Goal: Task Accomplishment & Management: Use online tool/utility

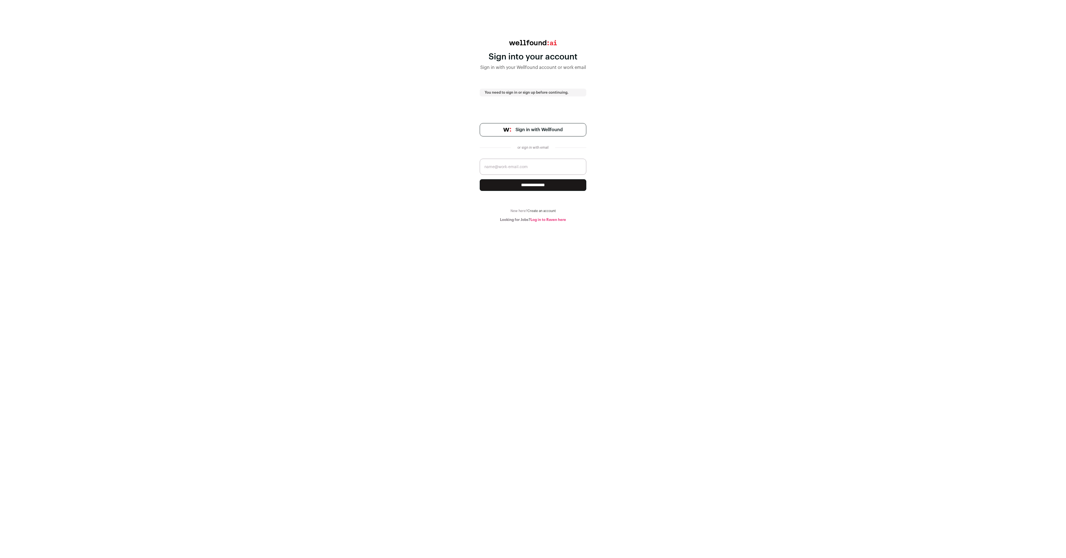
click at [514, 167] on input "email" at bounding box center [533, 167] width 107 height 16
type input "kaushik.chandrashekar@interface.ai"
click at [510, 188] on input "**********" at bounding box center [533, 185] width 107 height 12
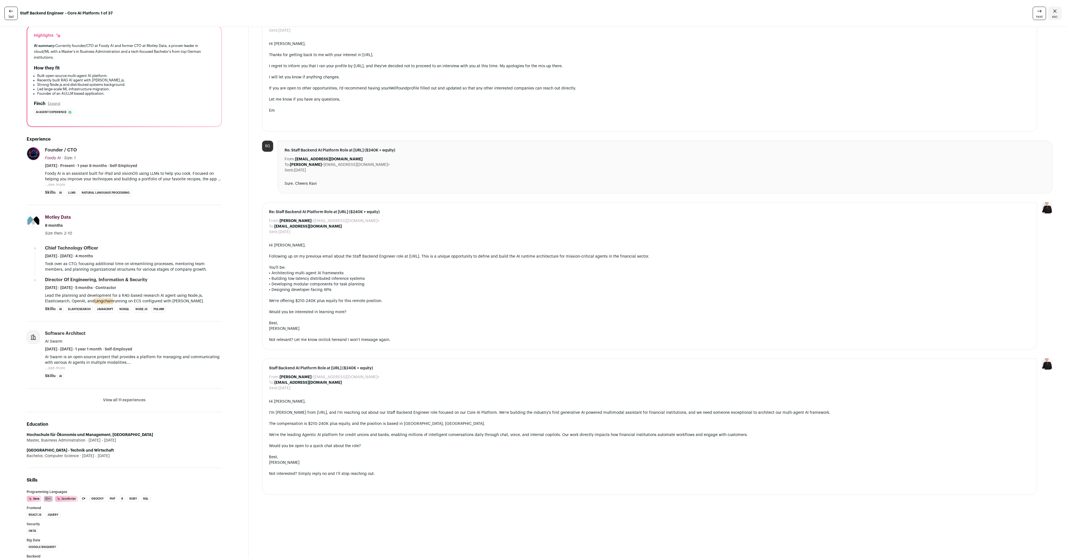
scroll to position [52, 0]
click at [117, 394] on li "View all 11 experiences View less" at bounding box center [124, 401] width 195 height 24
click at [118, 398] on button "View all 11 experiences" at bounding box center [124, 401] width 42 height 6
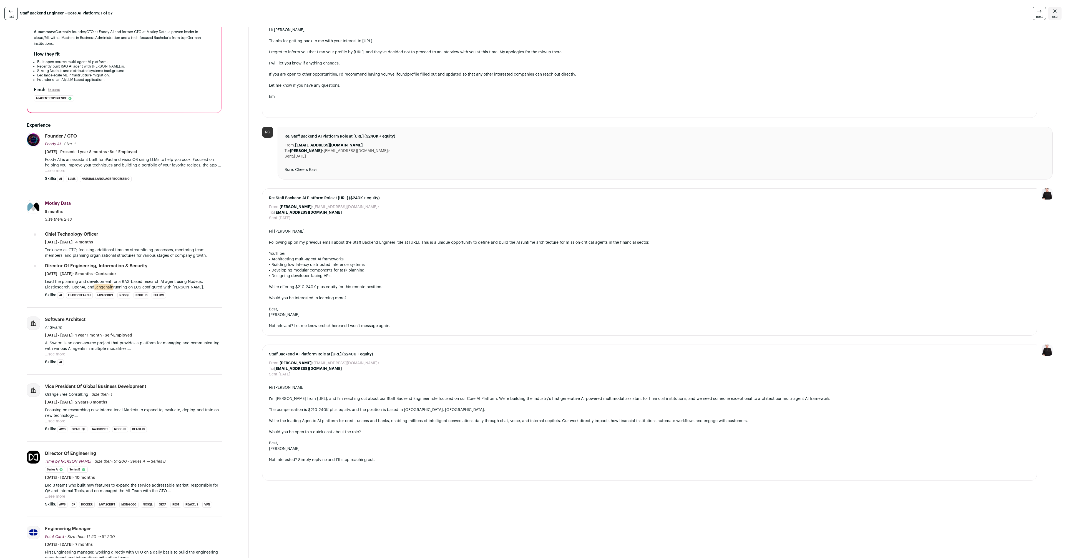
scroll to position [0, 0]
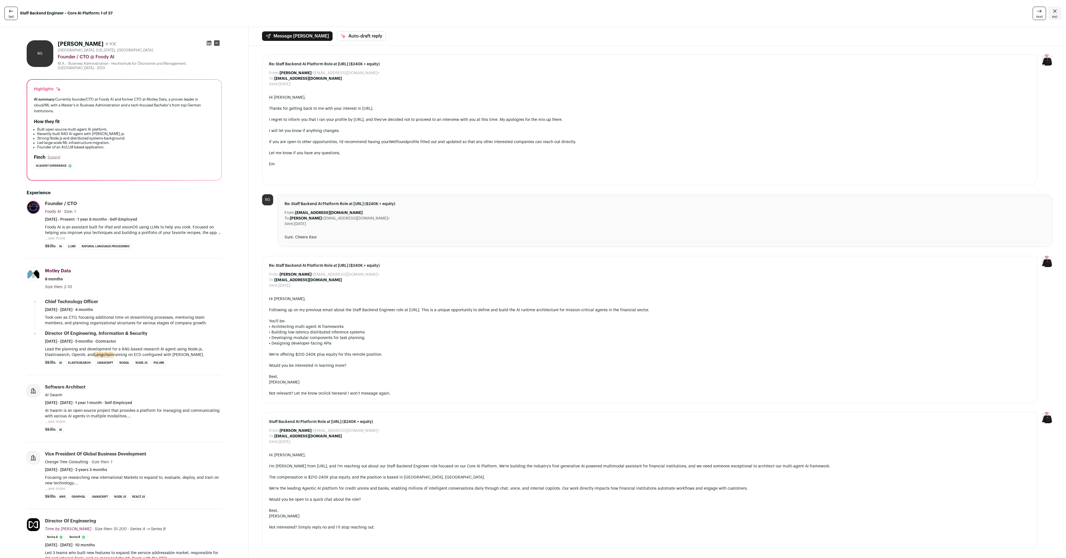
click at [163, 272] on div "Motley Data Motley Data [DOMAIN_NAME] Add to company list Public / Private Priv…" at bounding box center [133, 278] width 177 height 22
click at [421, 38] on div "Message [PERSON_NAME] Auto-draft reply" at bounding box center [658, 36] width 818 height 19
click at [1036, 15] on span "next" at bounding box center [1039, 16] width 7 height 4
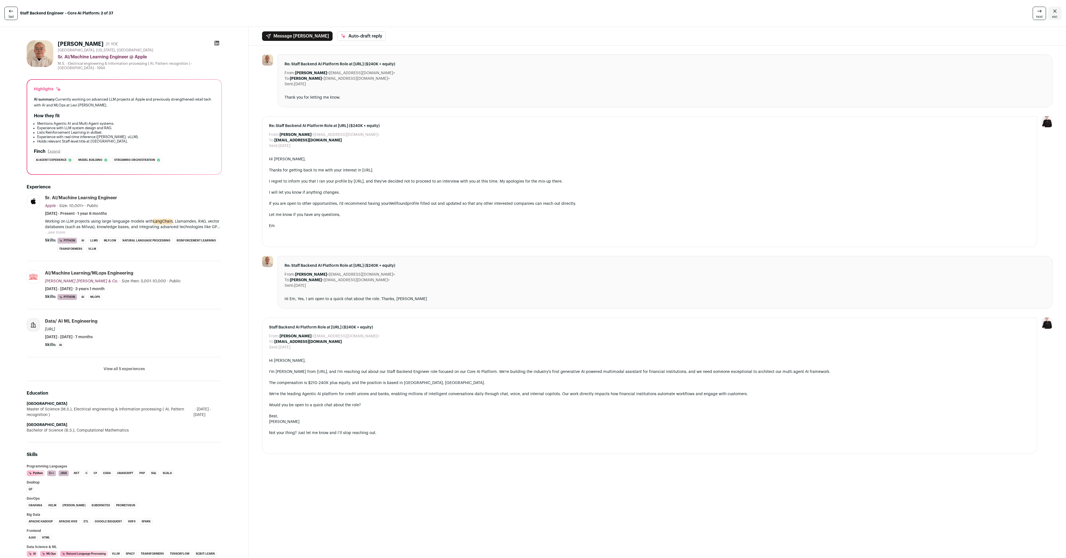
click at [116, 367] on button "View all 5 experiences" at bounding box center [124, 369] width 41 height 6
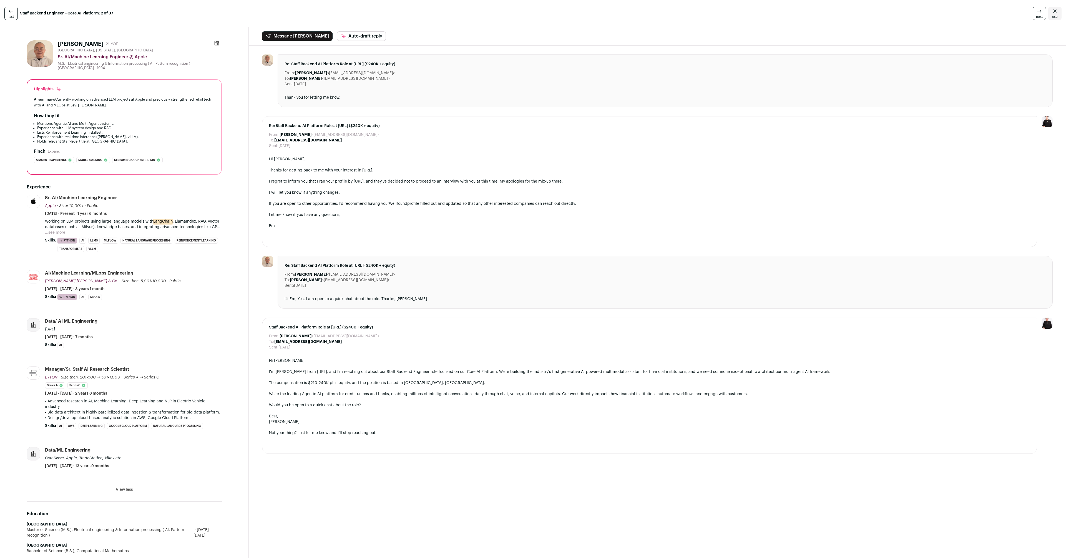
click at [116, 367] on div "Manager/Sr. Staff AI research scientist" at bounding box center [87, 369] width 84 height 6
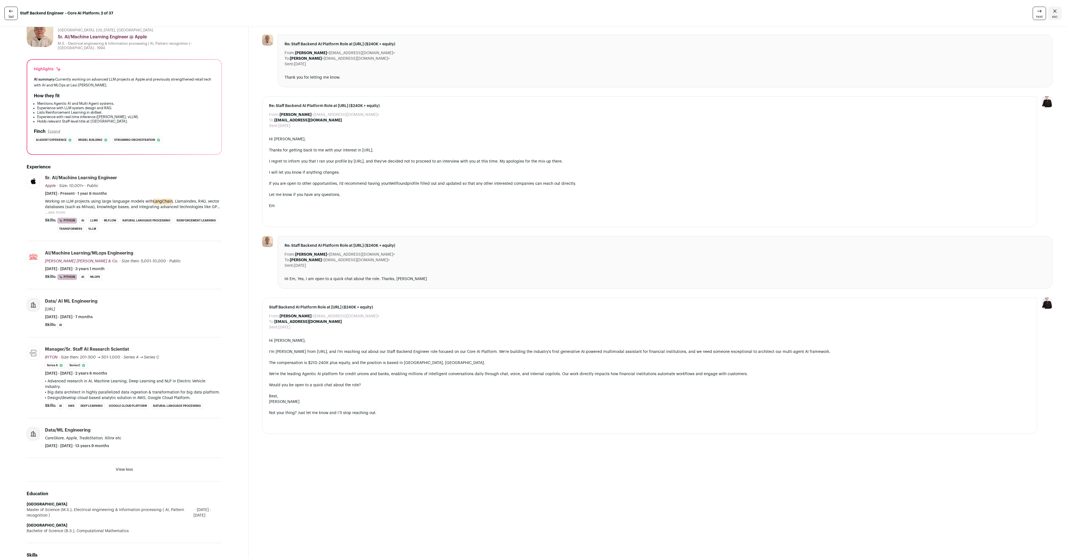
scroll to position [21, 0]
click at [128, 467] on li "View all 5 experiences View less" at bounding box center [124, 469] width 195 height 24
click at [128, 457] on li "View all 5 experiences View less" at bounding box center [124, 469] width 195 height 24
click at [126, 466] on button "View less" at bounding box center [124, 469] width 17 height 6
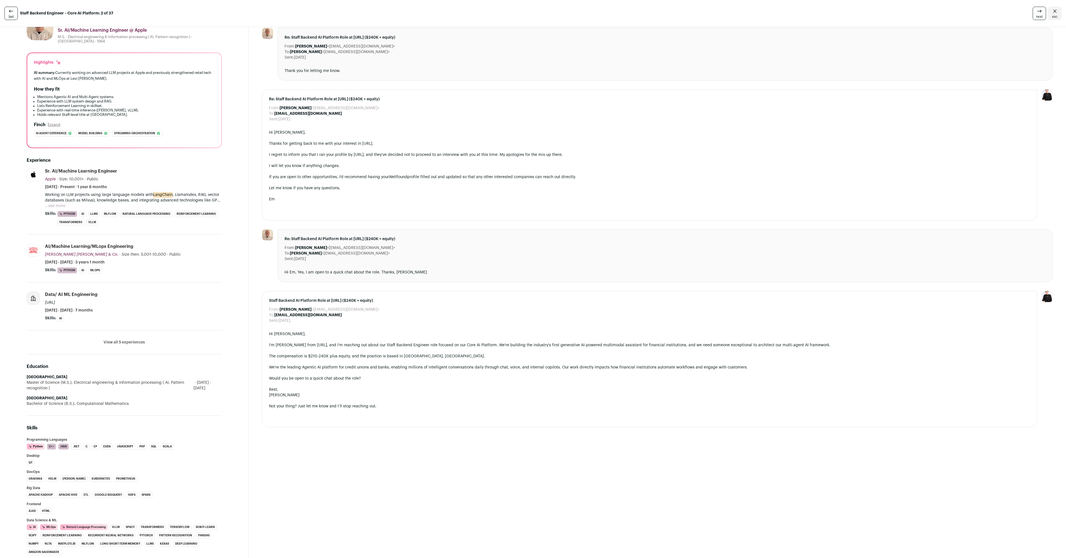
scroll to position [28, 0]
click at [130, 331] on li "View all 5 experiences View less" at bounding box center [124, 341] width 195 height 24
click at [126, 338] on button "View all 5 experiences" at bounding box center [124, 341] width 41 height 6
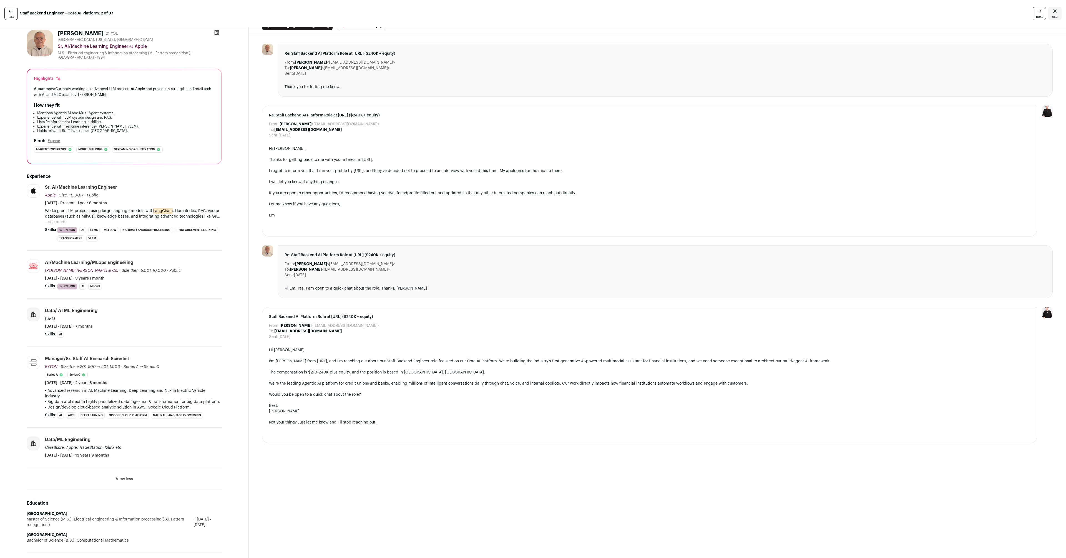
scroll to position [0, 0]
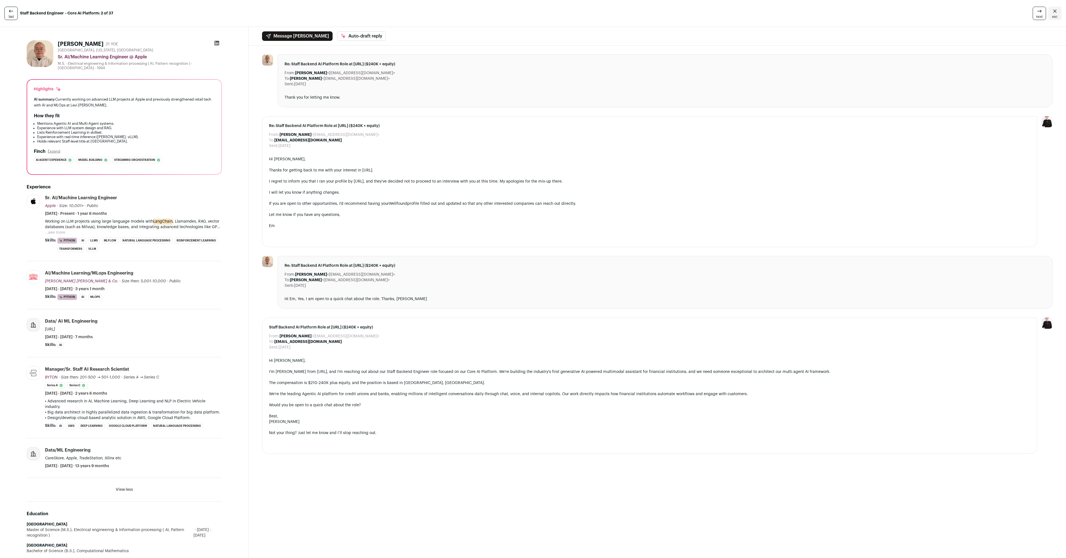
click at [1036, 10] on icon at bounding box center [1039, 11] width 7 height 7
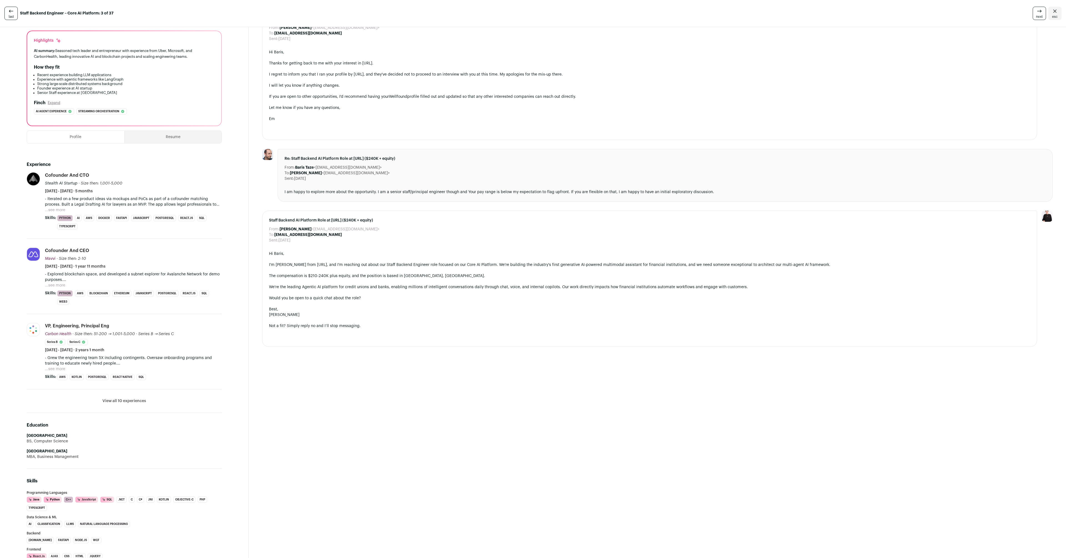
scroll to position [55, 0]
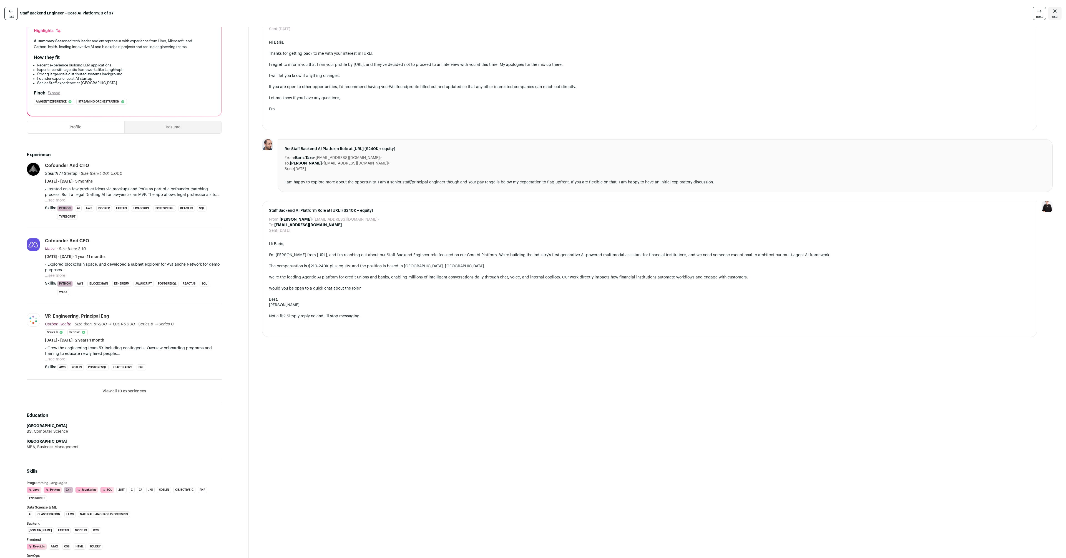
click at [127, 388] on button "View all 10 experiences" at bounding box center [124, 391] width 44 height 6
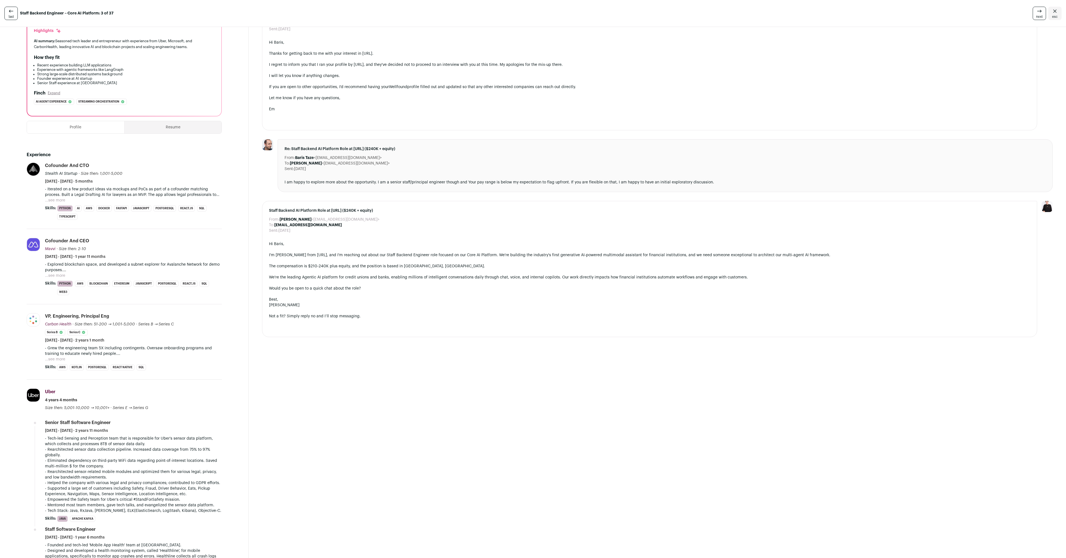
click at [126, 390] on div "Uber Uber [DOMAIN_NAME] Add to company list Public / Private Public Company siz…" at bounding box center [133, 399] width 177 height 22
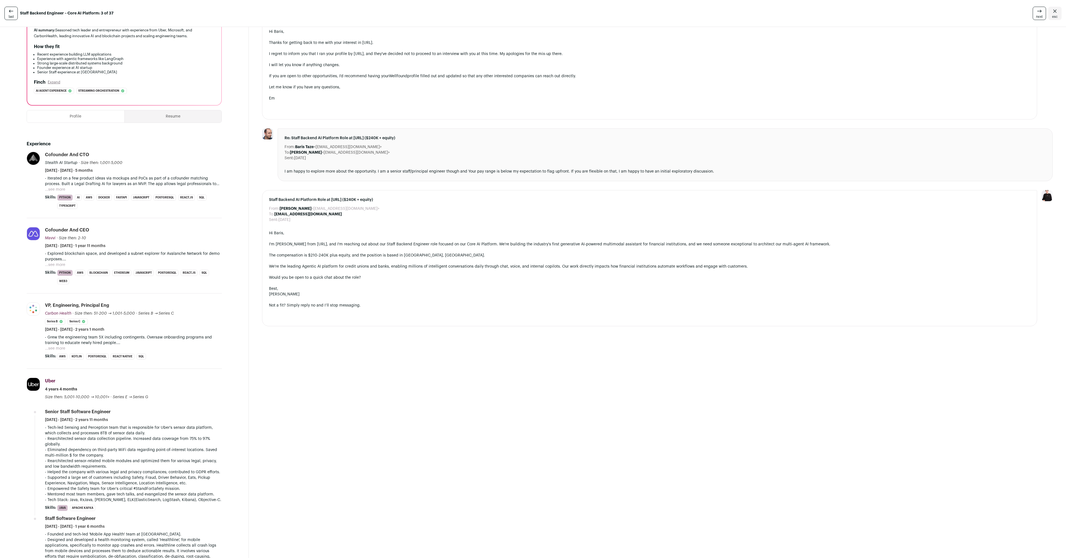
scroll to position [0, 0]
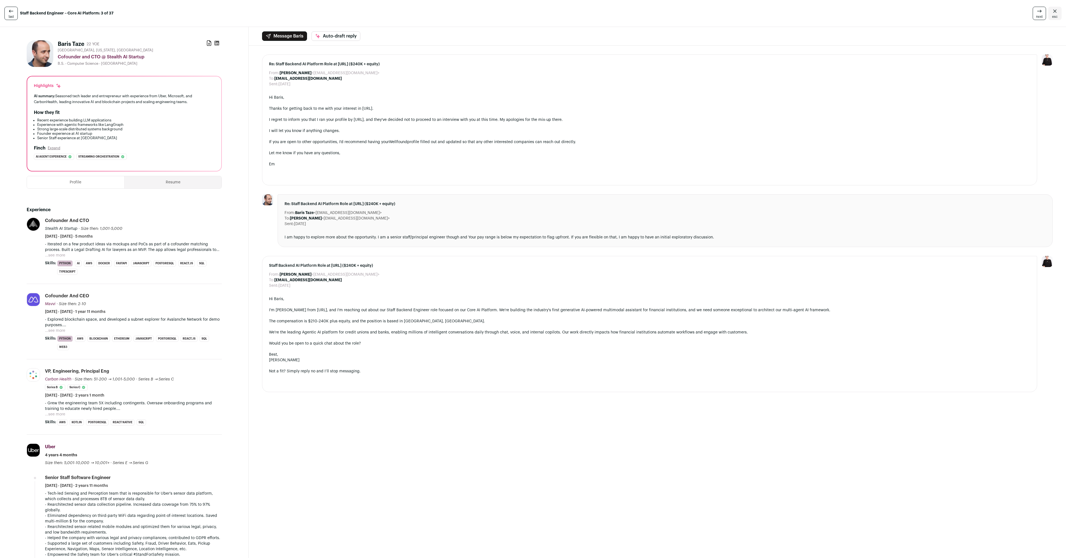
click at [1036, 18] on span "next" at bounding box center [1039, 16] width 7 height 4
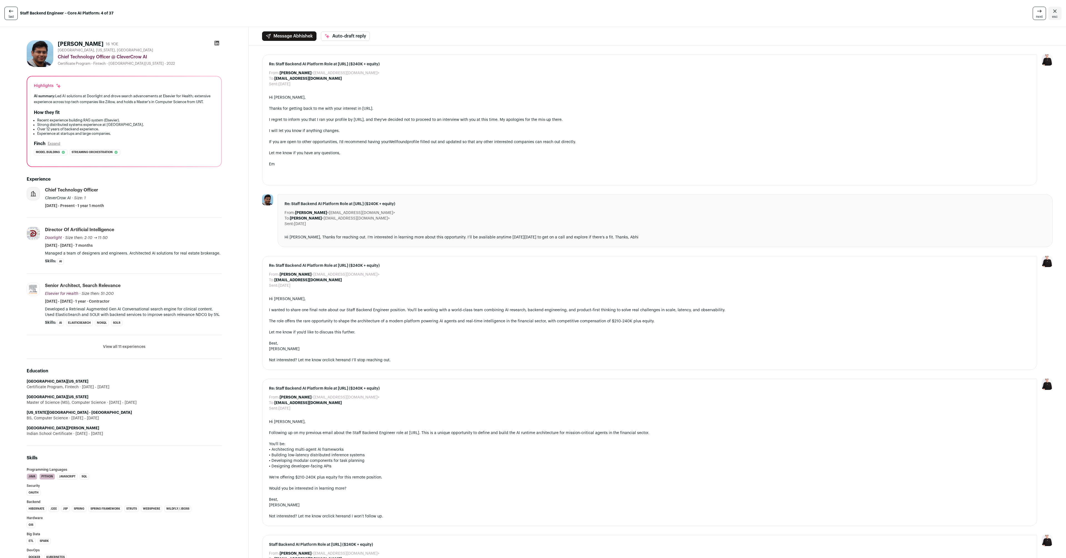
click at [1033, 13] on link "next" at bounding box center [1039, 13] width 13 height 13
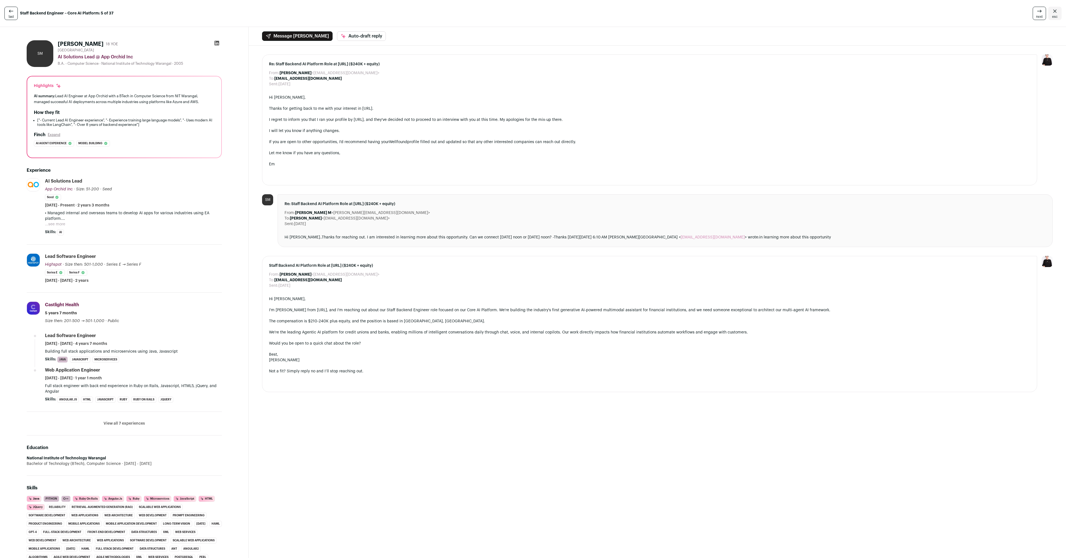
click at [56, 222] on button "...see more" at bounding box center [55, 224] width 20 height 6
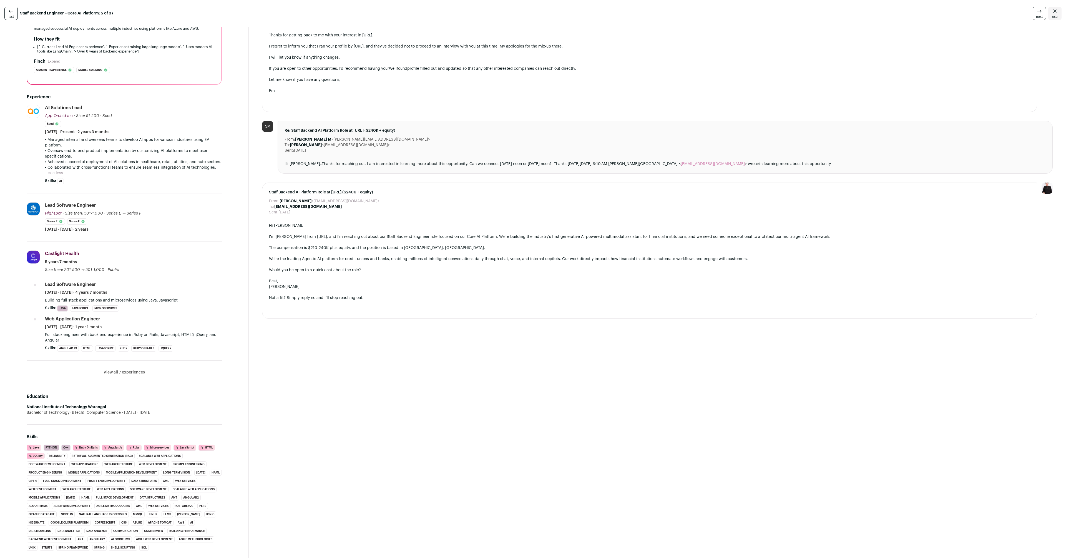
scroll to position [86, 0]
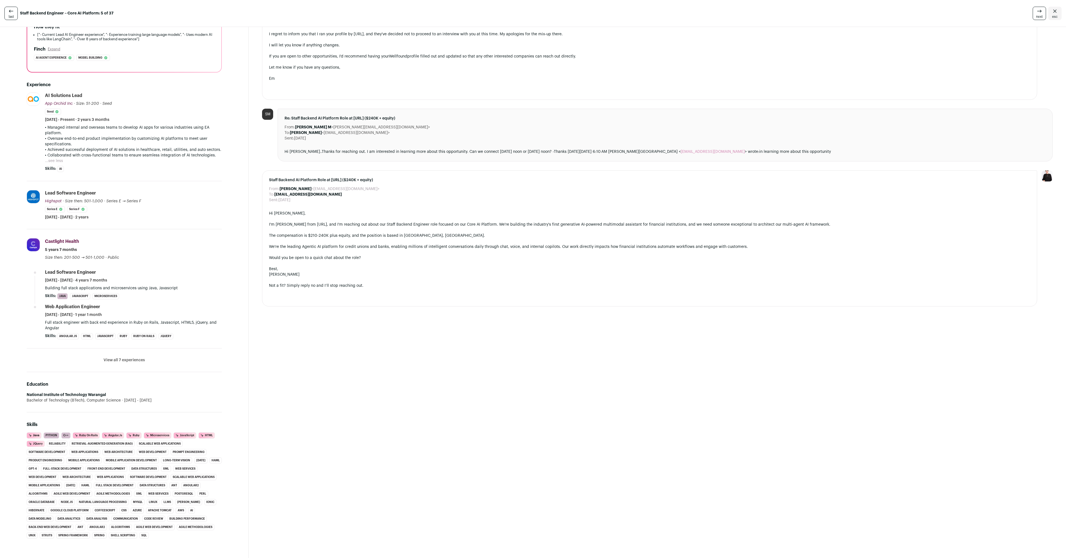
click at [124, 358] on button "View all 7 experiences" at bounding box center [124, 360] width 41 height 6
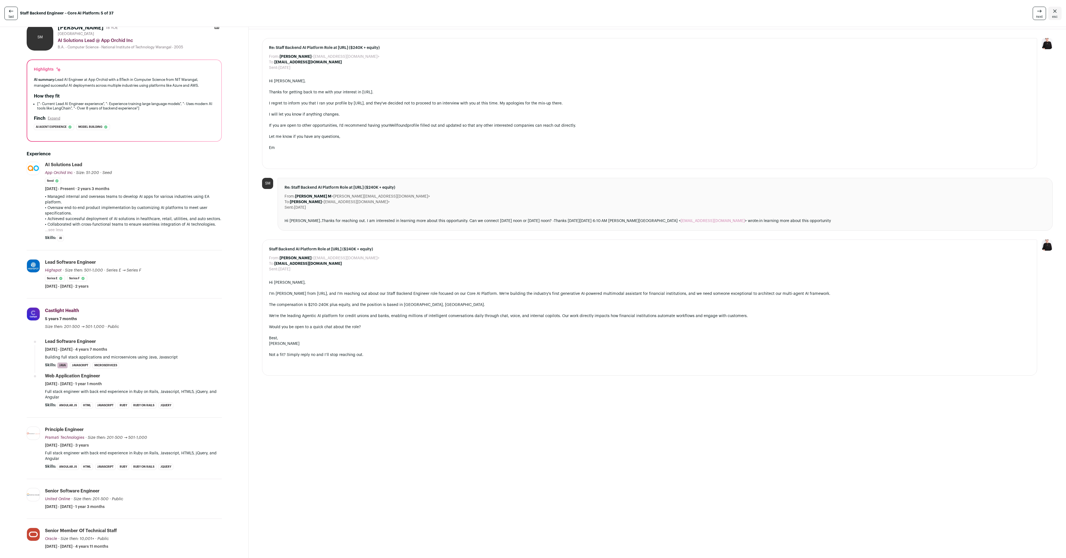
scroll to position [0, 0]
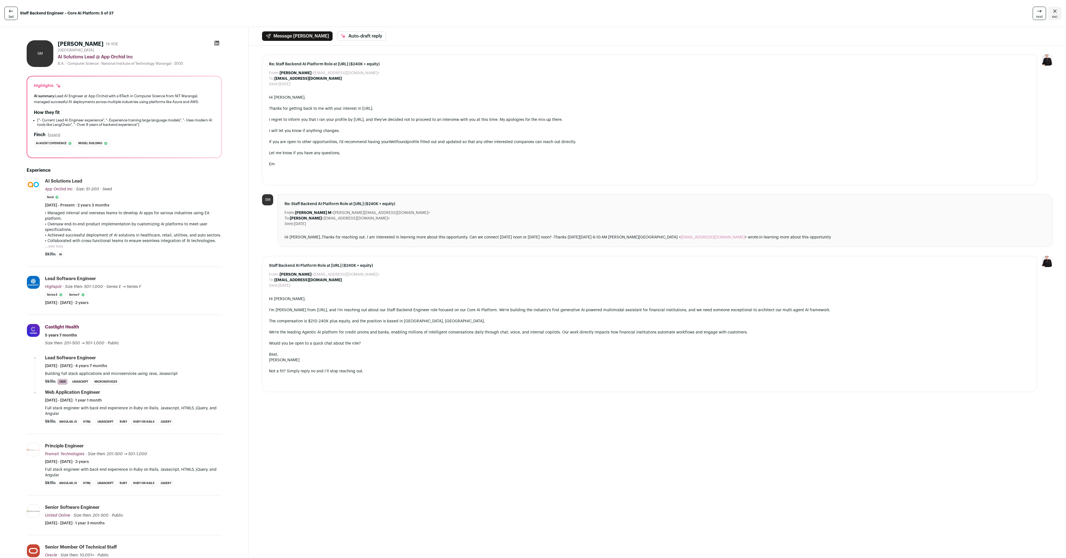
click at [57, 245] on button "...see less" at bounding box center [54, 247] width 18 height 6
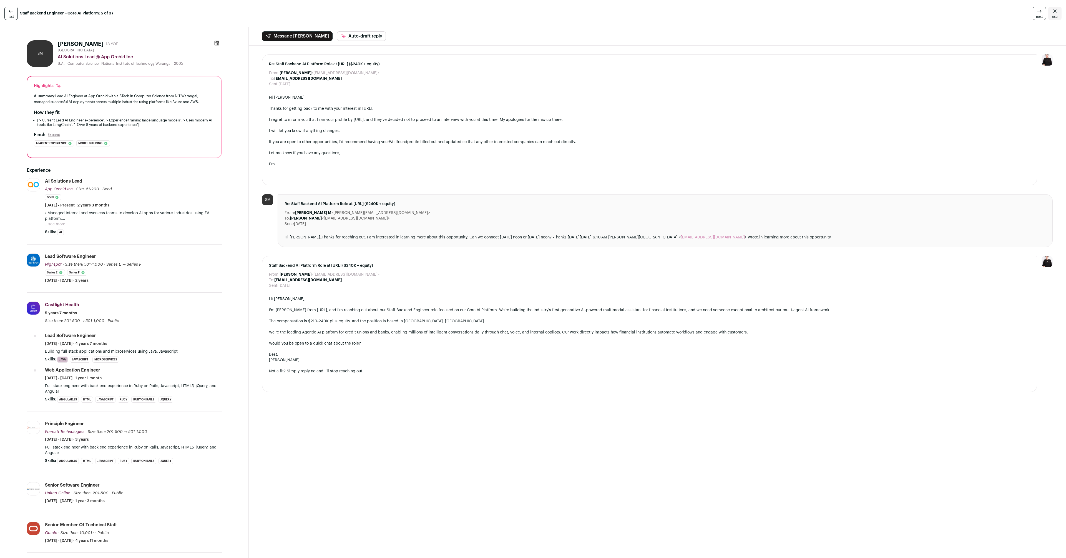
click at [59, 224] on button "...see more" at bounding box center [55, 224] width 20 height 6
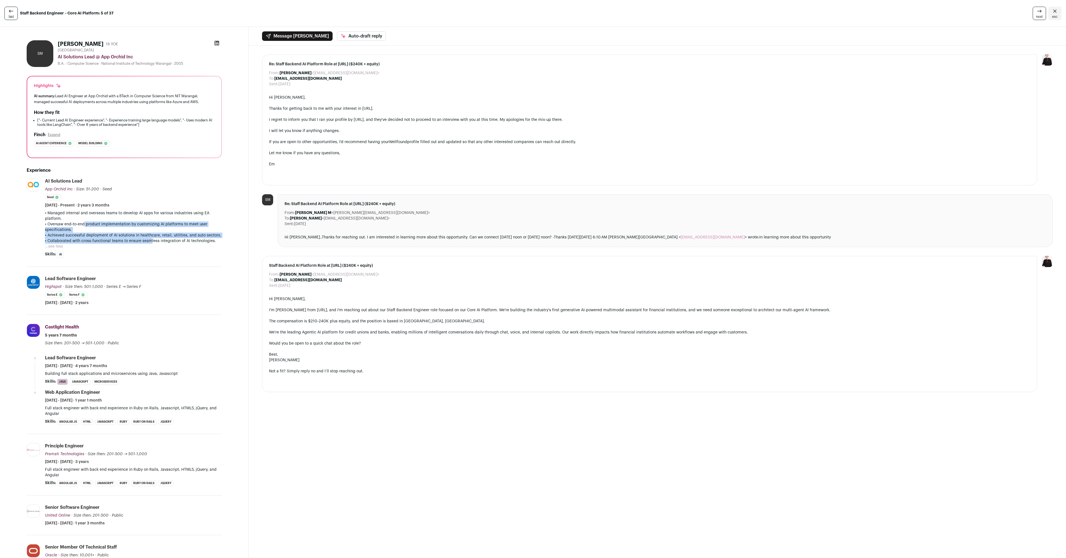
drag, startPoint x: 83, startPoint y: 222, endPoint x: 149, endPoint y: 239, distance: 67.9
click at [149, 239] on div "• Managed internal and overseas teams to develop AI apps for various industries…" at bounding box center [133, 226] width 177 height 33
click at [149, 239] on p "• Collaborated with cross-functional teams to ensure seamless integration of AI…" at bounding box center [133, 241] width 177 height 6
click at [117, 236] on p "• Achieved successful deployment of AI solutions in healthcare, retail, utiliti…" at bounding box center [133, 235] width 177 height 6
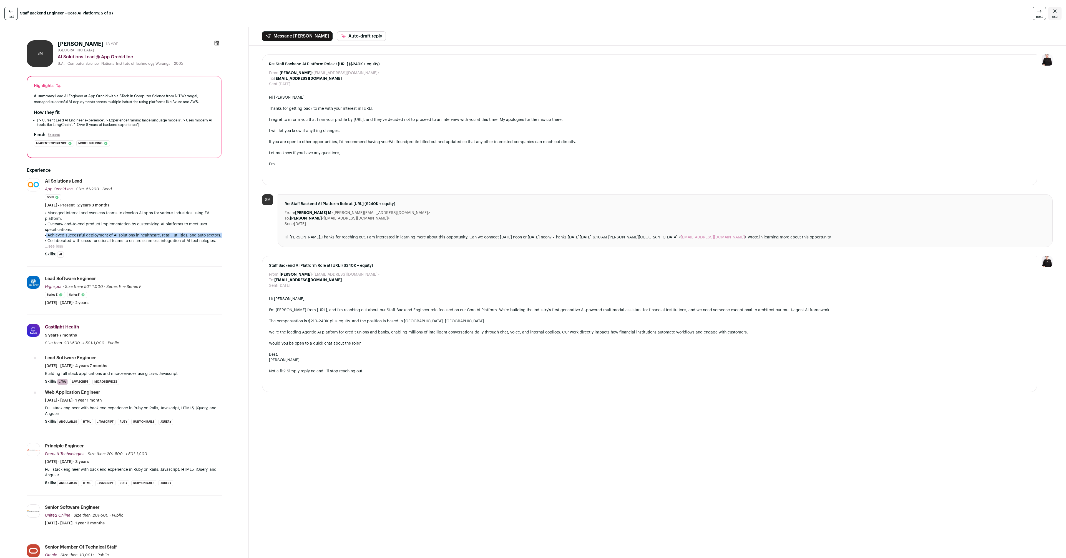
click at [117, 236] on p "• Achieved successful deployment of AI solutions in healthcare, retail, utiliti…" at bounding box center [133, 235] width 177 height 6
click at [116, 241] on p "• Collaborated with cross-functional teams to ensure seamless integration of AI…" at bounding box center [133, 241] width 177 height 6
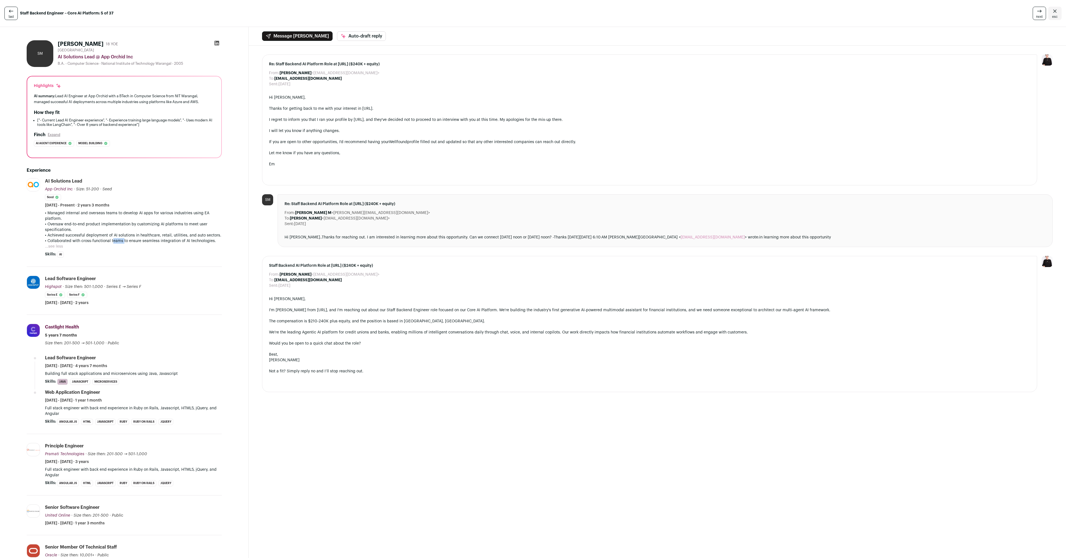
click at [116, 241] on p "• Collaborated with cross-functional teams to ensure seamless integration of AI…" at bounding box center [133, 241] width 177 height 6
click at [1010, 24] on div "last Staff Backend Engineer – Core AI Platform: 5 of 37 next esc" at bounding box center [533, 13] width 1066 height 27
click at [1036, 15] on span "next" at bounding box center [1039, 16] width 7 height 4
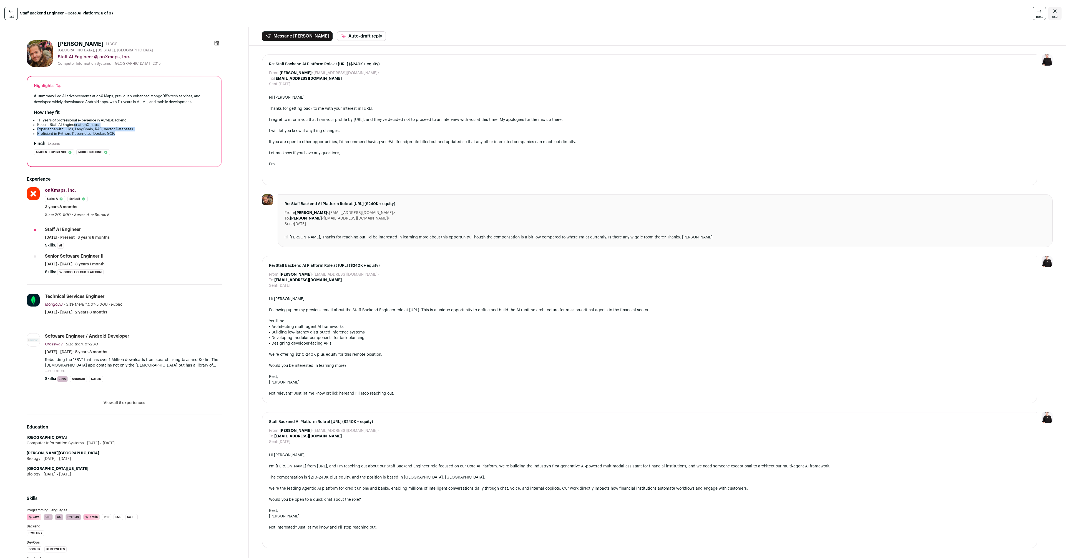
drag, startPoint x: 75, startPoint y: 123, endPoint x: 127, endPoint y: 132, distance: 53.1
click at [127, 132] on ul "11+ years of professional experience in AI/ML/Backend. Recent Staff AI Engineer…" at bounding box center [124, 127] width 181 height 18
click at [126, 133] on li "Proficient in Python, Kubernetes, Docker, GCP." at bounding box center [125, 133] width 177 height 4
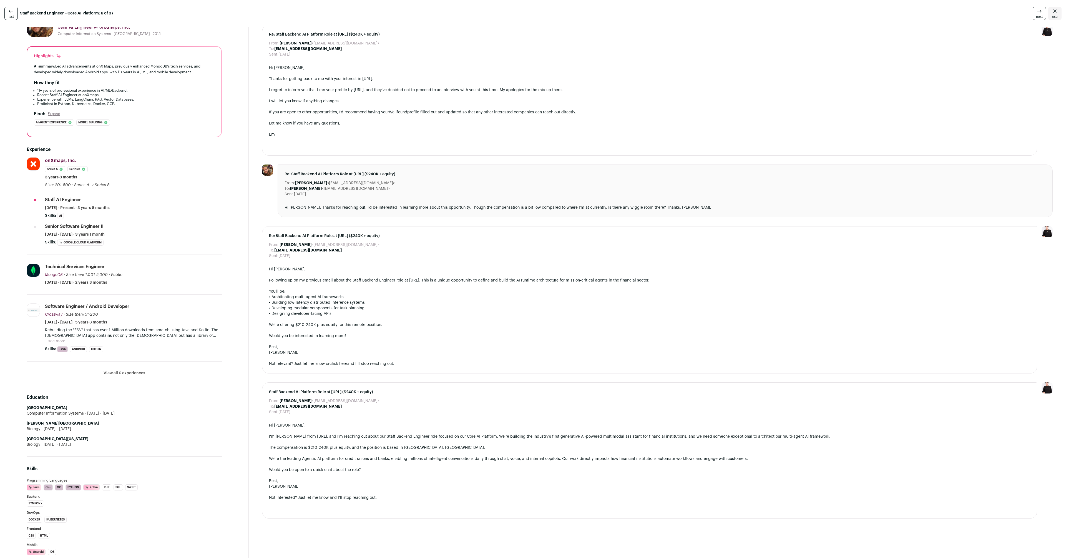
scroll to position [30, 0]
click at [97, 347] on li "Kotlin" at bounding box center [96, 349] width 14 height 6
click at [123, 372] on button "View all 6 experiences" at bounding box center [125, 373] width 42 height 6
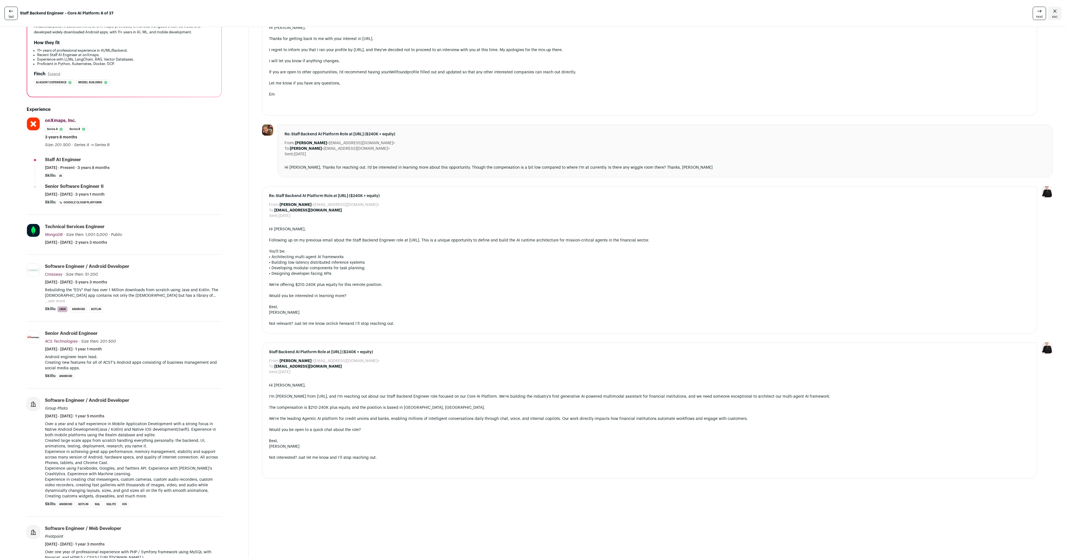
scroll to position [59, 0]
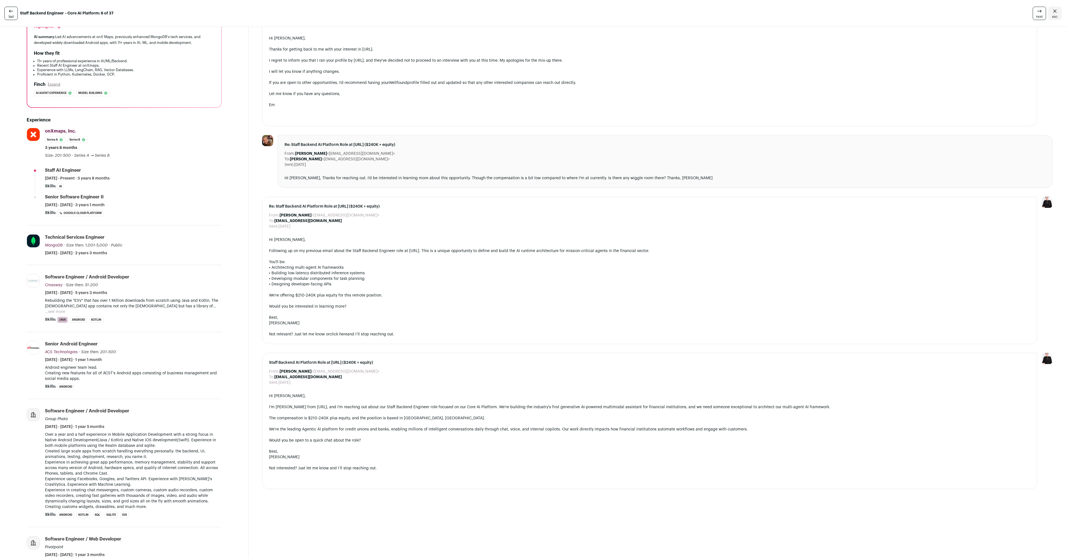
drag, startPoint x: 69, startPoint y: 237, endPoint x: 96, endPoint y: 237, distance: 26.4
click at [96, 237] on div "Technical Services Engineer" at bounding box center [75, 237] width 60 height 6
click at [79, 236] on div "Technical Services Engineer" at bounding box center [75, 237] width 60 height 6
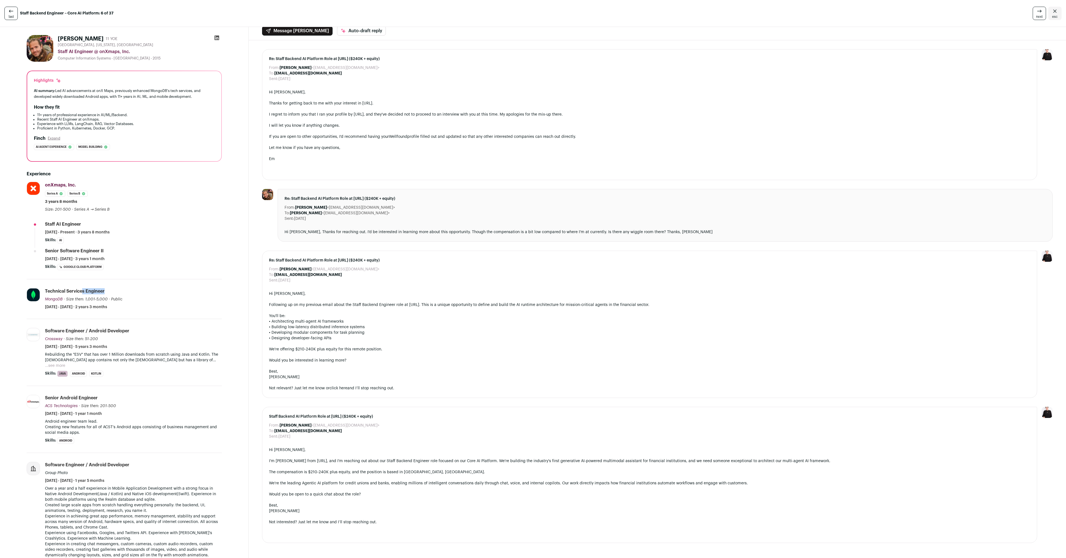
scroll to position [0, 0]
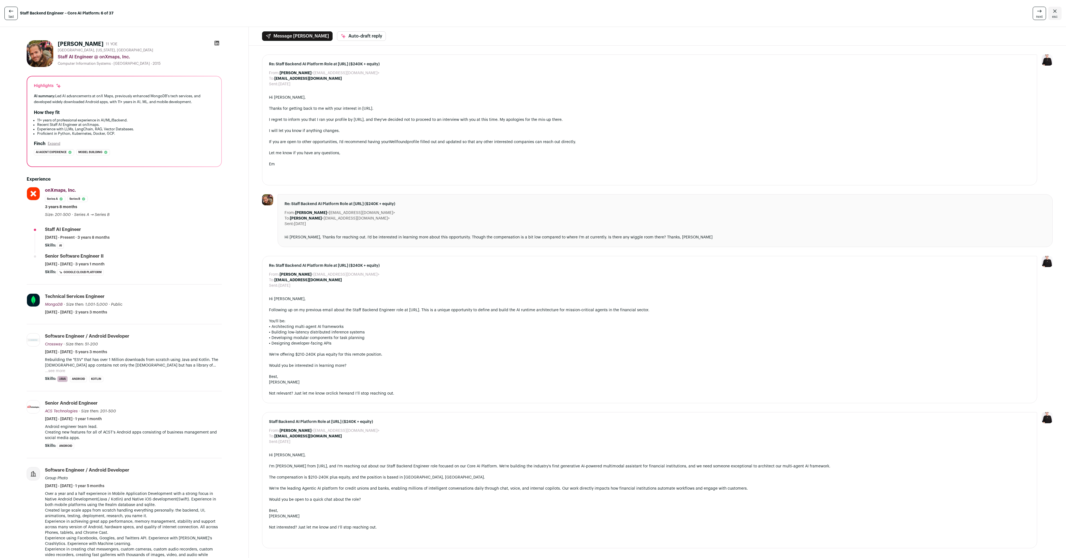
click at [958, 33] on div "Message [PERSON_NAME] Auto-draft reply" at bounding box center [658, 36] width 818 height 19
click at [1033, 12] on link "next" at bounding box center [1039, 13] width 13 height 13
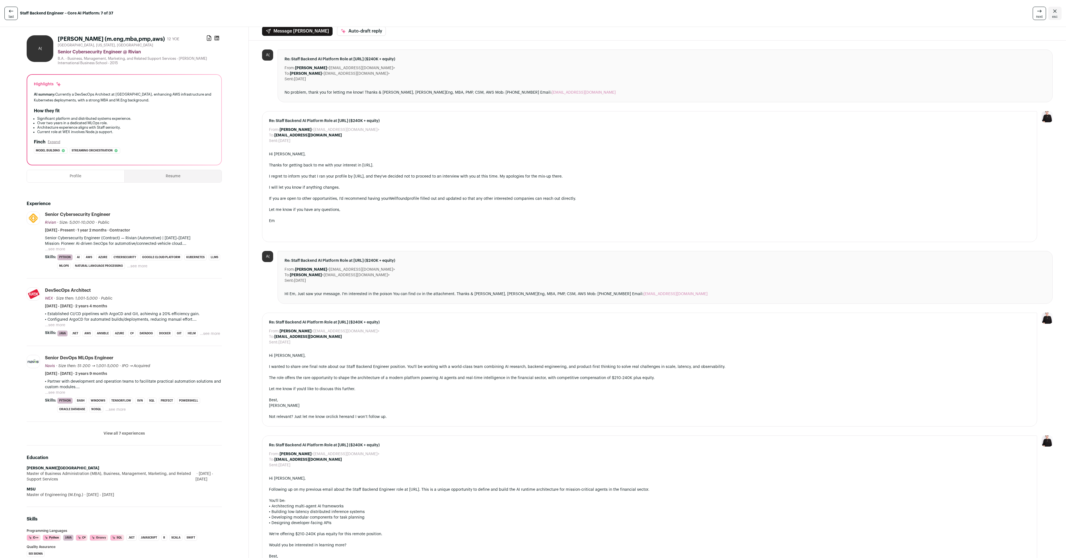
scroll to position [6, 0]
click at [144, 267] on button "...see more" at bounding box center [137, 265] width 20 height 6
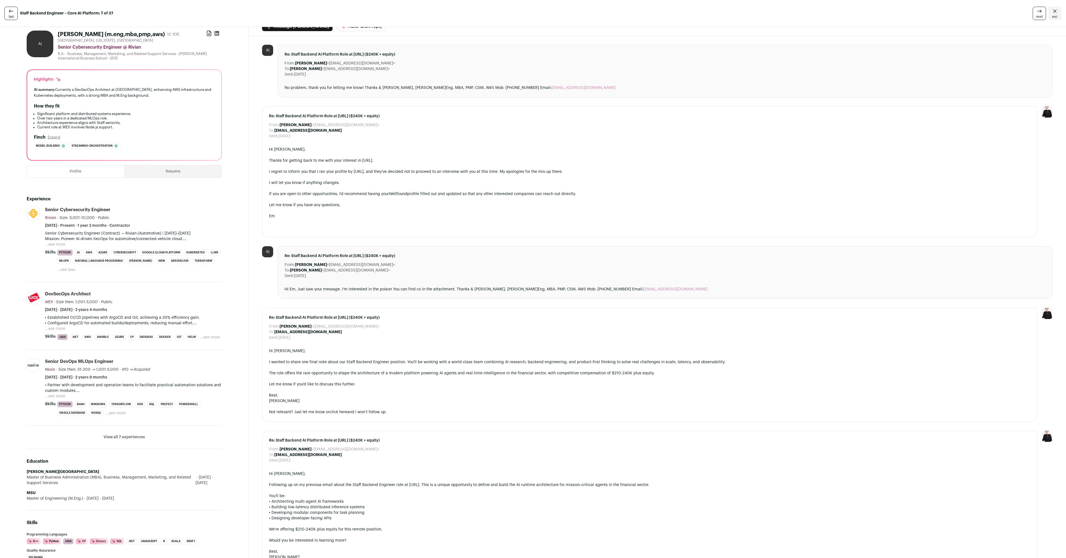
scroll to position [12, 0]
drag, startPoint x: 65, startPoint y: 349, endPoint x: 105, endPoint y: 350, distance: 40.0
click at [105, 356] on div "Senior DevOps MLOps Engineer" at bounding box center [79, 359] width 69 height 6
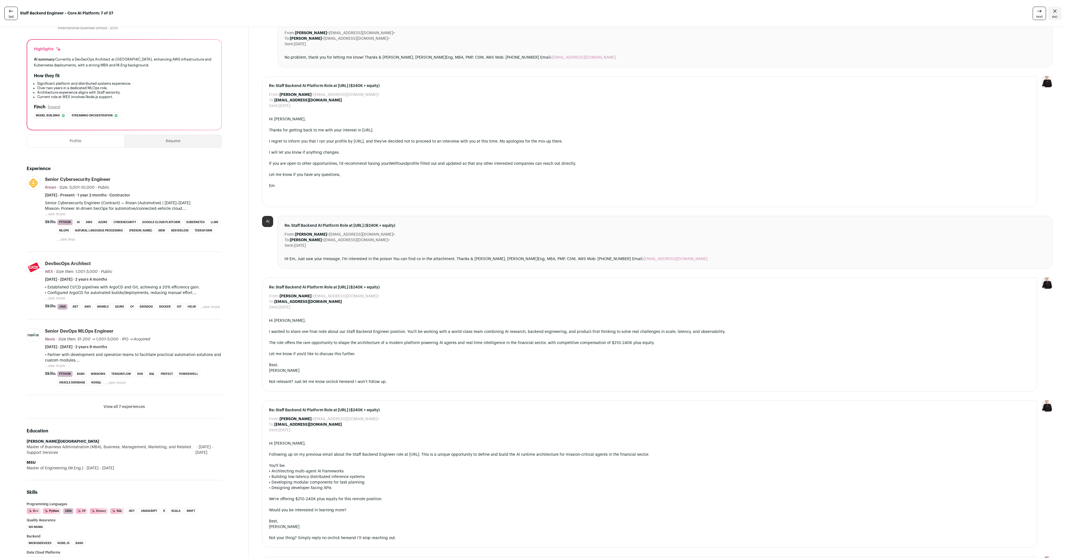
scroll to position [0, 0]
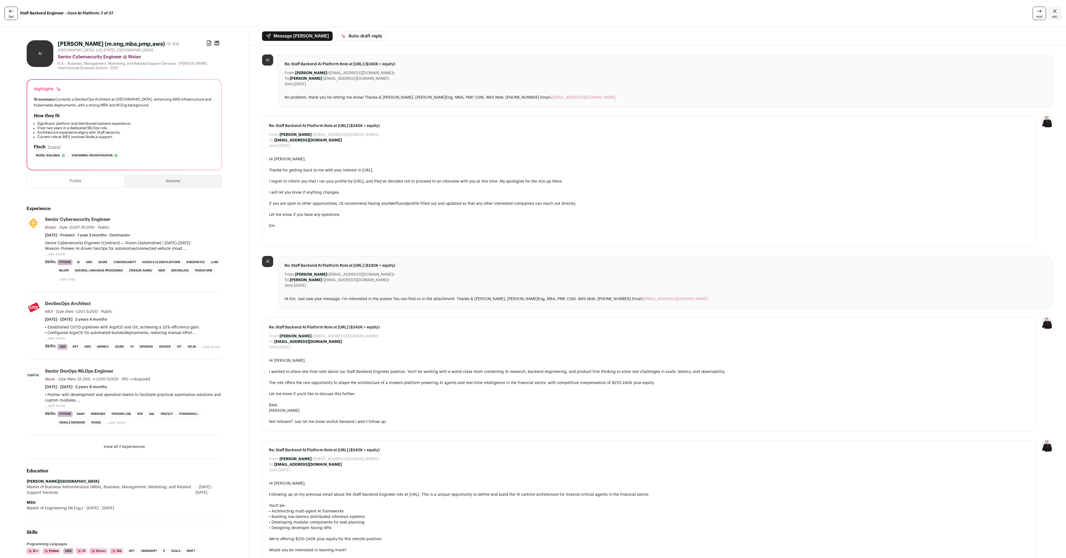
click at [169, 103] on div "AI summary: Currently a DevSecOps Architect at [GEOGRAPHIC_DATA], enhancing AWS…" at bounding box center [124, 102] width 181 height 12
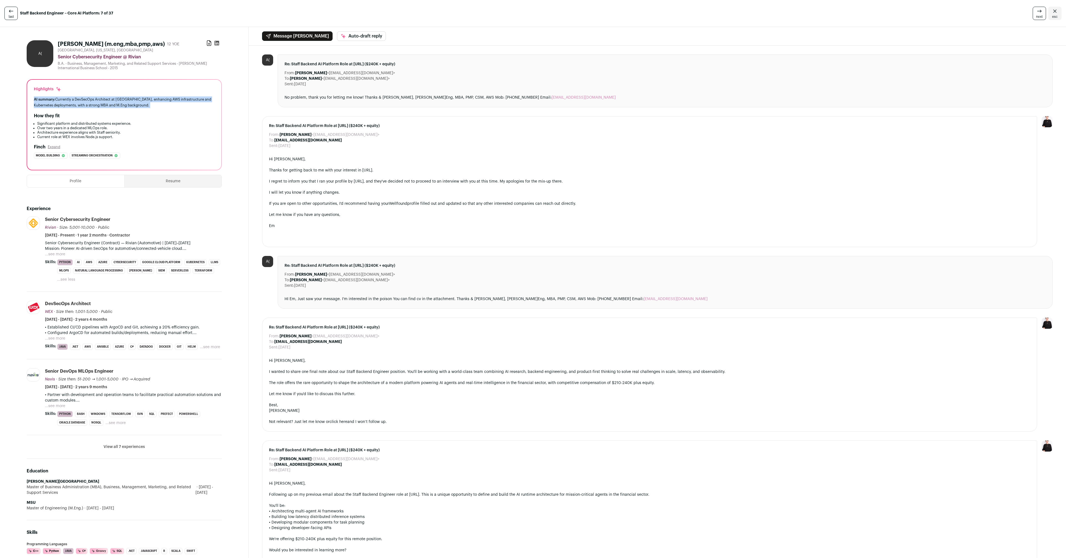
click at [169, 103] on div "AI summary: Currently a DevSecOps Architect at [GEOGRAPHIC_DATA], enhancing AWS…" at bounding box center [124, 102] width 181 height 12
click at [59, 254] on button "...see more" at bounding box center [55, 254] width 20 height 6
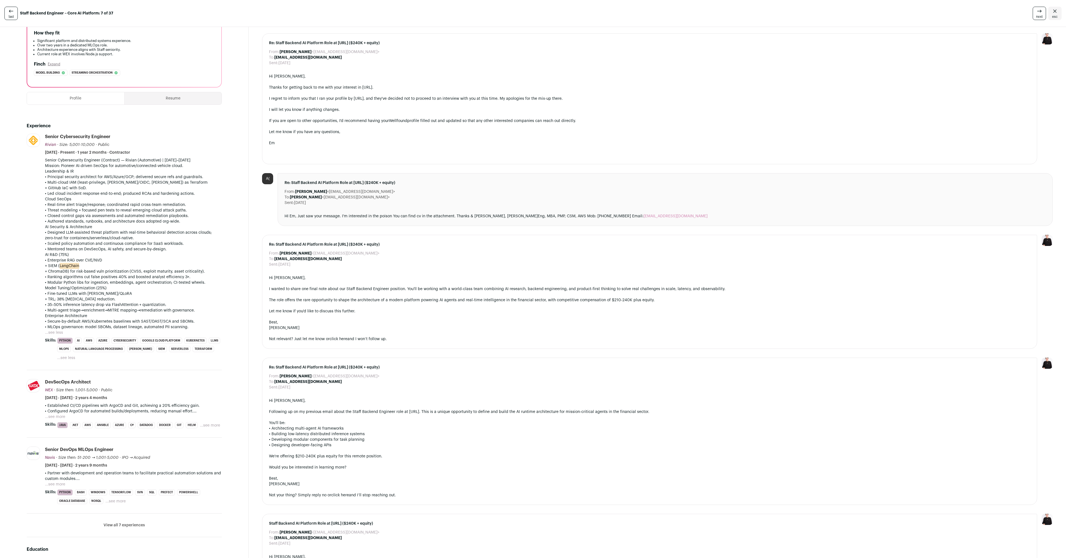
scroll to position [89, 0]
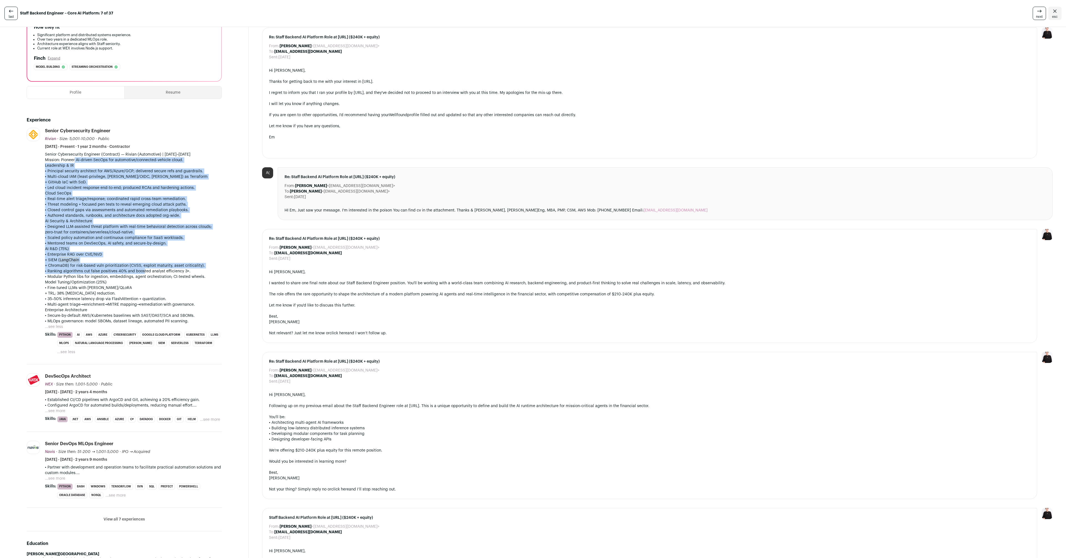
drag, startPoint x: 83, startPoint y: 158, endPoint x: 142, endPoint y: 273, distance: 129.2
click at [142, 273] on div "Senior Cybersecurity Engineer (Contract) — Rivian (Automotive) | [DATE]–[DATE] …" at bounding box center [133, 238] width 177 height 172
click at [142, 273] on p "• Ranking algorithms cut false positives 40% and boosted analyst efficiency 3×." at bounding box center [133, 271] width 177 height 6
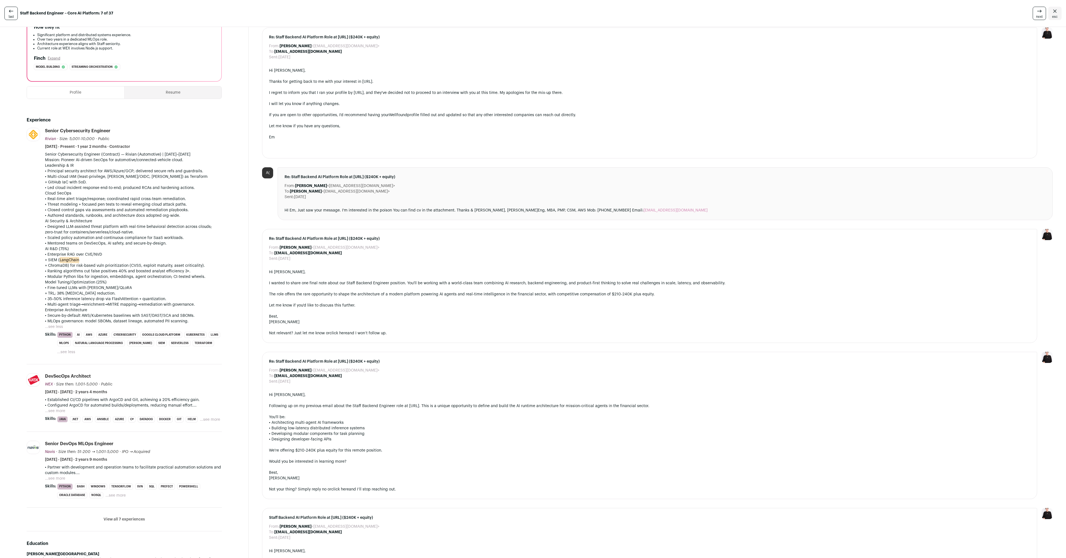
drag, startPoint x: 71, startPoint y: 285, endPoint x: 109, endPoint y: 288, distance: 38.2
click at [109, 288] on p "• Fine-tuned LLMs with [PERSON_NAME]/QLoRA + TRL; 38% [MEDICAL_DATA] reduction." at bounding box center [133, 290] width 177 height 11
drag, startPoint x: 68, startPoint y: 288, endPoint x: 112, endPoint y: 317, distance: 52.8
click at [112, 317] on div "Senior Cybersecurity Engineer (Contract) — Rivian (Automotive) | [DATE]–[DATE] …" at bounding box center [133, 238] width 177 height 172
click at [112, 317] on p "• Secure-by-default AWS/Kubernetes baselines with SAST/DAST/SCA and SBOMs." at bounding box center [133, 316] width 177 height 6
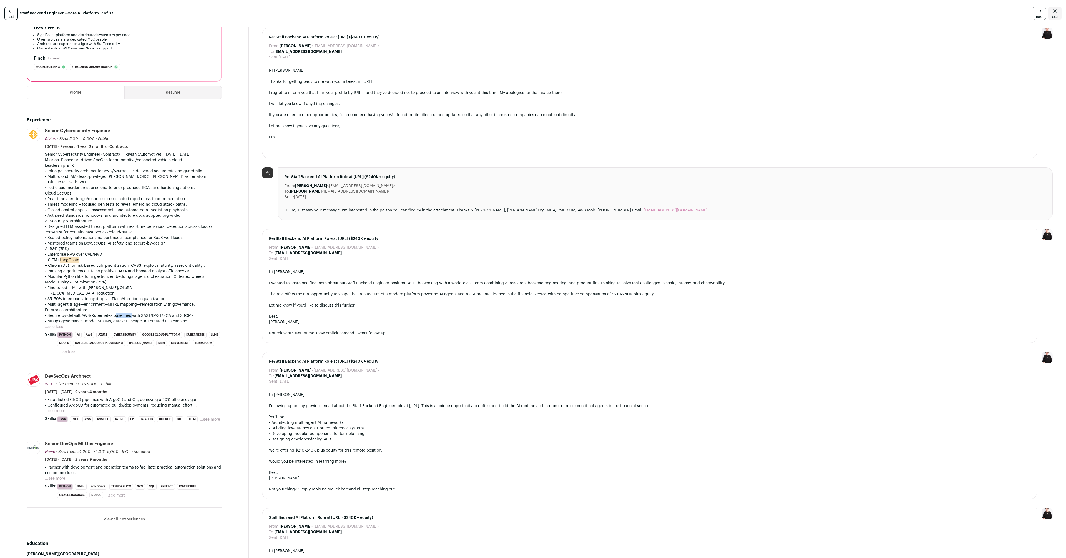
click at [112, 317] on p "• Secure-by-default AWS/Kubernetes baselines with SAST/DAST/SCA and SBOMs." at bounding box center [133, 316] width 177 height 6
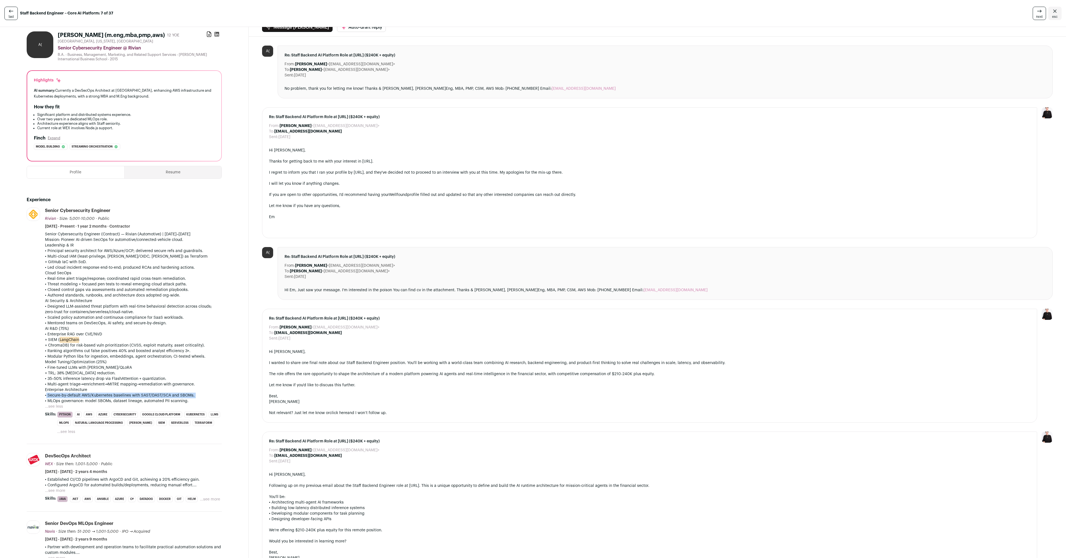
scroll to position [0, 0]
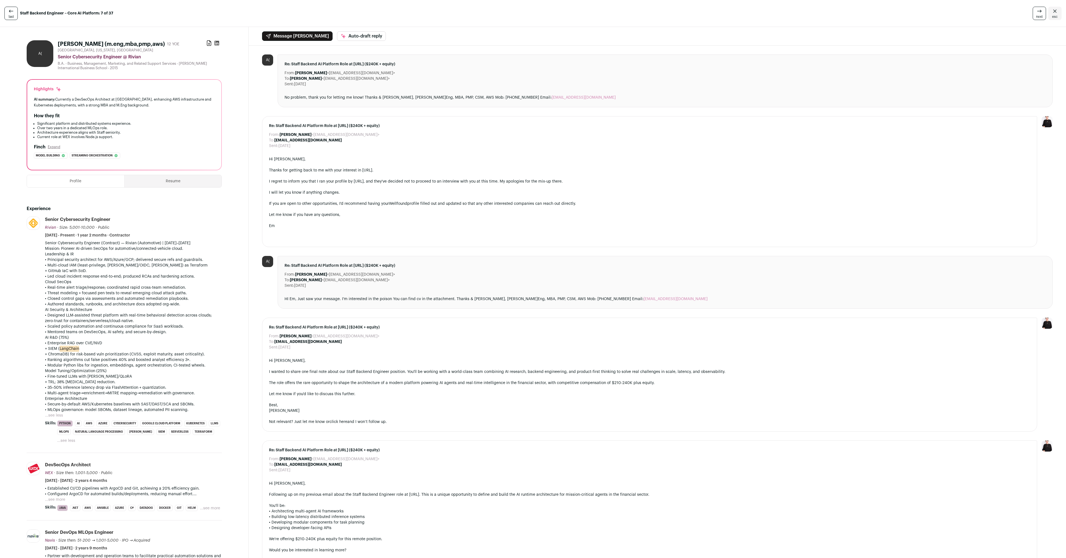
click at [121, 257] on p "• Principal security architect for AWS/Azure/GCP; delivered secure refs and gua…" at bounding box center [133, 260] width 177 height 6
click at [117, 265] on p "• Multi-cloud IAM (least-privilege, [PERSON_NAME]/OIDC, [PERSON_NAME]) as Terra…" at bounding box center [133, 267] width 177 height 11
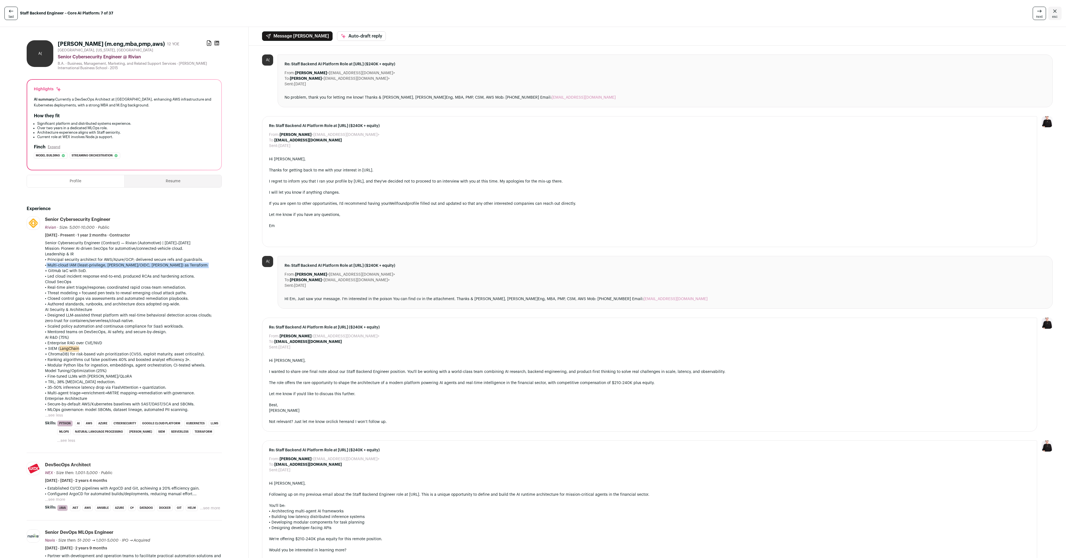
click at [117, 266] on p "• Multi-cloud IAM (least-privilege, [PERSON_NAME]/OIDC, [PERSON_NAME]) as Terra…" at bounding box center [133, 267] width 177 height 11
click at [99, 268] on p "• Multi-cloud IAM (least-privilege, [PERSON_NAME]/OIDC, [PERSON_NAME]) as Terra…" at bounding box center [133, 267] width 177 height 11
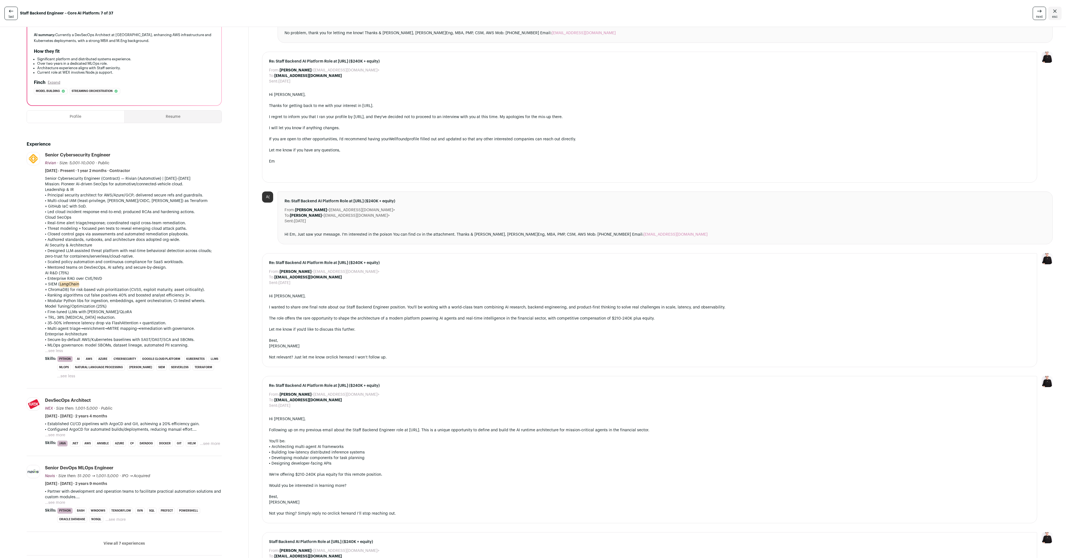
scroll to position [63, 0]
drag, startPoint x: 48, startPoint y: 225, endPoint x: 74, endPoint y: 223, distance: 26.5
click at [74, 223] on p "• Real-time alert triage/response; coordinated rapid cross-team remediation." at bounding box center [133, 224] width 177 height 6
click at [54, 289] on p "• Enterprise RAG over CVE/NVD + SIEM ( LangChain + ChromaDB) for risk-based vul…" at bounding box center [133, 285] width 177 height 17
drag, startPoint x: 52, startPoint y: 286, endPoint x: 74, endPoint y: 285, distance: 22.2
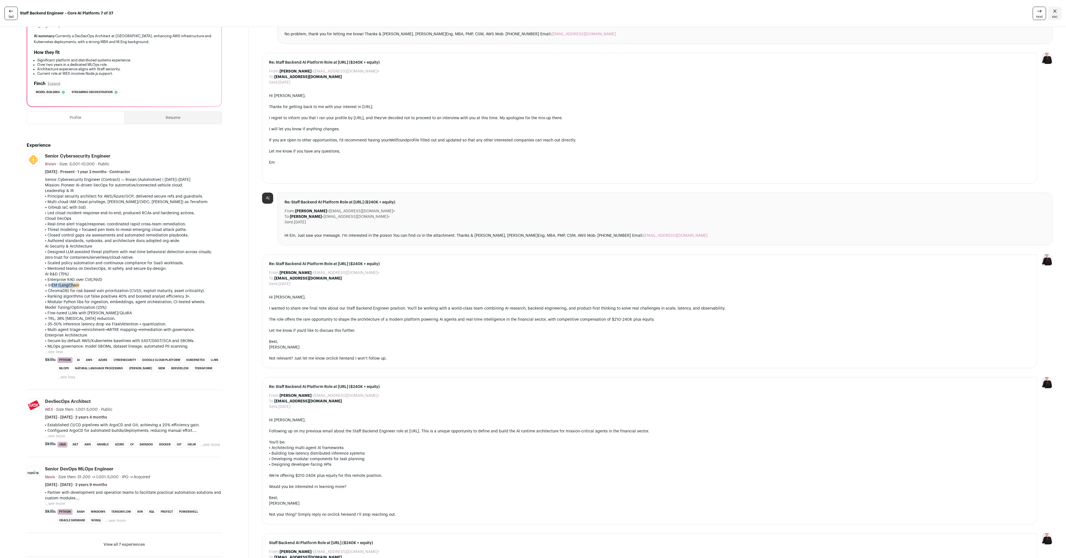
click at [74, 285] on p "• Enterprise RAG over CVE/NVD + SIEM ( LangChain + ChromaDB) for risk-based vul…" at bounding box center [133, 285] width 177 height 17
click at [74, 285] on mark "LangChain" at bounding box center [69, 285] width 19 height 6
drag, startPoint x: 70, startPoint y: 289, endPoint x: 122, endPoint y: 289, distance: 52.8
click at [122, 289] on p "• Enterprise RAG over CVE/NVD + SIEM ( LangChain + ChromaDB) for risk-based vul…" at bounding box center [133, 285] width 177 height 17
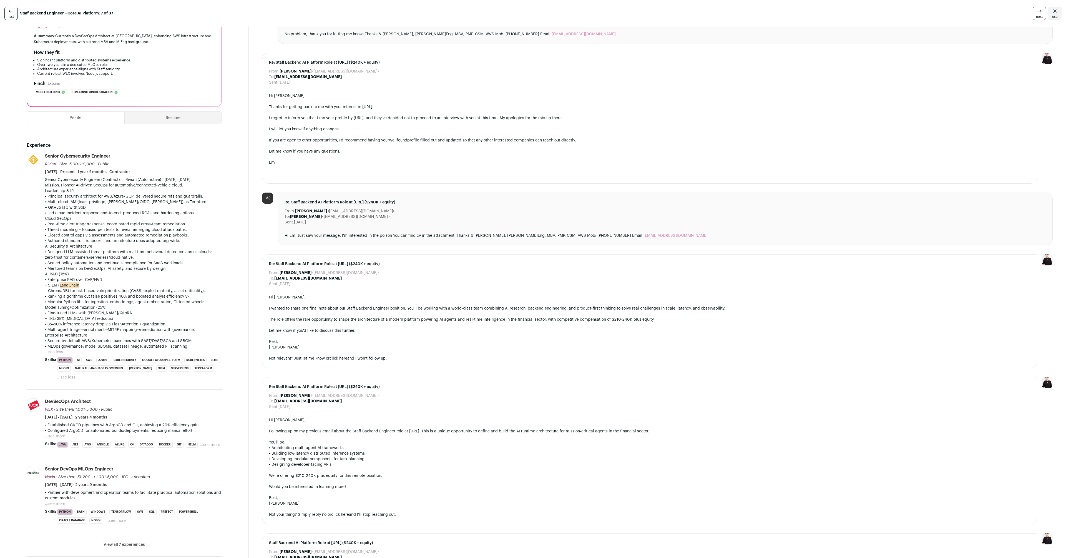
click at [129, 213] on p "• Led cloud incident response end-to-end; produced RCAs and hardening actions." at bounding box center [133, 213] width 177 height 6
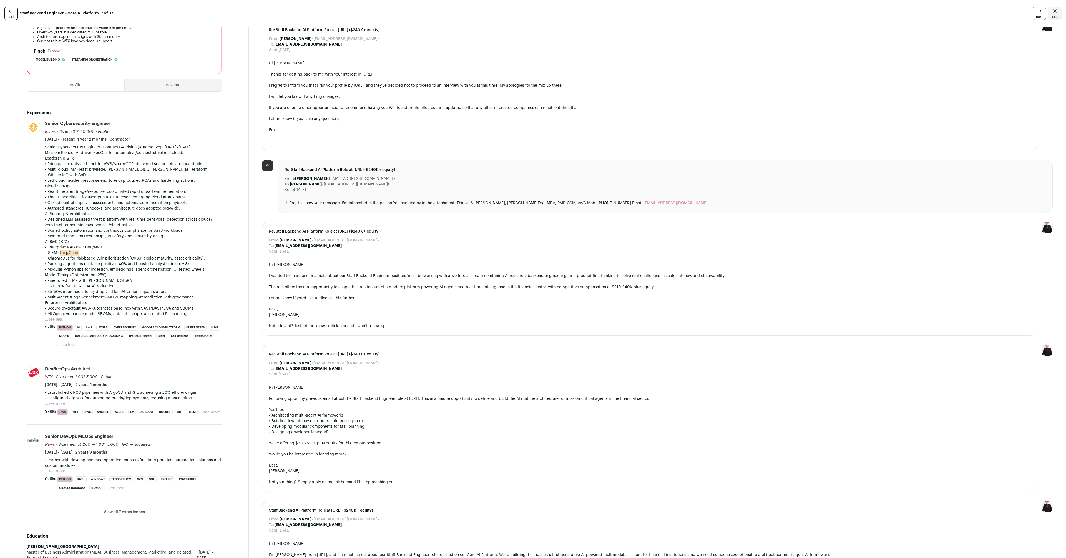
scroll to position [101, 0]
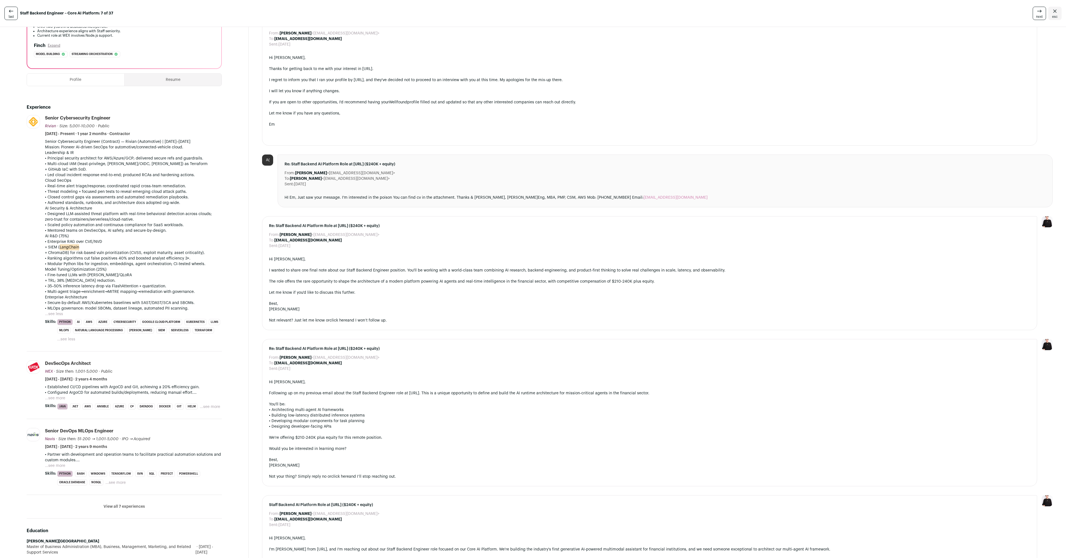
drag, startPoint x: 111, startPoint y: 152, endPoint x: 152, endPoint y: 218, distance: 78.6
click at [152, 218] on div "Senior Cybersecurity Engineer (Contract) — Rivian (Automotive) | [DATE]–[DATE] …" at bounding box center [133, 225] width 177 height 172
click at [152, 219] on p "• Designed LLM-assisted threat platform with real-time behavioral detection acr…" at bounding box center [133, 216] width 177 height 11
drag, startPoint x: 88, startPoint y: 211, endPoint x: 151, endPoint y: 217, distance: 63.4
click at [152, 217] on p "• Designed LLM-assisted threat platform with real-time behavioral detection acr…" at bounding box center [133, 216] width 177 height 11
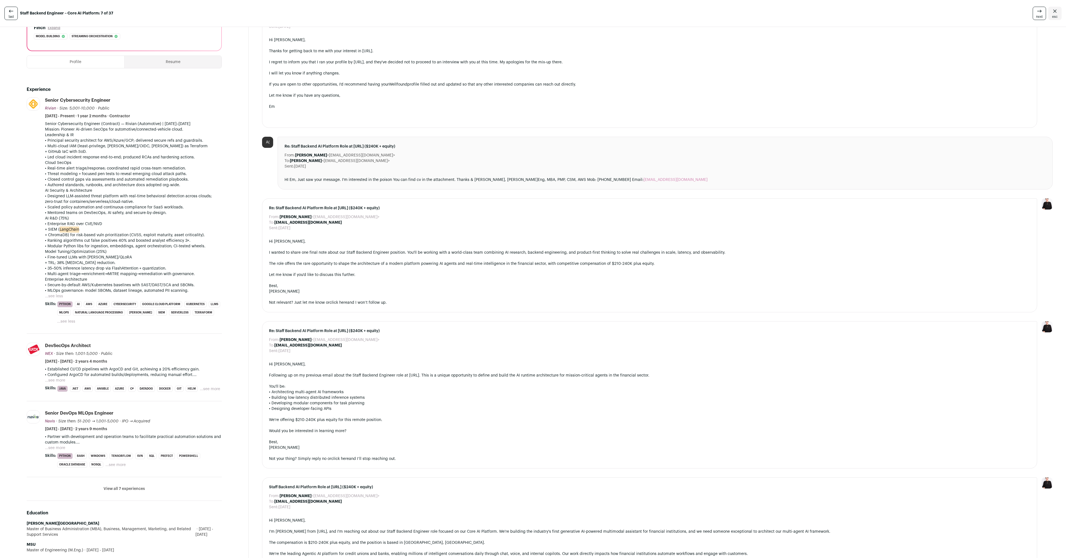
scroll to position [133, 0]
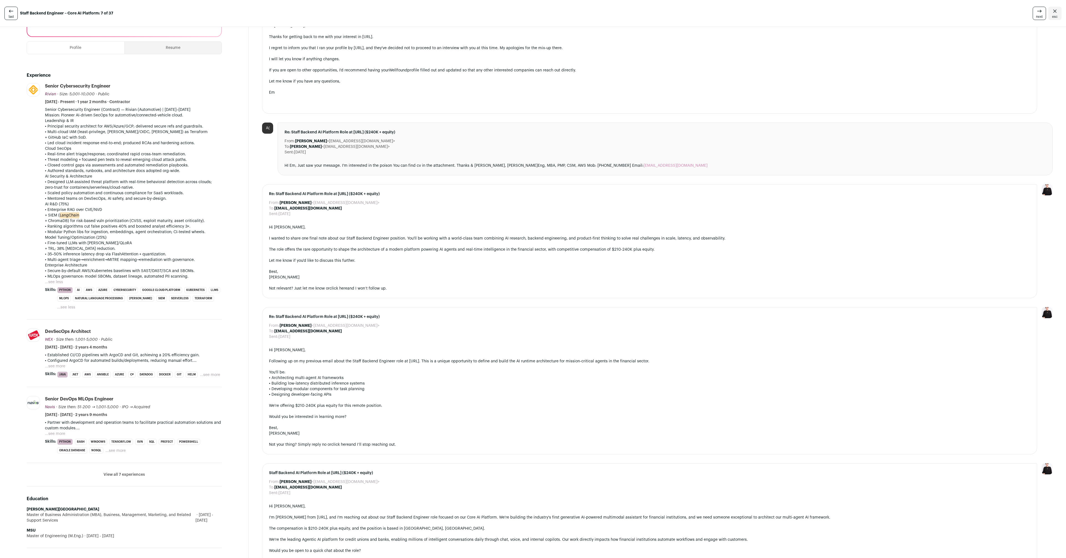
click at [62, 431] on button "...see more" at bounding box center [55, 434] width 20 height 6
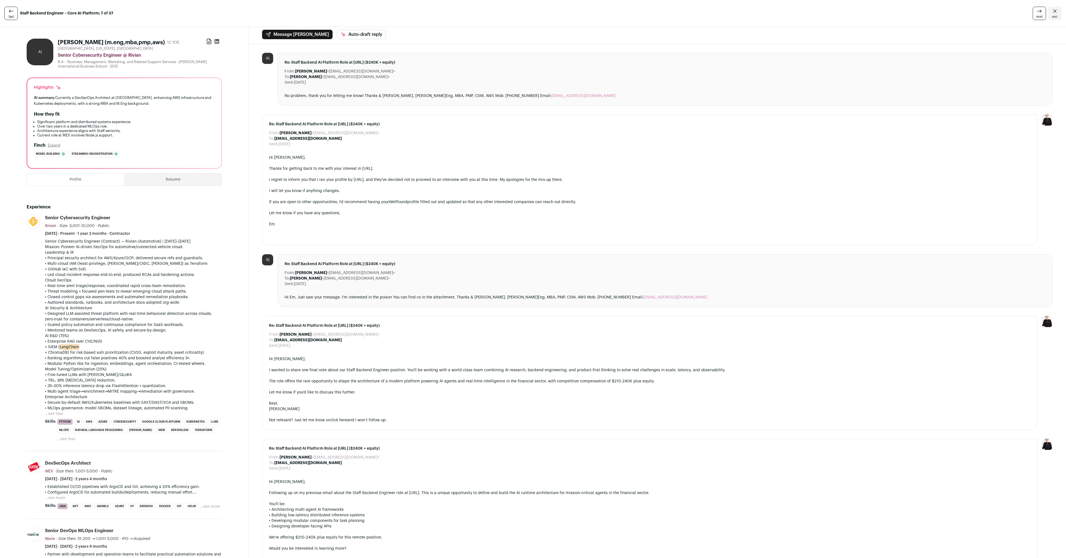
scroll to position [0, 0]
click at [108, 286] on p "• Real-time alert triage/response; coordinated rapid cross-team remediation." at bounding box center [133, 288] width 177 height 6
click at [1036, 16] on span "next" at bounding box center [1039, 16] width 7 height 4
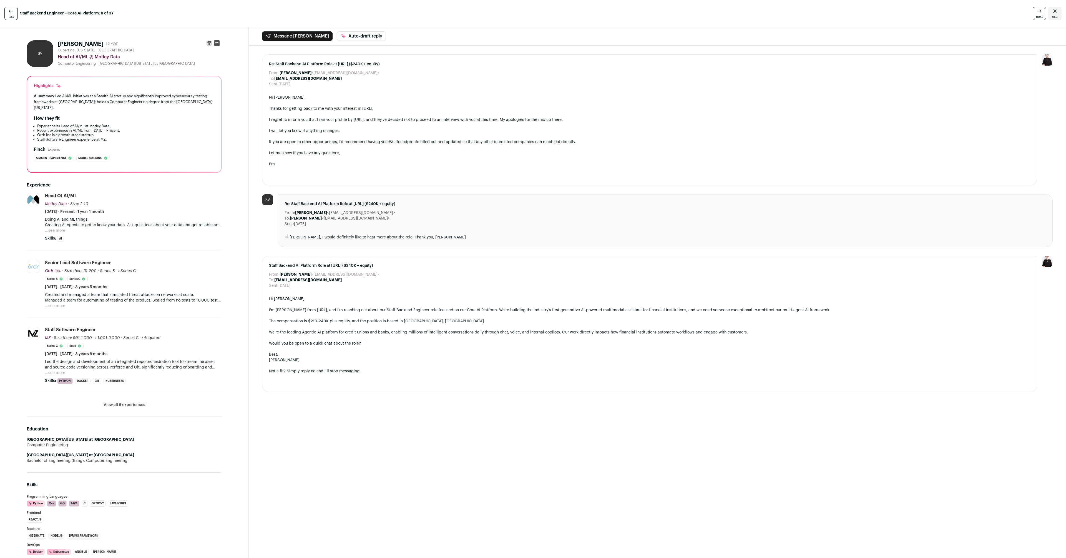
click at [88, 42] on h1 "[PERSON_NAME]" at bounding box center [81, 44] width 46 height 8
click at [55, 229] on button "...see more" at bounding box center [55, 231] width 20 height 6
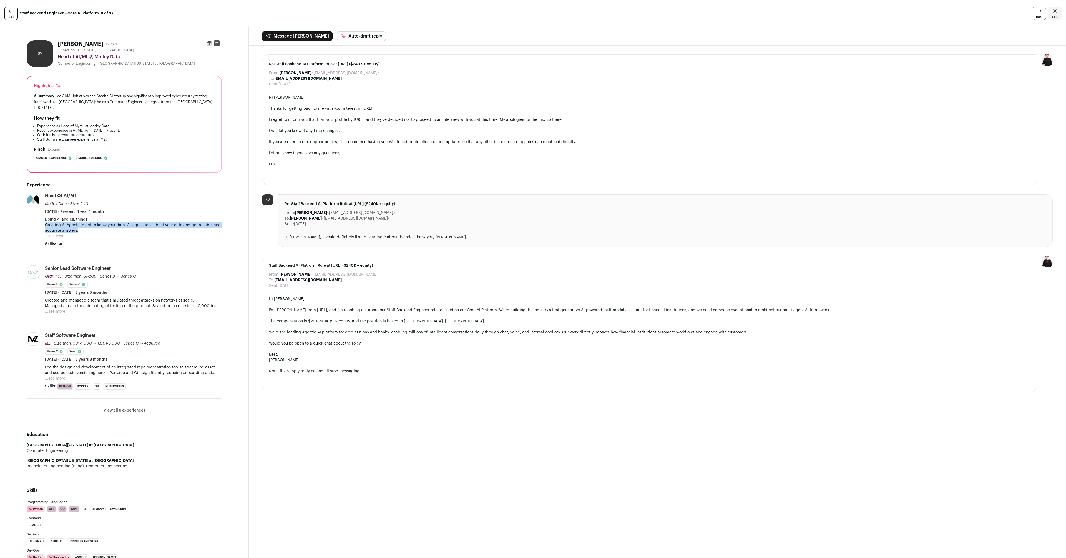
drag, startPoint x: 43, startPoint y: 225, endPoint x: 105, endPoint y: 230, distance: 61.9
click at [105, 230] on li "Motley Data [DOMAIN_NAME] Add to company list Public / Private Private Valuatio…" at bounding box center [124, 225] width 195 height 64
click at [51, 310] on button "...see more" at bounding box center [55, 312] width 20 height 6
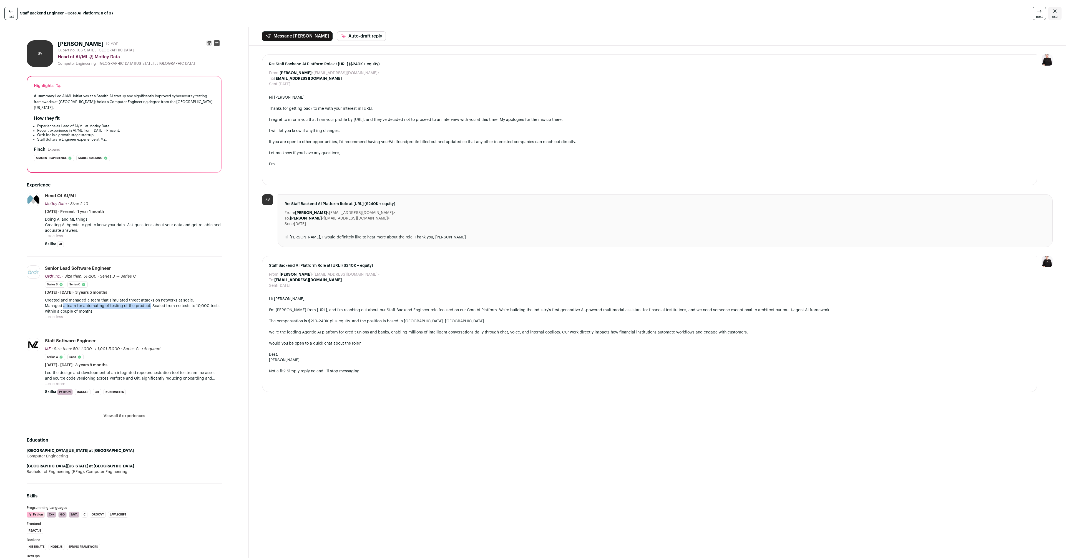
drag, startPoint x: 64, startPoint y: 305, endPoint x: 150, endPoint y: 304, distance: 85.8
click at [150, 304] on p "Managed a team for automating of testing of the product. Scaled from no tests t…" at bounding box center [133, 308] width 177 height 11
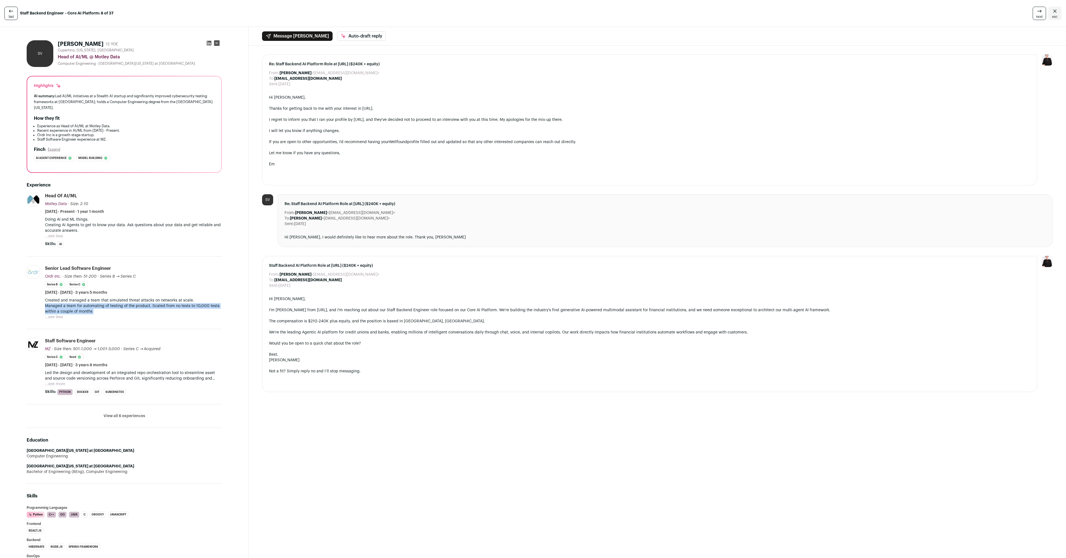
click at [59, 382] on button "...see more" at bounding box center [55, 384] width 20 height 6
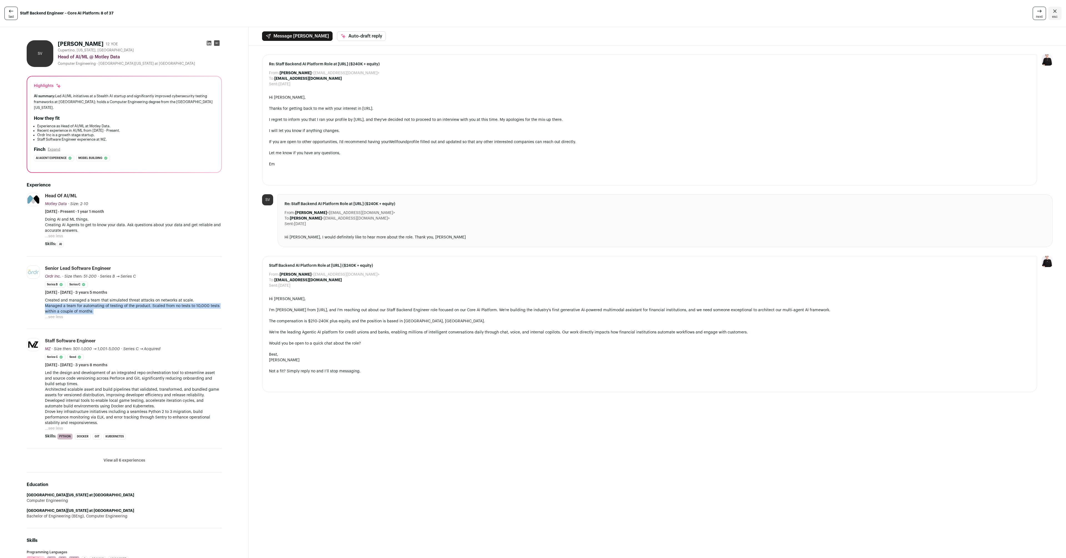
scroll to position [37, 0]
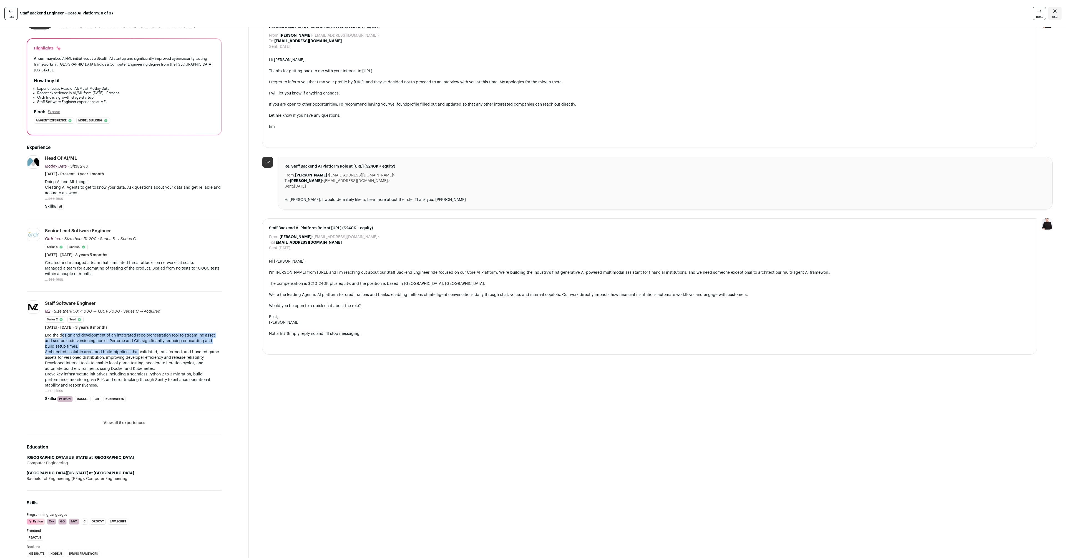
drag, startPoint x: 67, startPoint y: 335, endPoint x: 136, endPoint y: 355, distance: 71.7
click at [136, 355] on div "Led the design and development of an integrated repo orchestration tool to stre…" at bounding box center [133, 360] width 177 height 56
click at [136, 355] on p "Architected scalable asset and build pipelines that validated, transformed, and…" at bounding box center [133, 354] width 177 height 11
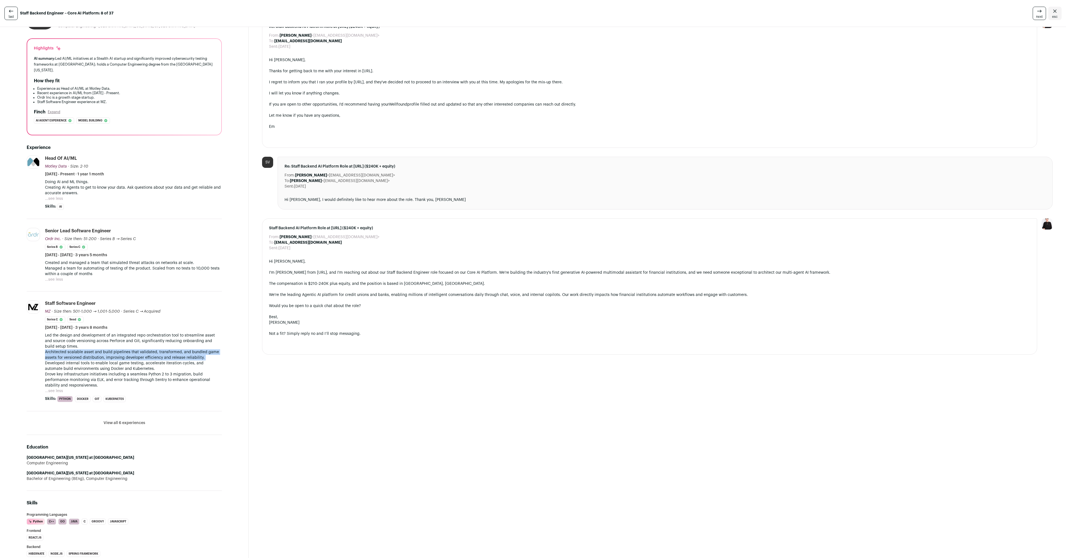
click at [136, 355] on p "Architected scalable asset and build pipelines that validated, transformed, and…" at bounding box center [133, 354] width 177 height 11
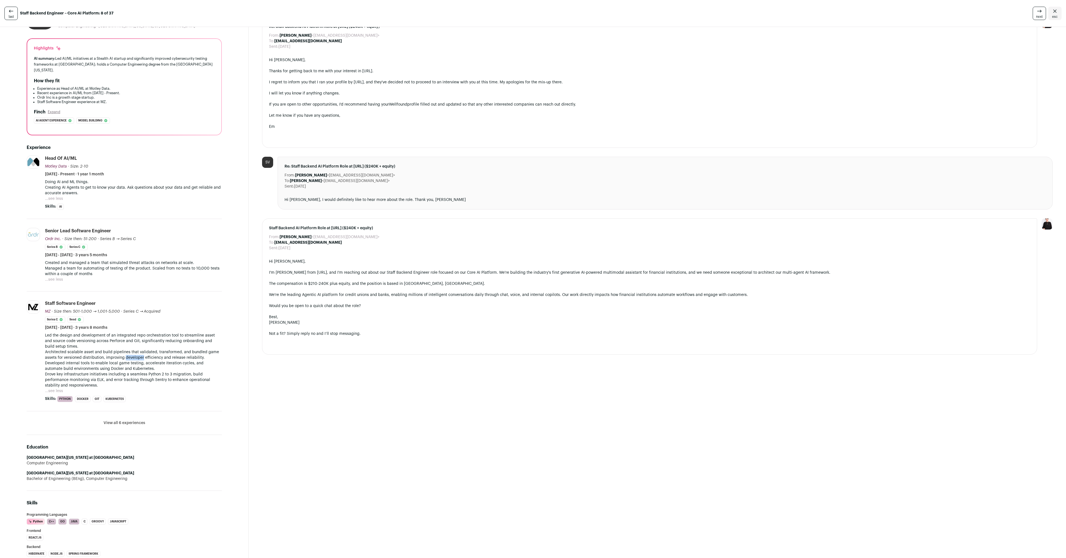
click at [136, 355] on p "Architected scalable asset and build pipelines that validated, transformed, and…" at bounding box center [133, 354] width 177 height 11
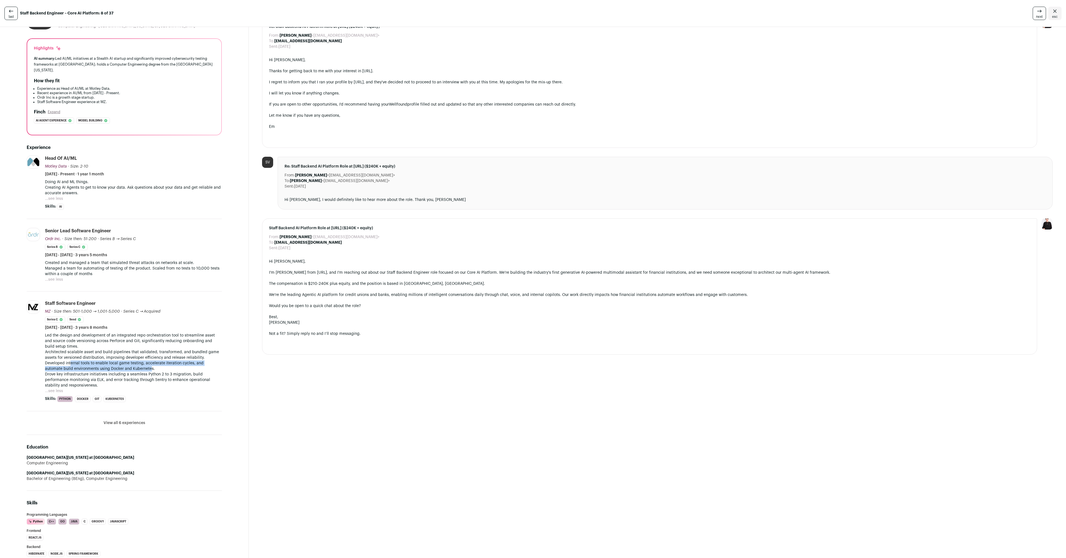
drag, startPoint x: 70, startPoint y: 364, endPoint x: 132, endPoint y: 368, distance: 62.9
click at [132, 368] on p "Developed internal tools to enable local game testing, accelerate iteration cyc…" at bounding box center [133, 365] width 177 height 11
click at [114, 424] on button "View all 6 experiences" at bounding box center [125, 423] width 42 height 6
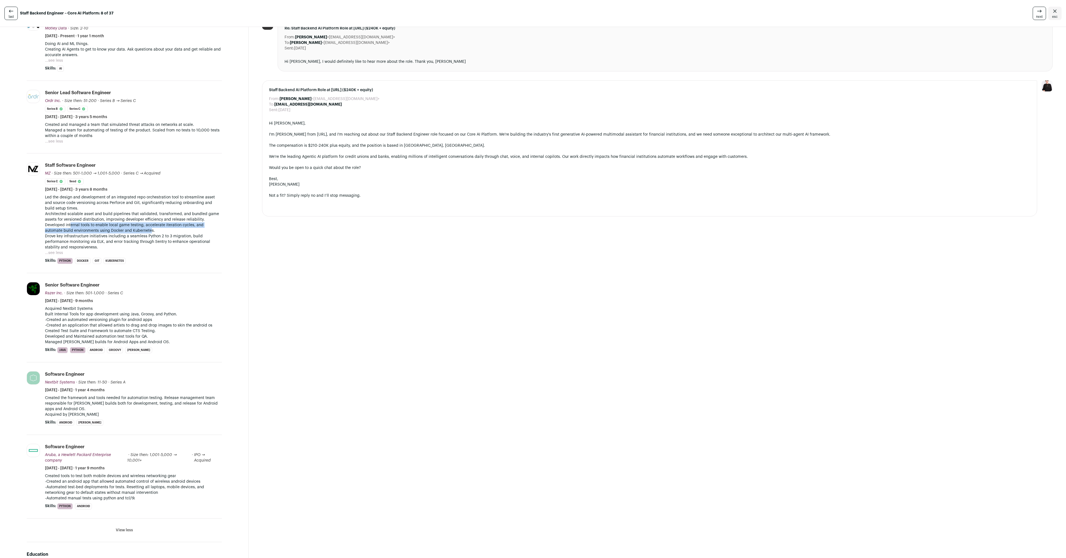
scroll to position [175, 0]
drag, startPoint x: 81, startPoint y: 400, endPoint x: 125, endPoint y: 403, distance: 44.0
click at [125, 403] on p "Created the framework and tools needed for automation testing. Release manageme…" at bounding box center [133, 406] width 177 height 22
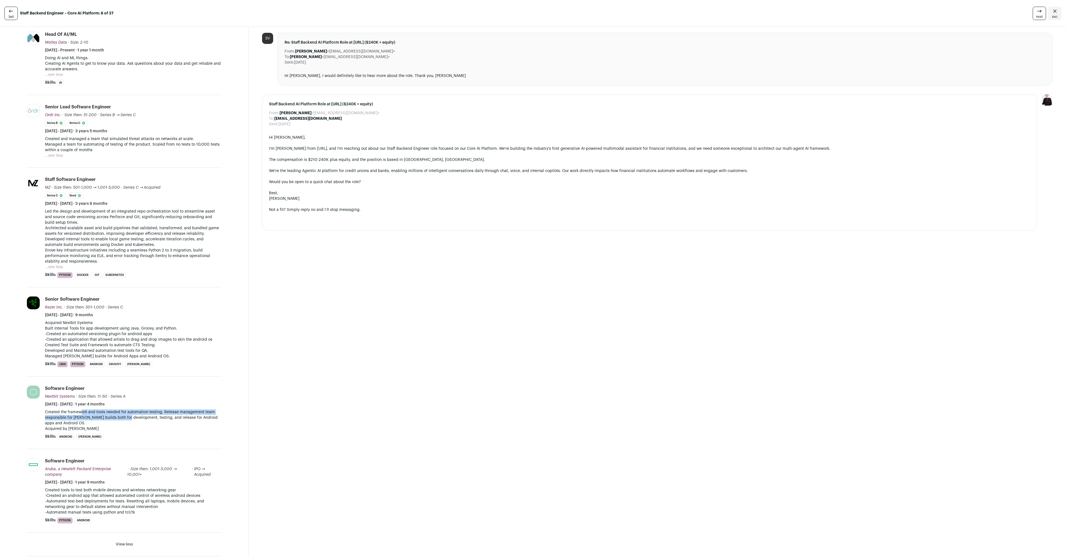
scroll to position [161, 0]
drag, startPoint x: 62, startPoint y: 327, endPoint x: 98, endPoint y: 327, distance: 35.8
click at [98, 327] on p "Acquired Nextbit Systems Built Internal Tools for app development using Java, G…" at bounding box center [133, 339] width 177 height 39
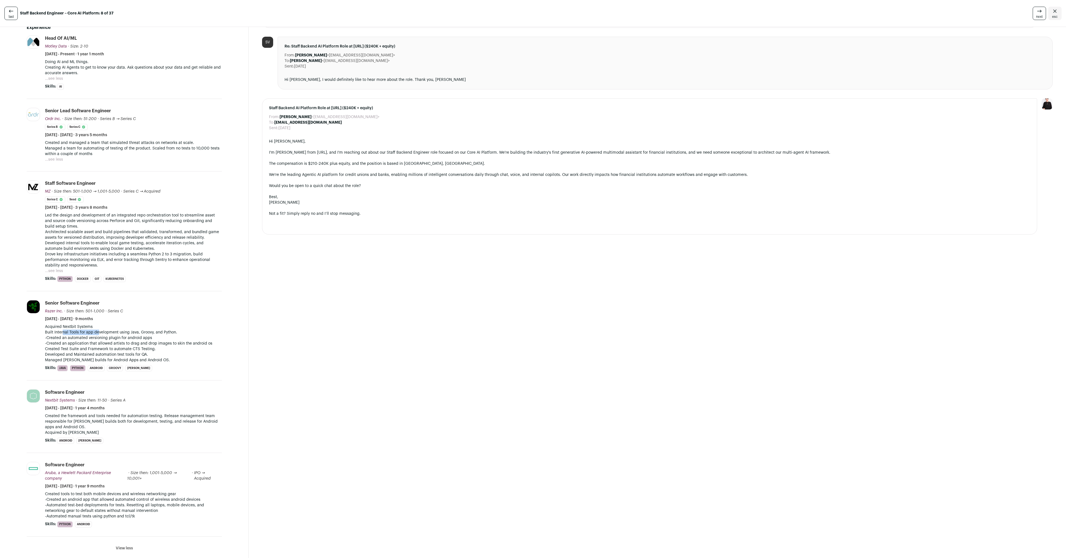
click at [97, 333] on p "Acquired Nextbit Systems Built Internal Tools for app development using Java, G…" at bounding box center [133, 343] width 177 height 39
click at [98, 340] on p "Acquired Nextbit Systems Built Internal Tools for app development using Java, G…" at bounding box center [133, 343] width 177 height 39
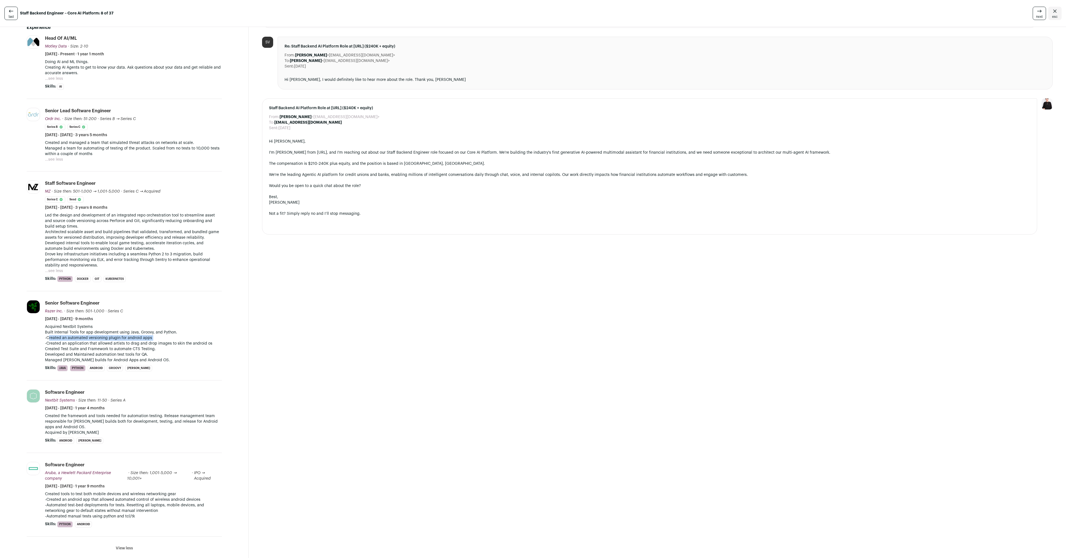
click at [98, 340] on p "Acquired Nextbit Systems Built Internal Tools for app development using Java, G…" at bounding box center [133, 343] width 177 height 39
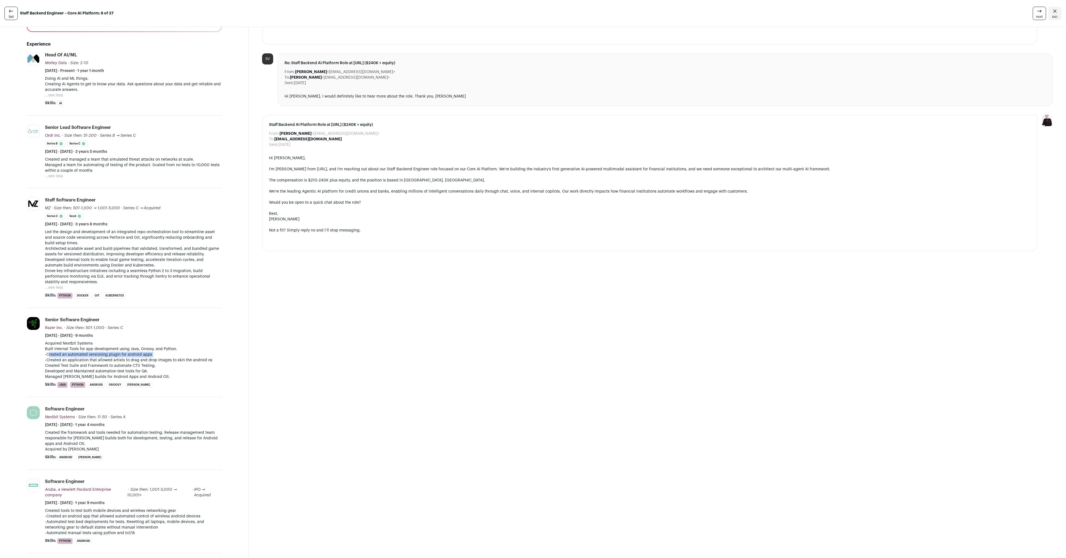
scroll to position [140, 0]
click at [85, 249] on p "Architected scalable asset and build pipelines that validated, transformed, and…" at bounding box center [133, 252] width 177 height 11
click at [79, 259] on p "Developed internal tools to enable local game testing, accelerate iteration cyc…" at bounding box center [133, 263] width 177 height 11
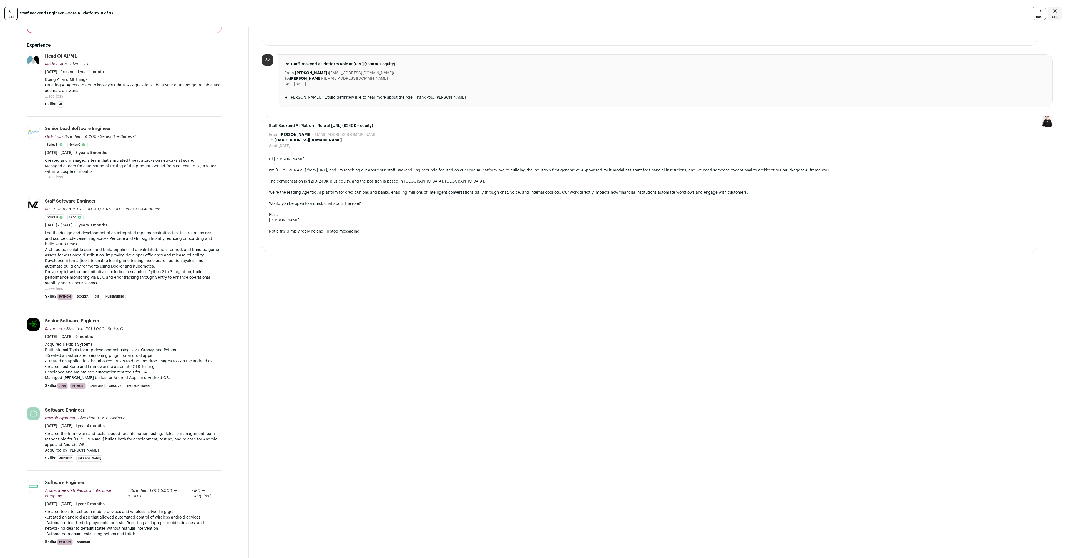
click at [79, 259] on p "Developed internal tools to enable local game testing, accelerate iteration cyc…" at bounding box center [133, 263] width 177 height 11
click at [82, 231] on p "Led the design and development of an integrated repo orchestration tool to stre…" at bounding box center [133, 238] width 177 height 17
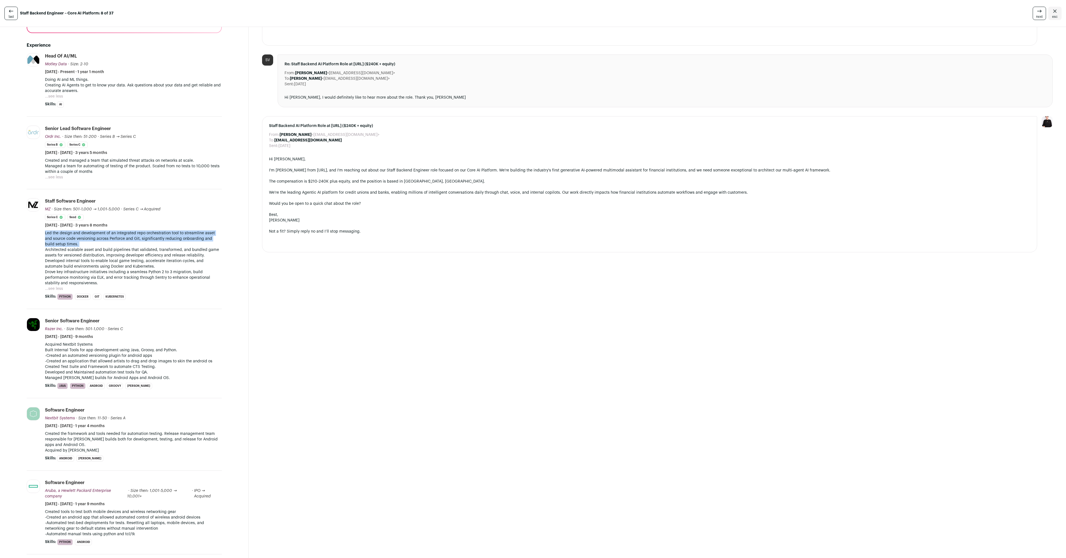
click at [82, 231] on p "Led the design and development of an integrated repo orchestration tool to stre…" at bounding box center [133, 238] width 177 height 17
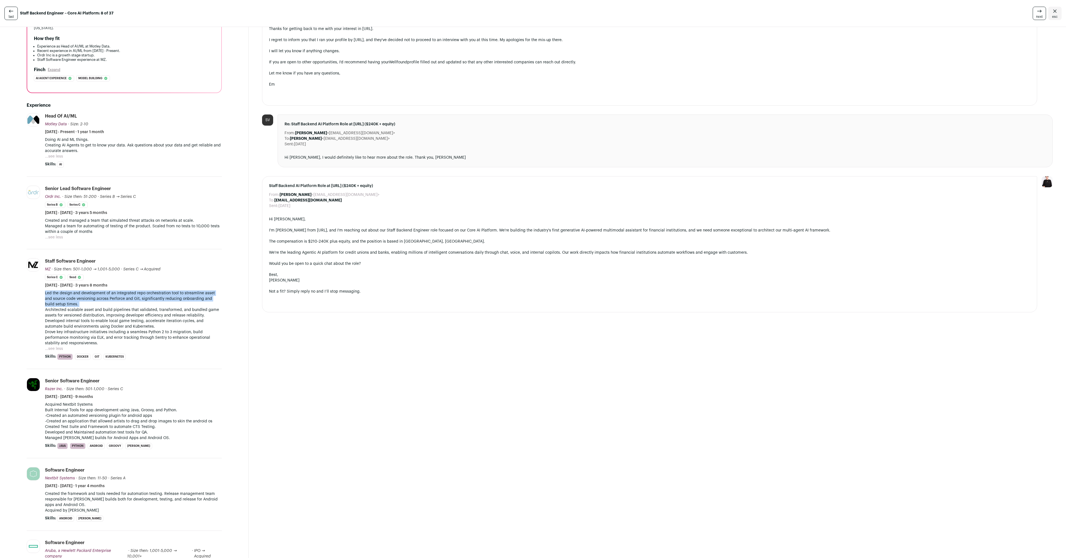
scroll to position [79, 0]
click at [81, 221] on p "Created and managed a team that simulated threat attacks on networks at scale." at bounding box center [133, 221] width 177 height 6
click at [53, 237] on button "...see less" at bounding box center [54, 238] width 18 height 6
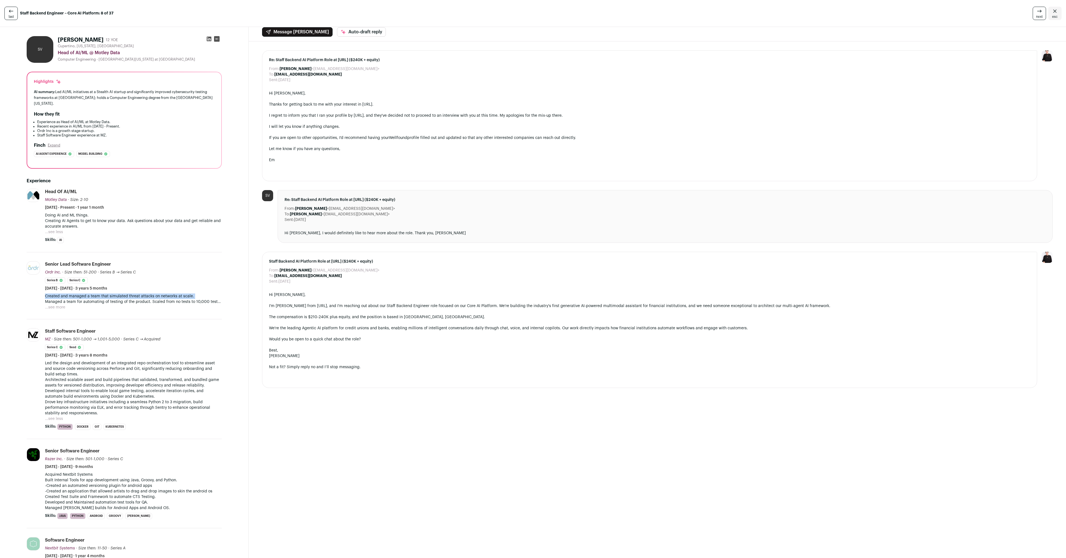
scroll to position [0, 0]
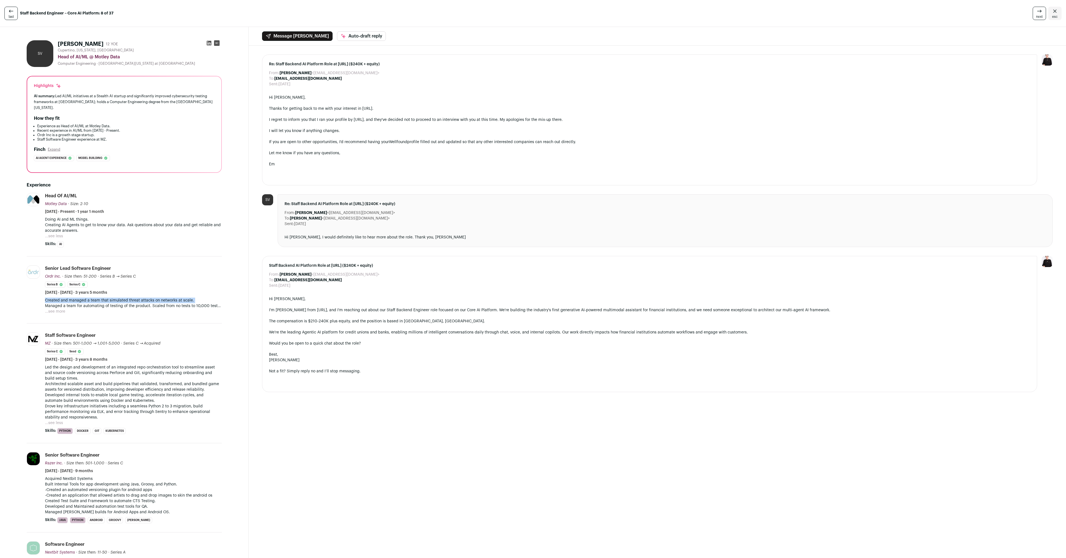
click at [61, 236] on button "...see less" at bounding box center [54, 236] width 18 height 6
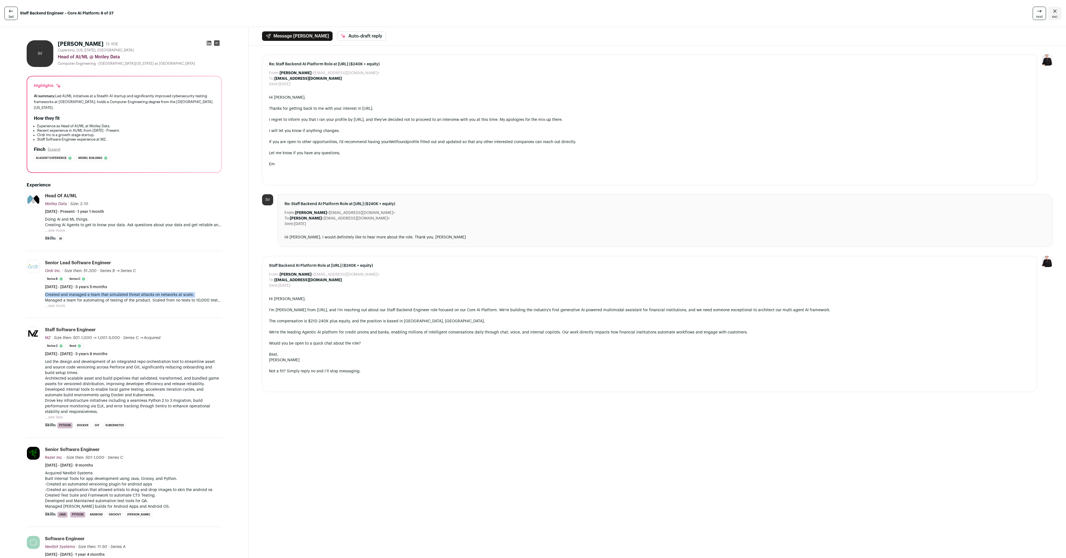
click at [57, 231] on button "...see more" at bounding box center [55, 231] width 20 height 6
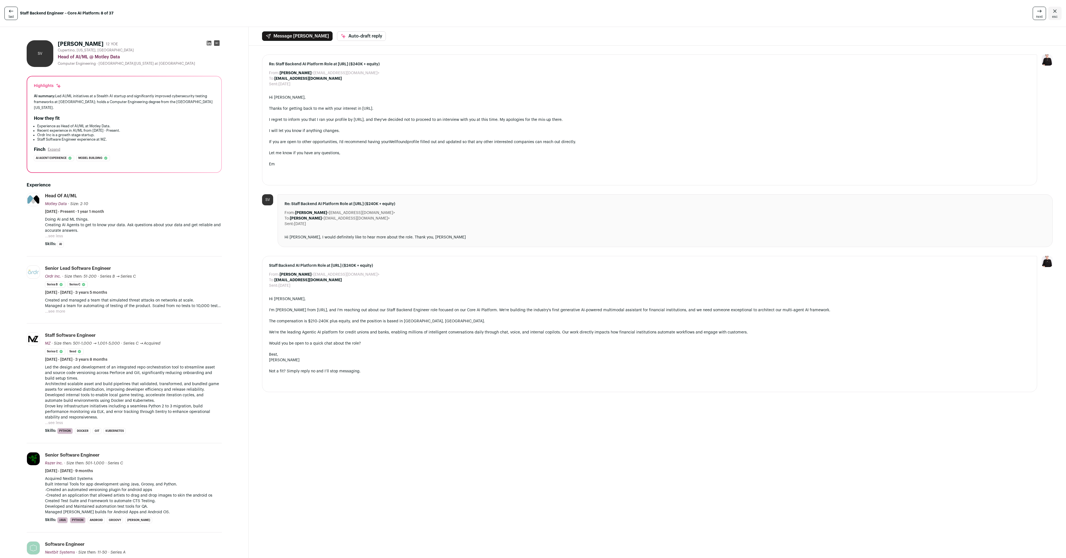
click at [77, 230] on p "Creating AI Agents to get to know your data. Ask questions about your data and …" at bounding box center [133, 227] width 177 height 11
click at [1036, 12] on icon at bounding box center [1039, 11] width 7 height 7
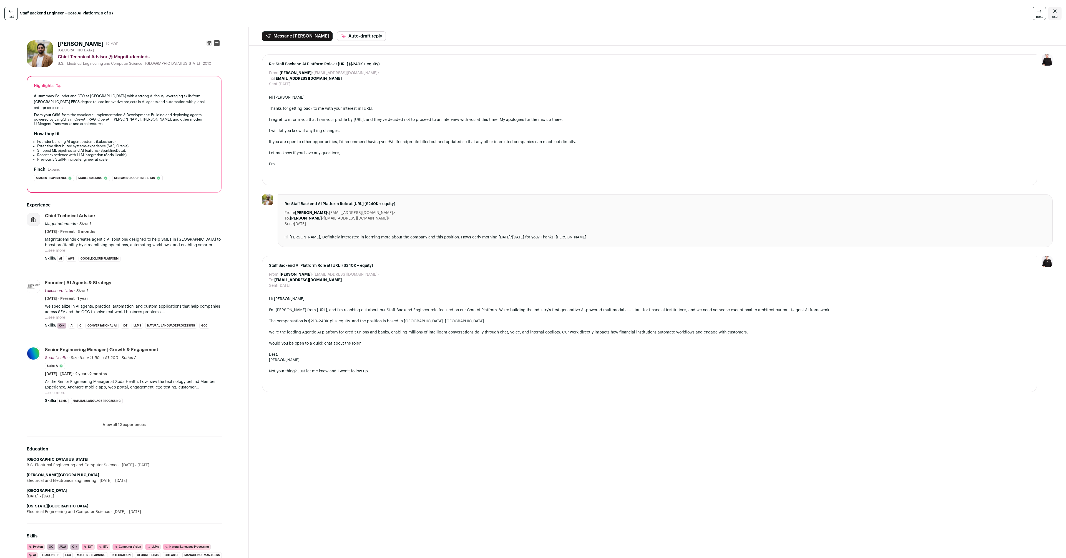
click at [58, 248] on button "...see more" at bounding box center [55, 251] width 20 height 6
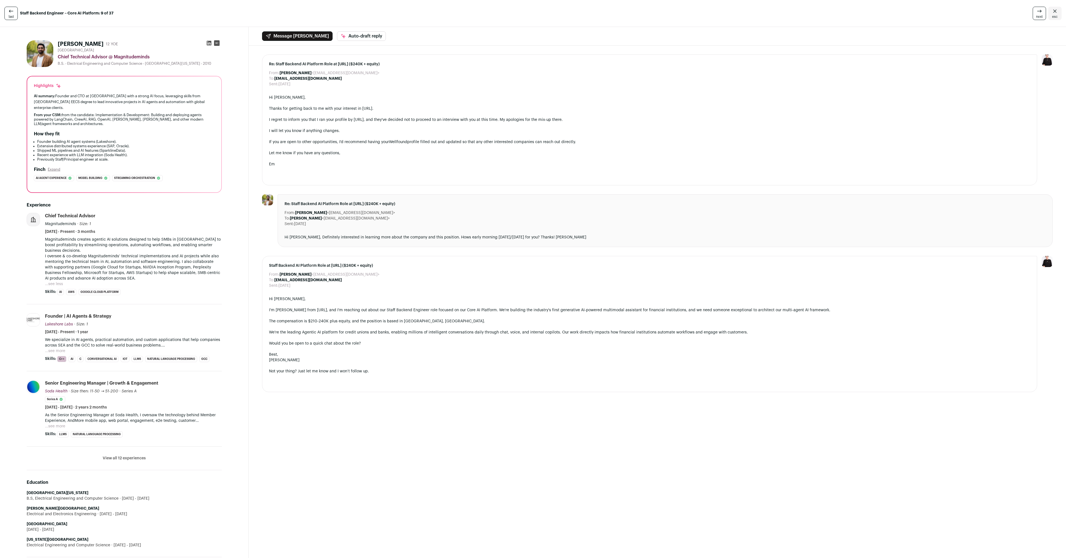
drag, startPoint x: 89, startPoint y: 233, endPoint x: 168, endPoint y: 234, distance: 78.9
click at [168, 237] on p "Magnitudeminds creates agentic AI solutions designed to help SMBs in [GEOGRAPHI…" at bounding box center [133, 245] width 177 height 17
drag, startPoint x: 168, startPoint y: 234, endPoint x: 126, endPoint y: 270, distance: 55.4
click at [126, 270] on div "Magnitudeminds creates agentic AI solutions designed to help SMBs in [GEOGRAPHI…" at bounding box center [133, 259] width 177 height 44
click at [54, 348] on button "...see more" at bounding box center [55, 351] width 20 height 6
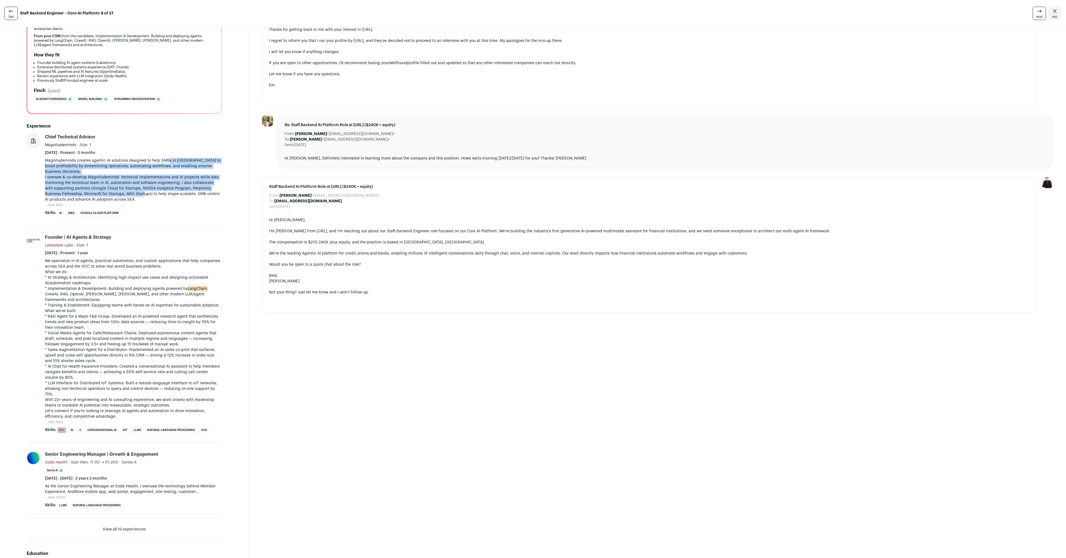
scroll to position [84, 0]
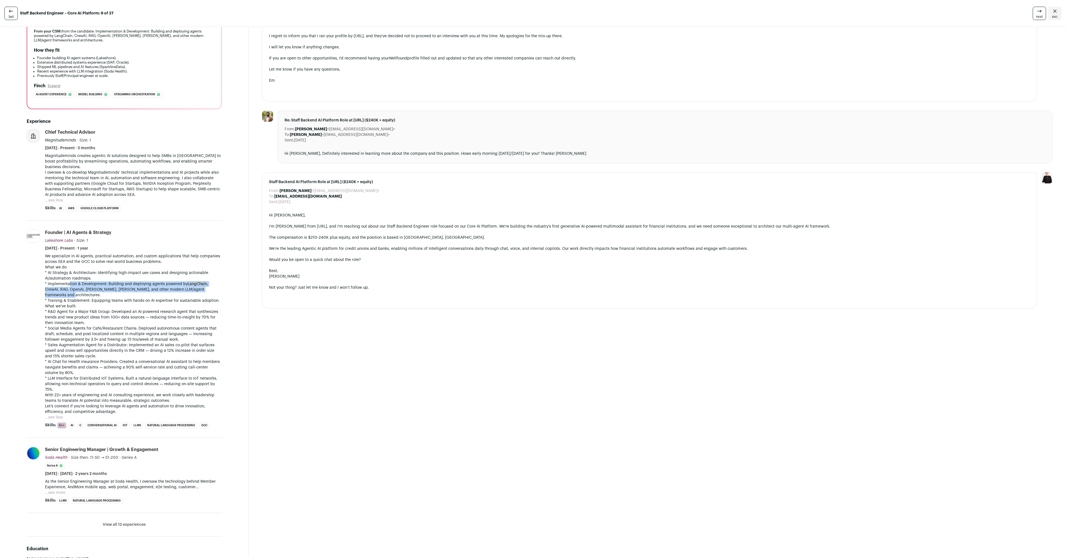
drag, startPoint x: 69, startPoint y: 280, endPoint x: 128, endPoint y: 289, distance: 59.0
click at [128, 289] on p "* Implementation & Development: Building and deploying agents powered by LangCh…" at bounding box center [133, 289] width 177 height 17
click at [130, 270] on p "* AI Strategy & Architecture: Identifying high-impact use cases and designing a…" at bounding box center [133, 275] width 177 height 11
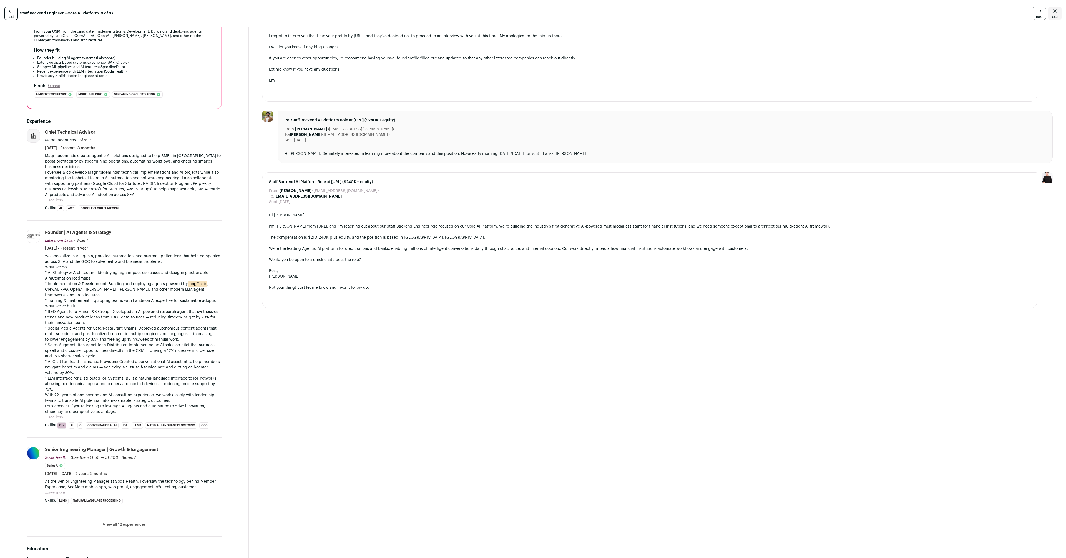
click at [129, 281] on p "* Implementation & Development: Building and deploying agents powered by LangCh…" at bounding box center [133, 289] width 177 height 17
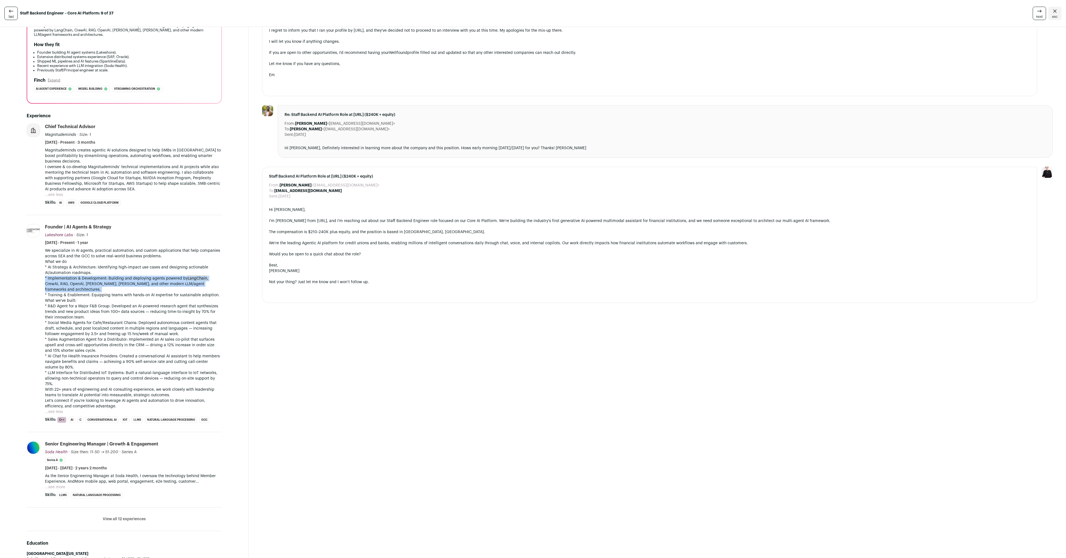
scroll to position [90, 0]
click at [120, 297] on p "What we've built:" at bounding box center [133, 300] width 177 height 6
click at [121, 291] on p "* Training & Enablement: Equipping teams with hands-on AI expertise for sustain…" at bounding box center [133, 294] width 177 height 6
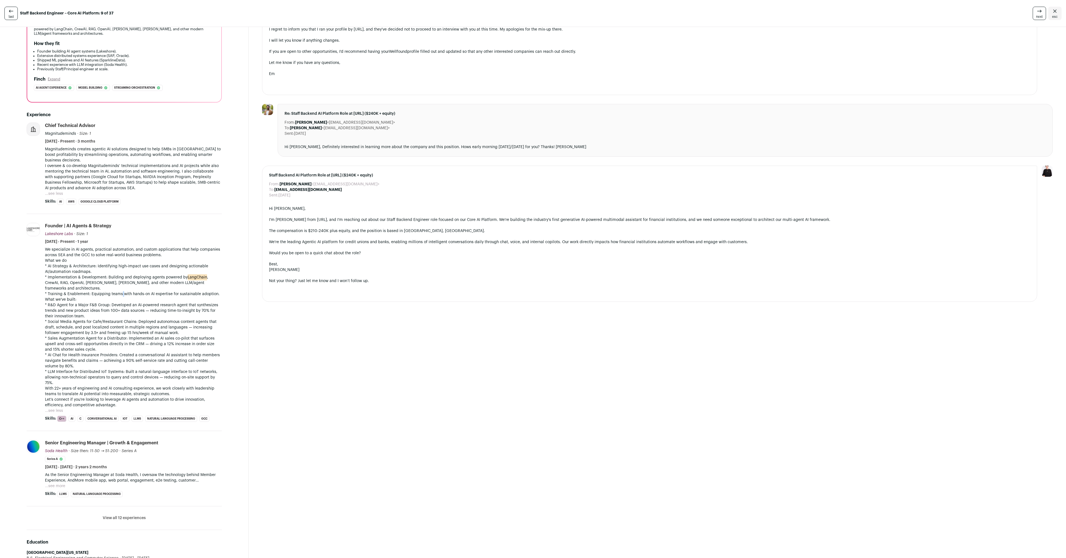
click at [121, 291] on p "* Training & Enablement: Equipping teams with hands-on AI expertise for sustain…" at bounding box center [133, 294] width 177 height 6
click at [119, 297] on p "What we've built:" at bounding box center [133, 300] width 177 height 6
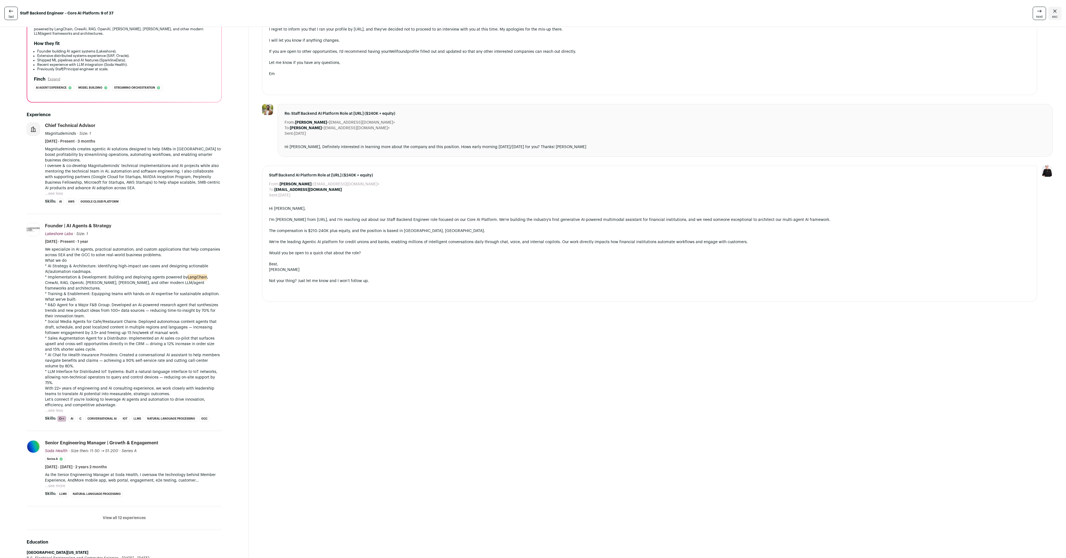
click at [119, 302] on p "* R&D Agent for a Major F&B Group: Developed an AI-powered research agent that …" at bounding box center [133, 310] width 177 height 17
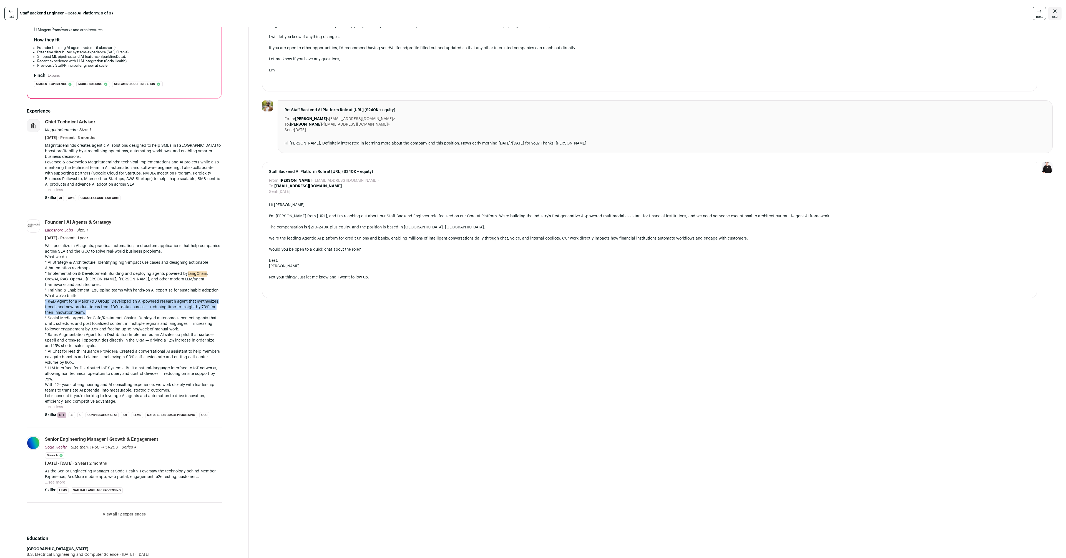
scroll to position [95, 0]
click at [96, 169] on p "I oversee & co-develop Magnitudeminds’ technical implementations and AI project…" at bounding box center [133, 172] width 177 height 28
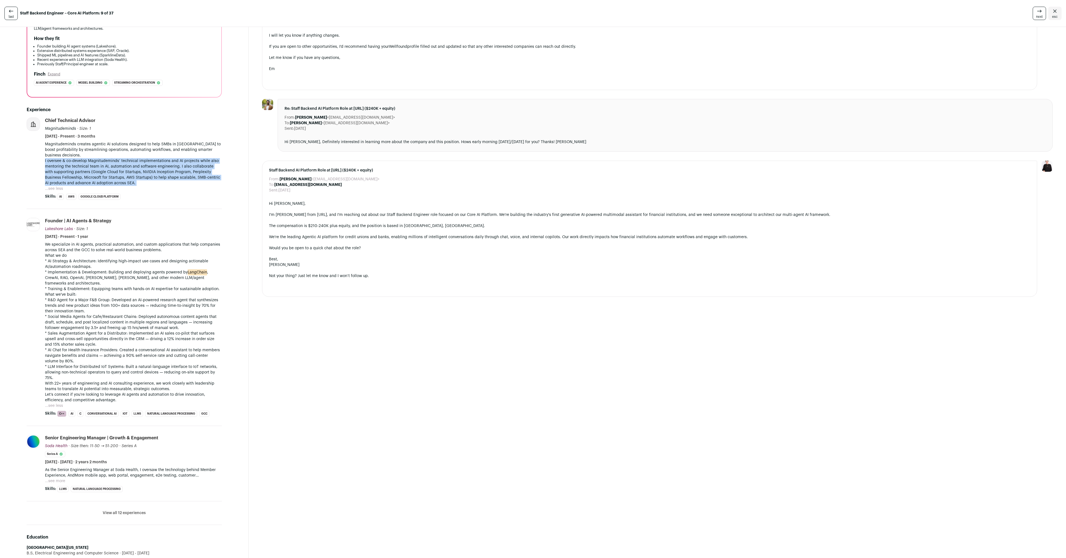
click at [96, 169] on p "I oversee & co-develop Magnitudeminds’ technical implementations and AI project…" at bounding box center [133, 172] width 177 height 28
click at [82, 274] on p "* Implementation & Development: Building and deploying agents powered by LangCh…" at bounding box center [133, 277] width 177 height 17
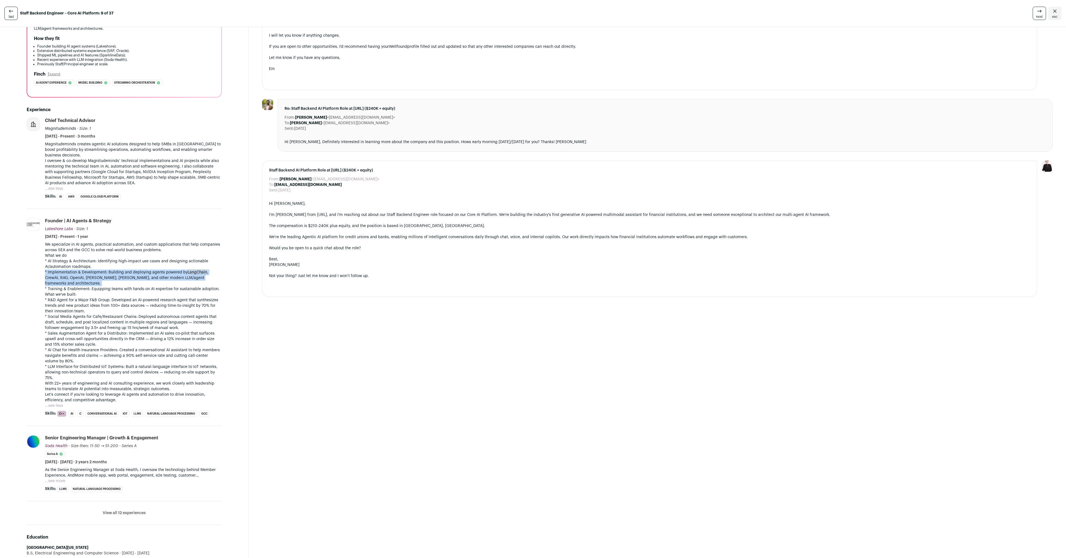
click at [82, 274] on p "* Implementation & Development: Building and deploying agents powered by LangCh…" at bounding box center [133, 277] width 177 height 17
click at [96, 297] on p "* R&D Agent for a Major F&B Group: Developed an AI-powered research agent that …" at bounding box center [133, 305] width 177 height 17
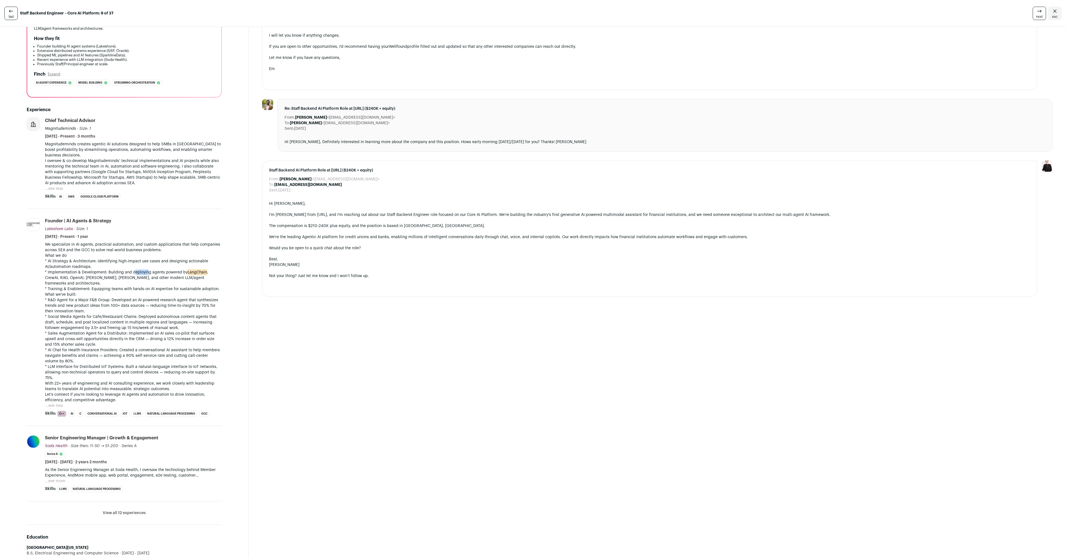
drag, startPoint x: 134, startPoint y: 268, endPoint x: 149, endPoint y: 268, distance: 14.5
click at [148, 269] on p "* Implementation & Development: Building and deploying agents powered by LangCh…" at bounding box center [133, 277] width 177 height 17
drag, startPoint x: 151, startPoint y: 272, endPoint x: 192, endPoint y: 271, distance: 41.4
click at [192, 271] on p "* Implementation & Development: Building and deploying agents powered by LangCh…" at bounding box center [133, 277] width 177 height 17
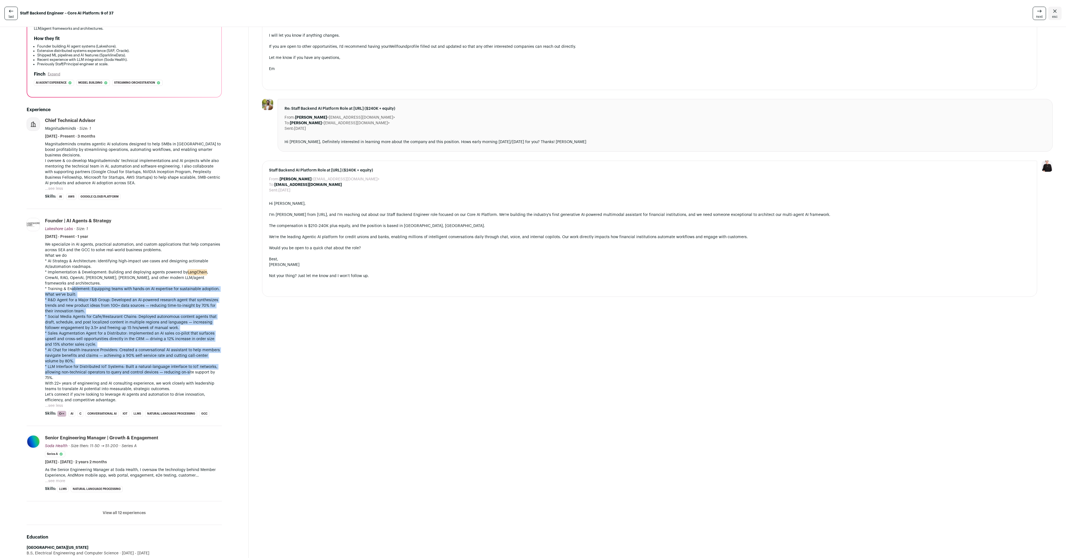
drag, startPoint x: 71, startPoint y: 282, endPoint x: 191, endPoint y: 367, distance: 146.8
click at [190, 368] on div "We specialize in AI agents, practical automation, and custom applications that …" at bounding box center [133, 322] width 177 height 161
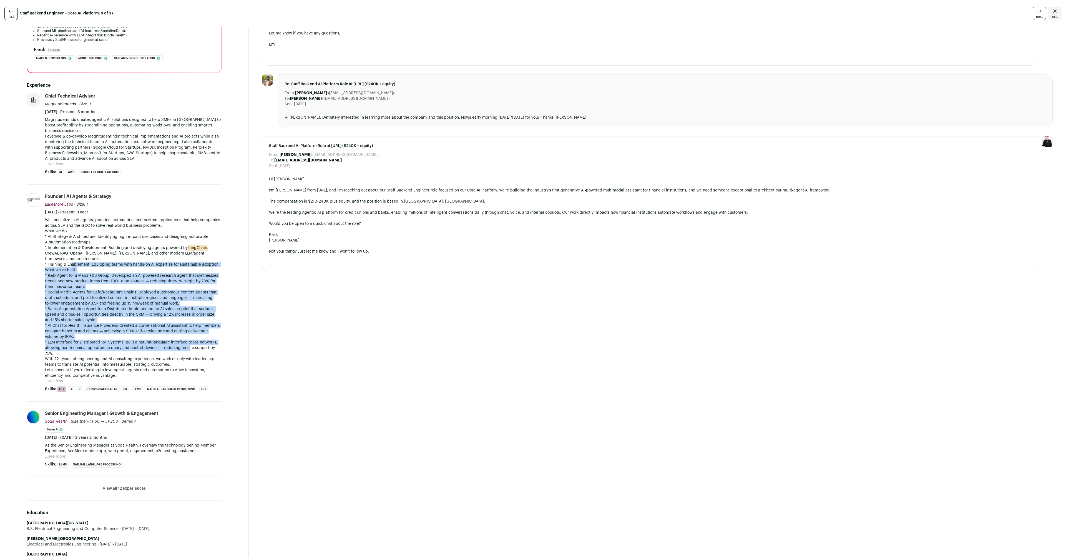
scroll to position [134, 0]
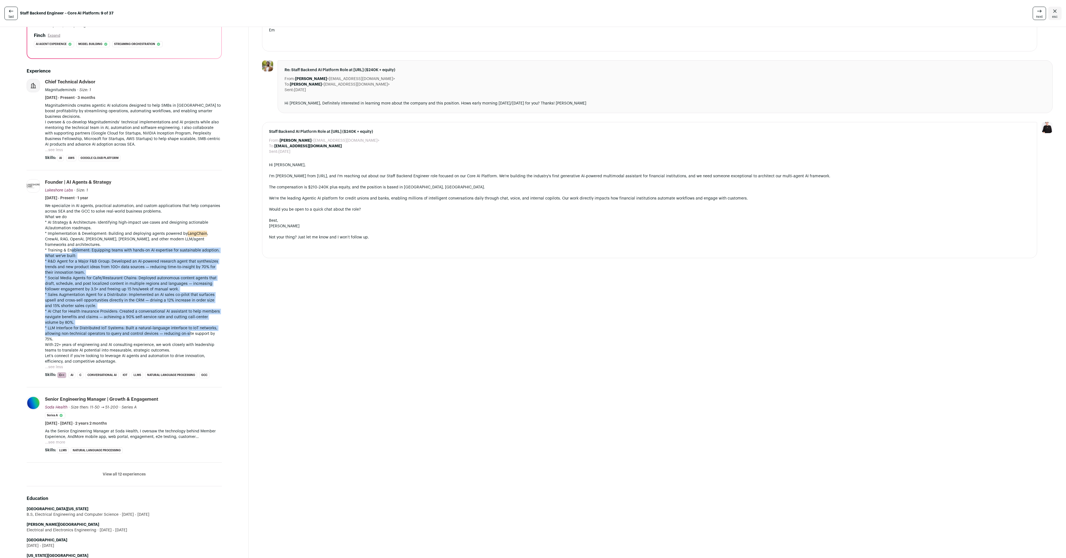
click at [59, 439] on button "...see more" at bounding box center [55, 442] width 20 height 6
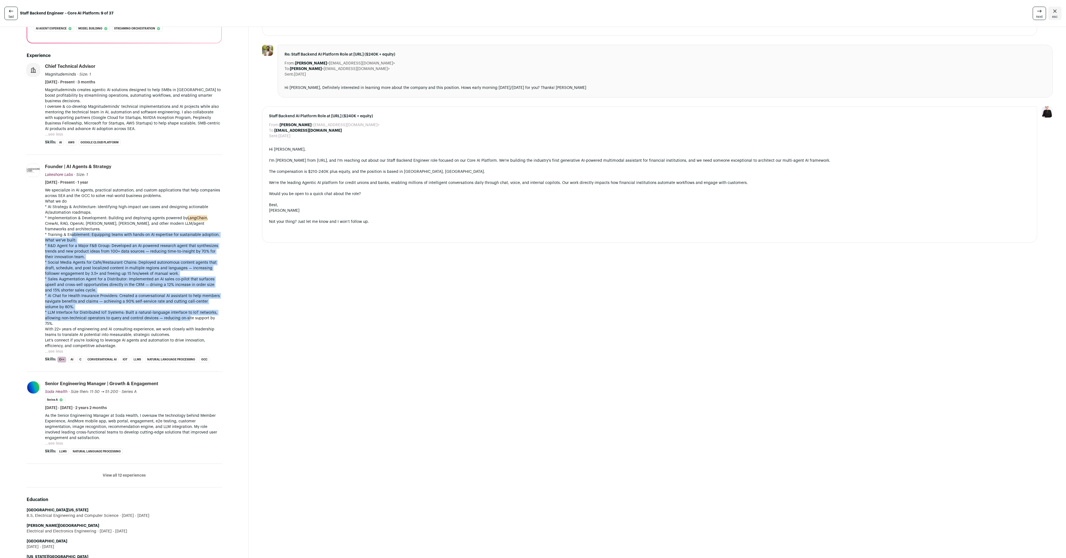
scroll to position [167, 0]
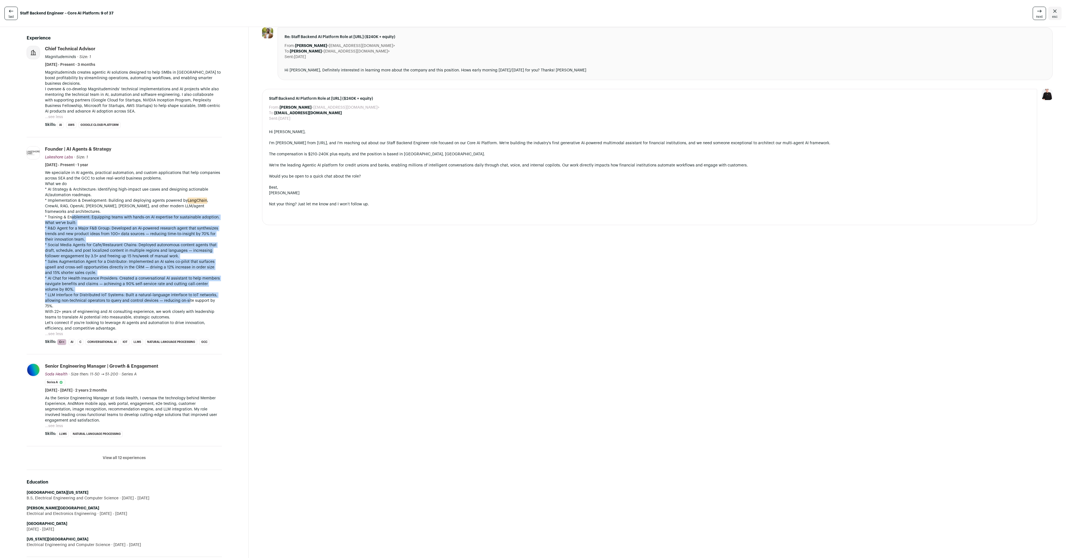
click at [115, 455] on button "View all 12 experiences" at bounding box center [124, 458] width 43 height 6
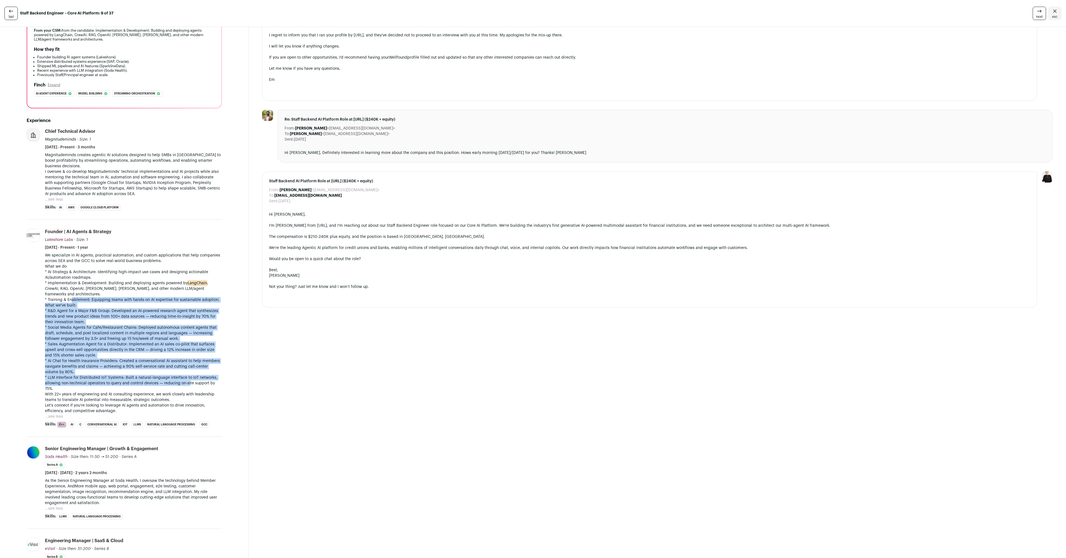
scroll to position [83, 0]
click at [79, 328] on p "* Social Media Agents for Cafe/Restaurant Chains: Deployed autonomous content a…" at bounding box center [133, 334] width 177 height 17
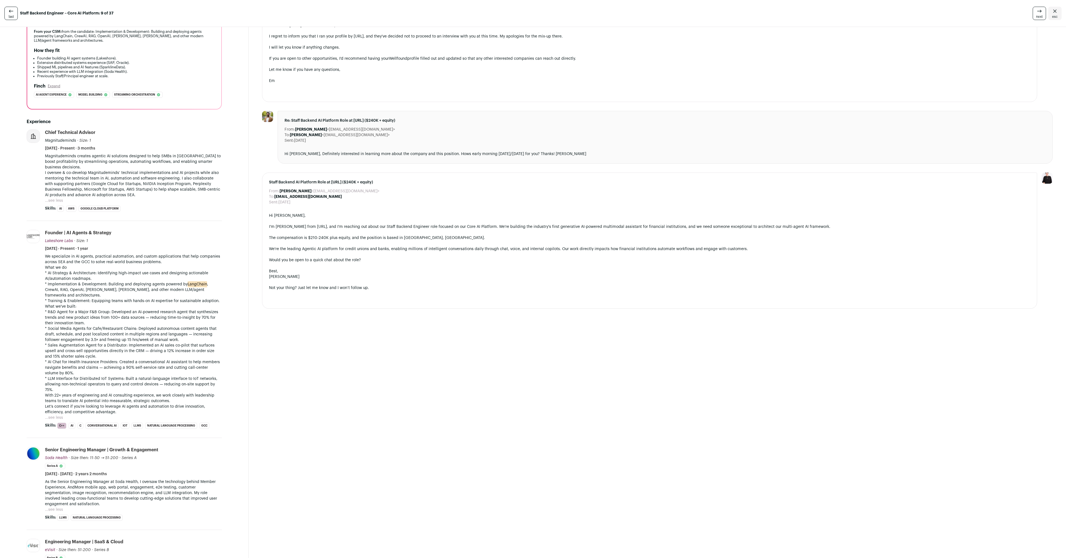
click at [69, 311] on p "* R&D Agent for a Major F&B Group: Developed an AI-powered research agent that …" at bounding box center [133, 317] width 177 height 17
click at [67, 329] on p "* Social Media Agents for Cafe/Restaurant Chains: Deployed autonomous content a…" at bounding box center [133, 334] width 177 height 17
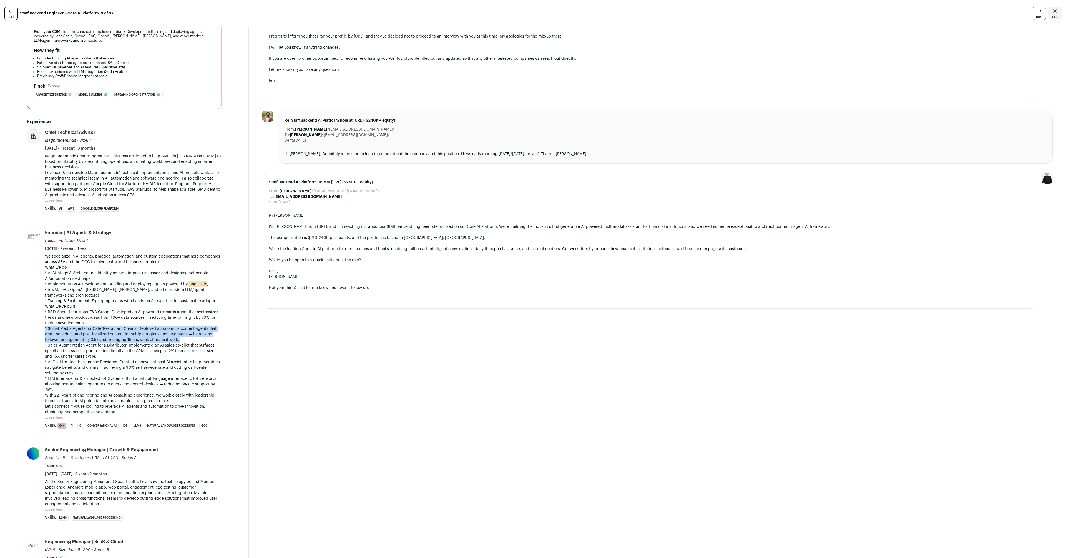
click at [67, 329] on p "* Social Media Agents for Cafe/Restaurant Chains: Deployed autonomous content a…" at bounding box center [133, 334] width 177 height 17
click at [67, 345] on p "* Sales Augmentation Agent for a Distributor: Implemented an AI sales co-pilot …" at bounding box center [133, 350] width 177 height 17
click at [69, 376] on p "* LLM Interface for Distributed IoT Systems: Built a natural-language interface…" at bounding box center [133, 384] width 177 height 17
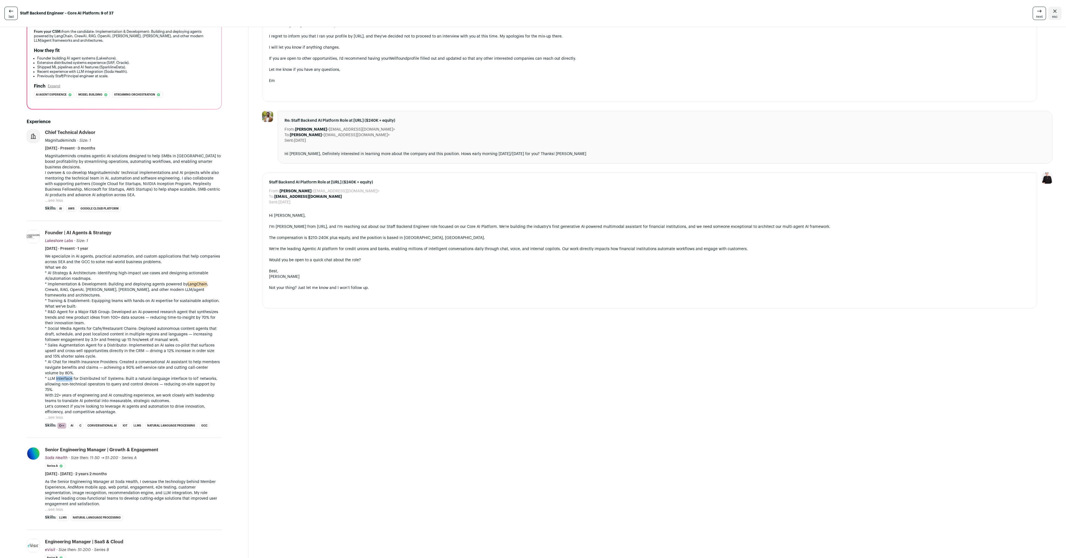
click at [69, 376] on p "* LLM Interface for Distributed IoT Systems: Built a natural-language interface…" at bounding box center [133, 384] width 177 height 17
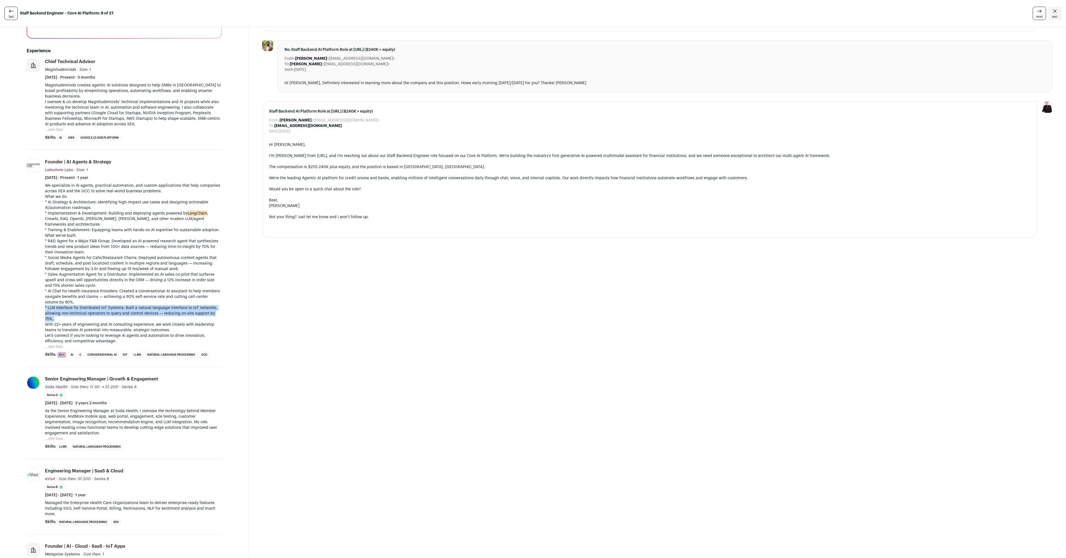
scroll to position [156, 0]
click at [113, 297] on p "* AI Chat for Health Insurance Providers: Created a conversational AI assistant…" at bounding box center [133, 295] width 177 height 17
click at [112, 303] on p "* LLM Interface for Distributed IoT Systems: Built a natural-language interface…" at bounding box center [133, 311] width 177 height 17
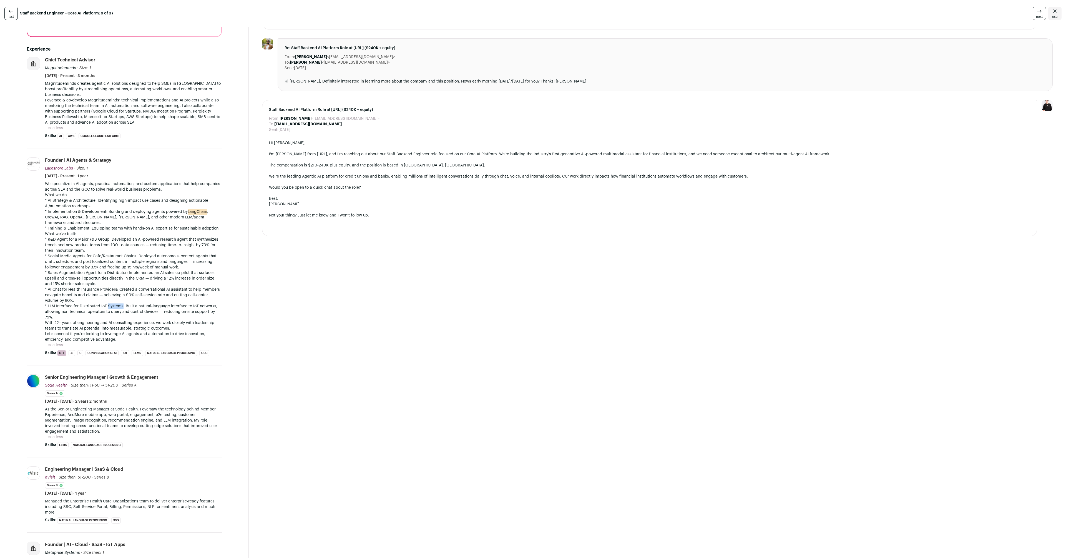
click at [112, 303] on p "* LLM Interface for Distributed IoT Systems: Built a natural-language interface…" at bounding box center [133, 311] width 177 height 17
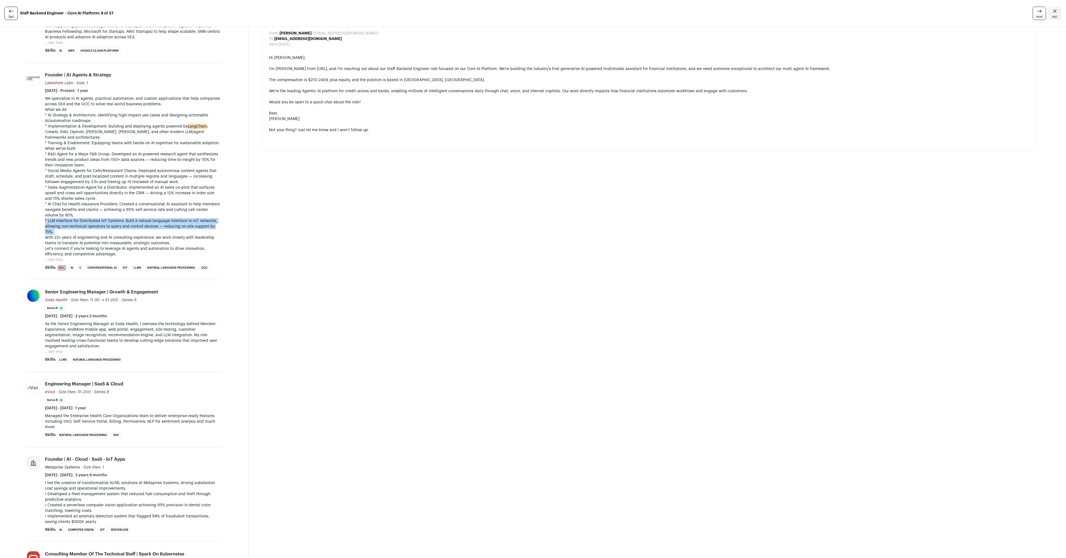
scroll to position [294, 0]
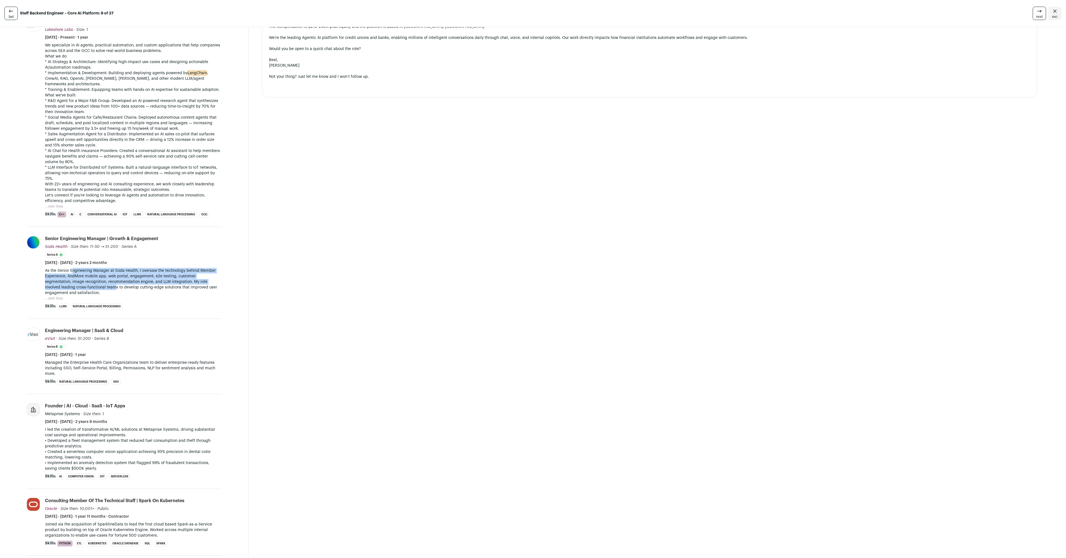
drag, startPoint x: 73, startPoint y: 266, endPoint x: 85, endPoint y: 283, distance: 20.6
click at [85, 283] on p "As the Senior Engineering Manager at Soda Health, I oversaw the technology behi…" at bounding box center [133, 282] width 177 height 28
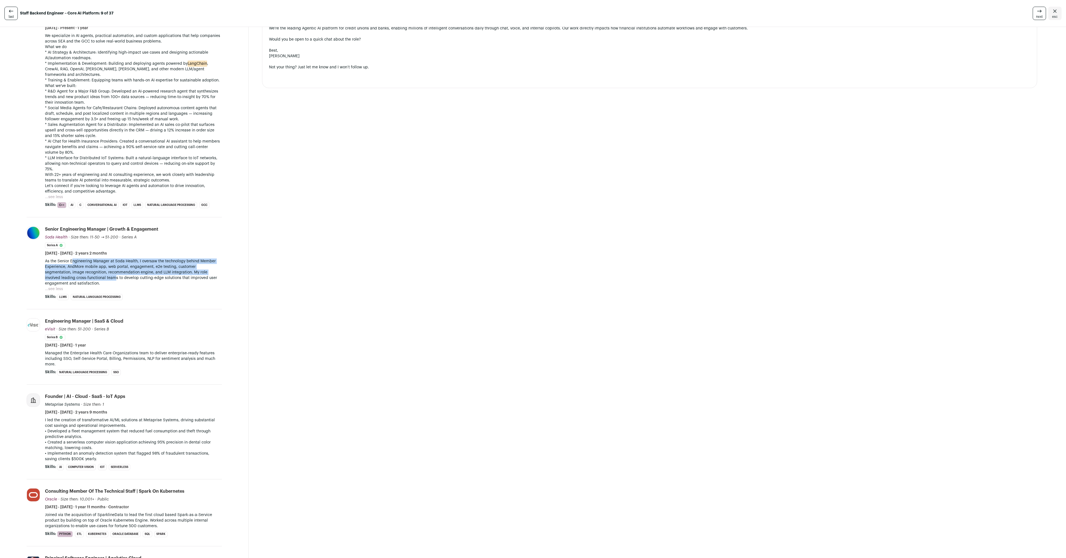
scroll to position [303, 0]
click at [76, 351] on p "Managed the Enterprise Health Care Organizations team to deliver enterprise-rea…" at bounding box center [133, 359] width 177 height 17
click at [148, 418] on p "I led the creation of transformative AI/ML solutions at Metaprise Systems, driv…" at bounding box center [133, 423] width 177 height 11
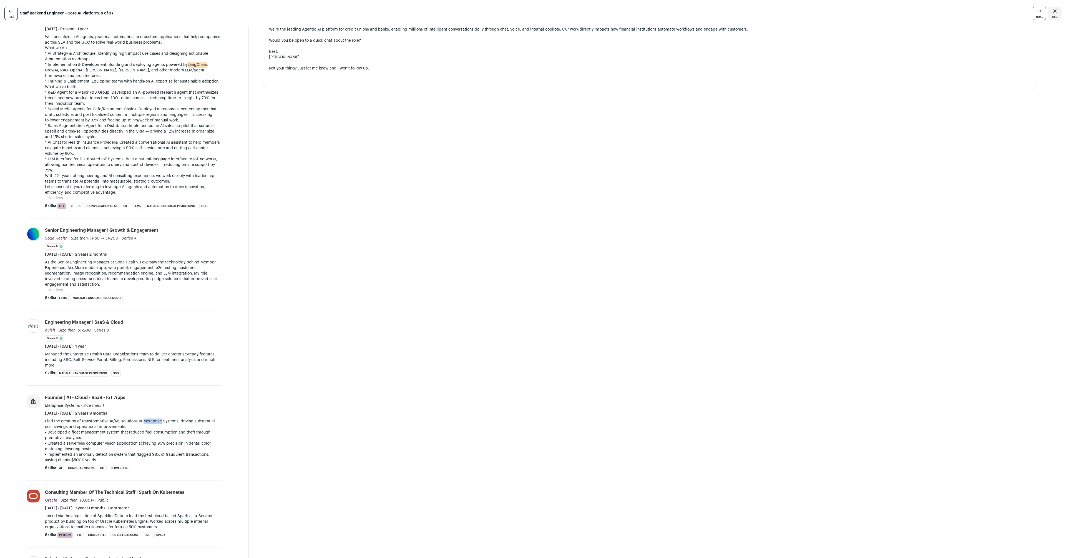
click at [148, 418] on p "I led the creation of transformative AI/ML solutions at Metaprise Systems, driv…" at bounding box center [133, 423] width 177 height 11
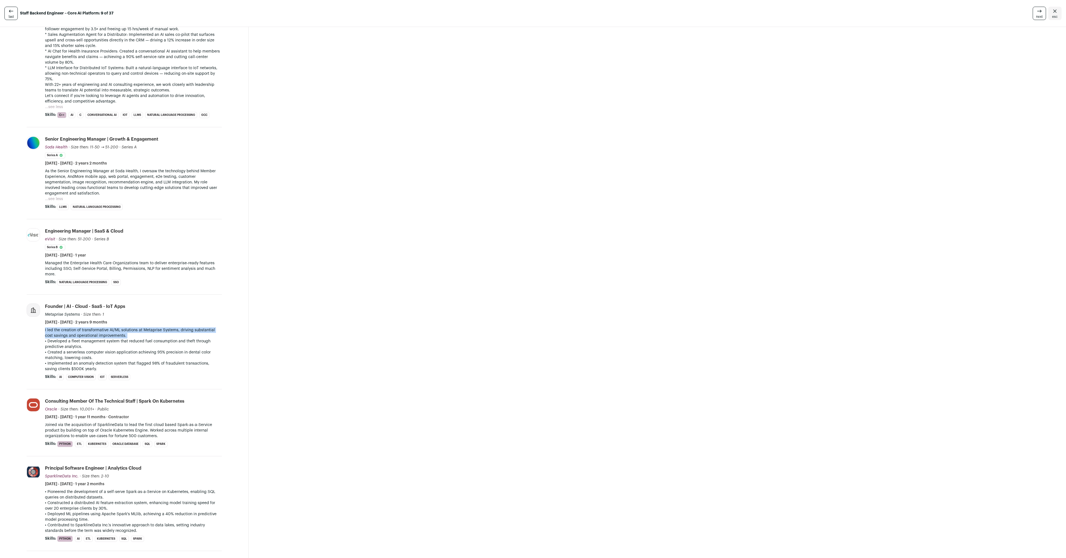
scroll to position [398, 0]
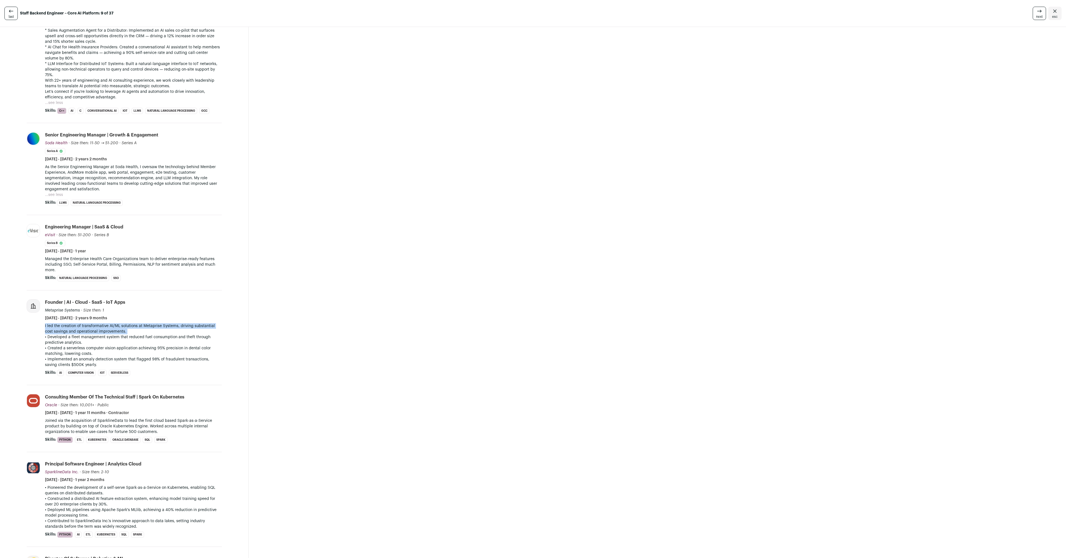
click at [106, 410] on li "Consulting Member of the Technical Staff | Spark on Kubernetes Oracle Oracle [D…" at bounding box center [133, 418] width 177 height 49
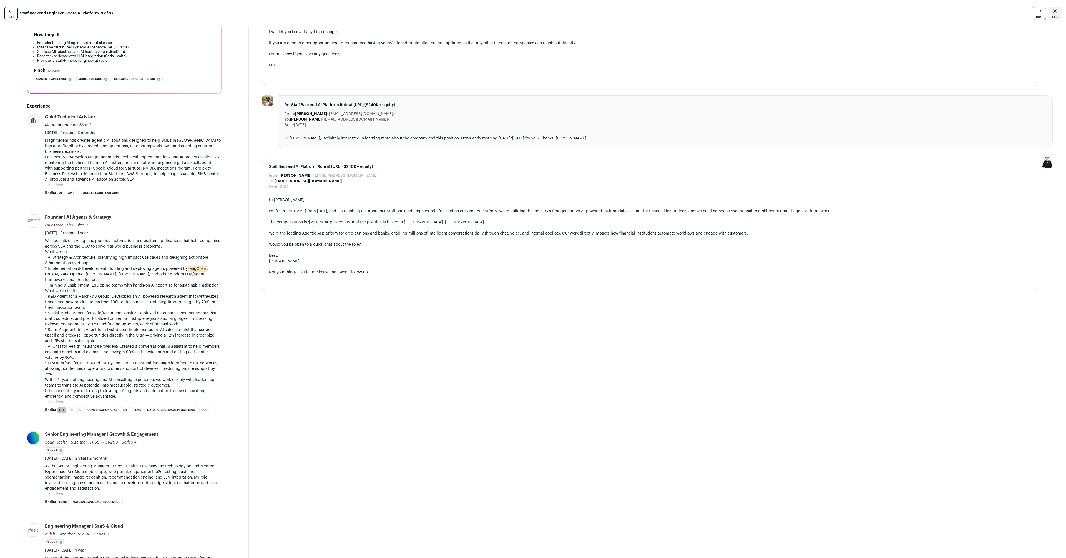
scroll to position [0, 0]
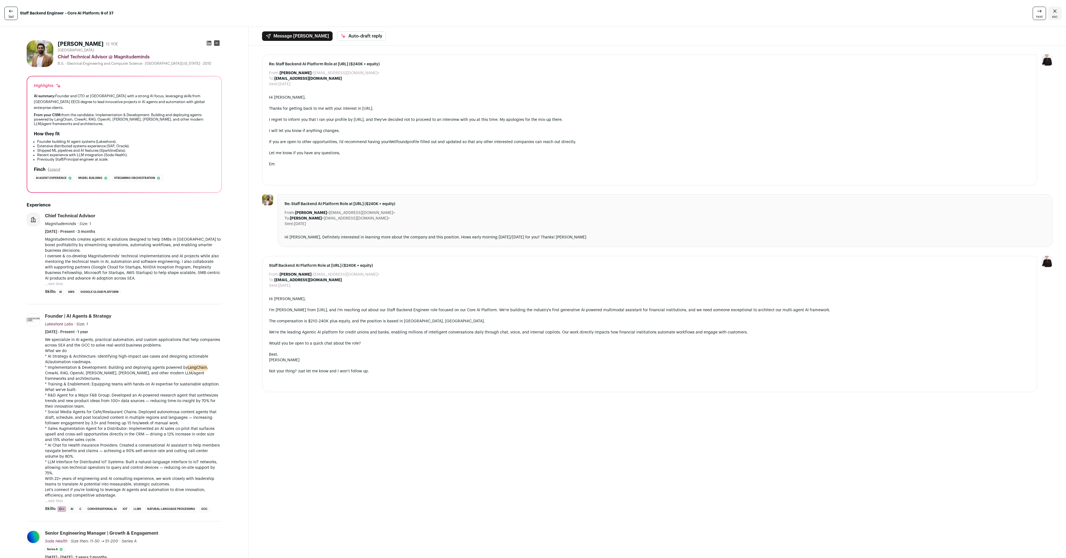
click at [990, 9] on div "next esc" at bounding box center [887, 13] width 350 height 13
click at [1000, 28] on div "Message [PERSON_NAME] Auto-draft reply" at bounding box center [658, 36] width 818 height 19
click at [1036, 14] on icon at bounding box center [1039, 11] width 7 height 7
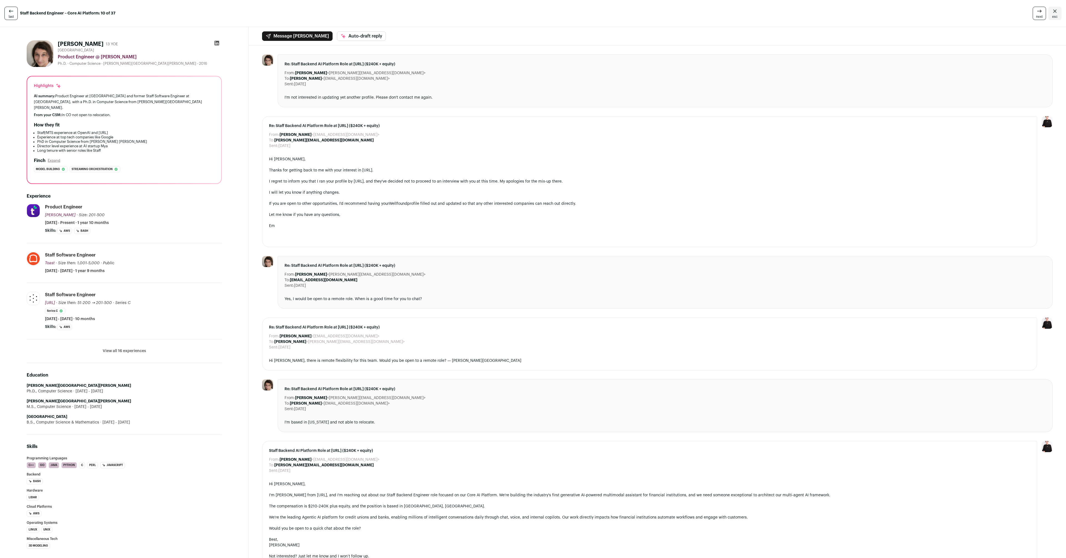
click at [107, 56] on div "Product Engineer @ [PERSON_NAME]" at bounding box center [140, 57] width 164 height 7
click at [74, 42] on h1 "[PERSON_NAME]" at bounding box center [81, 44] width 46 height 8
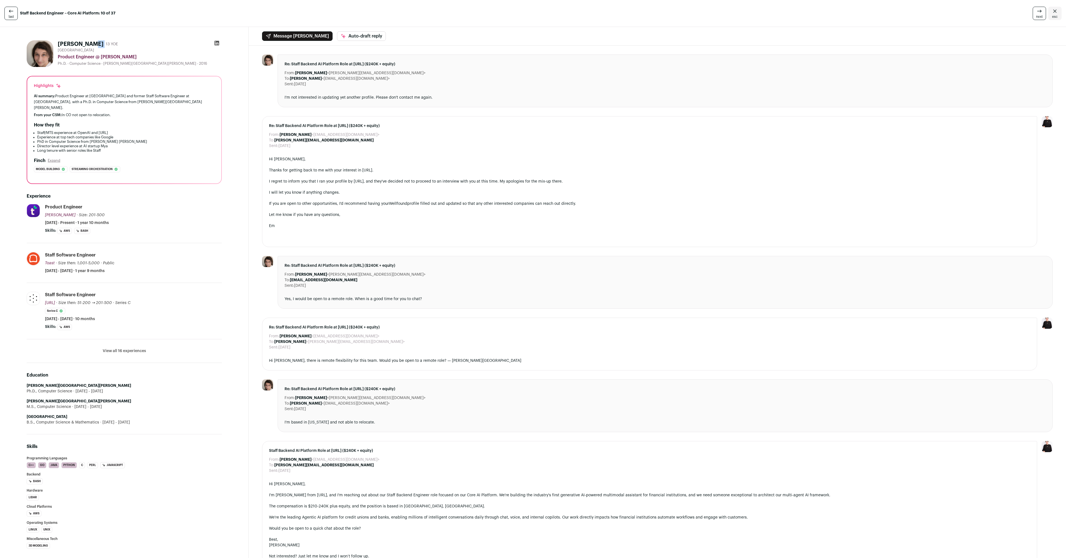
click at [74, 42] on h1 "[PERSON_NAME]" at bounding box center [81, 44] width 46 height 8
click at [76, 42] on h1 "[PERSON_NAME]" at bounding box center [81, 44] width 46 height 8
drag, startPoint x: 71, startPoint y: 127, endPoint x: 63, endPoint y: 126, distance: 7.6
click at [63, 131] on li "Staff/MTS experience at OpenAI and [URL]" at bounding box center [125, 133] width 177 height 4
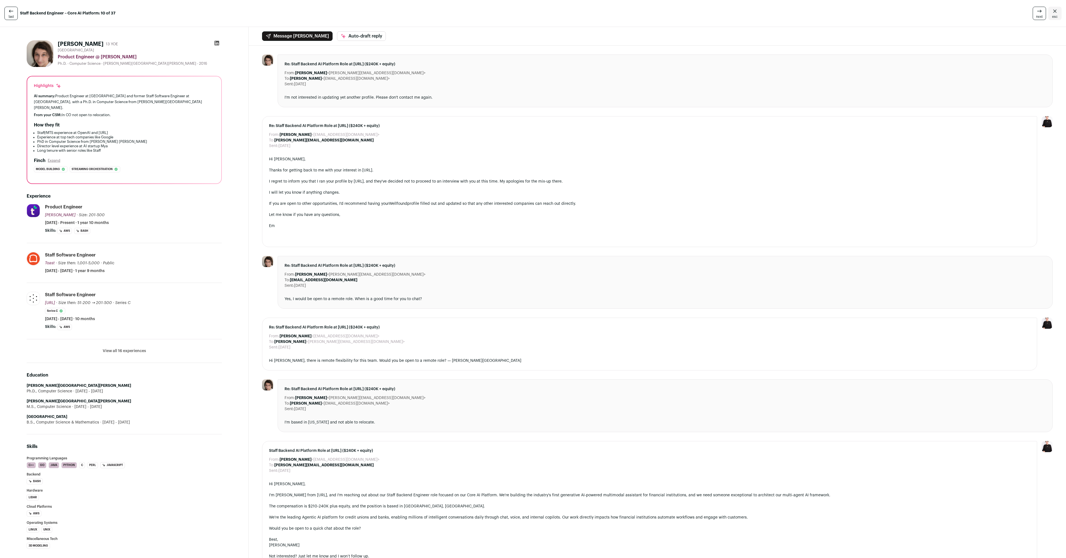
click at [54, 131] on li "Staff/MTS experience at OpenAI and [URL]" at bounding box center [125, 133] width 177 height 4
drag, startPoint x: 46, startPoint y: 127, endPoint x: 88, endPoint y: 127, distance: 41.9
click at [88, 131] on li "Staff/MTS experience at OpenAI and [URL]" at bounding box center [125, 133] width 177 height 4
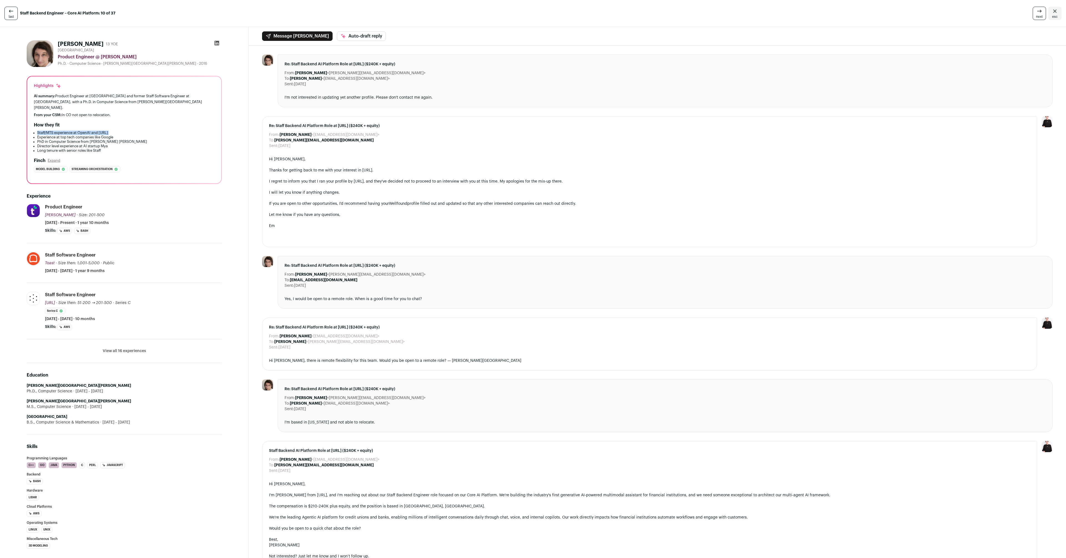
click at [88, 131] on li "Staff/MTS experience at OpenAI and [URL]" at bounding box center [125, 133] width 177 height 4
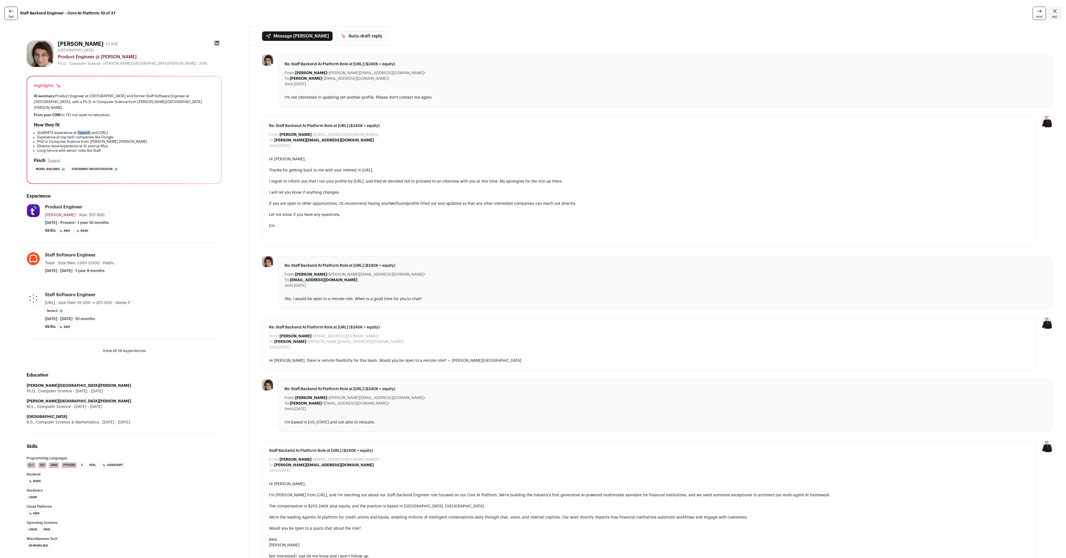
click at [88, 131] on li "Staff/MTS experience at OpenAI and [URL]" at bounding box center [125, 133] width 177 height 4
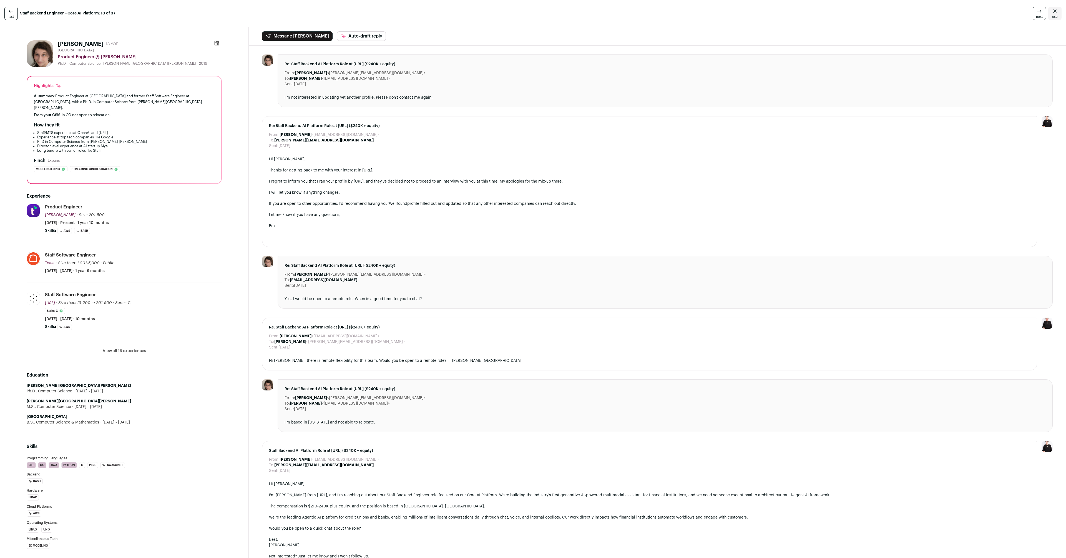
click at [81, 135] on li "Experience at top tech companies like Google" at bounding box center [125, 137] width 177 height 4
click at [112, 348] on button "View all 16 experiences" at bounding box center [124, 351] width 43 height 6
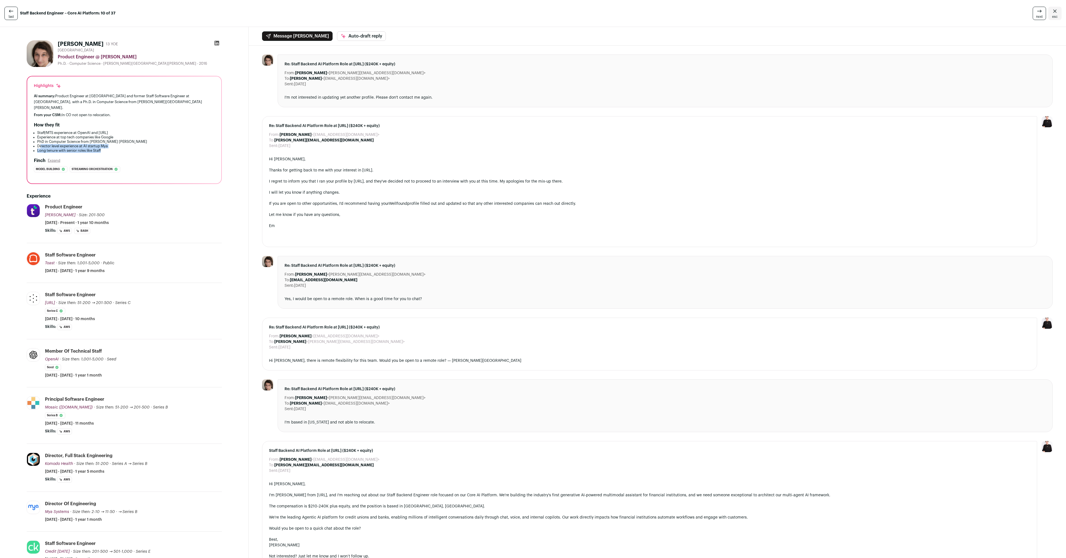
drag, startPoint x: 41, startPoint y: 139, endPoint x: 109, endPoint y: 144, distance: 68.5
click at [109, 144] on ul "Staff/MTS experience at OpenAI and [URL] Experience at top tech companies like …" at bounding box center [124, 142] width 181 height 22
click at [109, 148] on li "Long tenure with senior roles like Staff" at bounding box center [125, 150] width 177 height 4
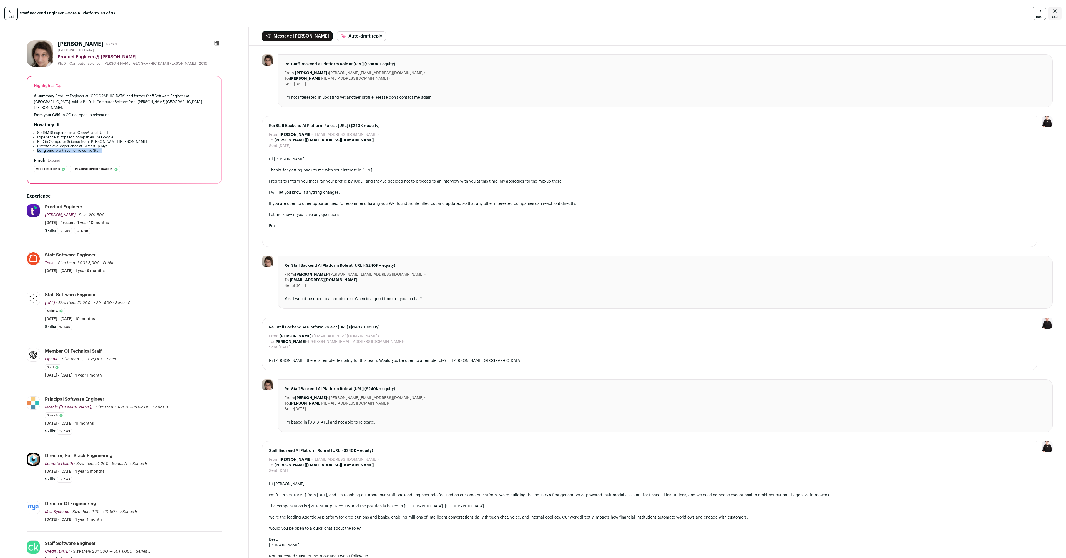
click at [1039, 12] on icon at bounding box center [1039, 11] width 7 height 7
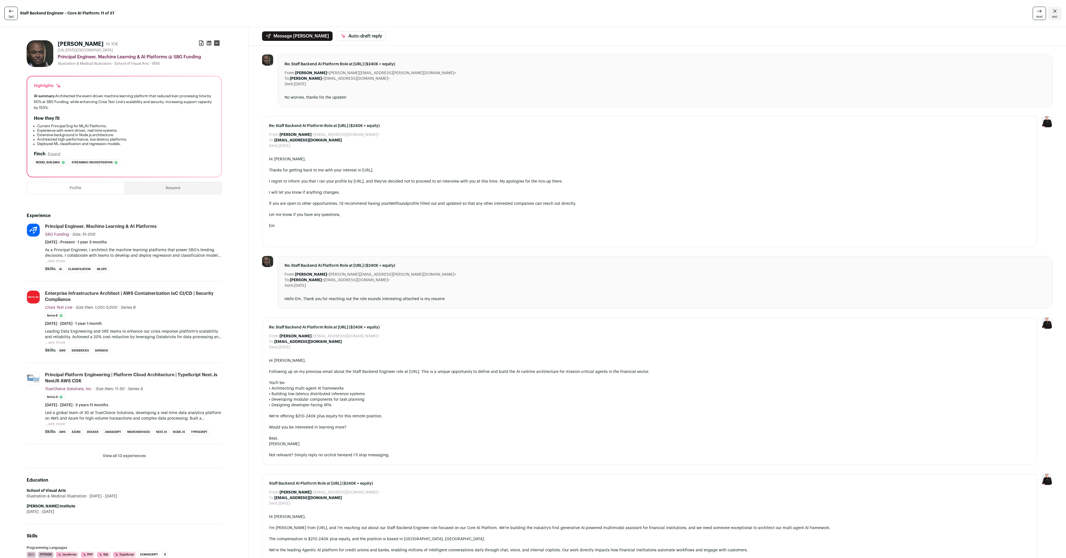
click at [14, 11] on link "last" at bounding box center [10, 13] width 13 height 13
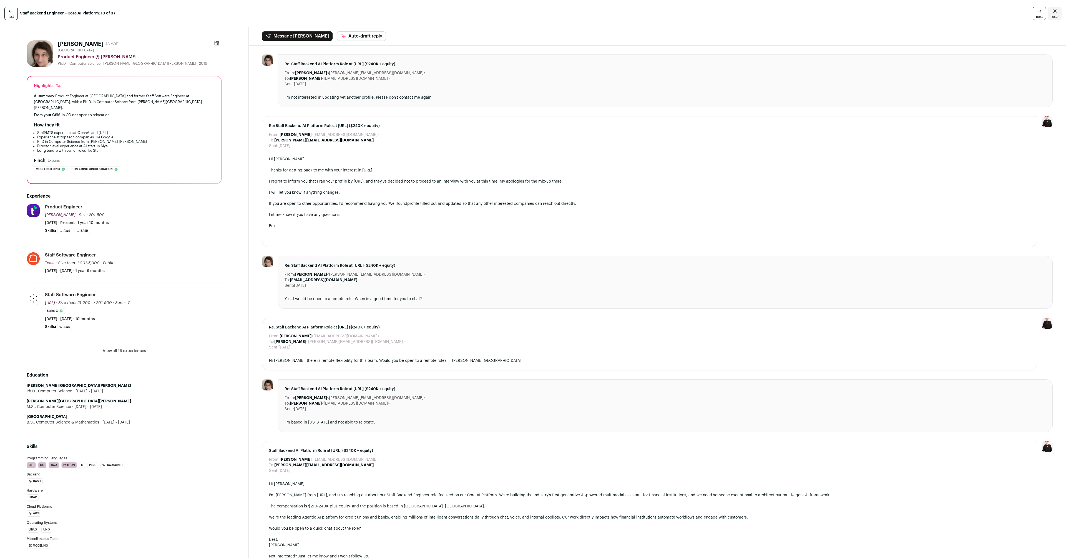
click at [157, 221] on li "Product Engineer [GEOGRAPHIC_DATA] [PERSON_NAME] [PERSON_NAME][DOMAIN_NAME] Add…" at bounding box center [133, 219] width 177 height 30
click at [157, 220] on li "Product Engineer [GEOGRAPHIC_DATA] [PERSON_NAME] [PERSON_NAME][DOMAIN_NAME] Add…" at bounding box center [133, 219] width 177 height 30
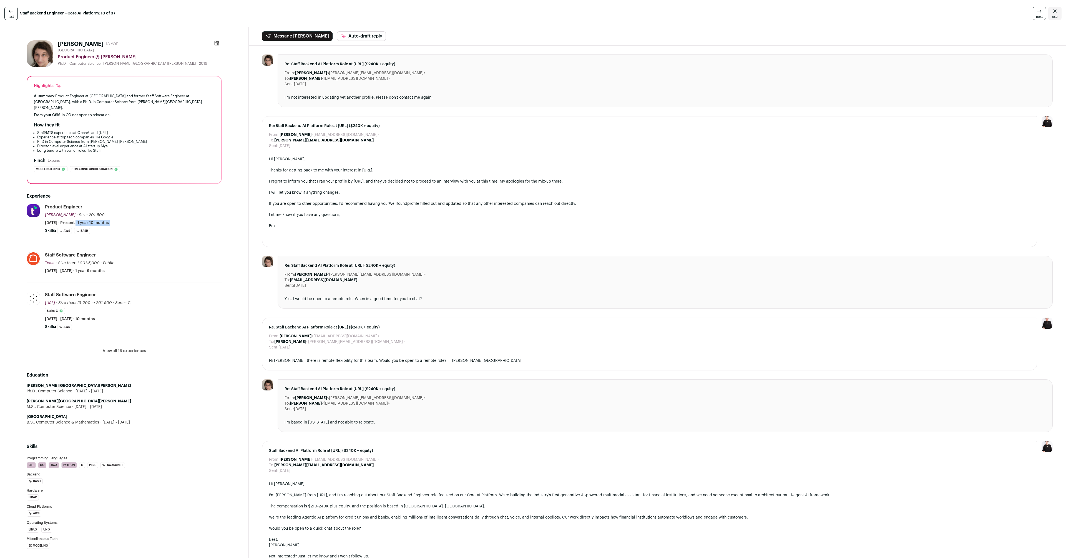
click at [157, 220] on li "Product Engineer [GEOGRAPHIC_DATA] [PERSON_NAME] [PERSON_NAME][DOMAIN_NAME] Add…" at bounding box center [133, 219] width 177 height 30
click at [130, 265] on div "Staff Software Engineer Toast Toast [DOMAIN_NAME] Add to company list Public / …" at bounding box center [133, 262] width 177 height 22
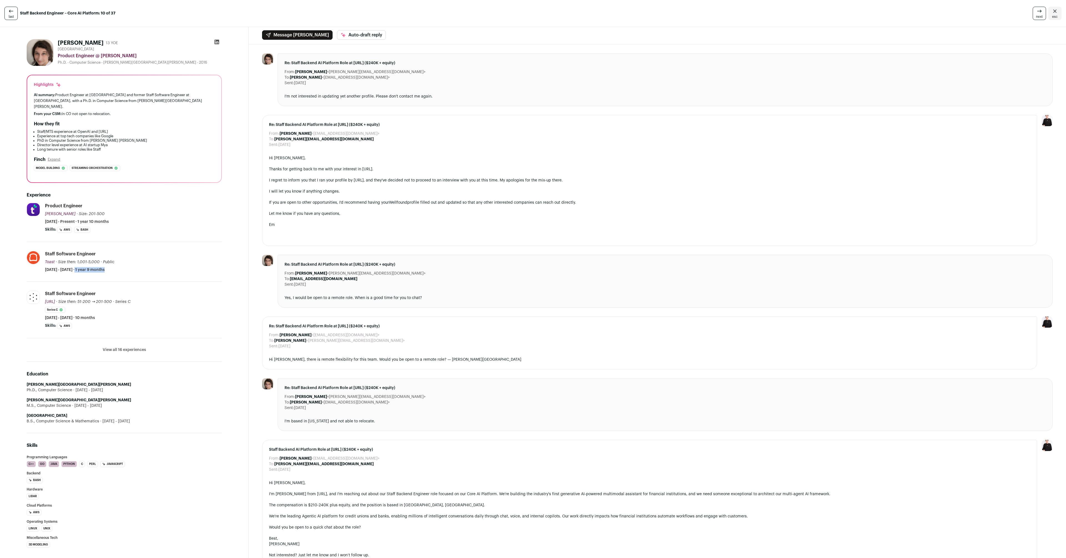
click at [132, 347] on button "View all 16 experiences" at bounding box center [124, 350] width 43 height 6
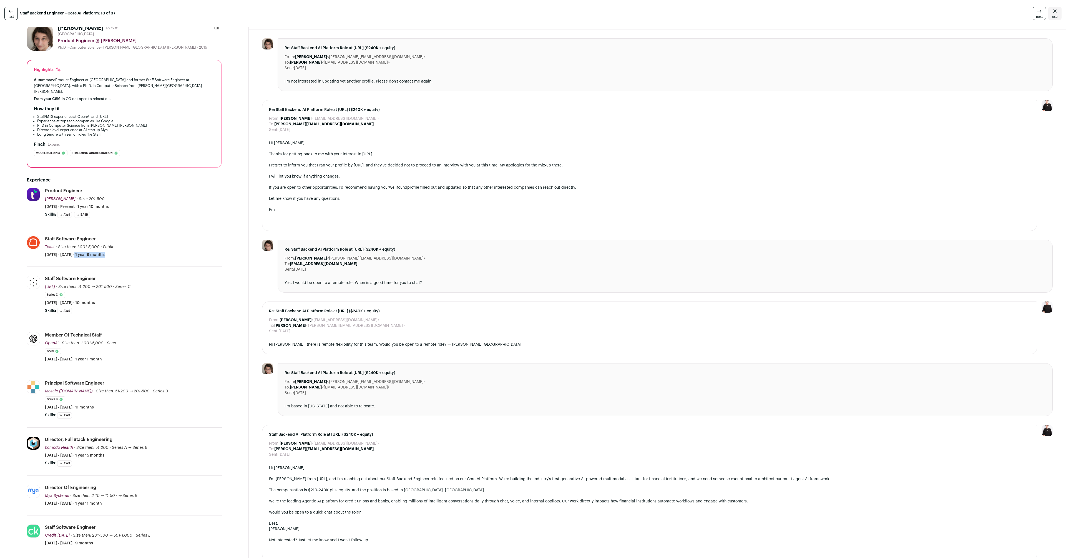
scroll to position [0, 0]
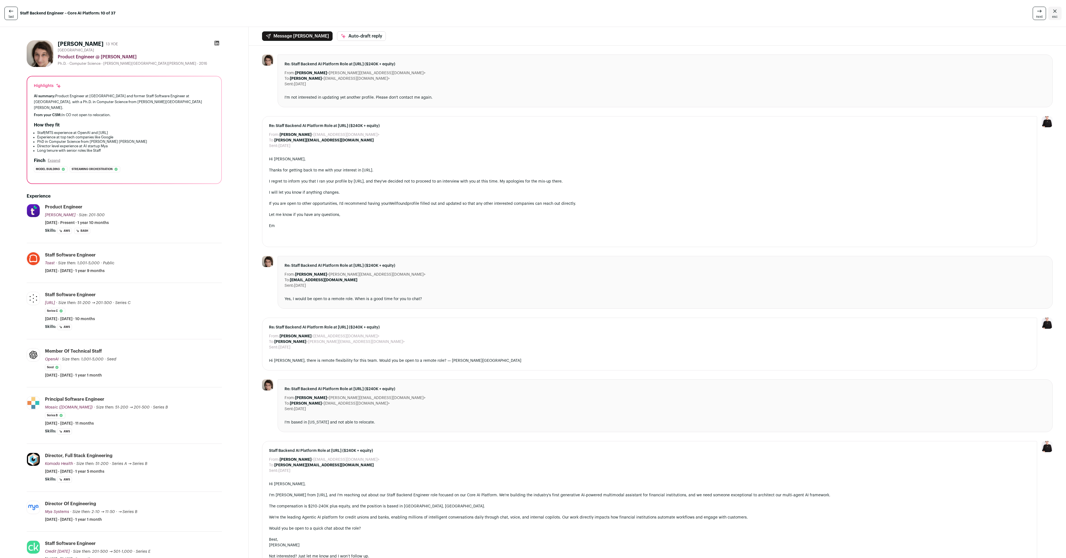
click at [832, 51] on div "From: [PERSON_NAME] <[EMAIL_ADDRESS][DOMAIN_NAME]> To: [PERSON_NAME] <[PERSON_N…" at bounding box center [658, 316] width 818 height 540
click at [1036, 17] on span "next" at bounding box center [1039, 16] width 7 height 4
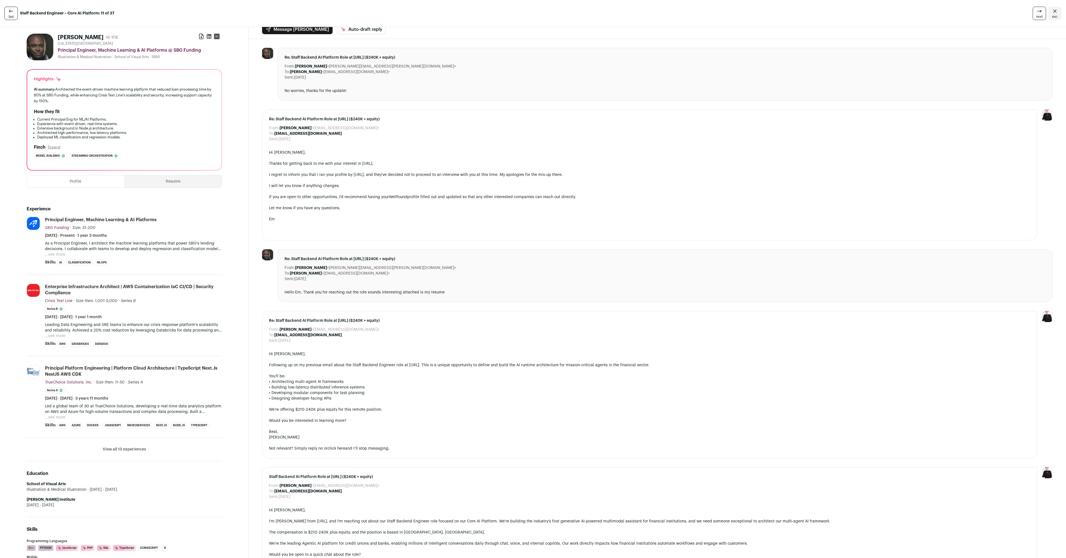
scroll to position [7, 0]
click at [56, 253] on button "...see more" at bounding box center [55, 254] width 20 height 6
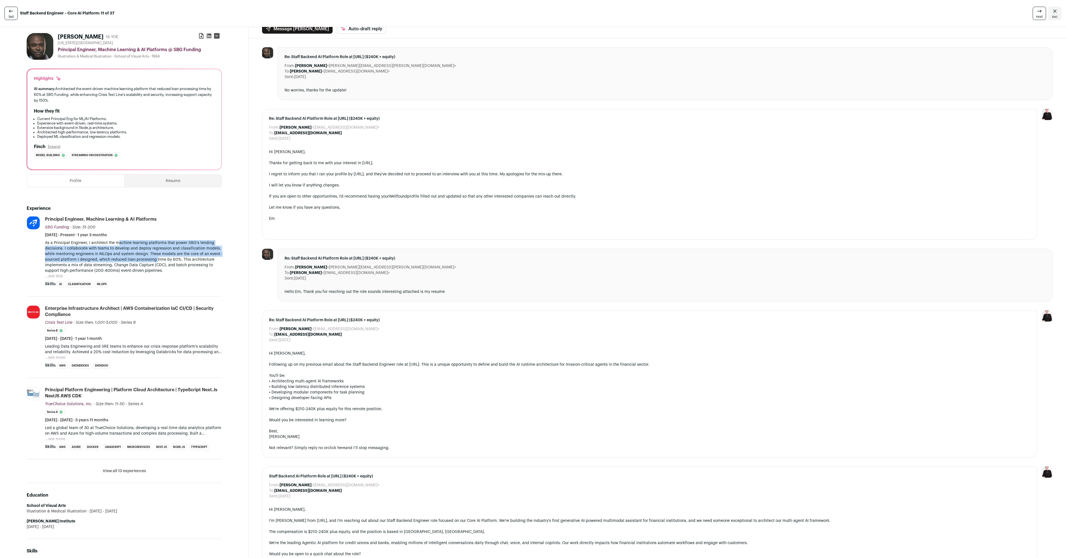
drag, startPoint x: 119, startPoint y: 241, endPoint x: 156, endPoint y: 261, distance: 42.4
click at [156, 261] on p "As a Principal Engineer, I architect the machine learning platforms that power …" at bounding box center [133, 256] width 177 height 33
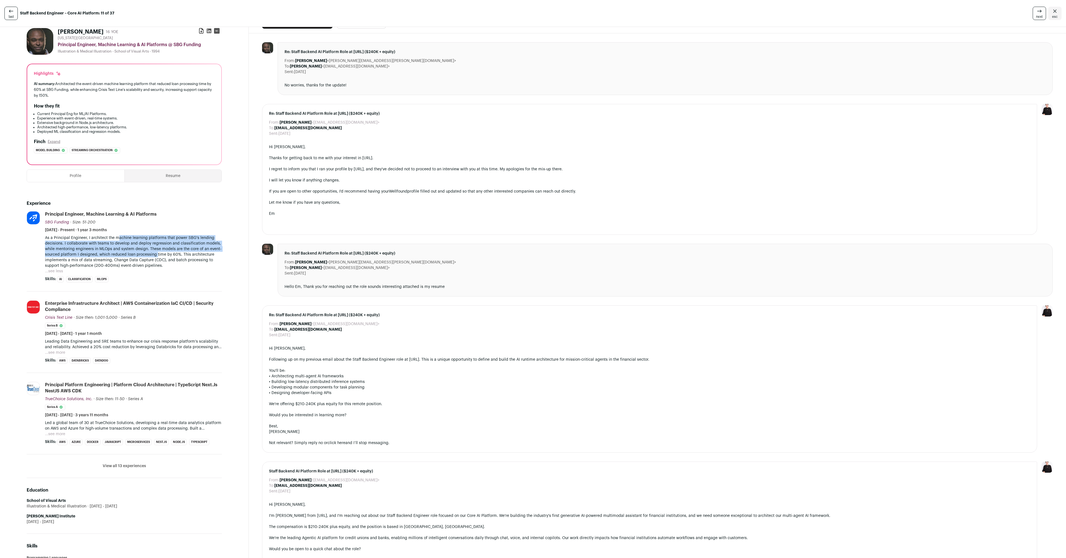
click at [58, 352] on button "...see more" at bounding box center [55, 353] width 20 height 6
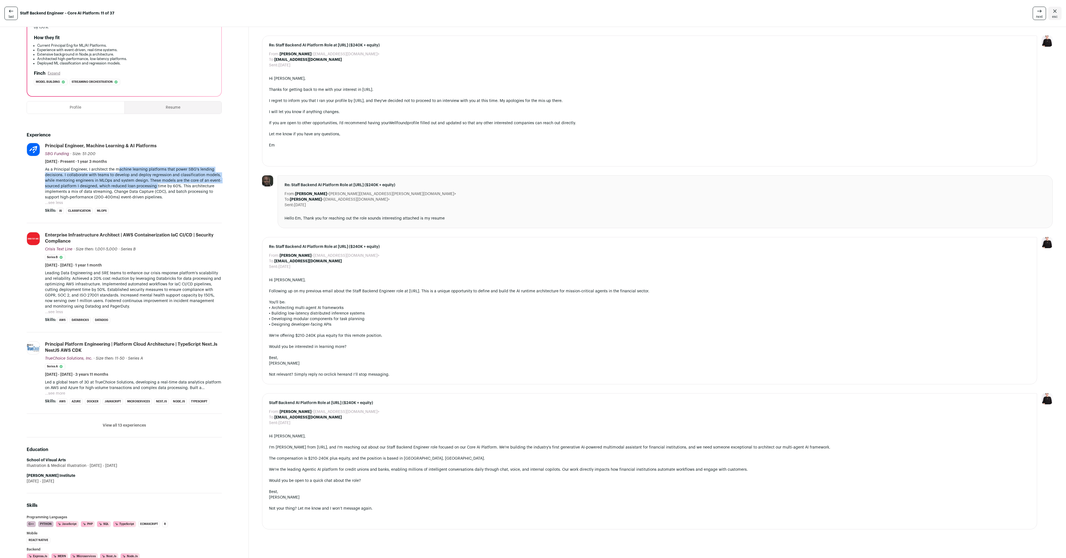
scroll to position [99, 0]
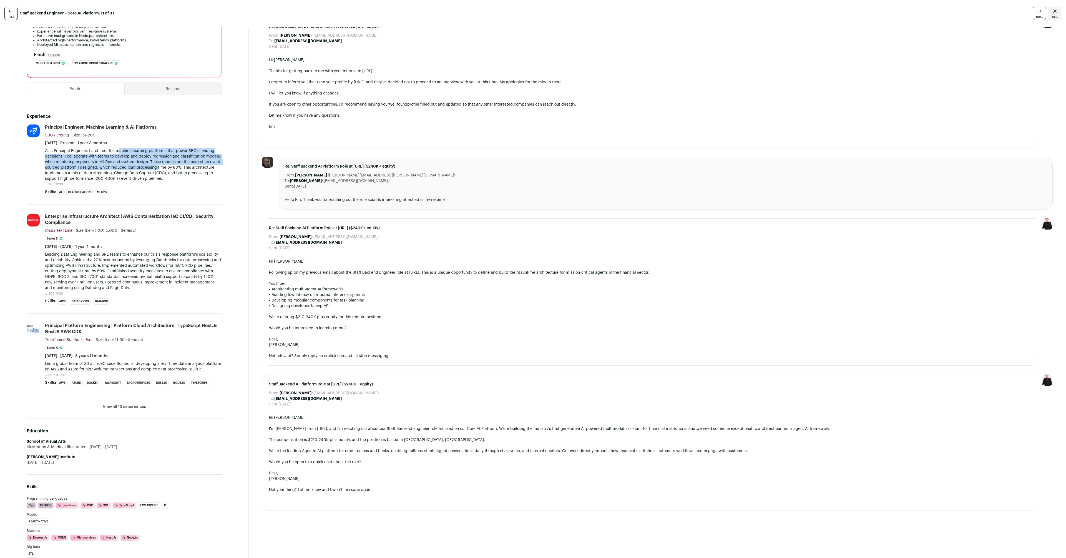
click at [109, 408] on button "View all 13 experiences" at bounding box center [124, 407] width 43 height 6
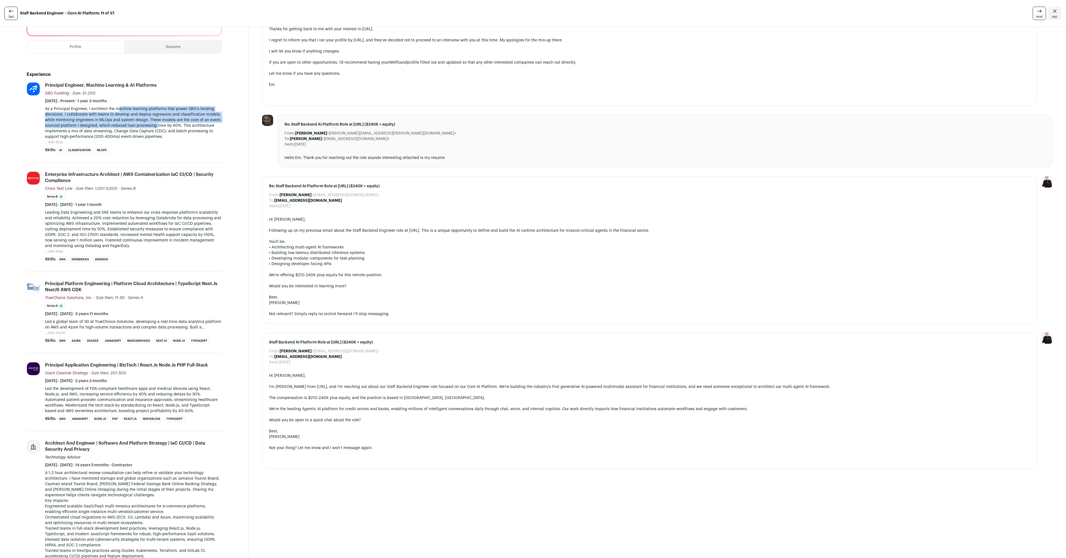
scroll to position [179, 0]
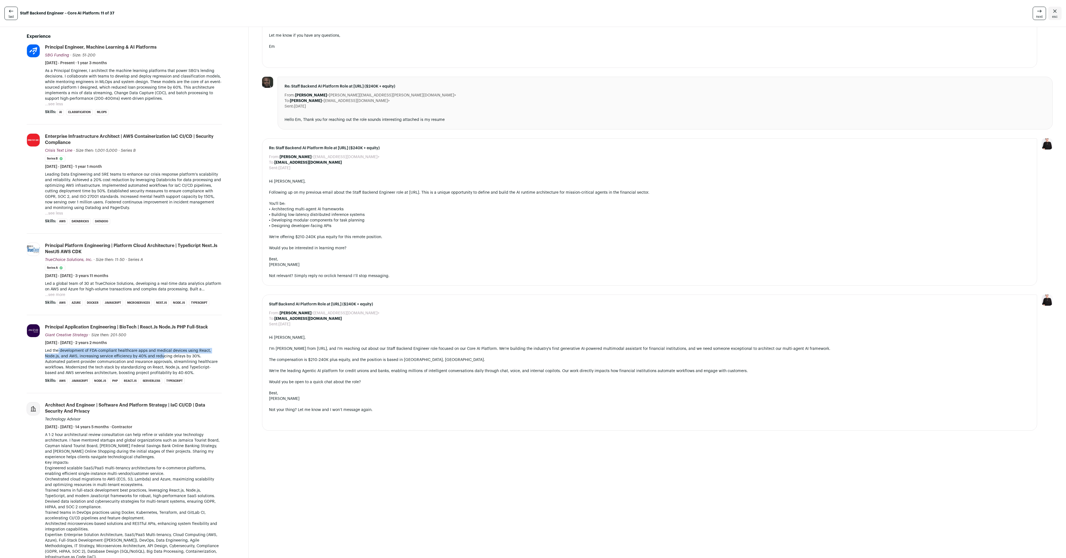
drag, startPoint x: 59, startPoint y: 349, endPoint x: 162, endPoint y: 357, distance: 103.1
click at [162, 357] on p "Led the development of FDA-compliant healthcare apps and medical devices using …" at bounding box center [133, 362] width 177 height 28
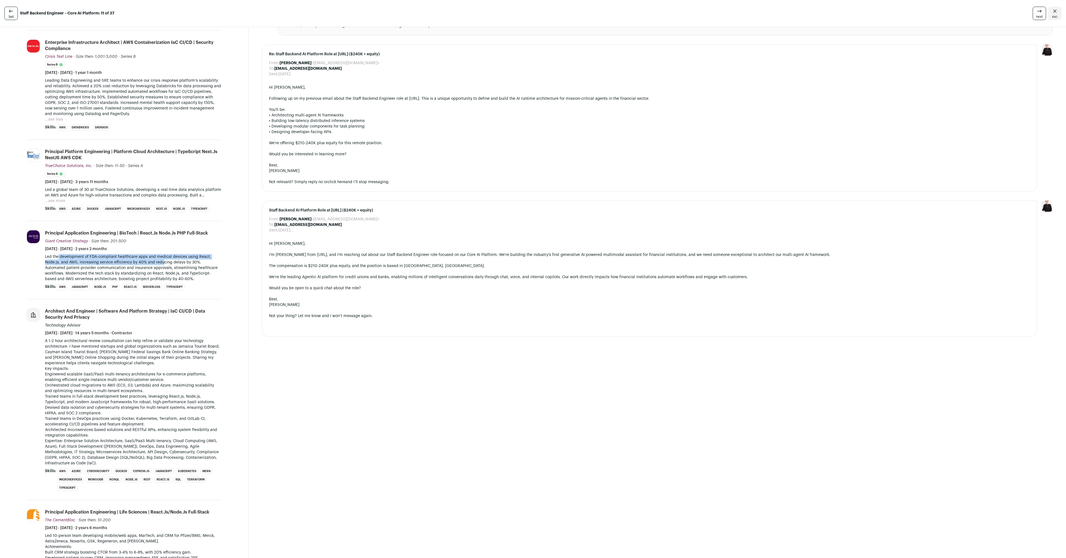
scroll to position [272, 0]
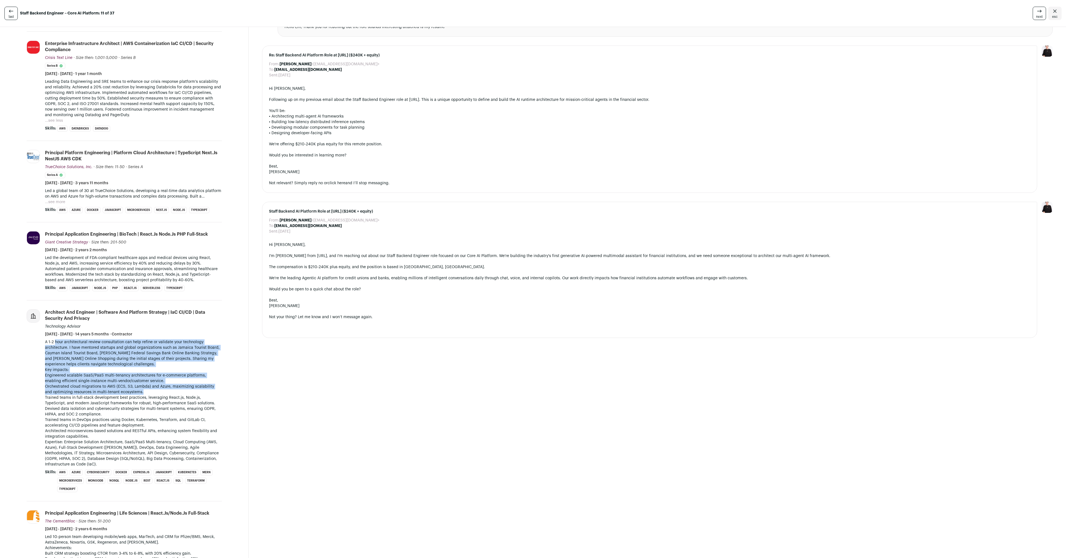
drag, startPoint x: 55, startPoint y: 340, endPoint x: 152, endPoint y: 390, distance: 108.8
click at [152, 390] on div "A 1-2 hour architectural review consultation can help refine or validate your t…" at bounding box center [133, 403] width 177 height 128
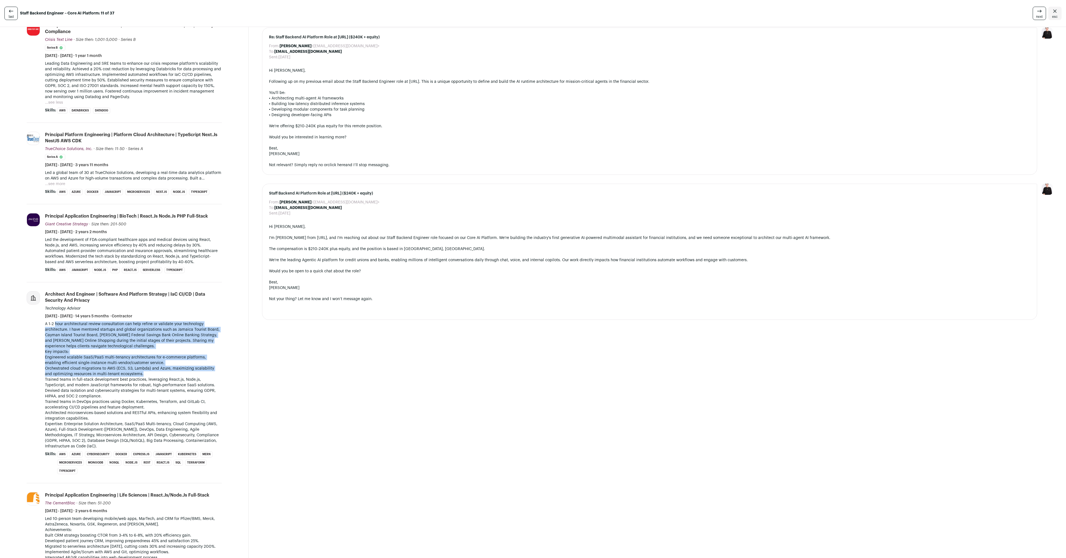
scroll to position [307, 0]
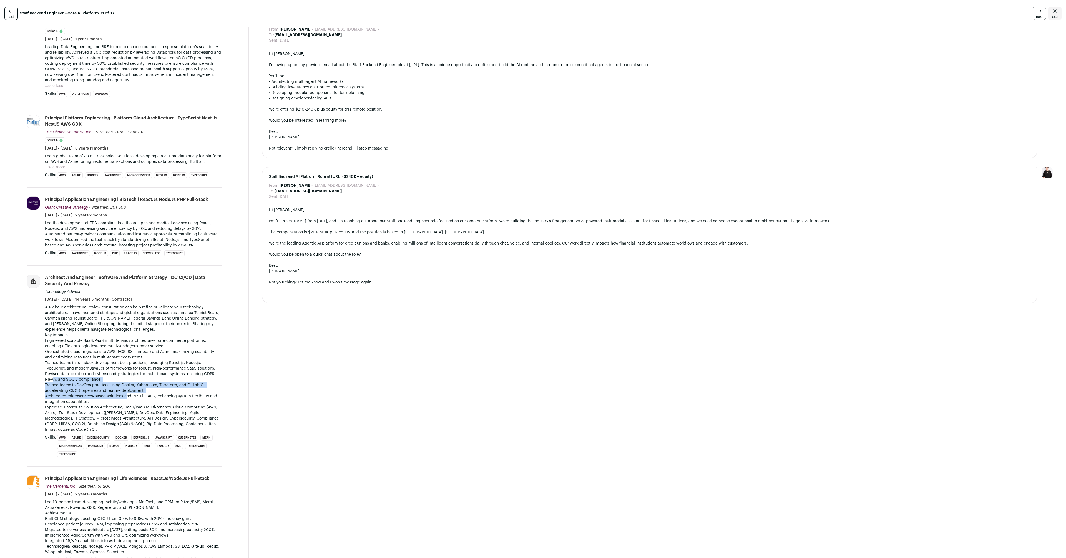
drag, startPoint x: 54, startPoint y: 381, endPoint x: 127, endPoint y: 394, distance: 73.7
click at [127, 394] on div "A 1-2 hour architectural review consultation can help refine or validate your t…" at bounding box center [133, 368] width 177 height 128
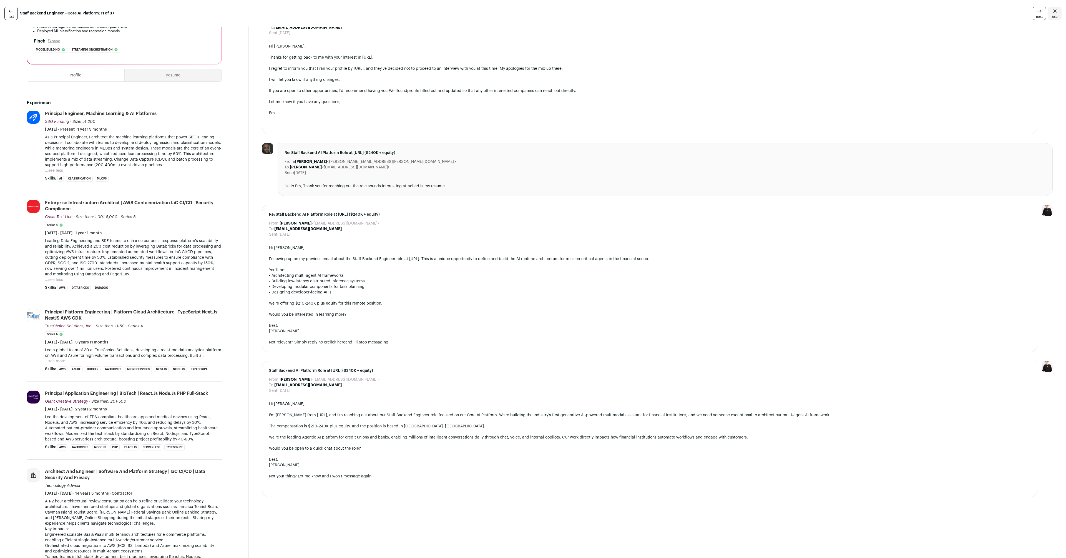
scroll to position [0, 0]
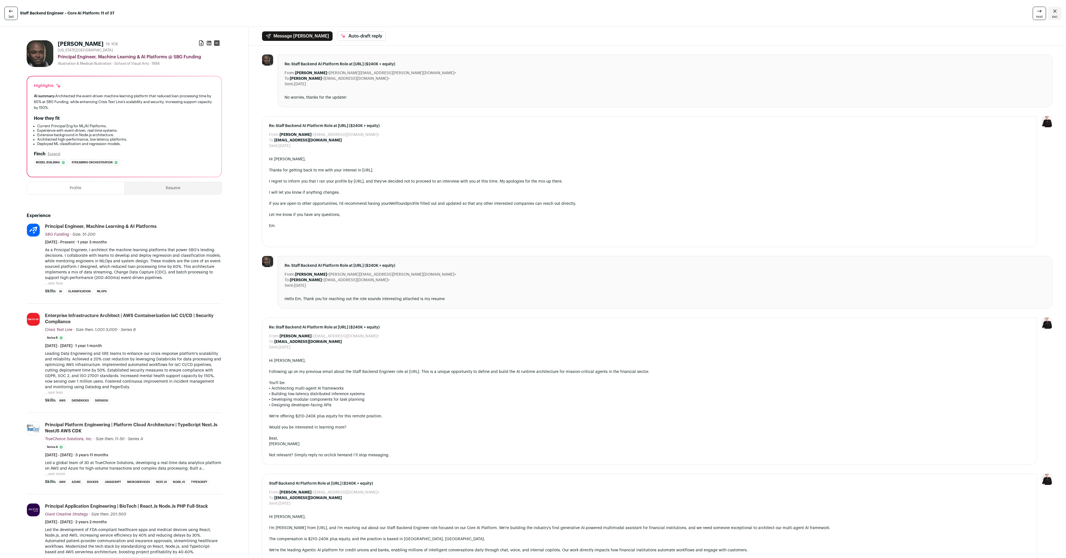
click at [1038, 15] on span "next" at bounding box center [1039, 16] width 7 height 4
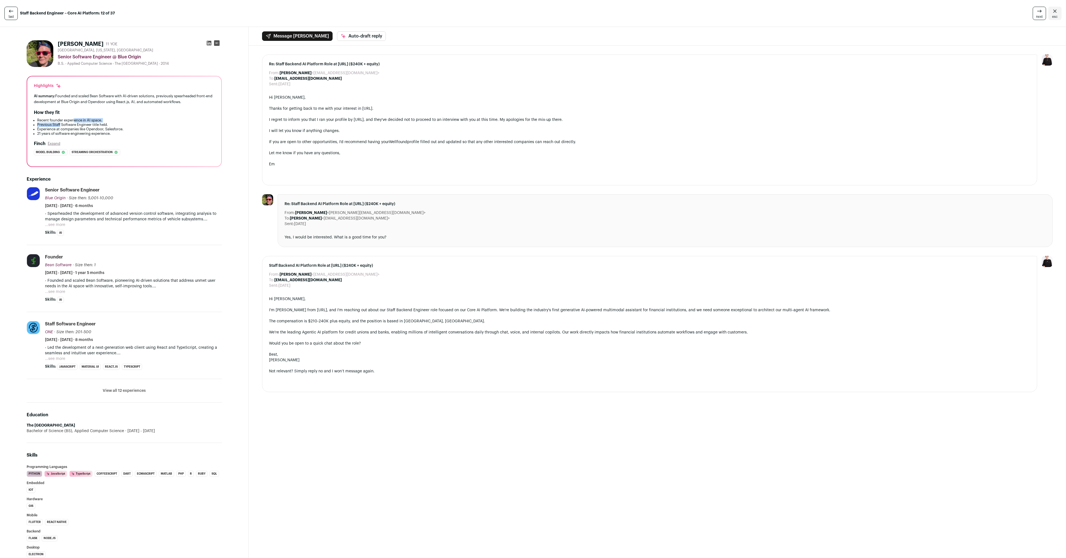
drag, startPoint x: 61, startPoint y: 123, endPoint x: 75, endPoint y: 122, distance: 14.5
click at [75, 122] on ul "Recent founder experience in AI space. Previous Staff Software Engineer title h…" at bounding box center [124, 127] width 181 height 18
click at [75, 122] on li "Recent founder experience in AI space." at bounding box center [125, 120] width 177 height 4
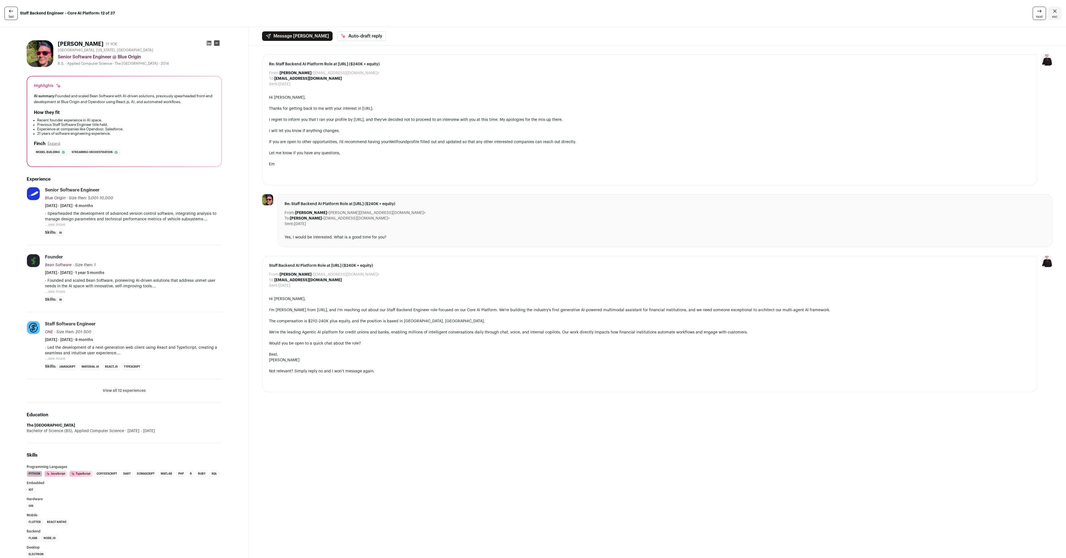
click at [69, 128] on li "Experience at companies like Opendoor, Salesforce." at bounding box center [125, 129] width 177 height 4
click at [65, 132] on li "21 years of software engineering experience." at bounding box center [125, 133] width 177 height 4
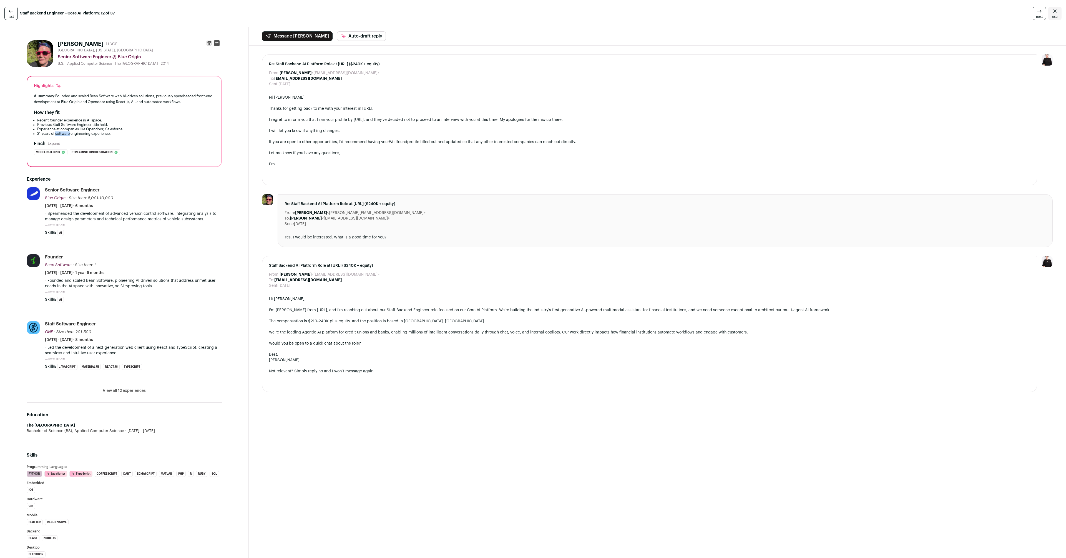
click at [65, 132] on li "21 years of software engineering experience." at bounding box center [125, 133] width 177 height 4
click at [57, 224] on button "...see more" at bounding box center [55, 225] width 20 height 6
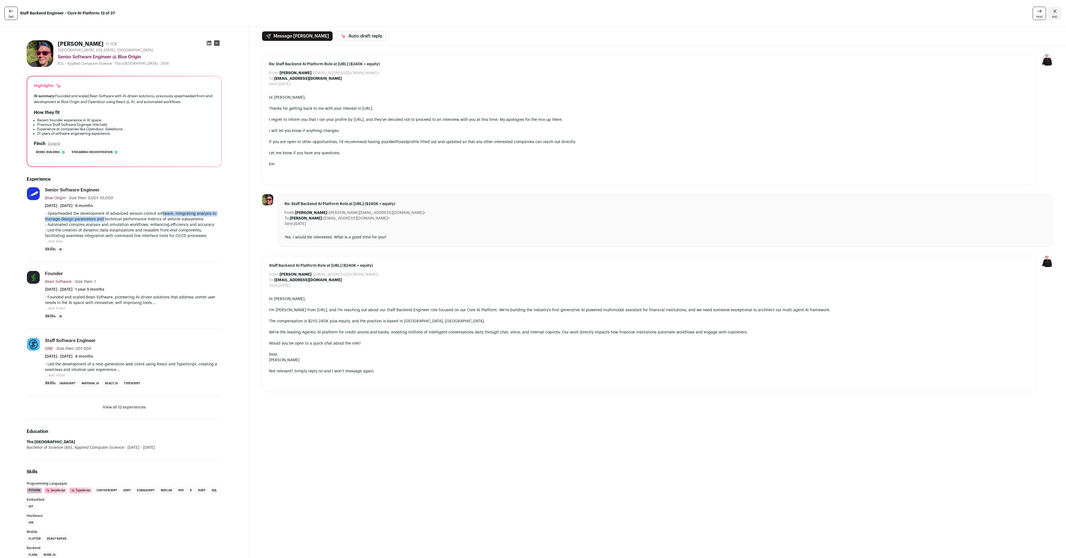
drag, startPoint x: 104, startPoint y: 219, endPoint x: 161, endPoint y: 212, distance: 57.9
click at [161, 212] on p "- Spearheaded the development of advanced version control software, integrating…" at bounding box center [133, 216] width 177 height 11
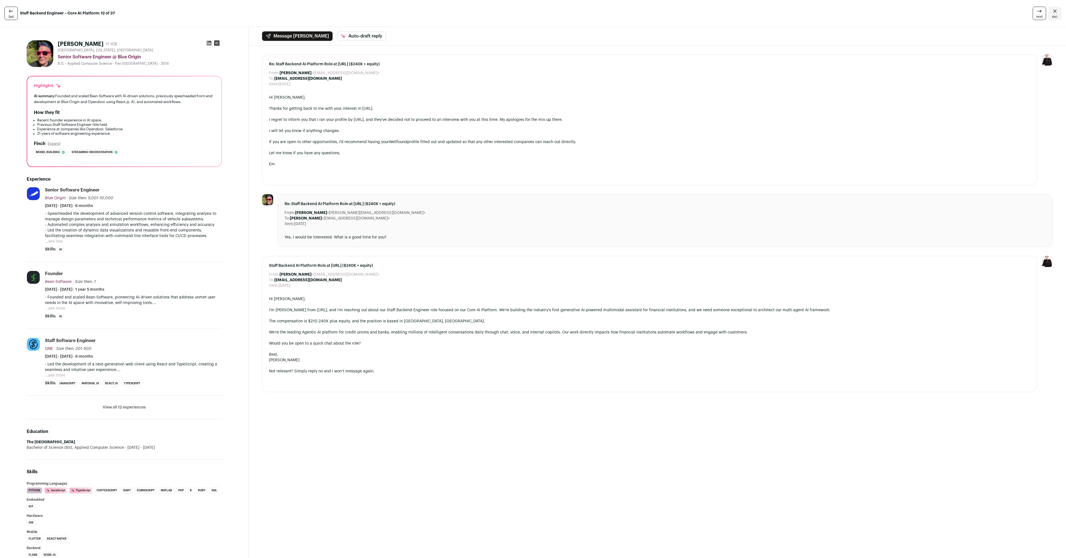
click at [69, 223] on p "- Automated complex analysis and simulation workflows, enhancing efficiency and…" at bounding box center [133, 225] width 177 height 6
click at [81, 231] on p "- Led the creation of dynamic data visualizations and reusable front-end compon…" at bounding box center [133, 232] width 177 height 11
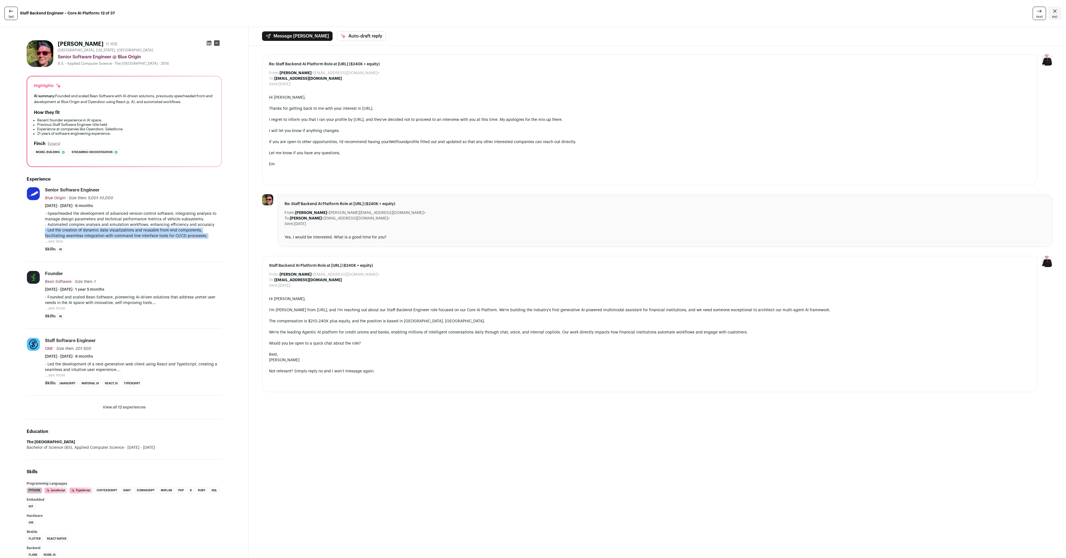
click at [81, 231] on p "- Led the creation of dynamic data visualizations and reusable front-end compon…" at bounding box center [133, 232] width 177 height 11
click at [111, 239] on div "- Spearheaded the development of advanced version control software, integrating…" at bounding box center [133, 227] width 177 height 33
click at [60, 240] on button "...see less" at bounding box center [54, 242] width 18 height 6
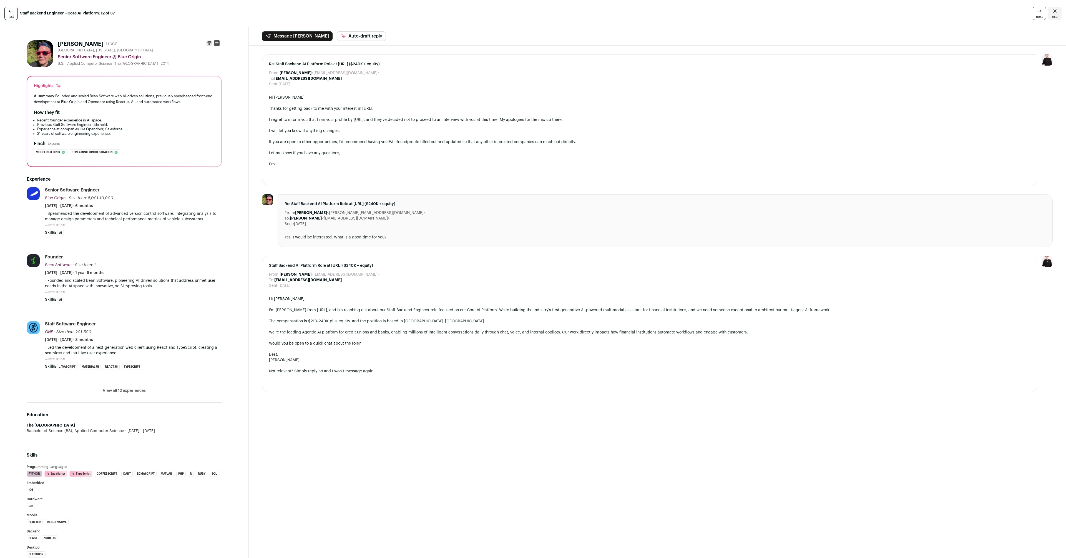
click at [51, 292] on button "...see more" at bounding box center [55, 292] width 20 height 6
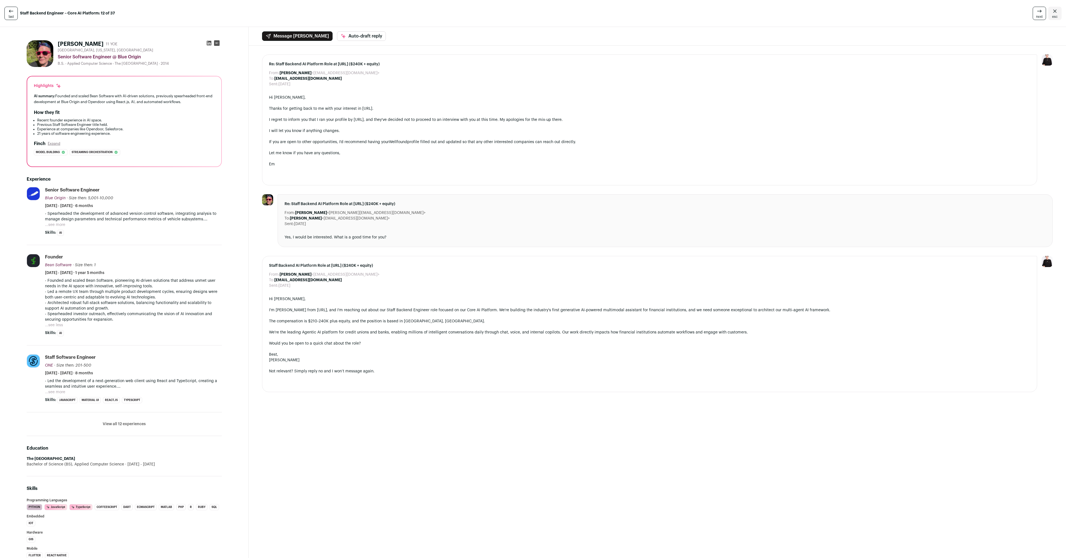
drag, startPoint x: 64, startPoint y: 283, endPoint x: 132, endPoint y: 286, distance: 67.6
click at [132, 286] on p "- Founded and scaled Bean Software, pioneering AI-driven solutions that address…" at bounding box center [133, 283] width 177 height 11
drag, startPoint x: 133, startPoint y: 286, endPoint x: 152, endPoint y: 310, distance: 31.4
click at [152, 310] on div "- Founded and scaled Bean Software, pioneering AI-driven solutions that address…" at bounding box center [133, 300] width 177 height 44
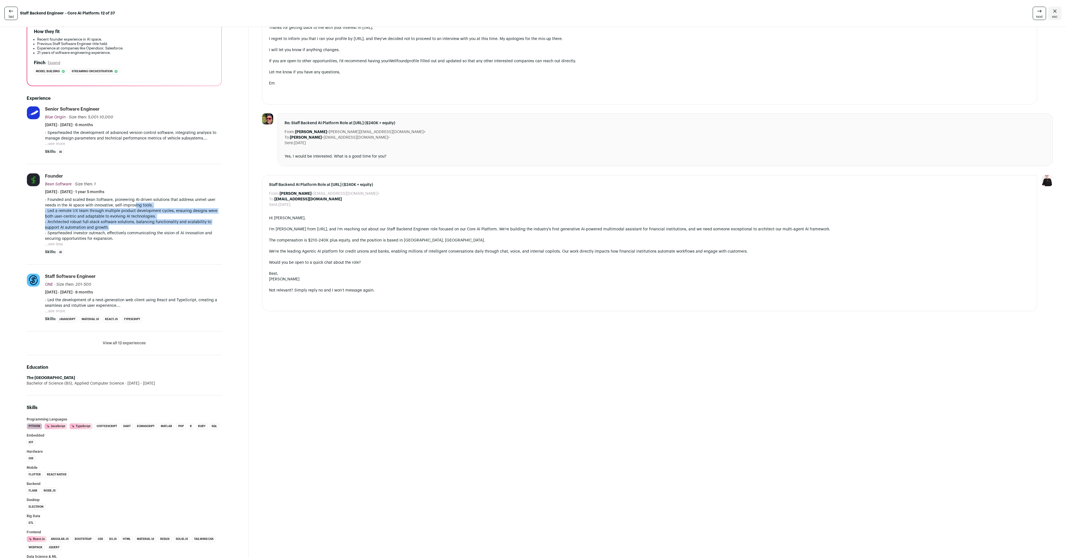
click at [61, 309] on button "...see more" at bounding box center [55, 311] width 20 height 6
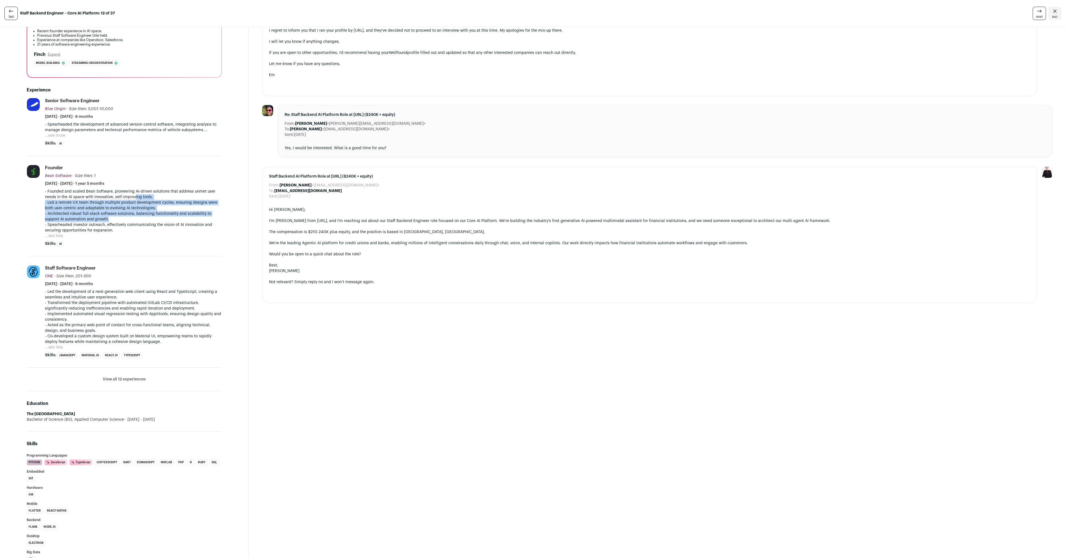
scroll to position [121, 0]
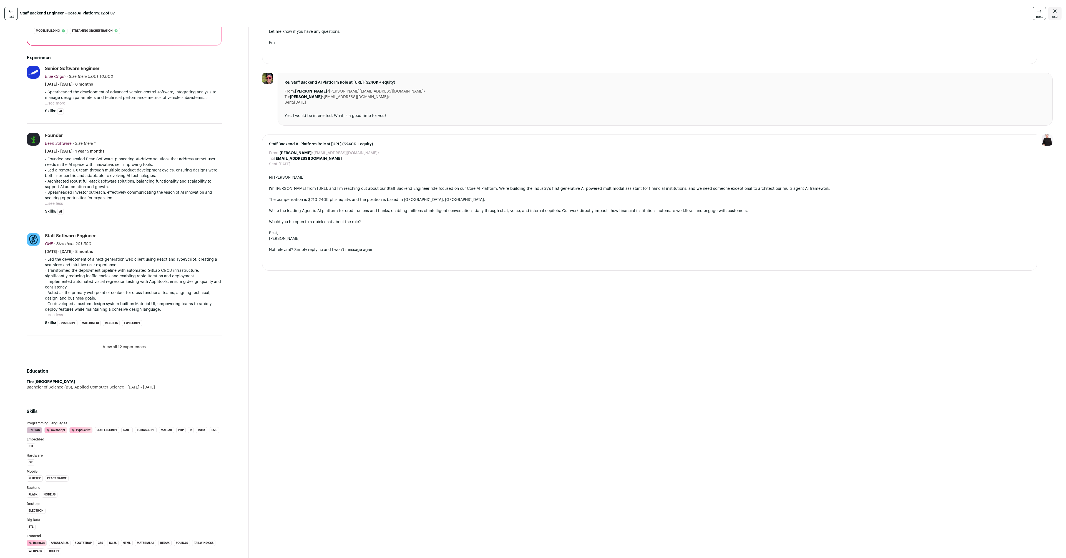
drag, startPoint x: 81, startPoint y: 292, endPoint x: 128, endPoint y: 292, distance: 47.2
click at [128, 292] on p "- Acted as the primary web point of contact for cross-functional teams, alignin…" at bounding box center [133, 295] width 177 height 11
drag, startPoint x: 128, startPoint y: 292, endPoint x: 157, endPoint y: 307, distance: 32.2
click at [157, 307] on div "- Led the development of a next-generation web client using React and TypeScrip…" at bounding box center [133, 285] width 177 height 56
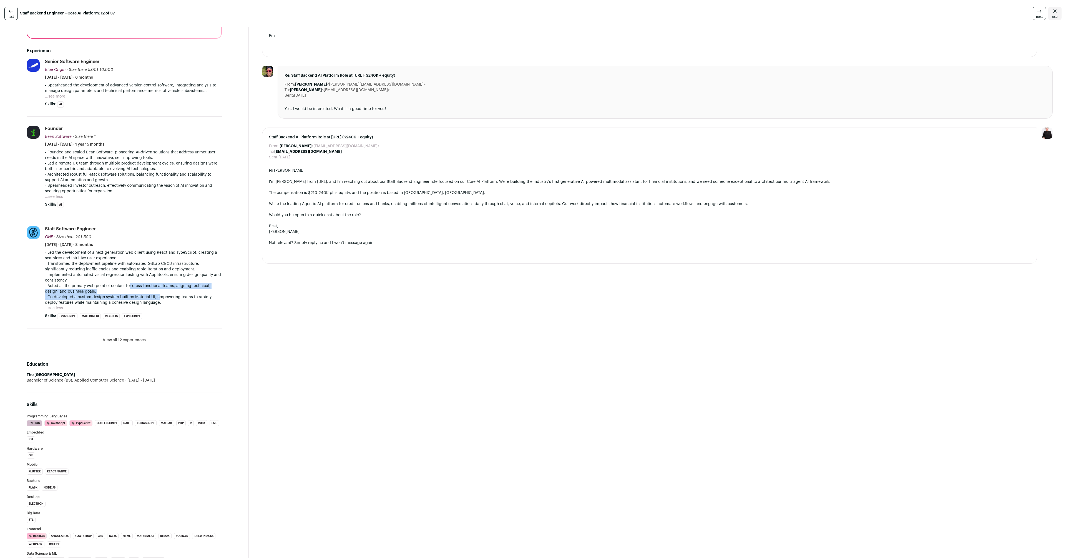
scroll to position [130, 0]
click at [145, 340] on button "View all 12 experiences" at bounding box center [124, 339] width 43 height 6
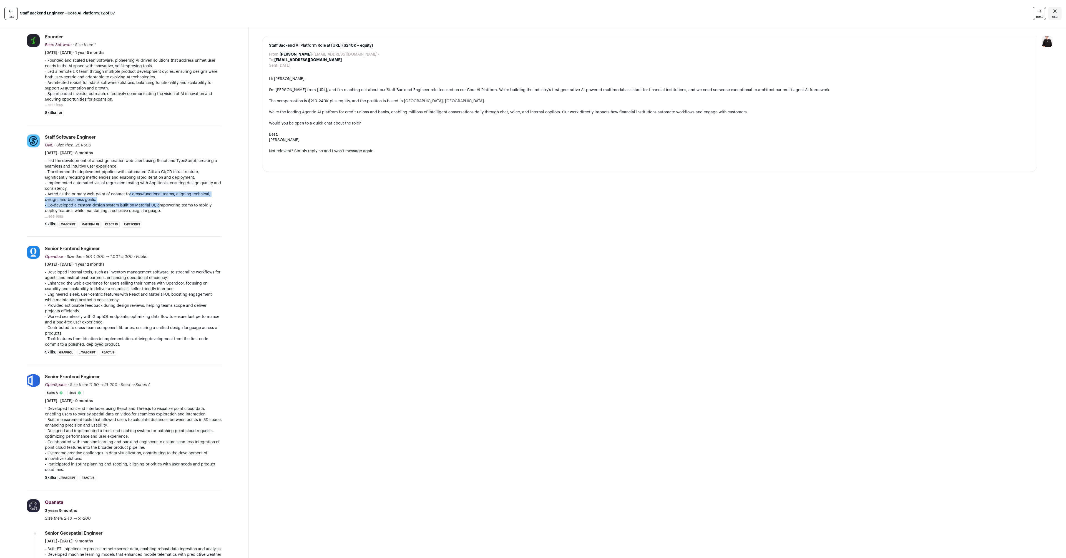
scroll to position [225, 0]
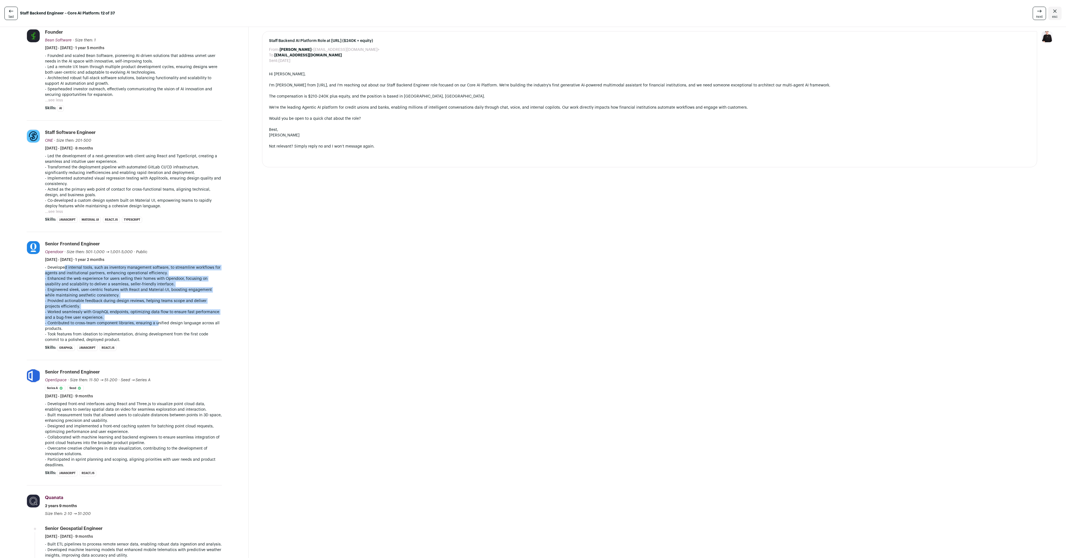
drag, startPoint x: 62, startPoint y: 267, endPoint x: 157, endPoint y: 325, distance: 111.2
click at [157, 325] on div "- Developed internal tools, such as inventory management software, to streamlin…" at bounding box center [133, 304] width 177 height 78
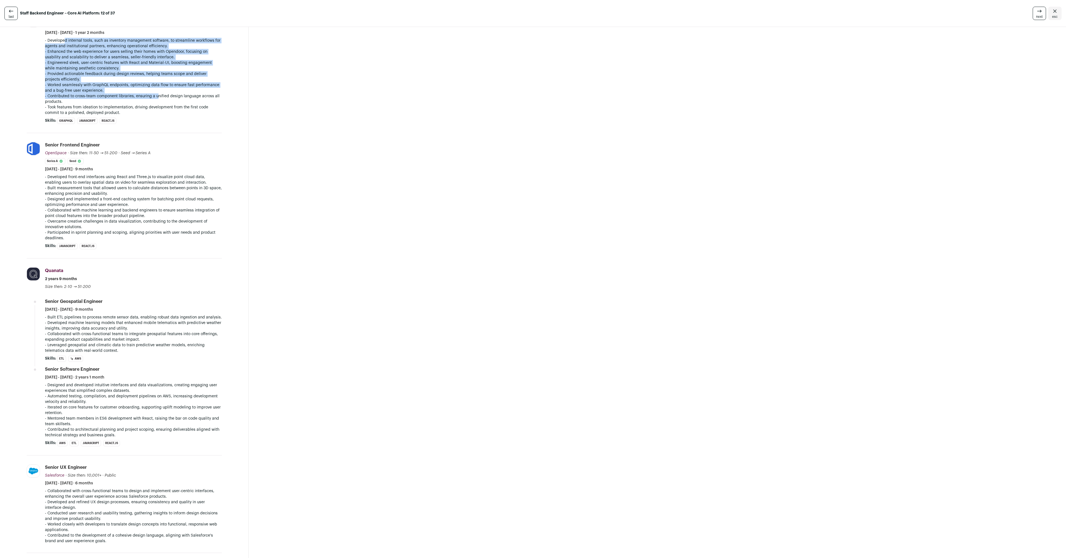
scroll to position [503, 0]
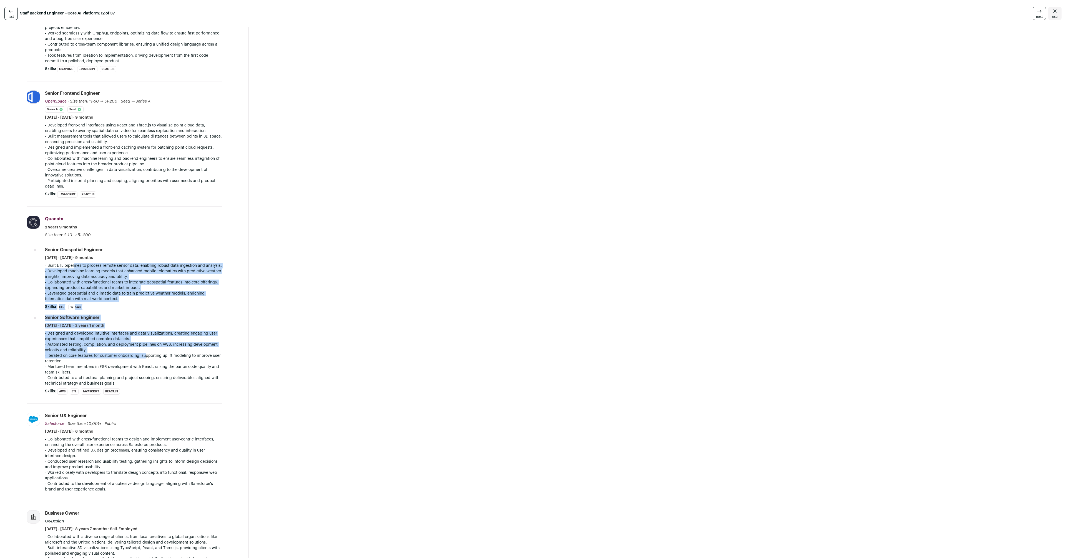
drag, startPoint x: 71, startPoint y: 268, endPoint x: 145, endPoint y: 356, distance: 115.1
click at [145, 356] on ul "Senior Geospatial Engineer [DATE] - [DATE] · 9 months - Built ETL pipelines to …" at bounding box center [133, 321] width 177 height 148
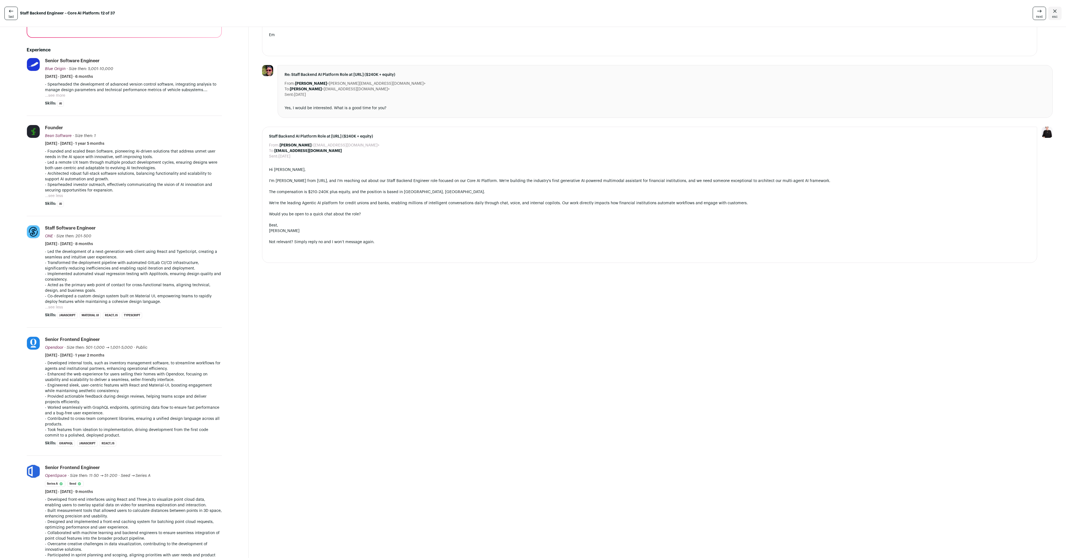
scroll to position [0, 0]
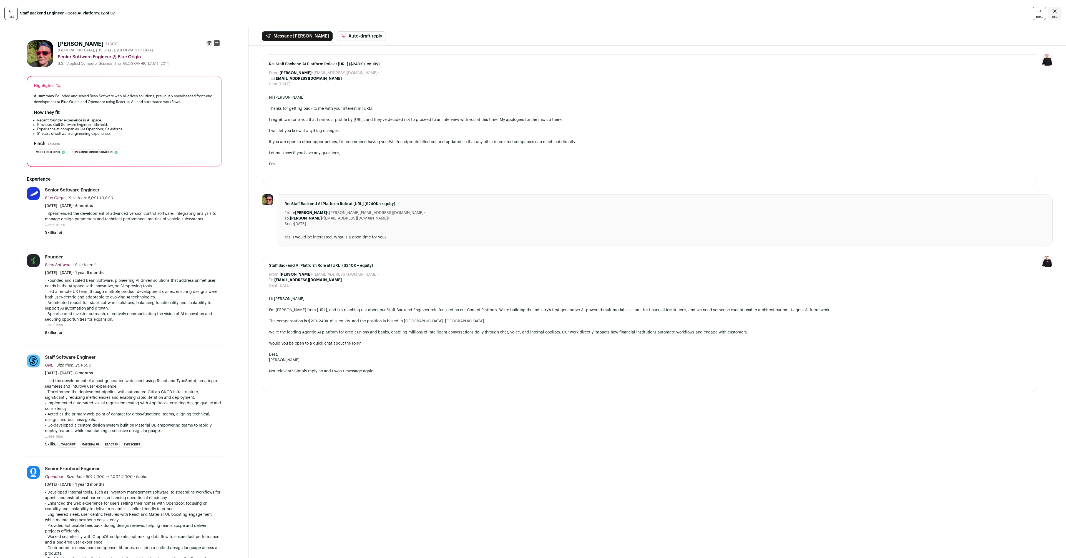
click at [1037, 15] on span "next" at bounding box center [1039, 16] width 7 height 4
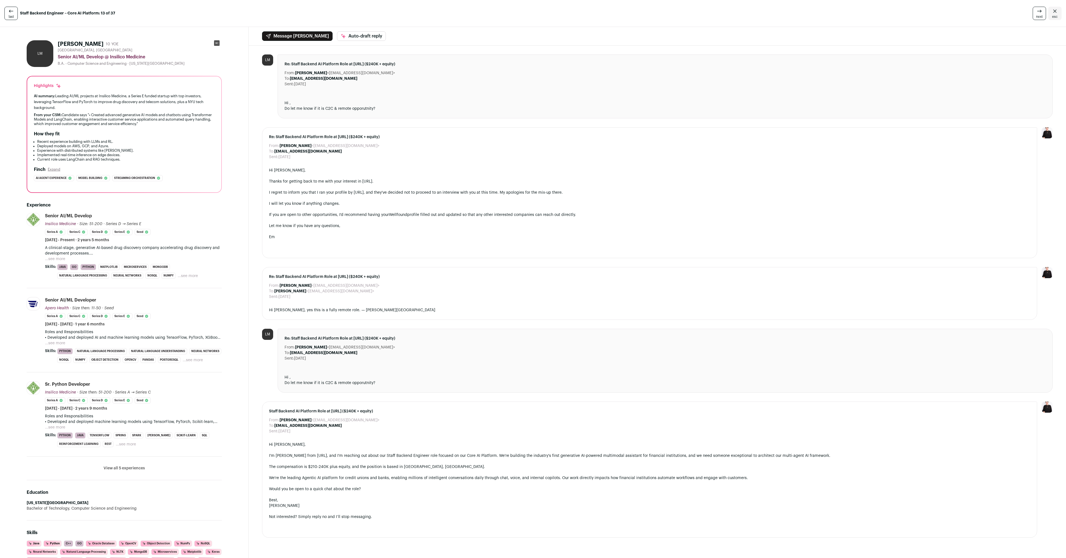
scroll to position [72, 0]
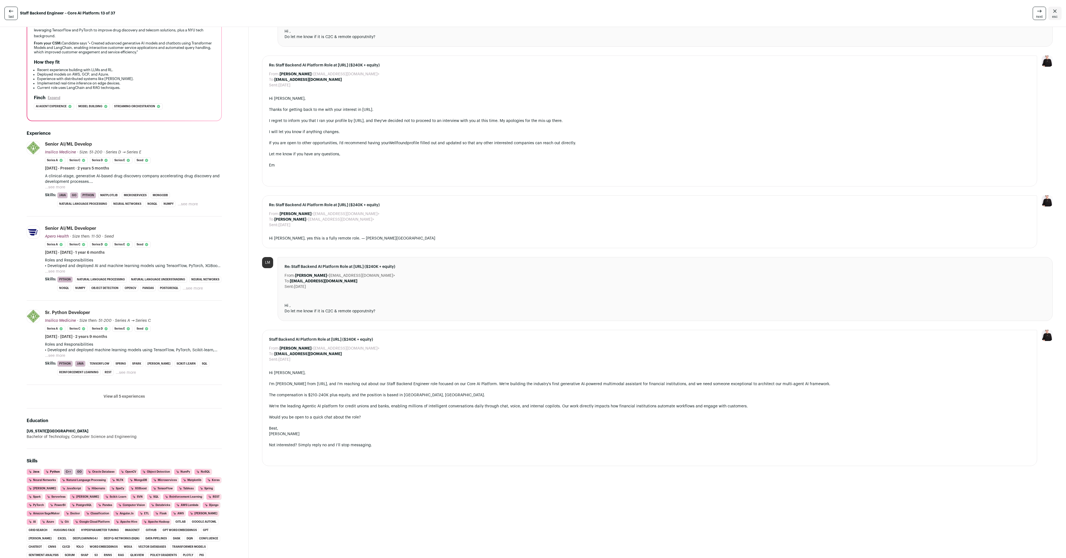
click at [57, 354] on button "...see more" at bounding box center [55, 356] width 20 height 6
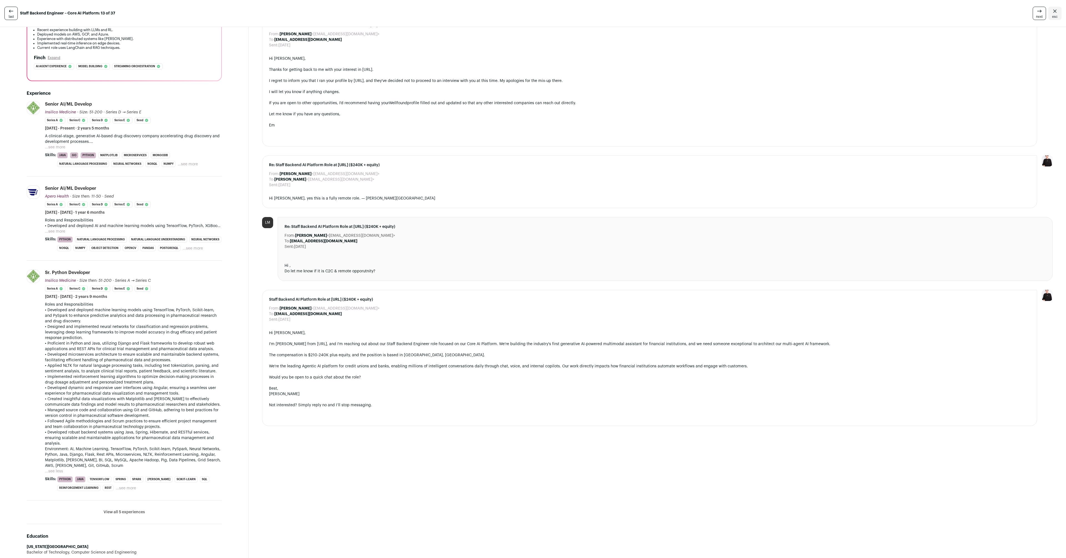
scroll to position [146, 0]
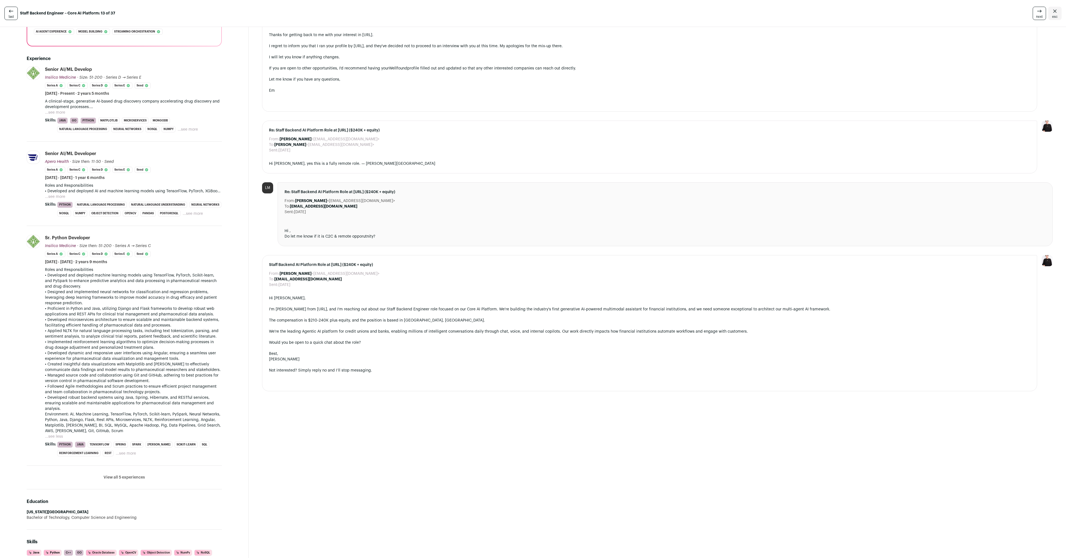
click at [119, 474] on button "View all 5 experiences" at bounding box center [124, 477] width 41 height 6
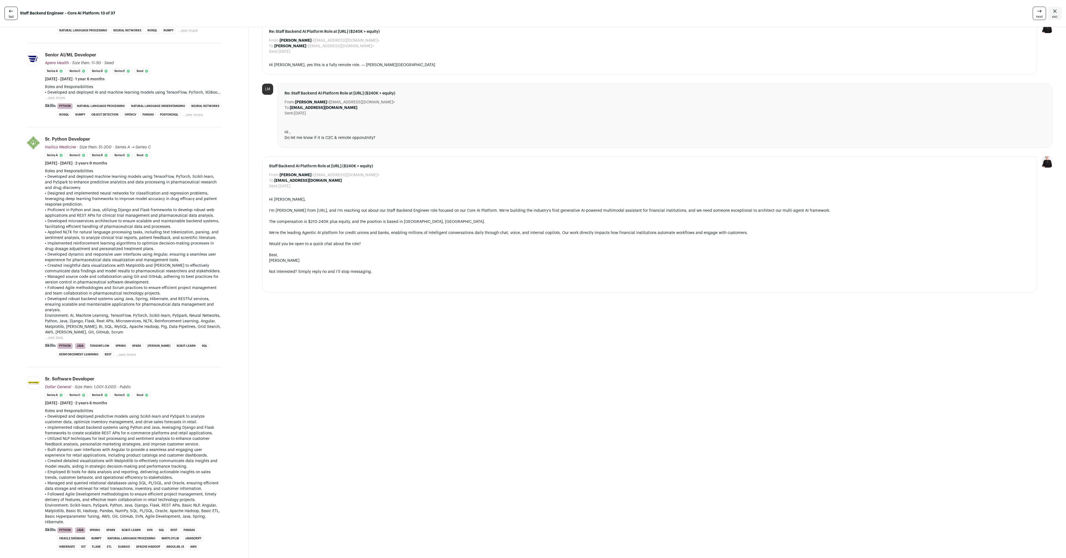
scroll to position [299, 0]
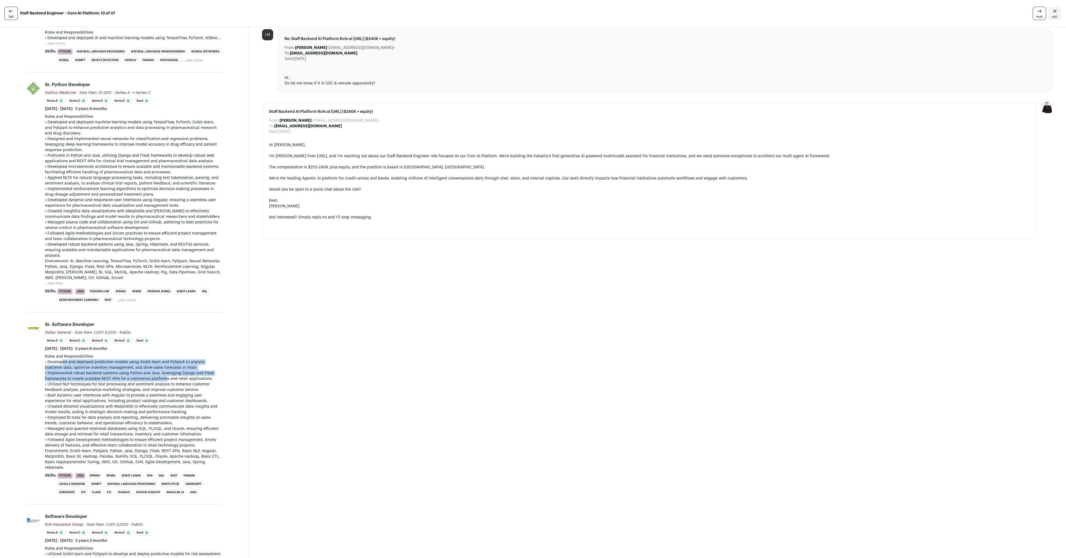
drag, startPoint x: 60, startPoint y: 362, endPoint x: 162, endPoint y: 381, distance: 104.2
click at [162, 381] on div "Roles and Responsibilities • Developed and deployed predictive models using Sci…" at bounding box center [133, 412] width 177 height 117
click at [162, 381] on p "• Utilized NLP techniques for text processing and sentiment analysis to enhance…" at bounding box center [133, 386] width 177 height 11
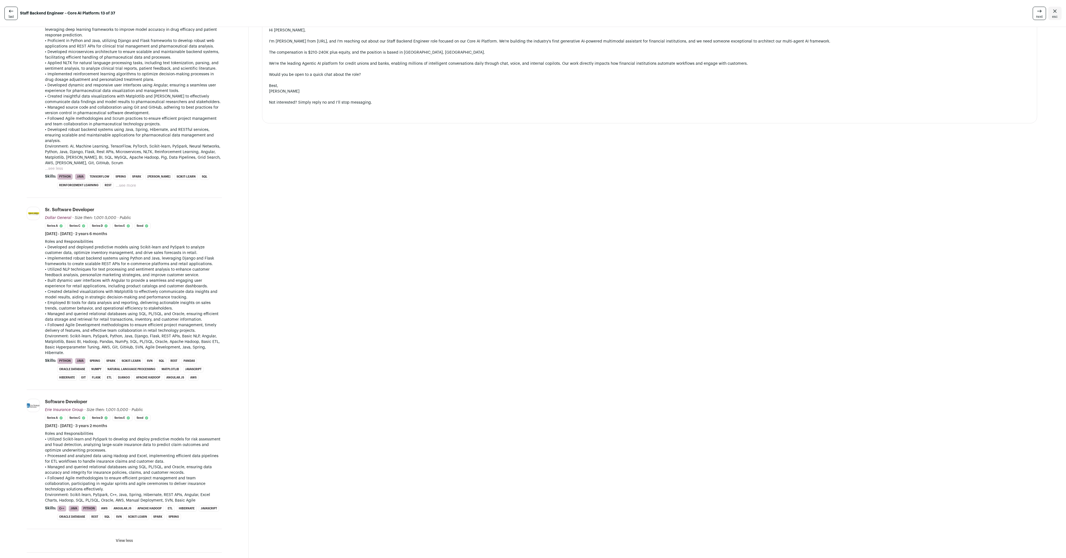
scroll to position [448, 0]
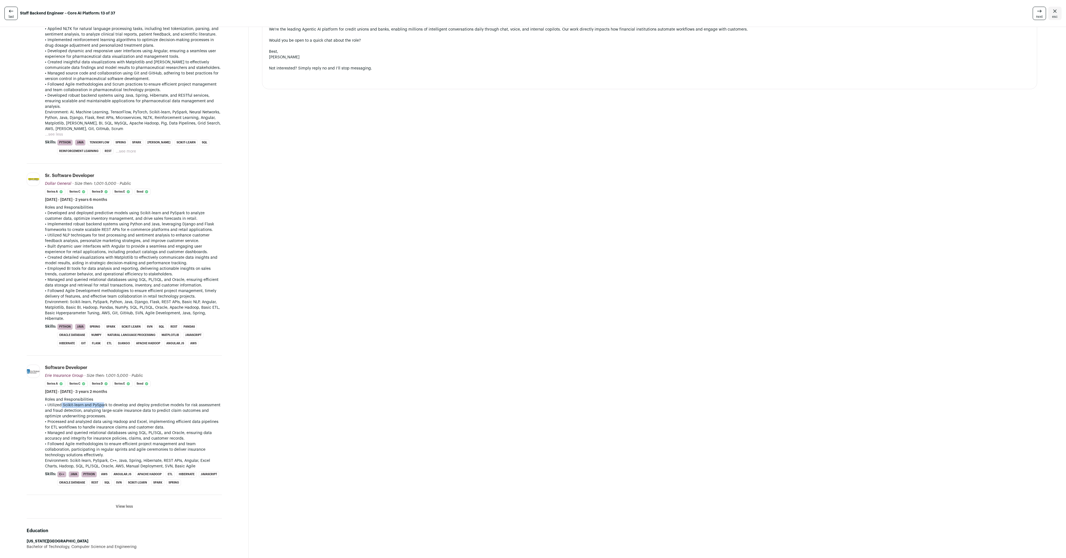
drag, startPoint x: 58, startPoint y: 407, endPoint x: 100, endPoint y: 405, distance: 41.7
click at [100, 405] on p "• Utilized Scikit-learn and PySpark to develop and deploy predictive models for…" at bounding box center [133, 410] width 177 height 17
click at [124, 505] on button "View less" at bounding box center [124, 507] width 17 height 6
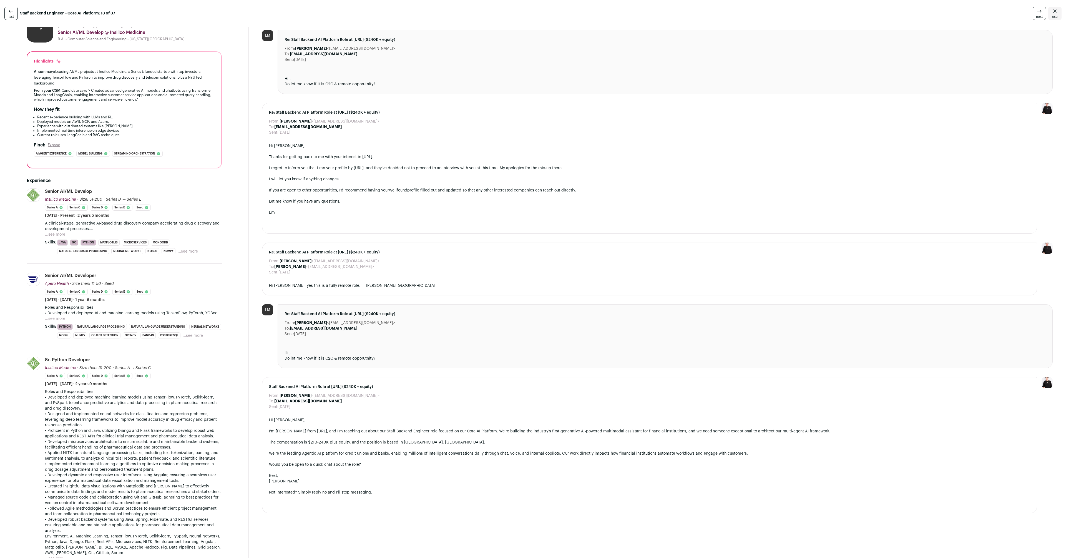
scroll to position [0, 0]
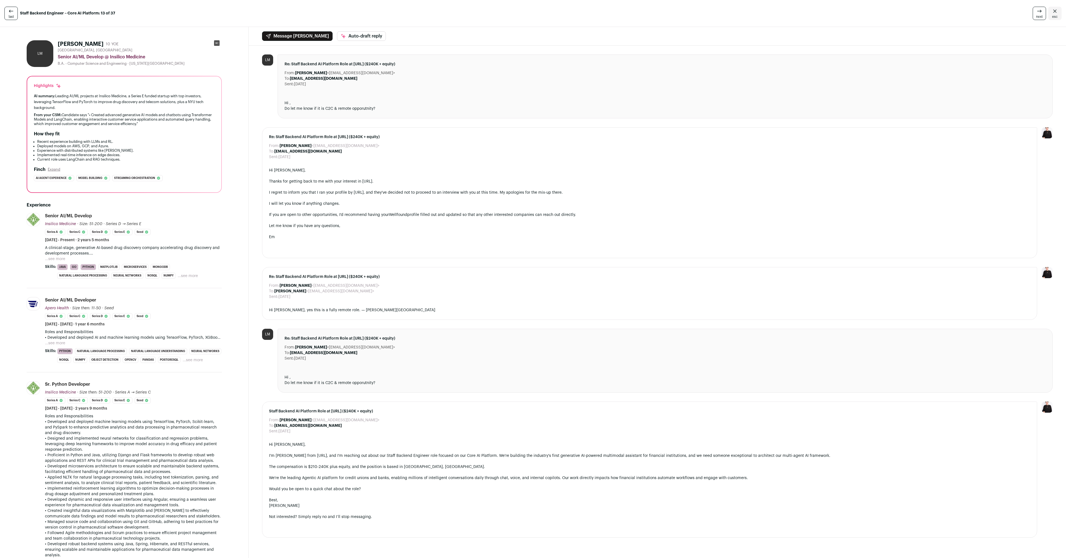
click at [75, 57] on div "Senior AI/ML Develop @ Insilico Medicine" at bounding box center [140, 57] width 164 height 7
click at [1033, 16] on link "next" at bounding box center [1039, 13] width 13 height 13
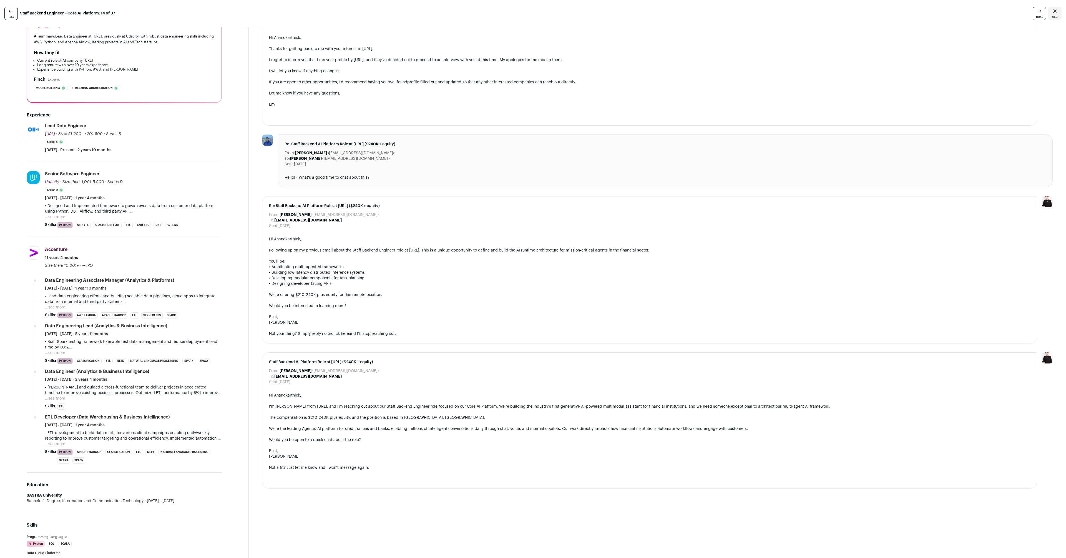
scroll to position [65, 0]
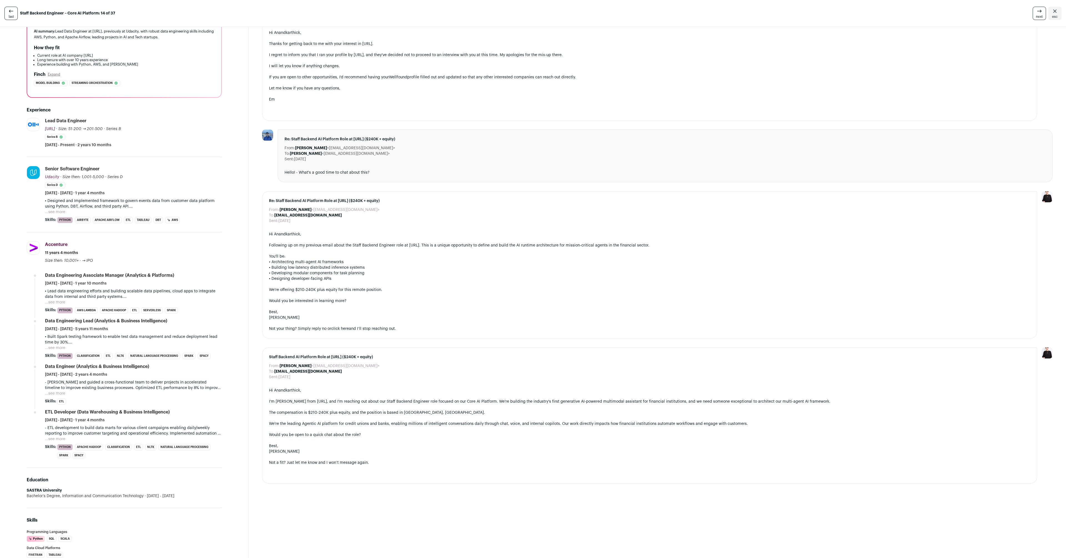
click at [56, 212] on button "...see more" at bounding box center [55, 212] width 20 height 6
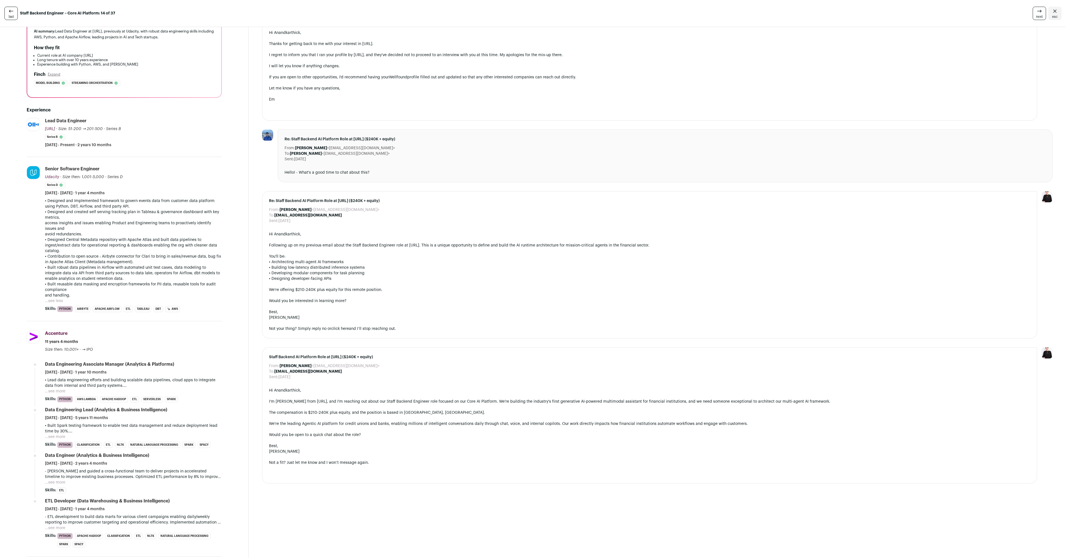
drag, startPoint x: 57, startPoint y: 210, endPoint x: 145, endPoint y: 251, distance: 96.7
click at [145, 251] on div "• Designed and Implemented framework to govern events data from customer data p…" at bounding box center [133, 248] width 177 height 100
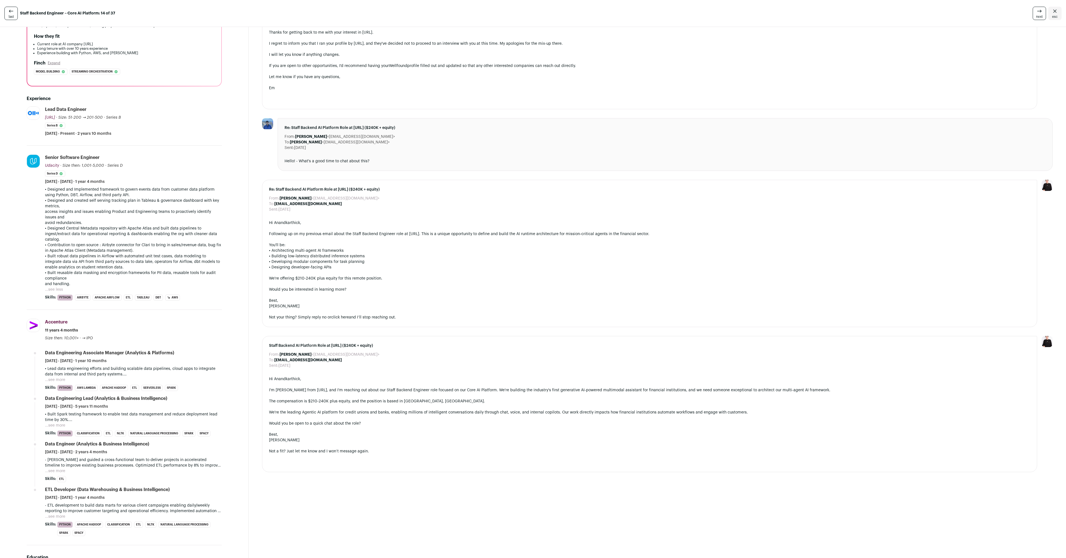
scroll to position [137, 0]
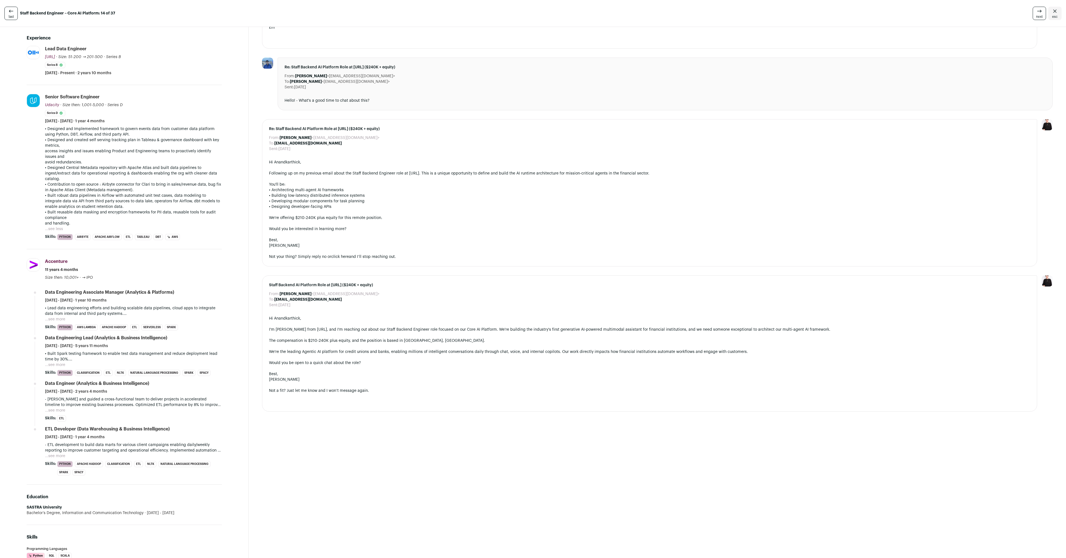
drag, startPoint x: 72, startPoint y: 292, endPoint x: 173, endPoint y: 360, distance: 121.6
click at [173, 360] on ul "Data Engineering Associate Manager (Analytics & Platforms) [DATE] - [DATE] · 1 …" at bounding box center [133, 382] width 177 height 186
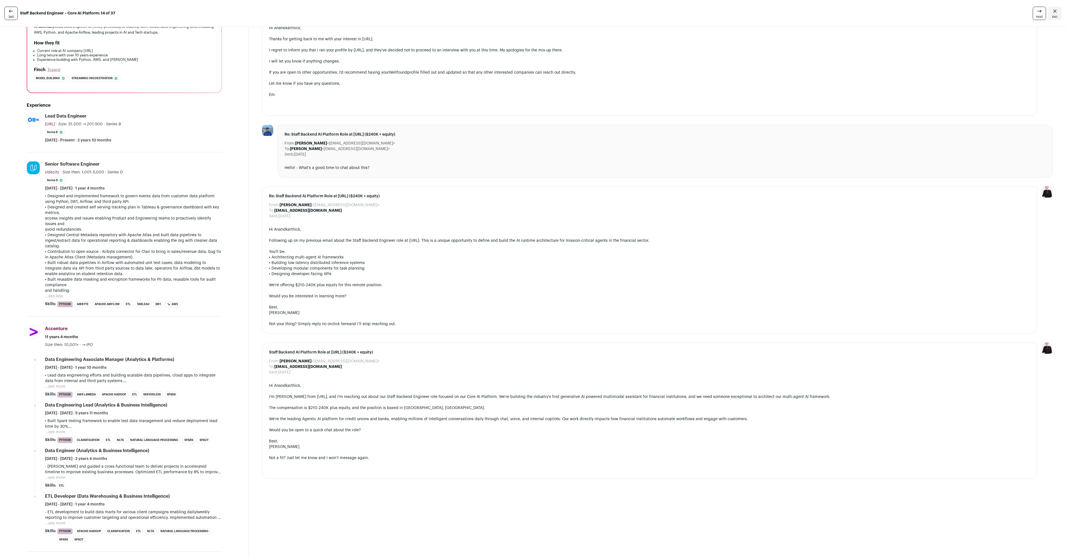
scroll to position [0, 0]
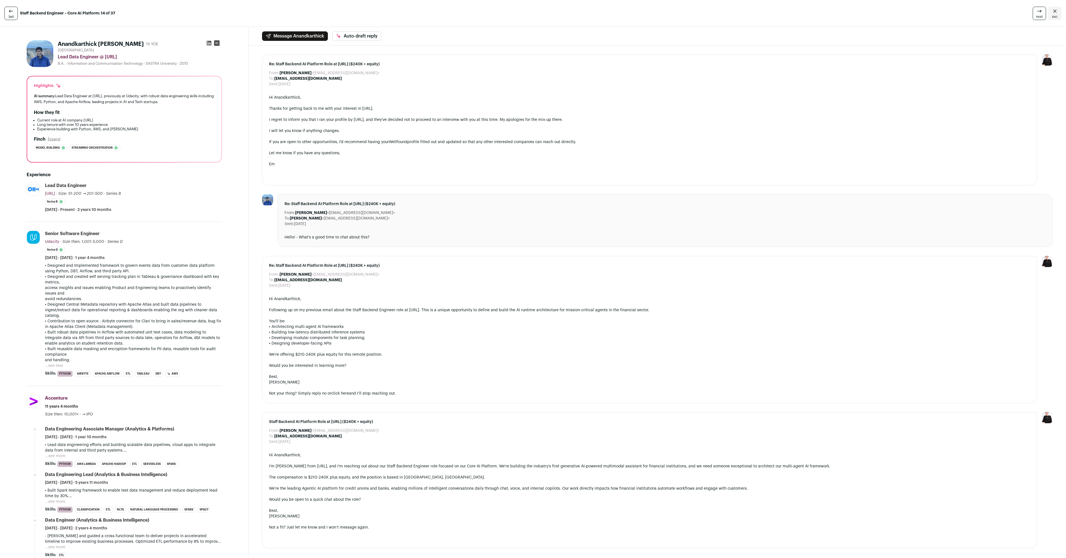
click at [1038, 11] on icon at bounding box center [1040, 11] width 4 height 0
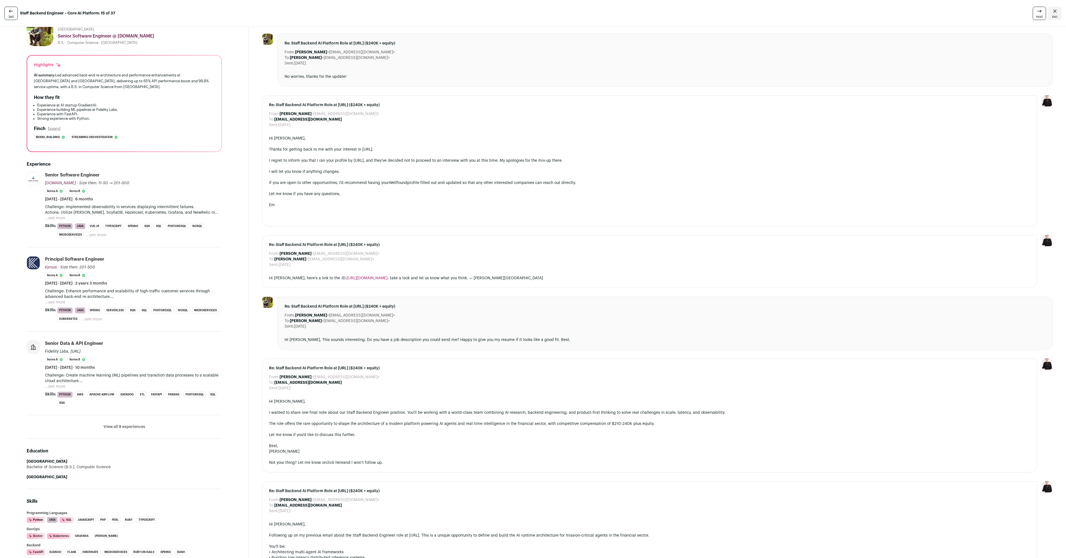
scroll to position [34, 0]
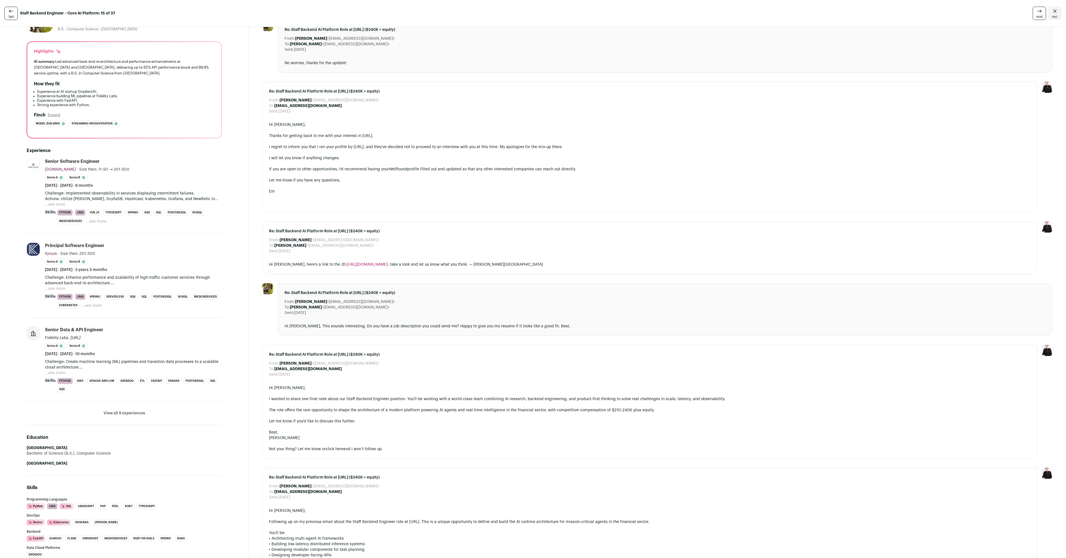
click at [64, 204] on button "...see more" at bounding box center [55, 205] width 20 height 6
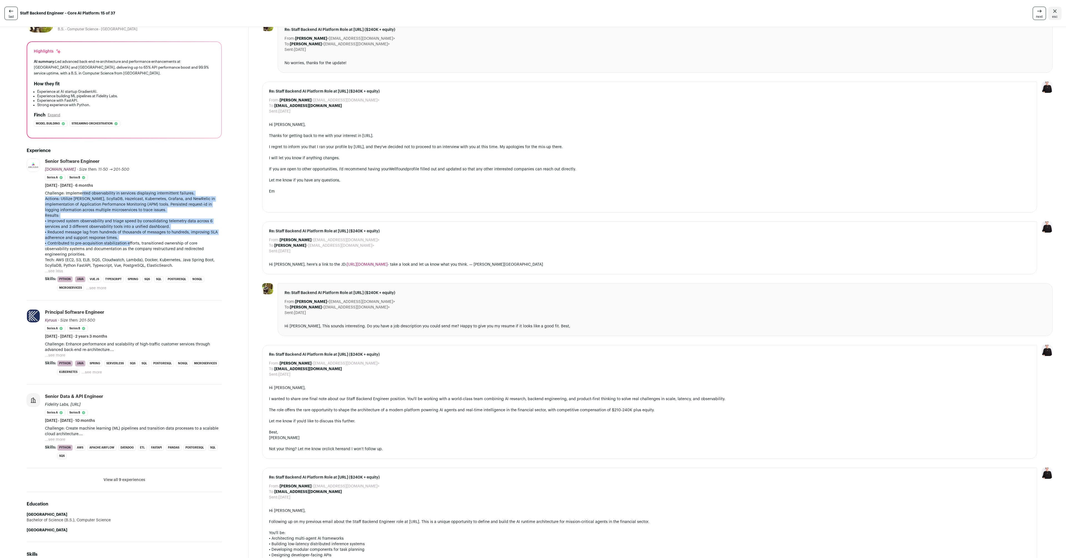
drag, startPoint x: 82, startPoint y: 195, endPoint x: 126, endPoint y: 246, distance: 67.3
click at [126, 246] on div "Challenge: Implemented observability in services displaying intermittent failur…" at bounding box center [133, 230] width 177 height 78
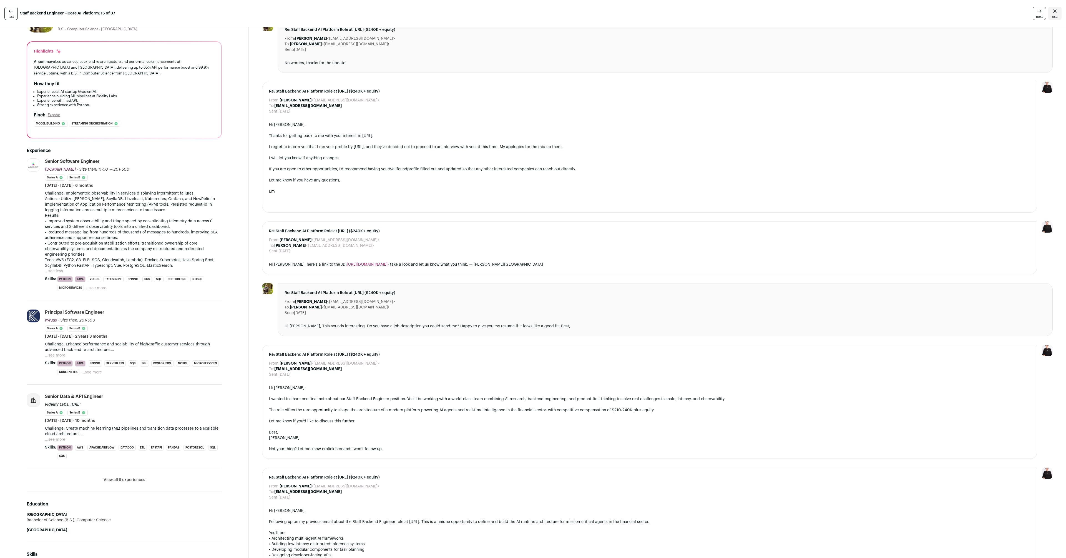
click at [111, 255] on p "• Contributed to pre-acquisition stabilization efforts, transitioned ownership …" at bounding box center [133, 255] width 177 height 28
drag, startPoint x: 97, startPoint y: 245, endPoint x: 136, endPoint y: 242, distance: 39.3
click at [136, 242] on p "• Contributed to pre-acquisition stabilization efforts, transitioned ownership …" at bounding box center [133, 255] width 177 height 28
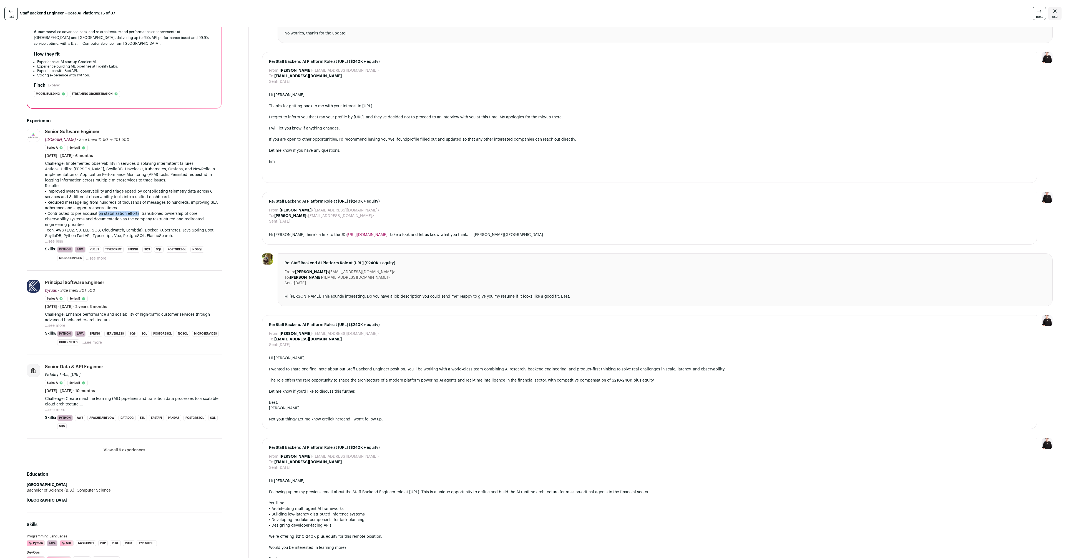
scroll to position [101, 0]
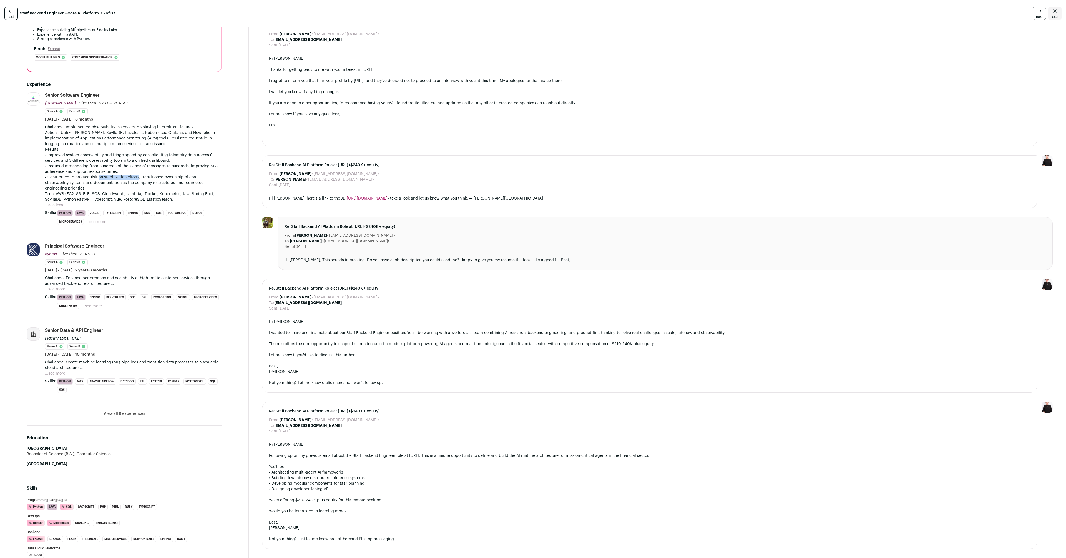
click at [61, 286] on button "...see more" at bounding box center [55, 289] width 20 height 6
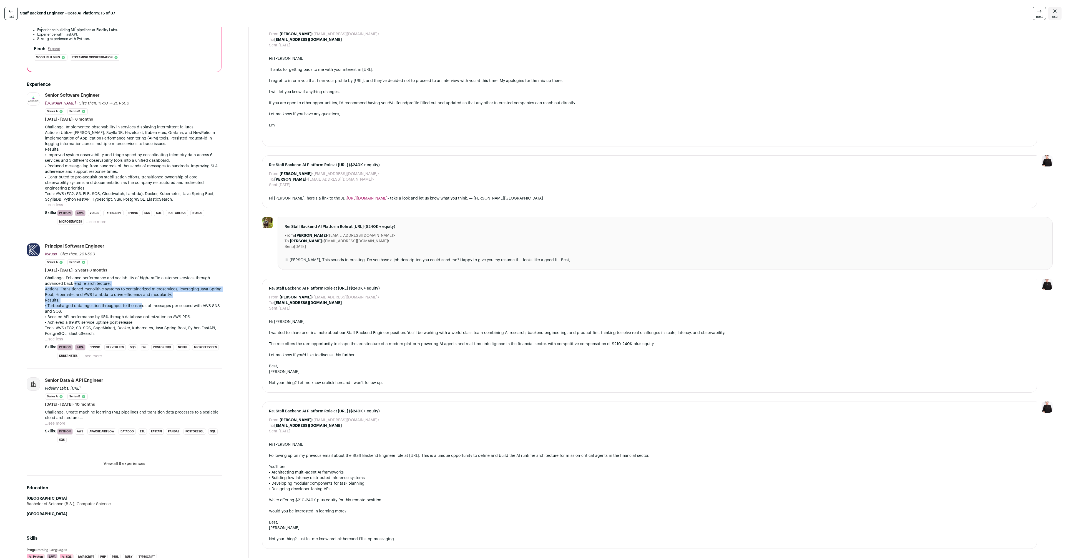
drag, startPoint x: 74, startPoint y: 279, endPoint x: 140, endPoint y: 299, distance: 68.4
click at [140, 299] on div "Challenge: Enhance performance and scalability of high-traffic customer service…" at bounding box center [133, 305] width 177 height 61
drag, startPoint x: 75, startPoint y: 312, endPoint x: 116, endPoint y: 325, distance: 42.9
click at [116, 325] on div "Challenge: Enhance performance and scalability of high-traffic customer service…" at bounding box center [133, 305] width 177 height 61
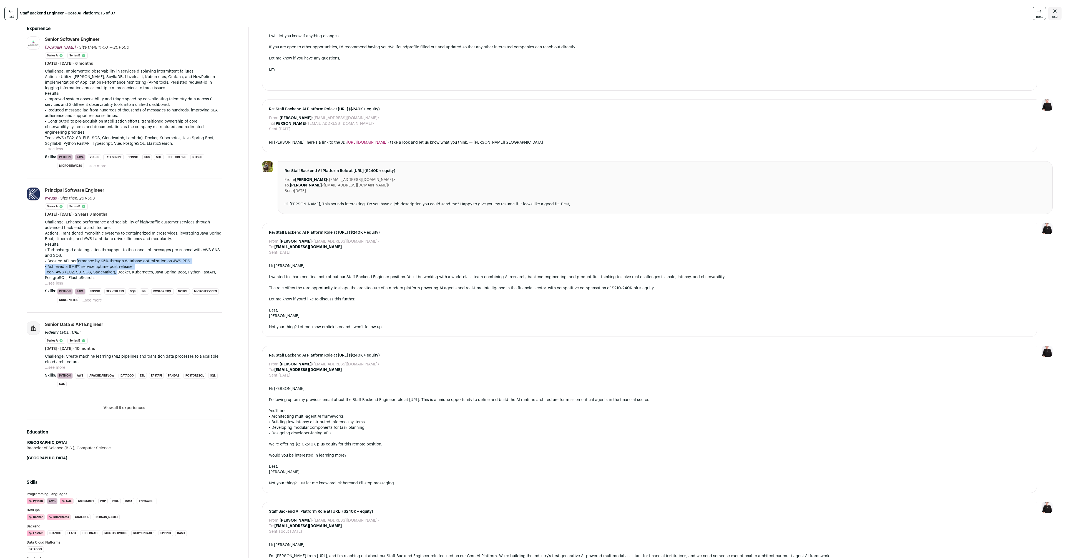
scroll to position [171, 0]
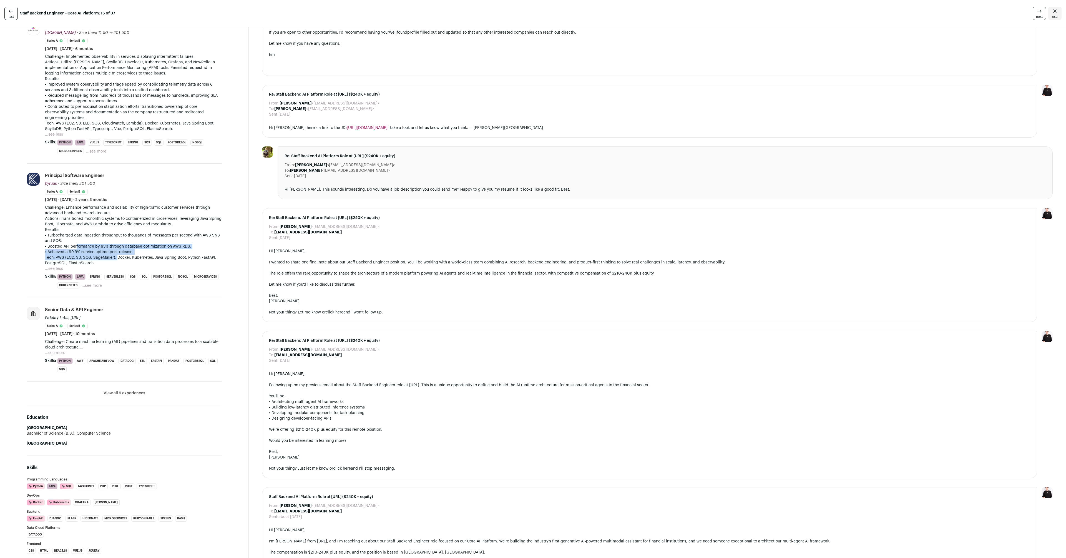
click at [63, 350] on button "...see more" at bounding box center [55, 353] width 20 height 6
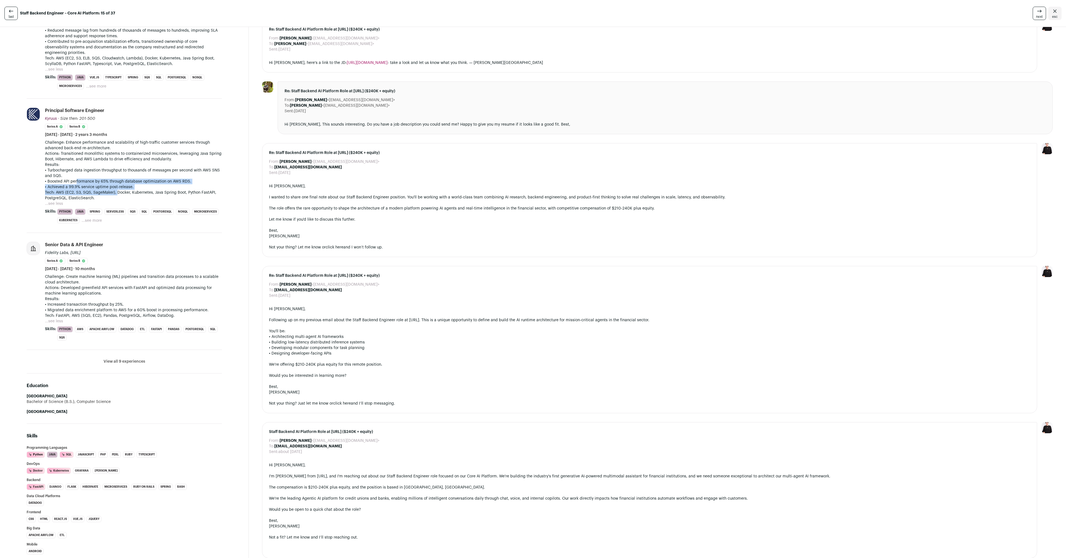
scroll to position [255, 0]
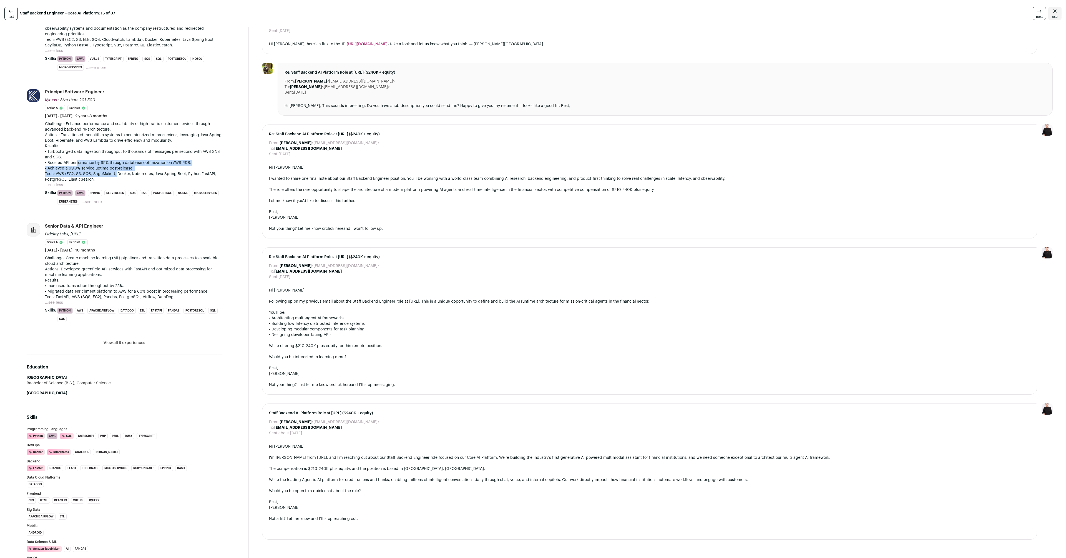
click at [106, 340] on button "View all 9 experiences" at bounding box center [125, 343] width 42 height 6
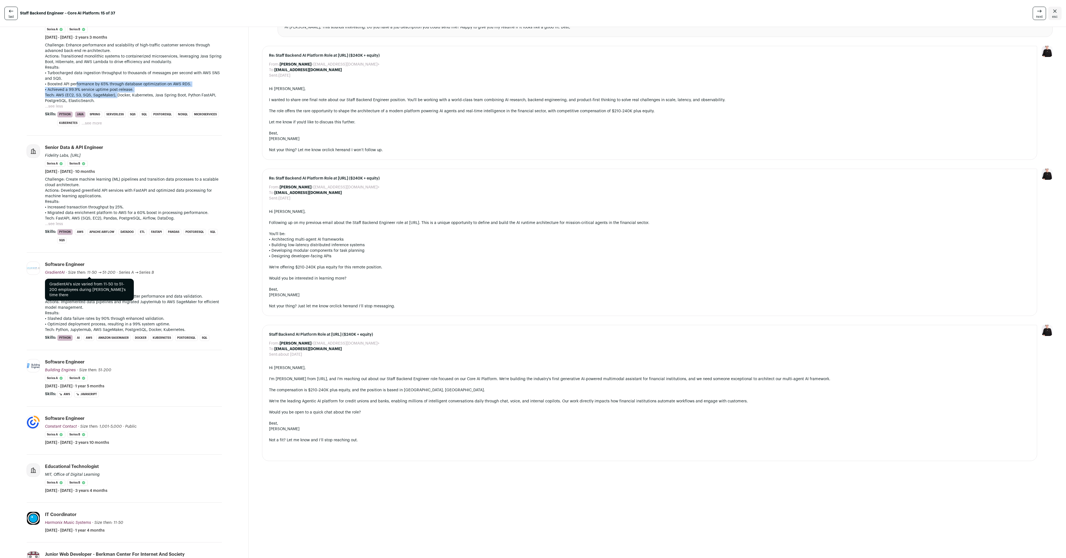
scroll to position [335, 0]
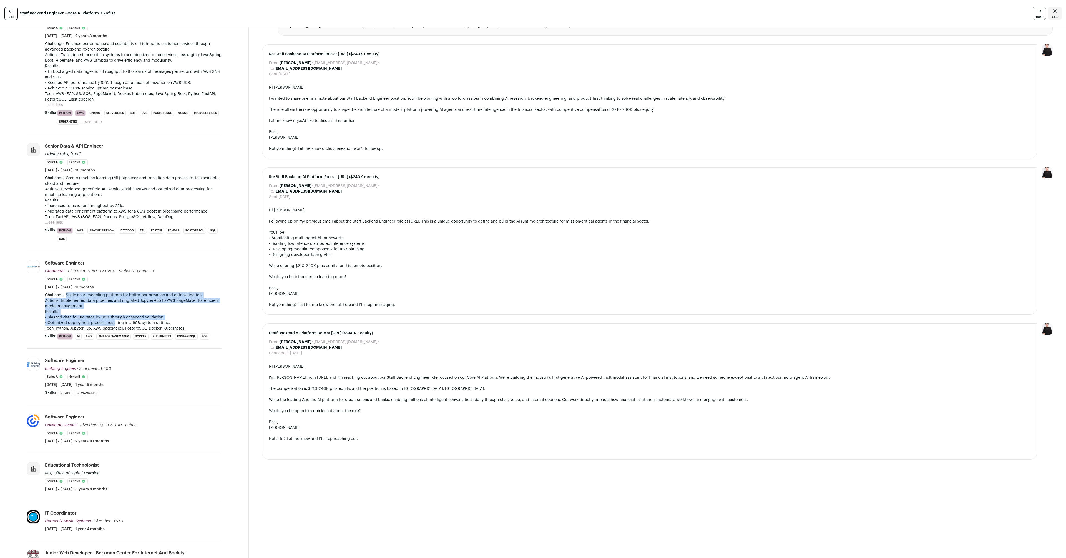
drag, startPoint x: 66, startPoint y: 290, endPoint x: 112, endPoint y: 317, distance: 53.4
click at [112, 317] on div "Challenge: Scale an AI modeling platform for better performance and data valida…" at bounding box center [133, 311] width 177 height 39
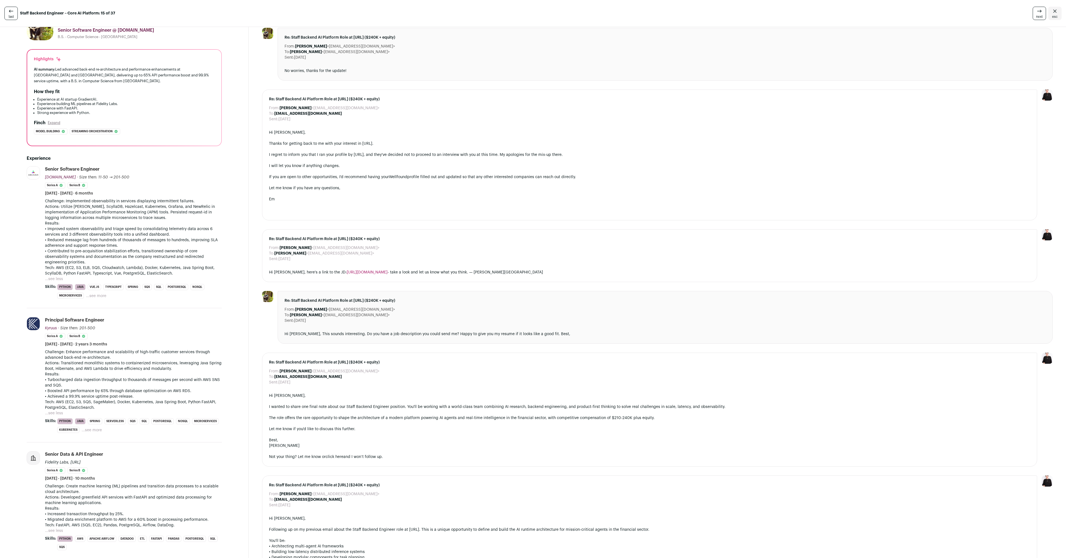
scroll to position [0, 0]
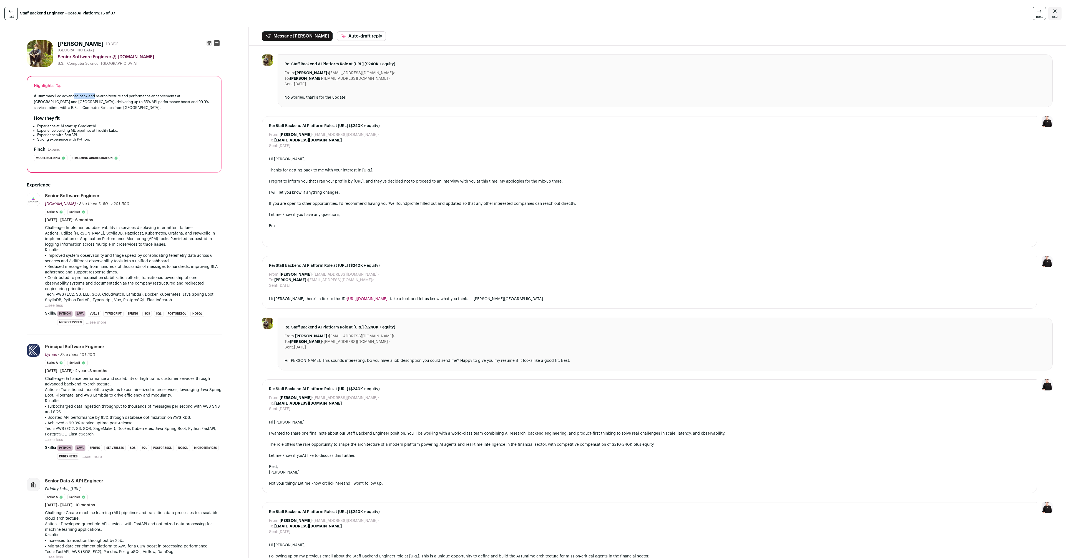
drag, startPoint x: 74, startPoint y: 97, endPoint x: 94, endPoint y: 96, distance: 19.5
click at [94, 96] on div "AI summary: Led advanced back-end re-architecture and performance enhancements …" at bounding box center [124, 101] width 181 height 17
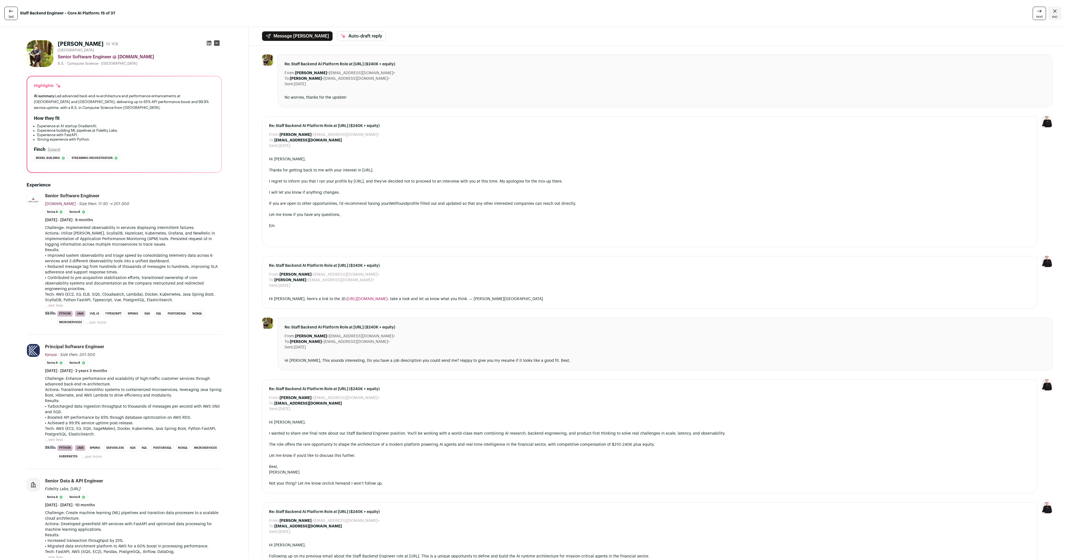
click at [84, 288] on p "• Contributed to pre-acquisition stabilization efforts, transitioned ownership …" at bounding box center [133, 289] width 177 height 28
click at [109, 289] on p "• Contributed to pre-acquisition stabilization efforts, transitioned ownership …" at bounding box center [133, 289] width 177 height 28
click at [108, 289] on p "• Contributed to pre-acquisition stabilization efforts, transitioned ownership …" at bounding box center [133, 289] width 177 height 28
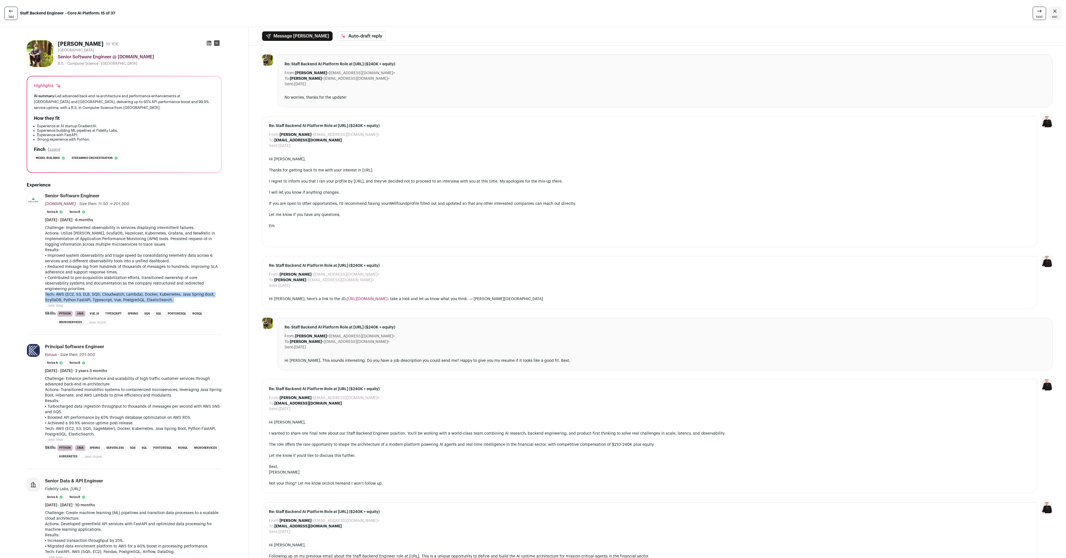
click at [108, 289] on p "• Contributed to pre-acquisition stabilization efforts, transitioned ownership …" at bounding box center [133, 289] width 177 height 28
click at [982, 40] on div "Message [PERSON_NAME] Auto-draft reply" at bounding box center [658, 36] width 818 height 19
click at [1038, 13] on icon at bounding box center [1039, 11] width 7 height 7
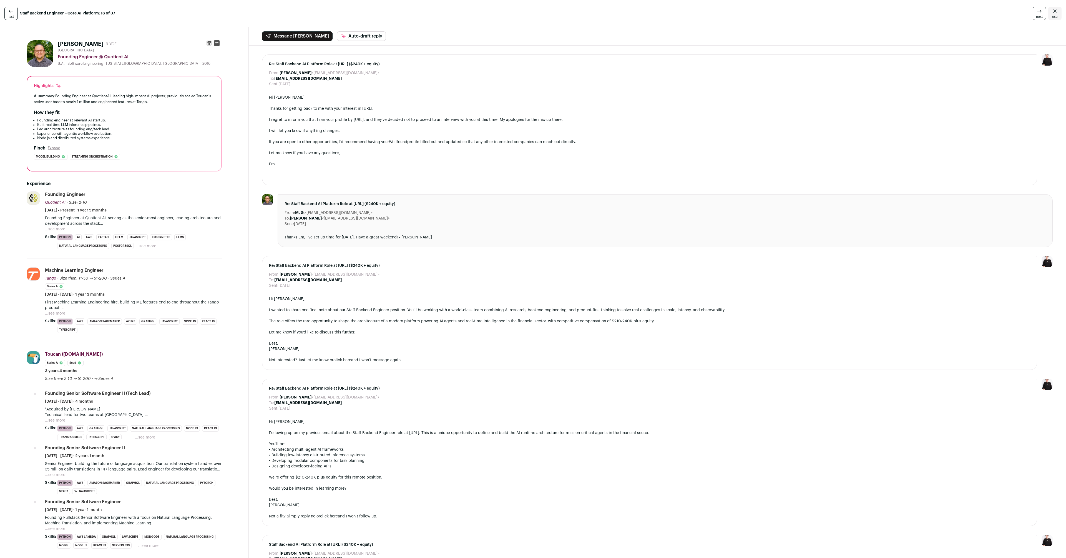
click at [92, 44] on h1 "[PERSON_NAME]" at bounding box center [81, 44] width 46 height 8
drag, startPoint x: 73, startPoint y: 96, endPoint x: 118, endPoint y: 95, distance: 44.7
click at [118, 95] on div "AI summary: Founding Engineer at QuotientAI, leading high-impact AI projects; p…" at bounding box center [124, 99] width 181 height 12
drag, startPoint x: 118, startPoint y: 95, endPoint x: 160, endPoint y: 98, distance: 42.6
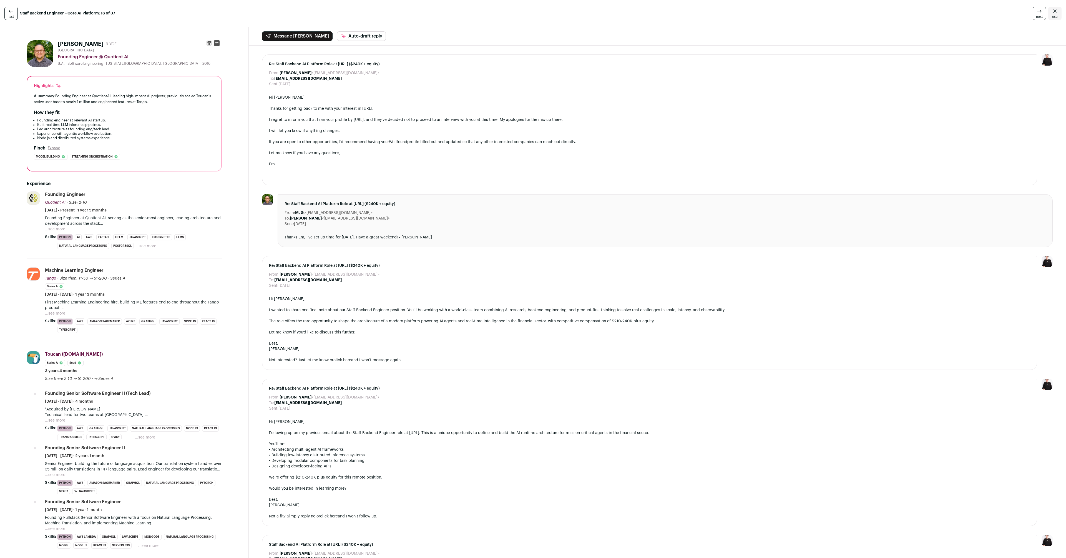
click at [160, 98] on div "AI summary: Founding Engineer at QuotientAI, leading high-impact AI projects; p…" at bounding box center [124, 99] width 181 height 12
drag, startPoint x: 161, startPoint y: 97, endPoint x: 179, endPoint y: 101, distance: 18.3
click at [179, 101] on div "AI summary: Founding Engineer at QuotientAI, leading high-impact AI projects; p…" at bounding box center [124, 99] width 181 height 12
click at [61, 229] on button "...see more" at bounding box center [55, 229] width 20 height 6
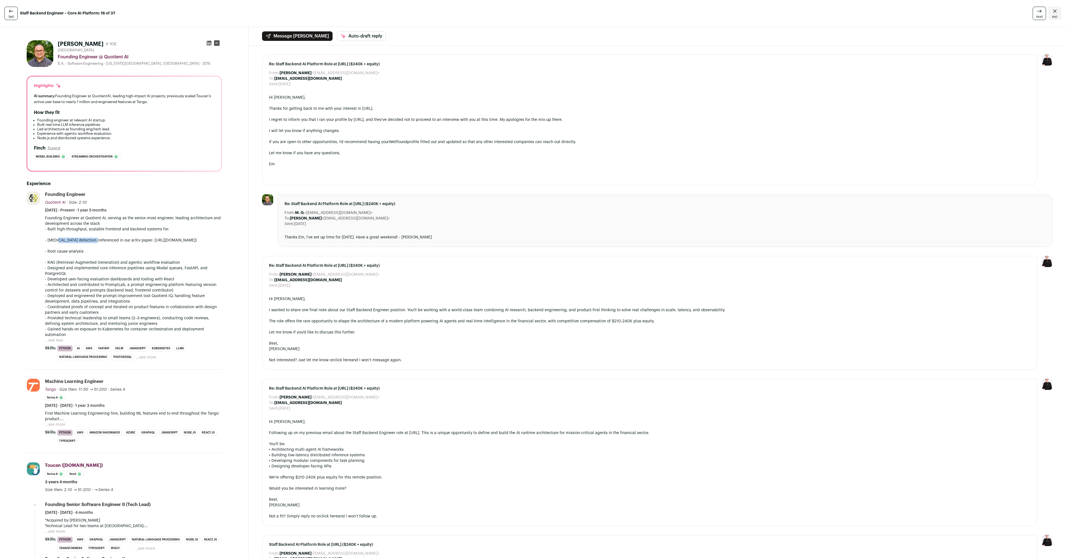
drag, startPoint x: 57, startPoint y: 239, endPoint x: 92, endPoint y: 241, distance: 35.0
click at [92, 241] on p "- Built high-throughput, scalable frontend and backend systems for: - [MEDICAL_…" at bounding box center [133, 245] width 177 height 39
click at [69, 254] on p "- Built high-throughput, scalable frontend and backend systems for: - [MEDICAL_…" at bounding box center [133, 245] width 177 height 39
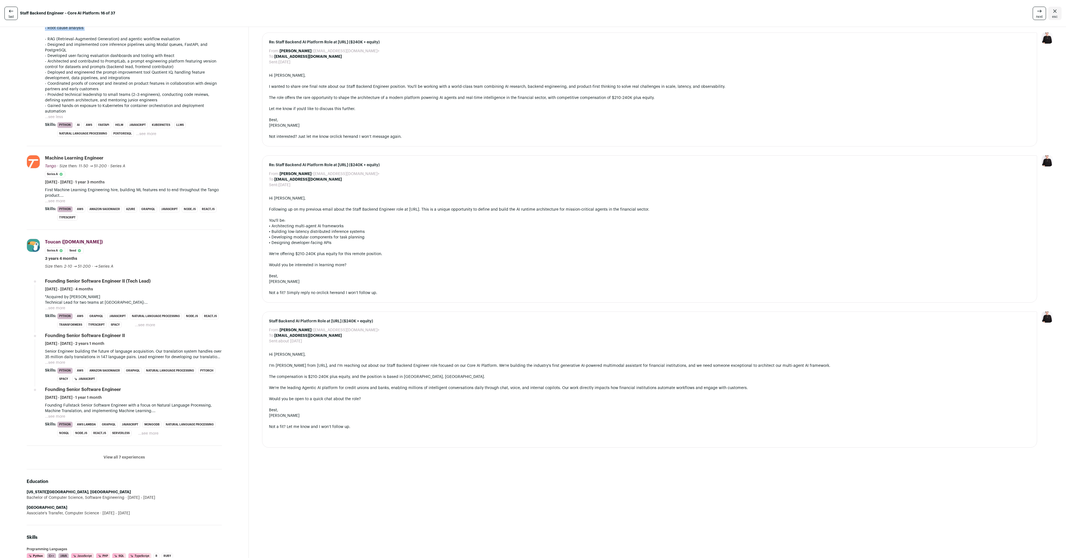
scroll to position [224, 0]
click at [60, 305] on button "...see more" at bounding box center [55, 307] width 20 height 6
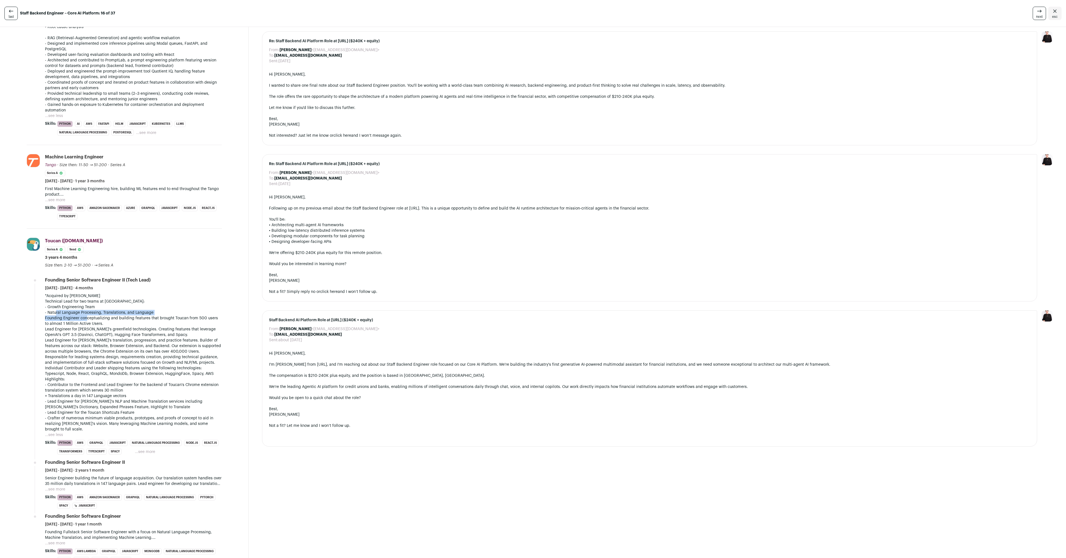
drag, startPoint x: 56, startPoint y: 311, endPoint x: 88, endPoint y: 317, distance: 33.0
click at [88, 317] on div "*Acquired by [PERSON_NAME] Technical Lead for two teams at [GEOGRAPHIC_DATA]: -…" at bounding box center [133, 362] width 177 height 139
drag, startPoint x: 86, startPoint y: 328, endPoint x: 116, endPoint y: 332, distance: 29.9
click at [116, 332] on p "Lead Engineer for [PERSON_NAME]'s greenfield technologies. Creating features th…" at bounding box center [133, 331] width 177 height 11
drag, startPoint x: 95, startPoint y: 348, endPoint x: 111, endPoint y: 369, distance: 26.0
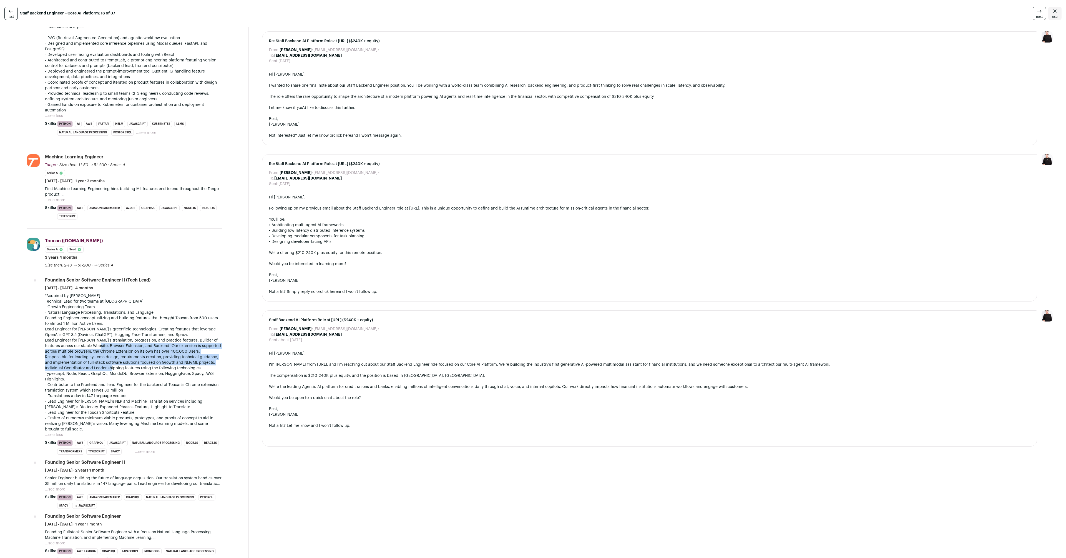
click at [111, 369] on div "*Acquired by [PERSON_NAME] Technical Lead for two teams at [GEOGRAPHIC_DATA]: -…" at bounding box center [133, 362] width 177 height 139
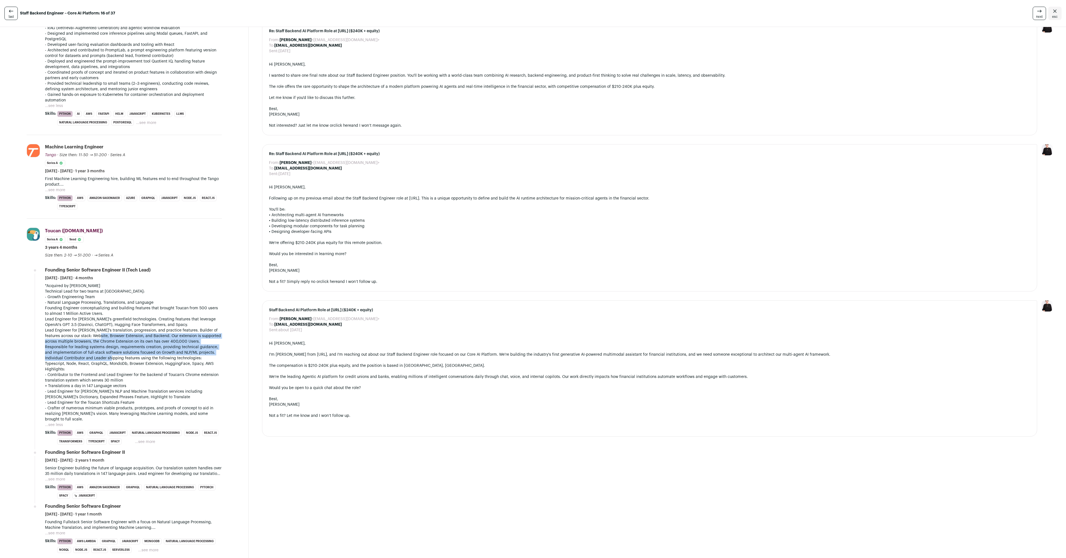
scroll to position [307, 0]
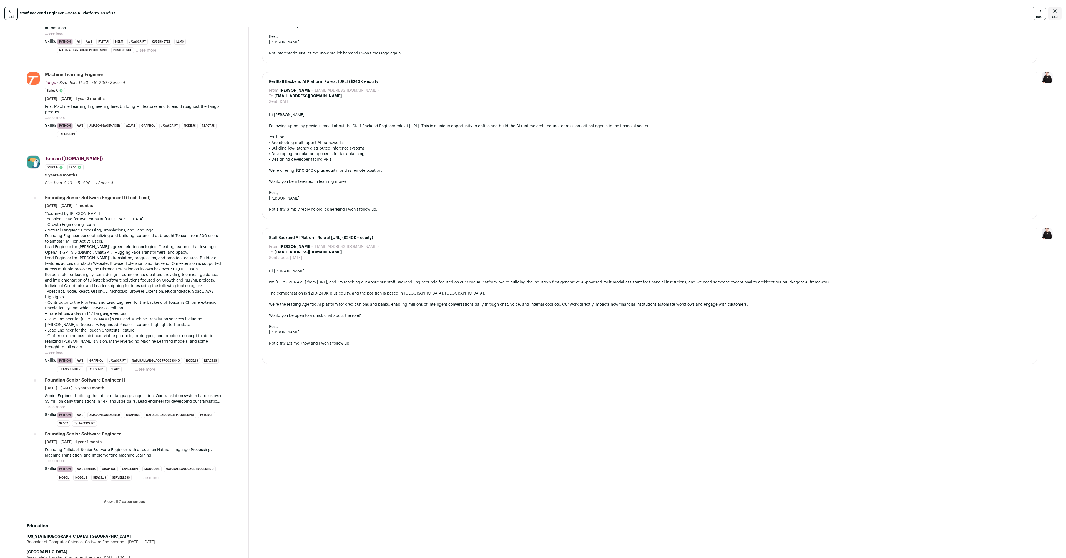
click at [84, 327] on p "- Lead Engineer for [PERSON_NAME]'s NLP and Machine Translation services includ…" at bounding box center [133, 321] width 177 height 11
drag, startPoint x: 78, startPoint y: 321, endPoint x: 112, endPoint y: 324, distance: 33.7
click at [112, 324] on p "- Lead Engineer for [PERSON_NAME]'s NLP and Machine Translation services includ…" at bounding box center [133, 321] width 177 height 11
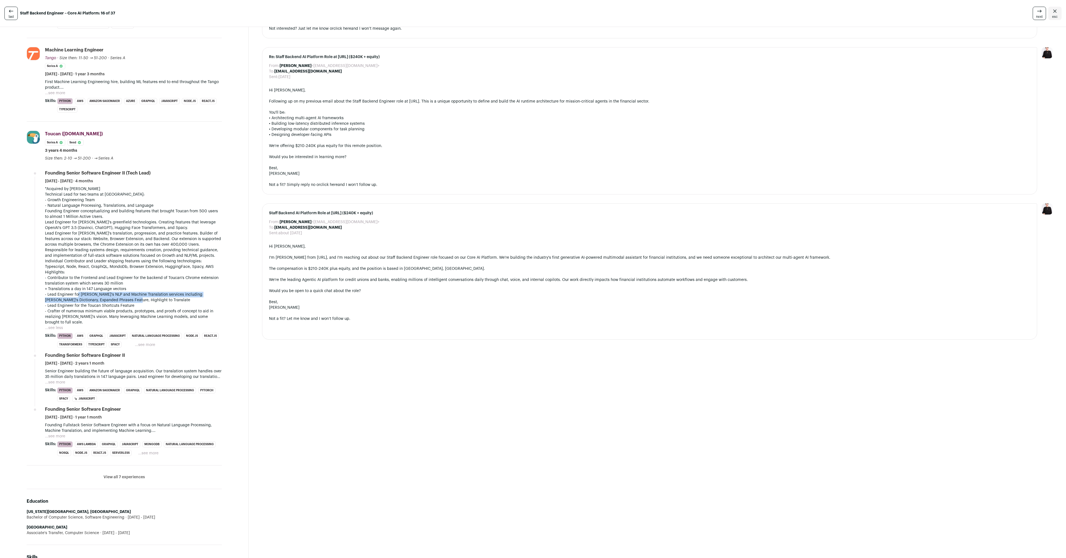
scroll to position [342, 0]
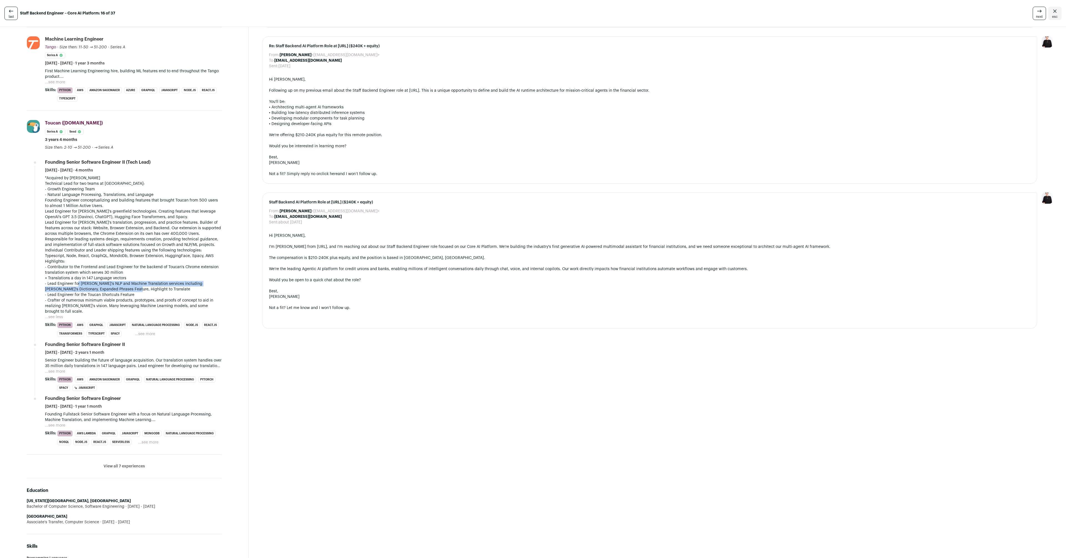
click at [65, 369] on button "...see more" at bounding box center [55, 372] width 20 height 6
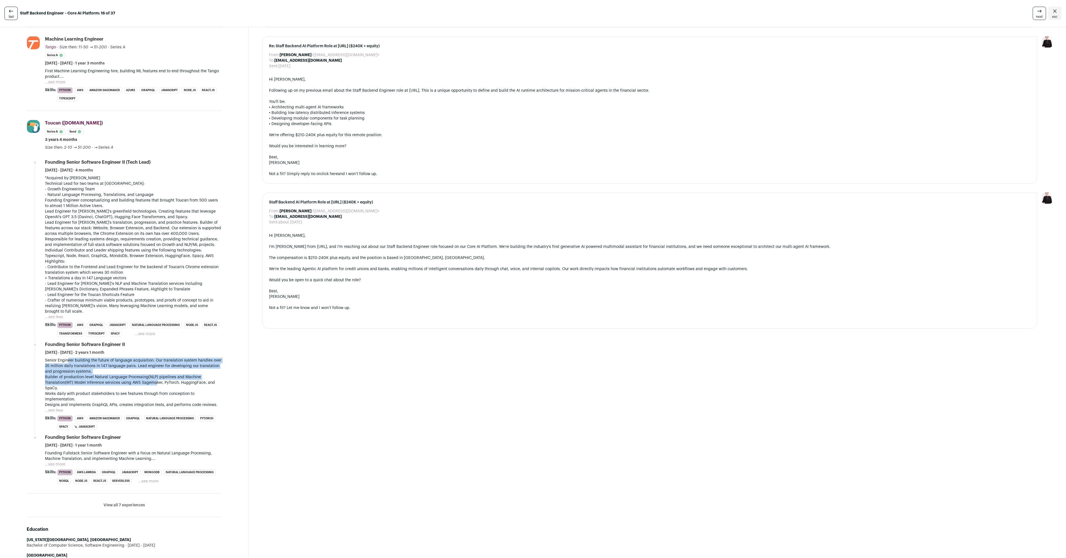
drag, startPoint x: 69, startPoint y: 361, endPoint x: 156, endPoint y: 382, distance: 89.1
click at [156, 382] on div "Senior Engineer building the future of language acquisition. Our translation sy…" at bounding box center [133, 382] width 177 height 50
click at [159, 386] on p "Builder of production-level Natural Language Processing(NLP) pipelines and Mach…" at bounding box center [133, 382] width 177 height 17
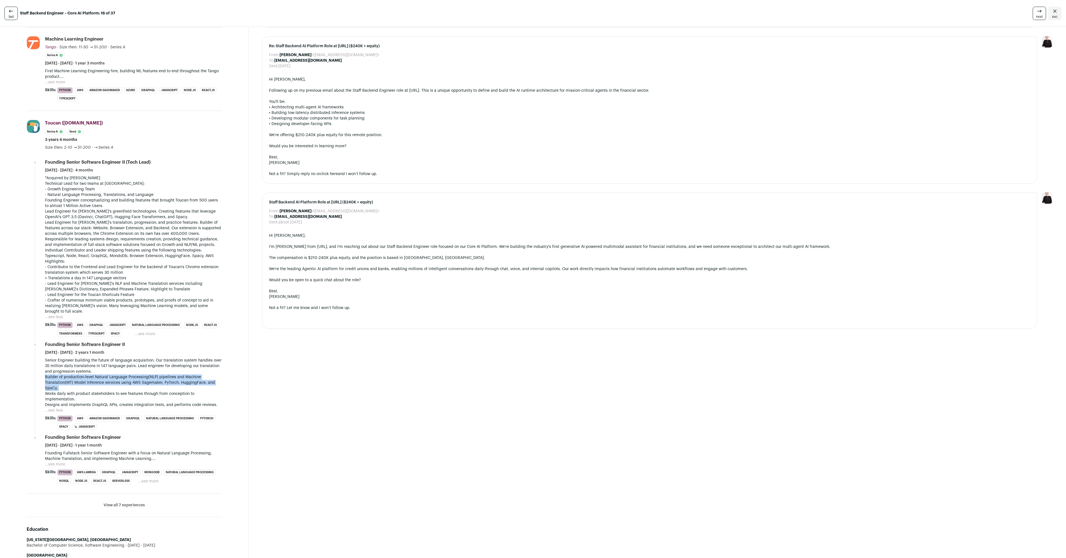
click at [159, 387] on p "Builder of production-level Natural Language Processing(NLP) pipelines and Mach…" at bounding box center [133, 382] width 177 height 17
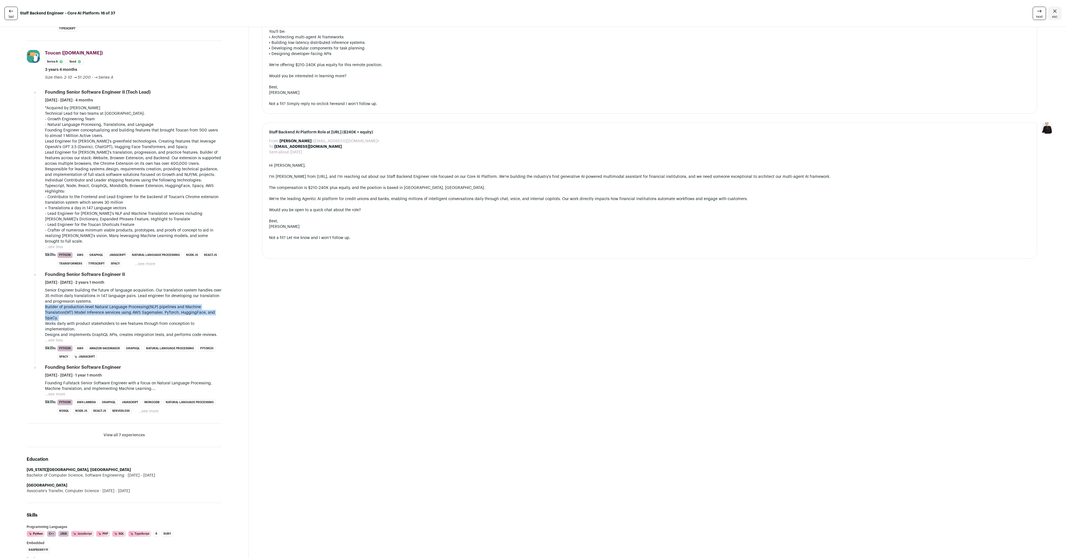
scroll to position [415, 0]
click at [61, 390] on button "...see more" at bounding box center [55, 392] width 20 height 6
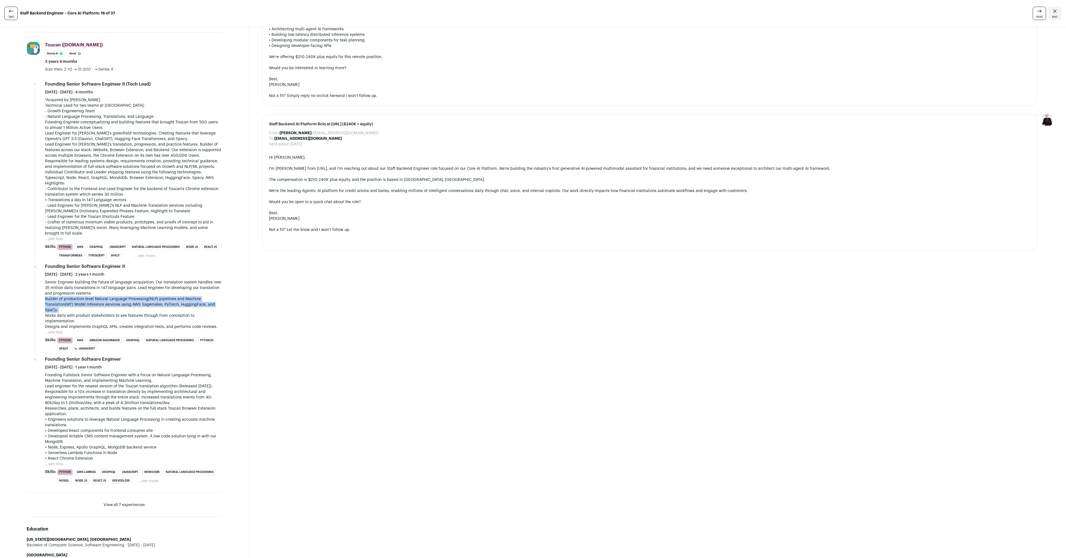
scroll to position [448, 0]
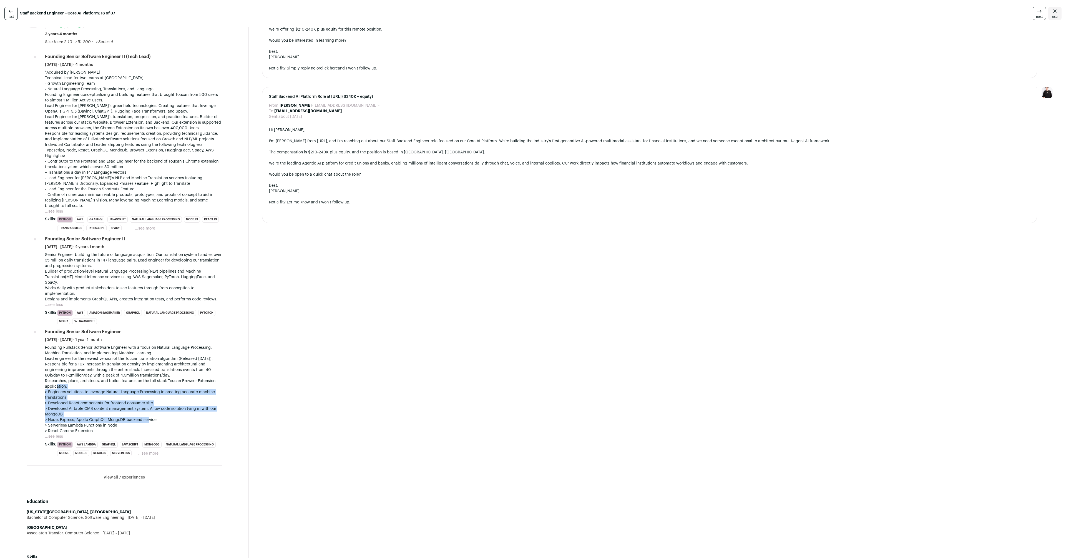
drag, startPoint x: 56, startPoint y: 385, endPoint x: 138, endPoint y: 421, distance: 89.1
click at [138, 421] on div "Founding Fullstack Senior Software Engineer with a focus on Natural Language Pr…" at bounding box center [133, 389] width 177 height 89
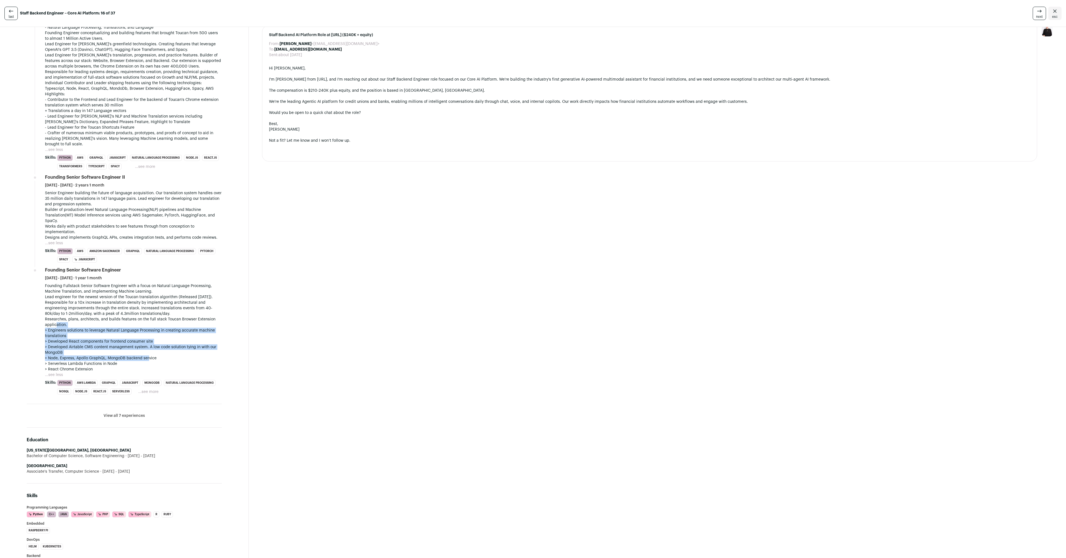
scroll to position [533, 0]
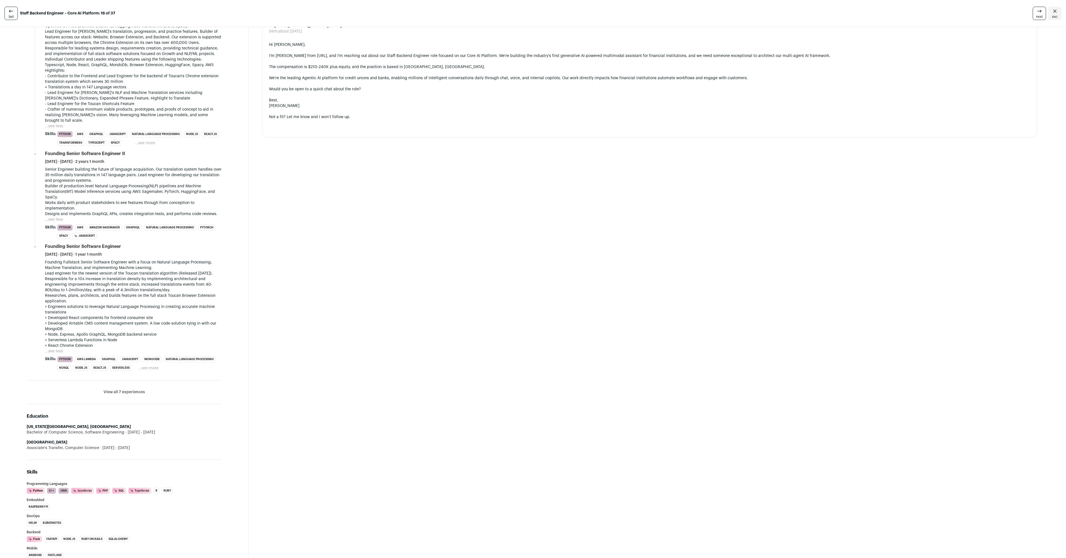
click at [134, 396] on li "View all 7 experiences View less" at bounding box center [124, 392] width 195 height 24
click at [135, 392] on button "View all 7 experiences" at bounding box center [124, 392] width 41 height 6
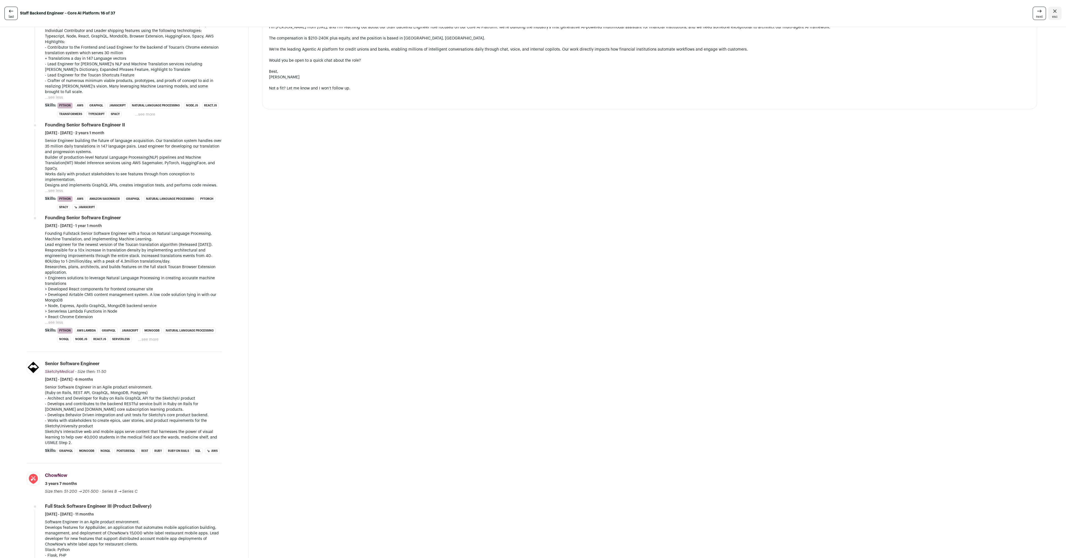
scroll to position [614, 0]
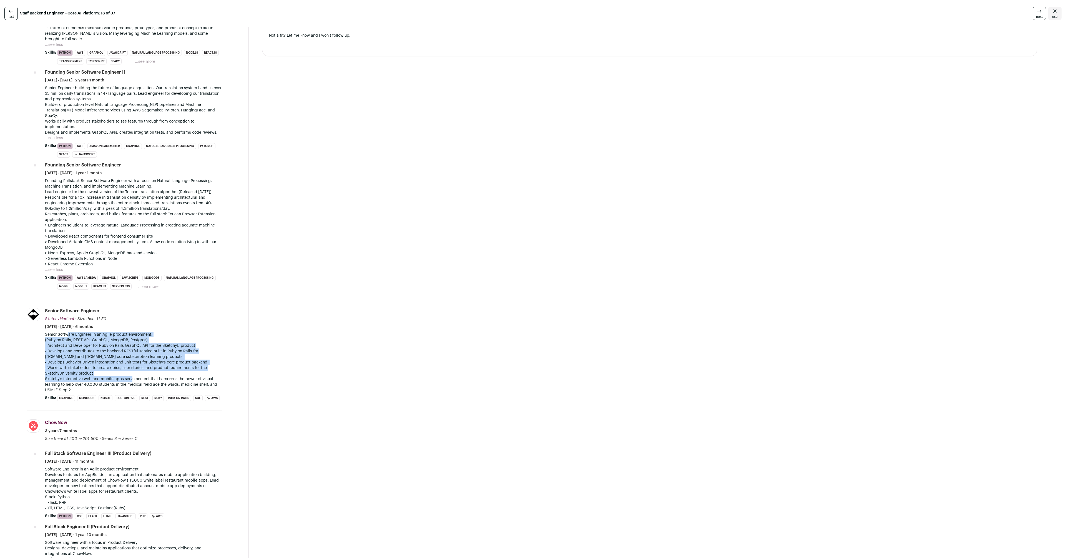
drag, startPoint x: 73, startPoint y: 335, endPoint x: 131, endPoint y: 379, distance: 72.7
click at [131, 379] on div "Senior Software Engineer in an Agile product environment. (Ruby on Rails, REST …" at bounding box center [133, 362] width 177 height 61
click at [131, 379] on p "Sketchy's interactive web and mobile apps serve content that harnesses the powe…" at bounding box center [133, 384] width 177 height 17
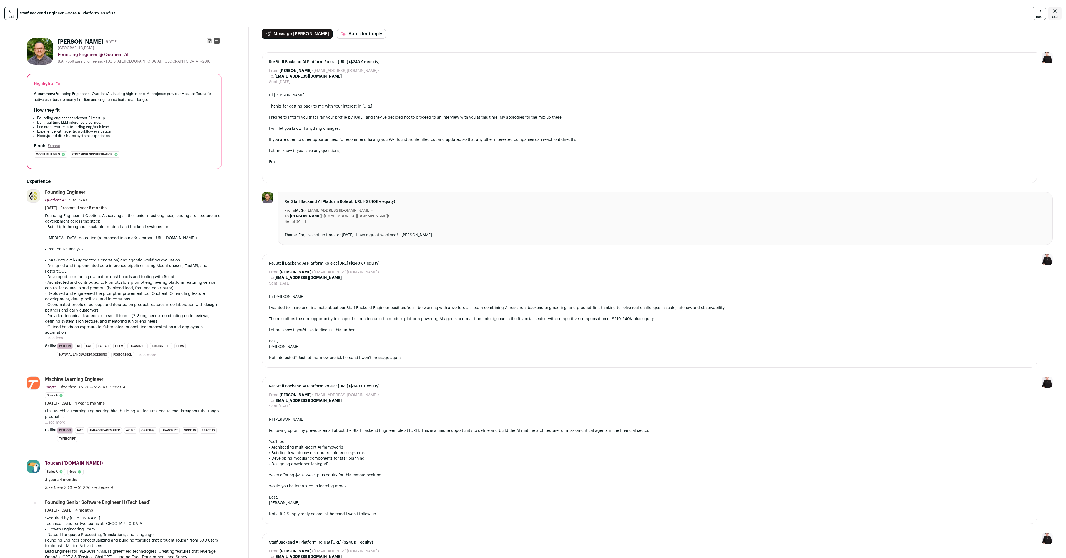
scroll to position [0, 0]
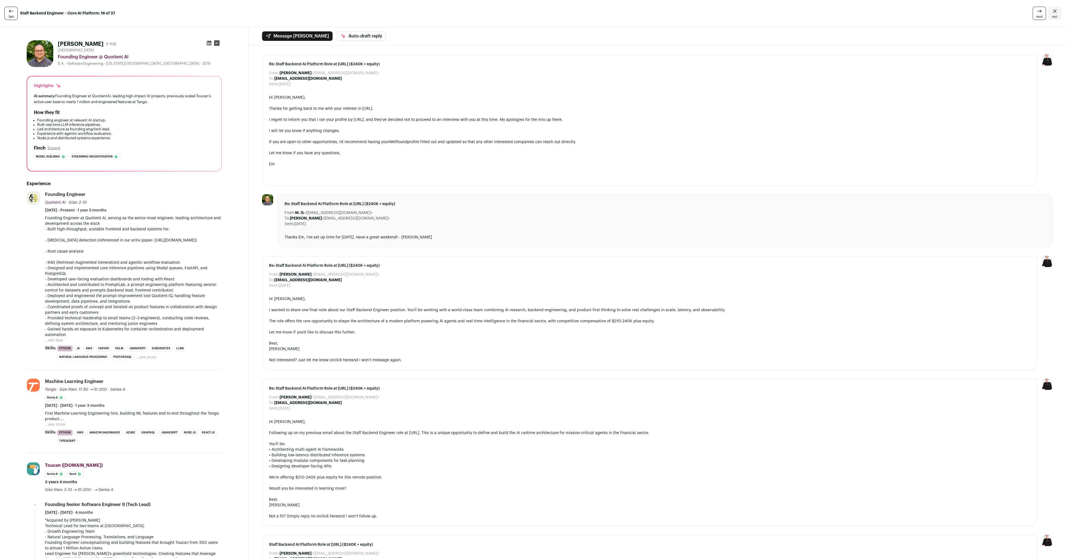
drag, startPoint x: 54, startPoint y: 239, endPoint x: 82, endPoint y: 238, distance: 28.6
click at [82, 238] on p "- Built high-throughput, scalable frontend and backend systems for: - [MEDICAL_…" at bounding box center [133, 245] width 177 height 39
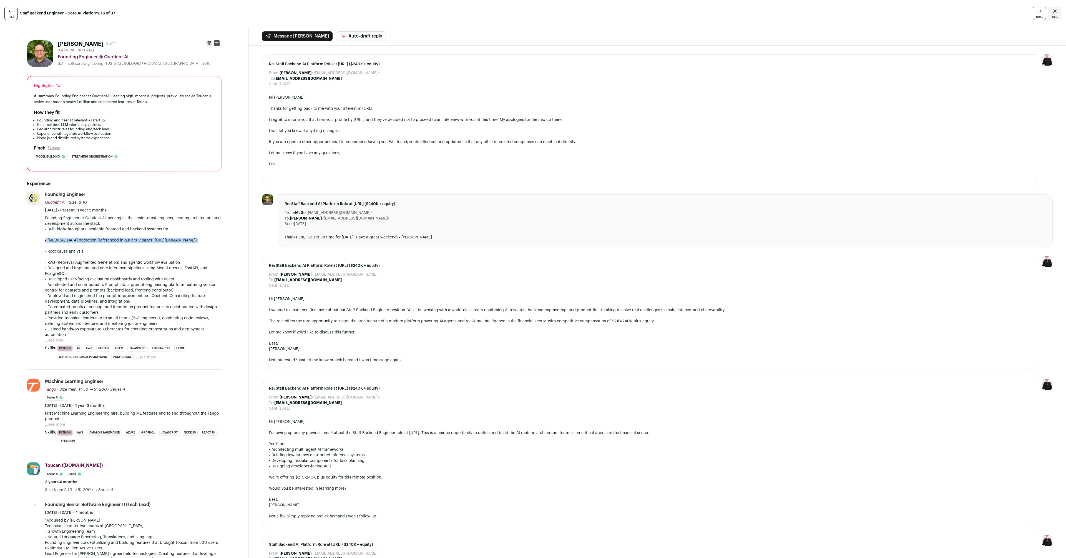
click at [82, 242] on p "- Built high-throughput, scalable frontend and backend systems for: - [MEDICAL_…" at bounding box center [133, 245] width 177 height 39
click at [62, 278] on p "- Developed user-facing evaluation dashboards and tooling with React" at bounding box center [133, 279] width 177 height 6
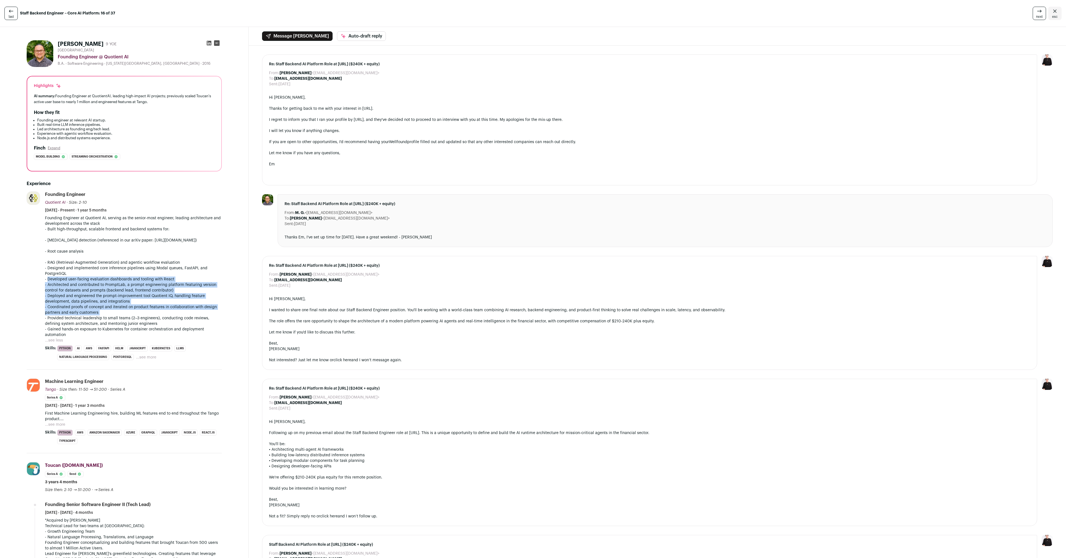
drag, startPoint x: 62, startPoint y: 278, endPoint x: 150, endPoint y: 314, distance: 94.7
click at [150, 314] on div "Founding Engineer at Quotient AI, serving as the senior-most engineer, leading …" at bounding box center [133, 276] width 177 height 122
click at [151, 316] on p "- Provided technical leadership to small teams (2–3 engineers), conducting code…" at bounding box center [133, 320] width 177 height 11
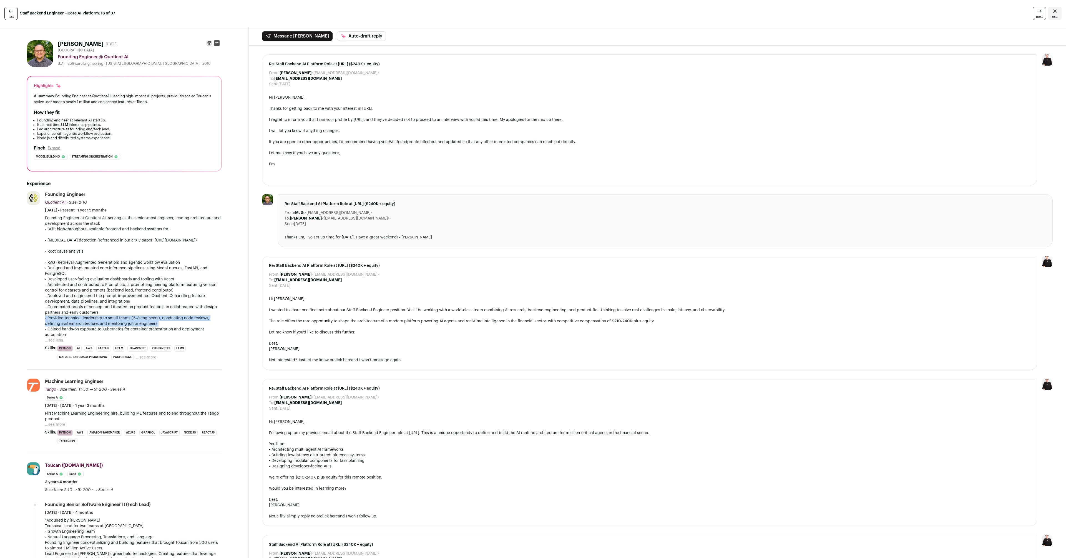
click at [151, 316] on p "- Provided technical leadership to small teams (2–3 engineers), conducting code…" at bounding box center [133, 320] width 177 height 11
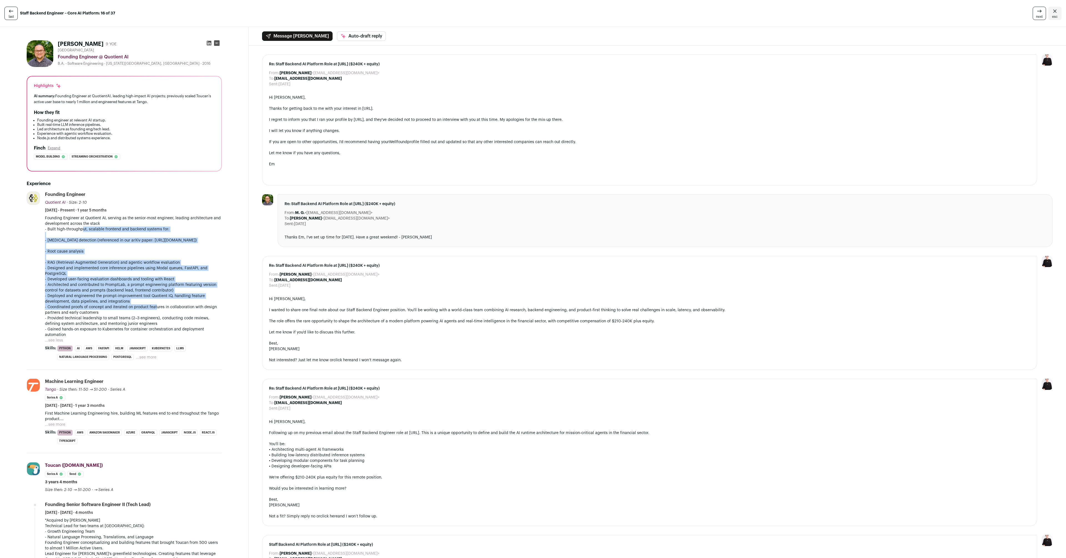
drag, startPoint x: 82, startPoint y: 228, endPoint x: 157, endPoint y: 307, distance: 109.2
click at [156, 307] on div "Founding Engineer at Quotient AI, serving as the senior-most engineer, leading …" at bounding box center [133, 276] width 177 height 122
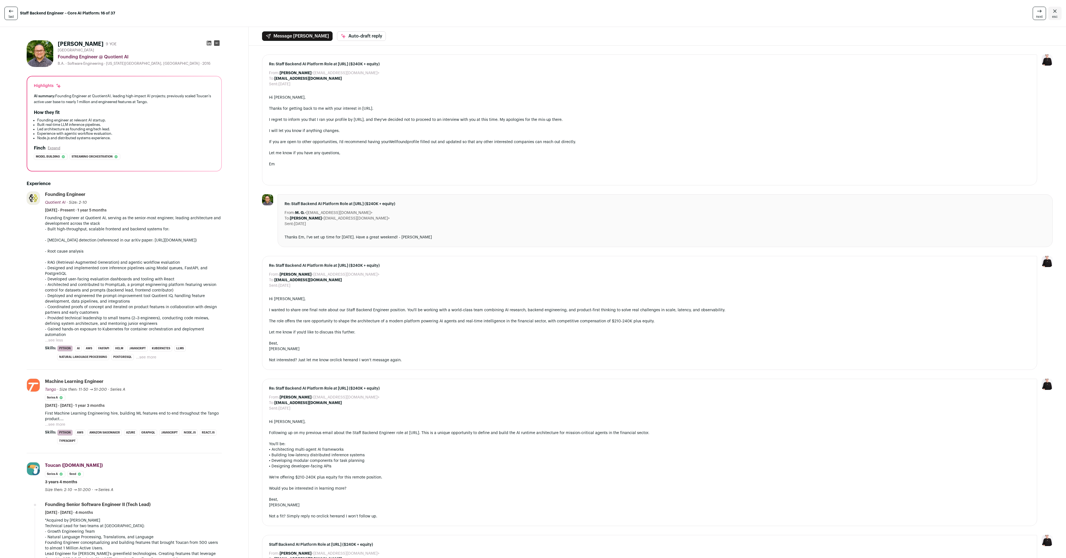
click at [170, 320] on p "- Provided technical leadership to small teams (2–3 engineers), conducting code…" at bounding box center [133, 320] width 177 height 11
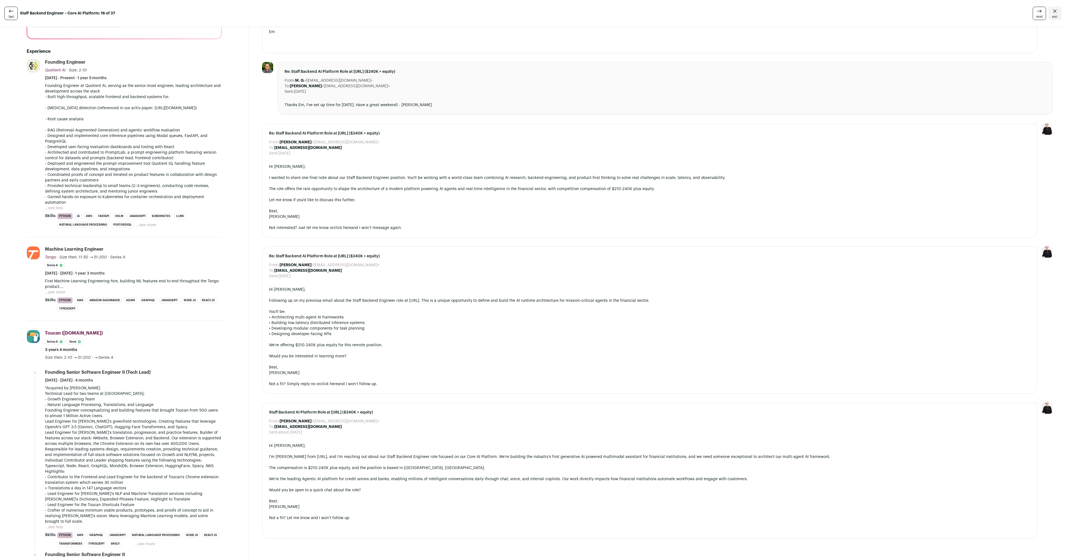
scroll to position [159, 0]
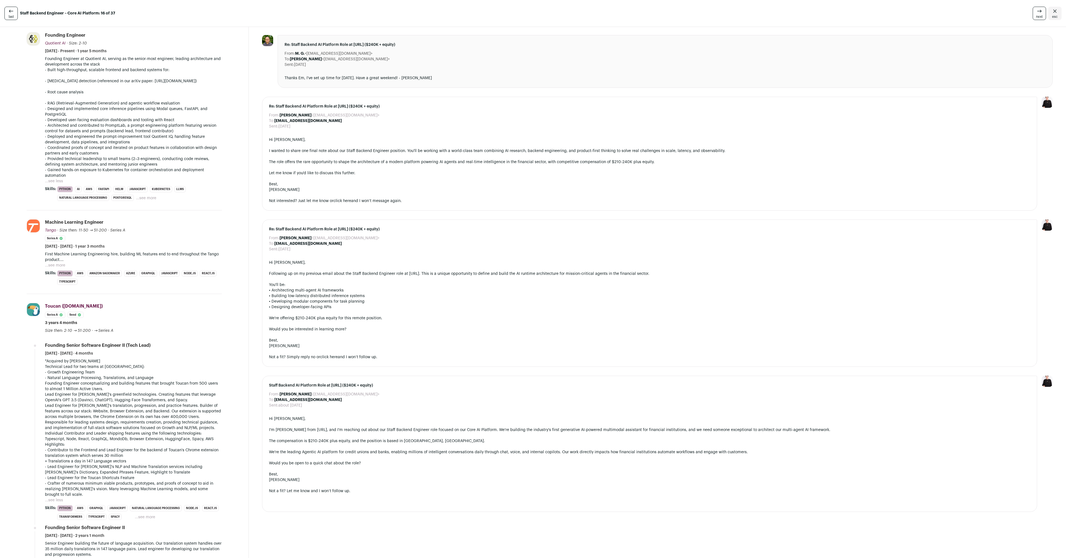
drag, startPoint x: 62, startPoint y: 366, endPoint x: 121, endPoint y: 390, distance: 64.0
click at [121, 390] on div "*Acquired by [PERSON_NAME] Technical Lead for two teams at [GEOGRAPHIC_DATA]: -…" at bounding box center [133, 427] width 177 height 139
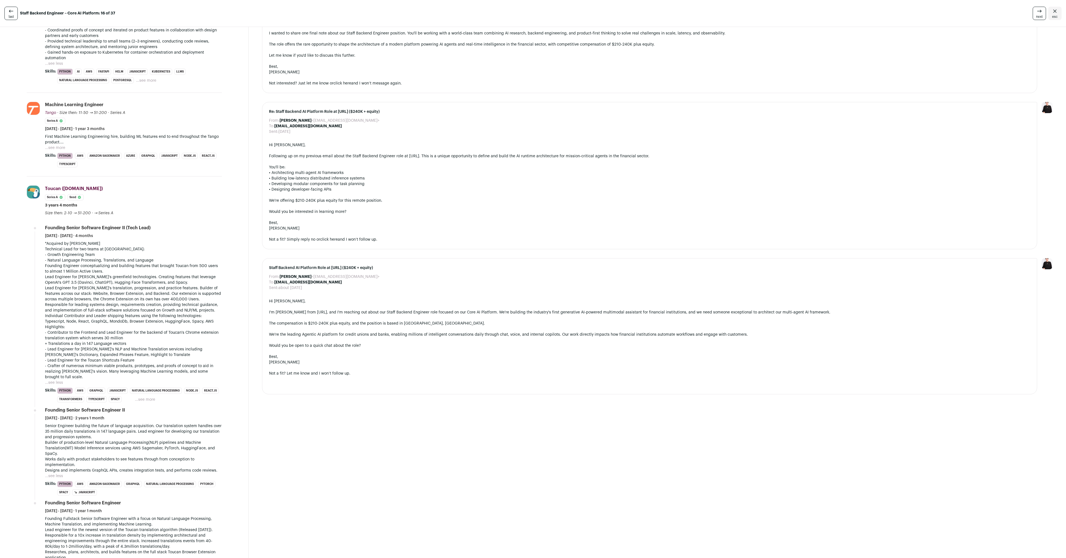
scroll to position [276, 0]
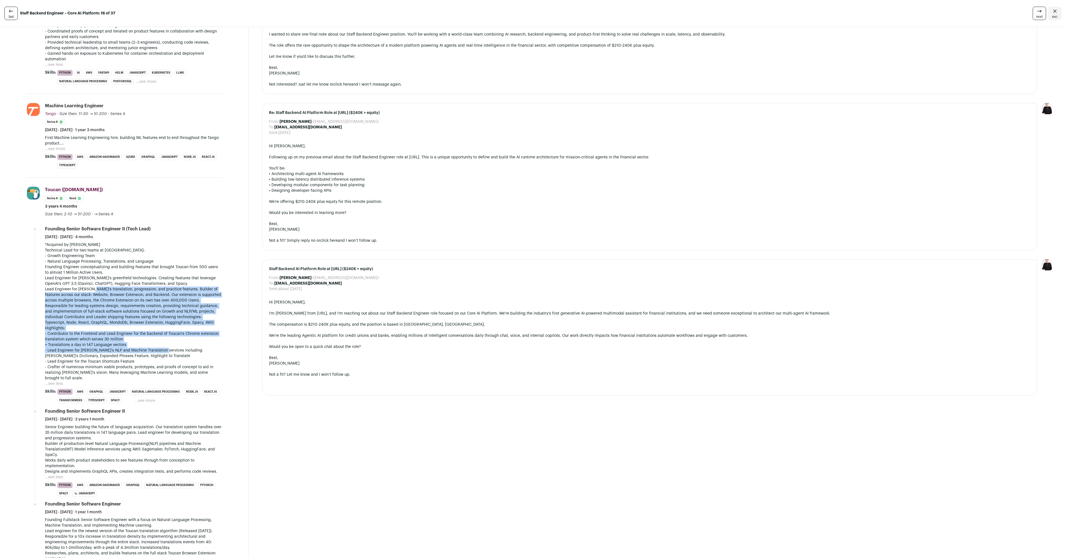
drag, startPoint x: 104, startPoint y: 289, endPoint x: 163, endPoint y: 350, distance: 84.3
click at [163, 350] on div "*Acquired by [PERSON_NAME] Technical Lead for two teams at [GEOGRAPHIC_DATA]: -…" at bounding box center [133, 311] width 177 height 139
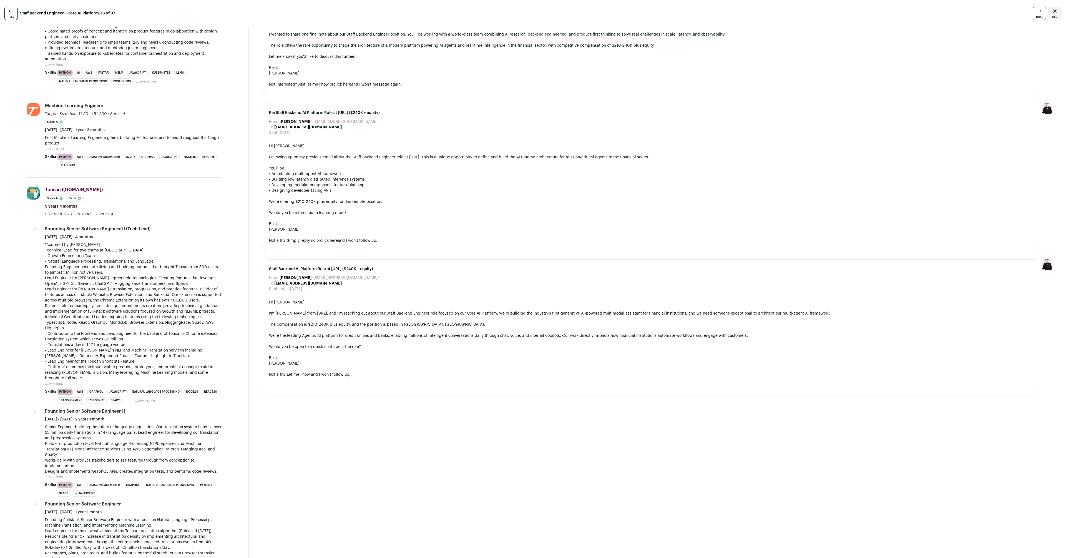
click at [160, 361] on p "- Lead Engineer for the Toucan Shortcuts Feature" at bounding box center [133, 362] width 177 height 6
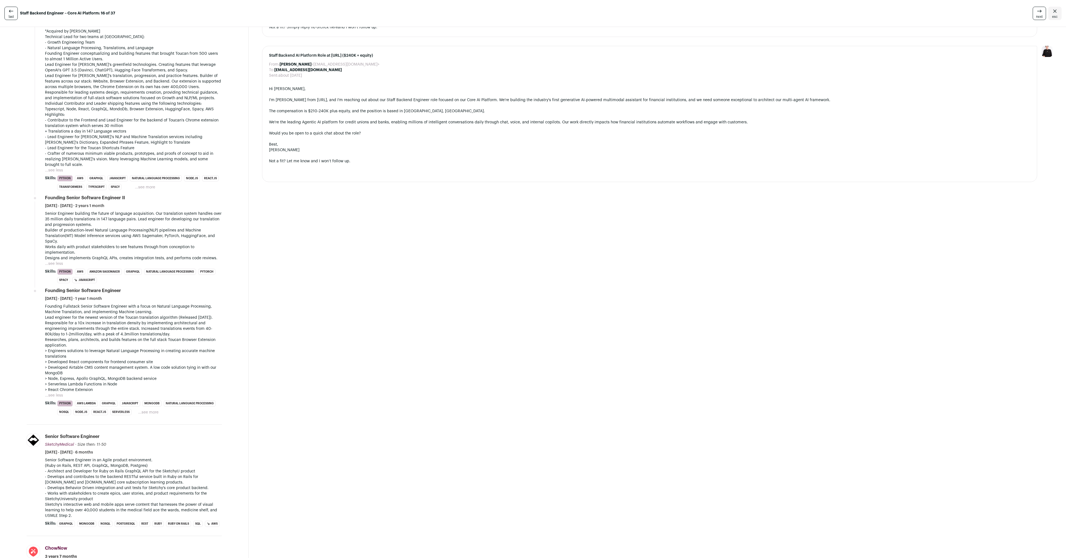
scroll to position [494, 0]
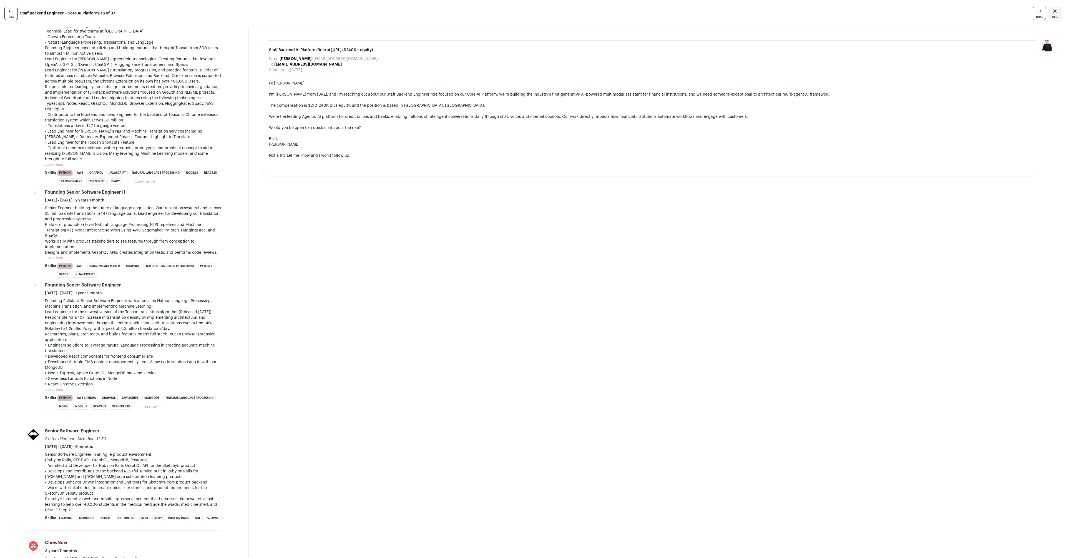
drag, startPoint x: 81, startPoint y: 305, endPoint x: 185, endPoint y: 355, distance: 115.4
click at [185, 355] on div "Founding Fullstack Senior Software Engineer with a focus on Natural Language Pr…" at bounding box center [133, 342] width 177 height 89
click at [151, 363] on p "> Engineers solutions to leverage Natural Language Processing in creating accur…" at bounding box center [133, 364] width 177 height 44
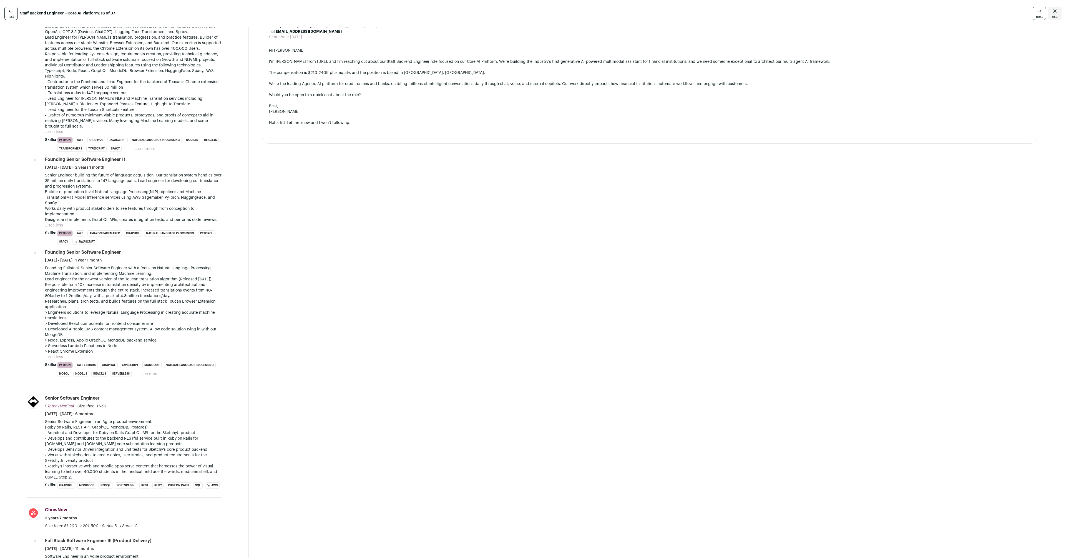
scroll to position [529, 0]
drag, startPoint x: 104, startPoint y: 351, endPoint x: 68, endPoint y: 328, distance: 42.4
click at [68, 328] on p "> Engineers solutions to leverage Natural Language Processing in creating accur…" at bounding box center [133, 330] width 177 height 44
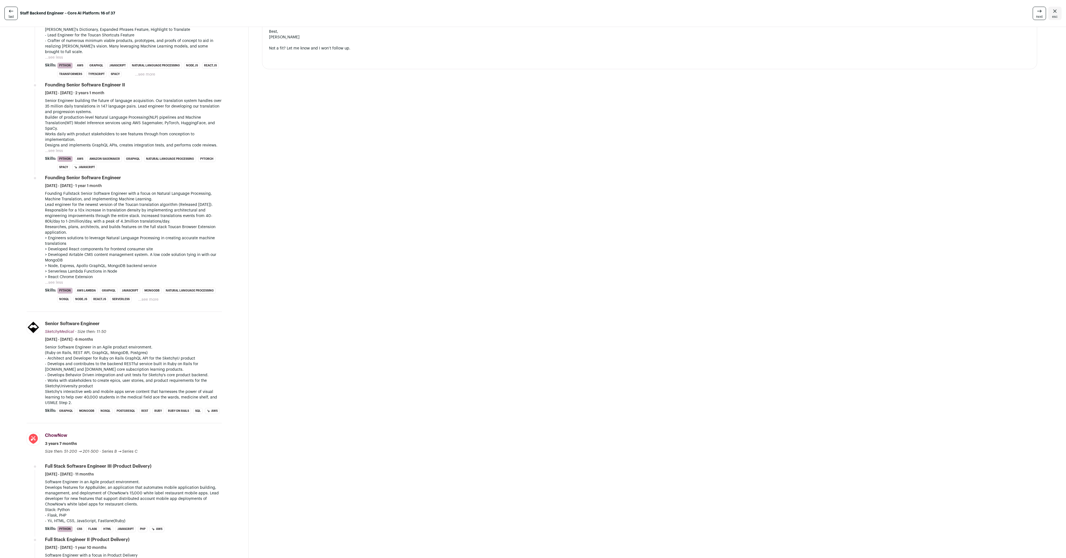
scroll to position [600, 0]
drag, startPoint x: 101, startPoint y: 361, endPoint x: 145, endPoint y: 362, distance: 44.5
click at [145, 362] on div "Senior Software Engineer in an Agile product environment. (Ruby on Rails, REST …" at bounding box center [133, 375] width 177 height 61
click at [119, 365] on p "- Develops and contributes to the backend RESTful service built in Ruby on Rail…" at bounding box center [133, 367] width 177 height 11
drag, startPoint x: 107, startPoint y: 360, endPoint x: 156, endPoint y: 373, distance: 50.2
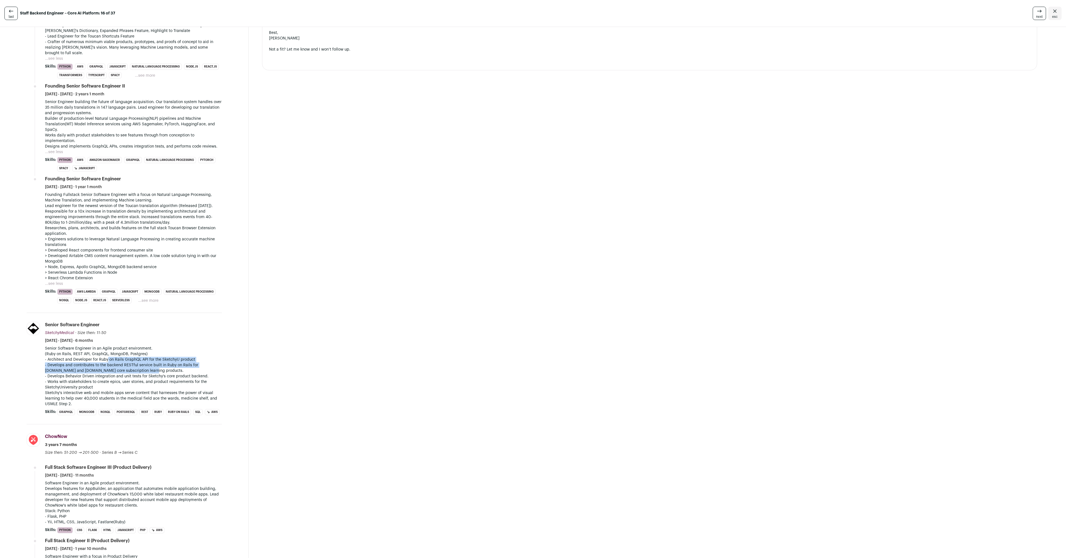
click at [156, 373] on div "Senior Software Engineer in an Agile product environment. (Ruby on Rails, REST …" at bounding box center [133, 375] width 177 height 61
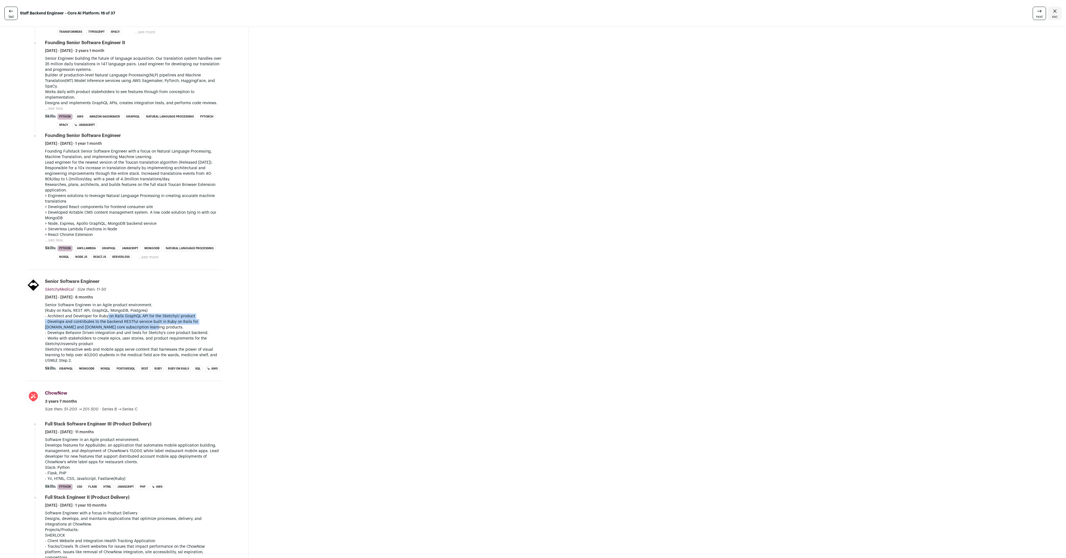
scroll to position [0, 0]
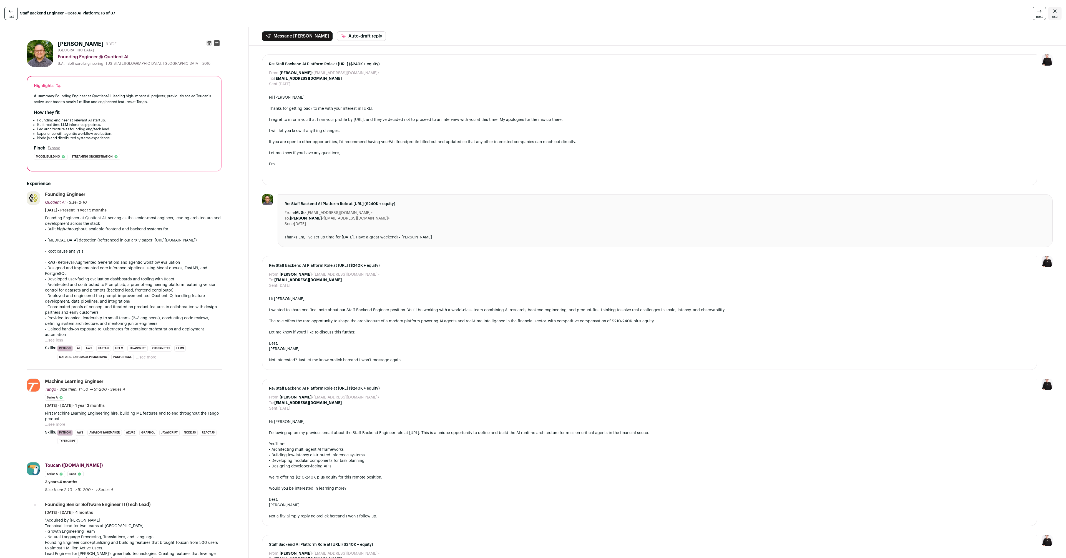
click at [1003, 32] on div "Message [PERSON_NAME] Auto-draft reply" at bounding box center [658, 36] width 818 height 19
click at [1033, 19] on link "next" at bounding box center [1039, 13] width 13 height 13
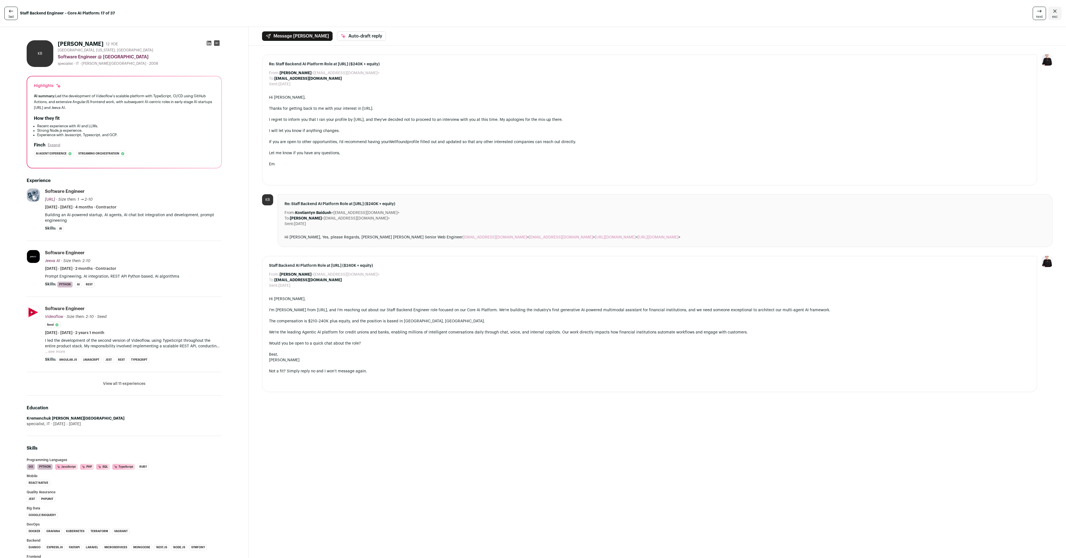
click at [75, 44] on h1 "[PERSON_NAME]" at bounding box center [81, 44] width 46 height 8
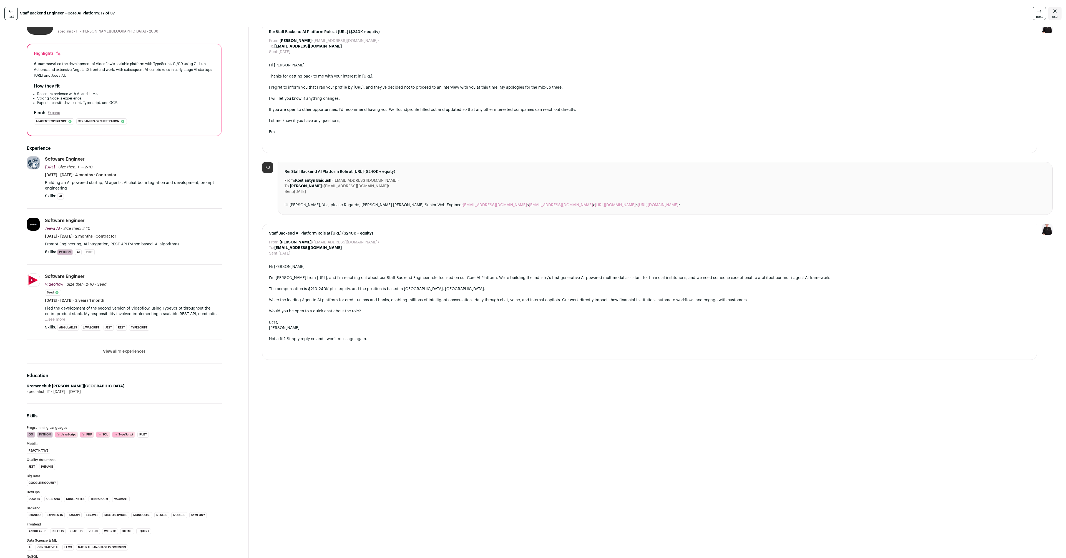
scroll to position [36, 0]
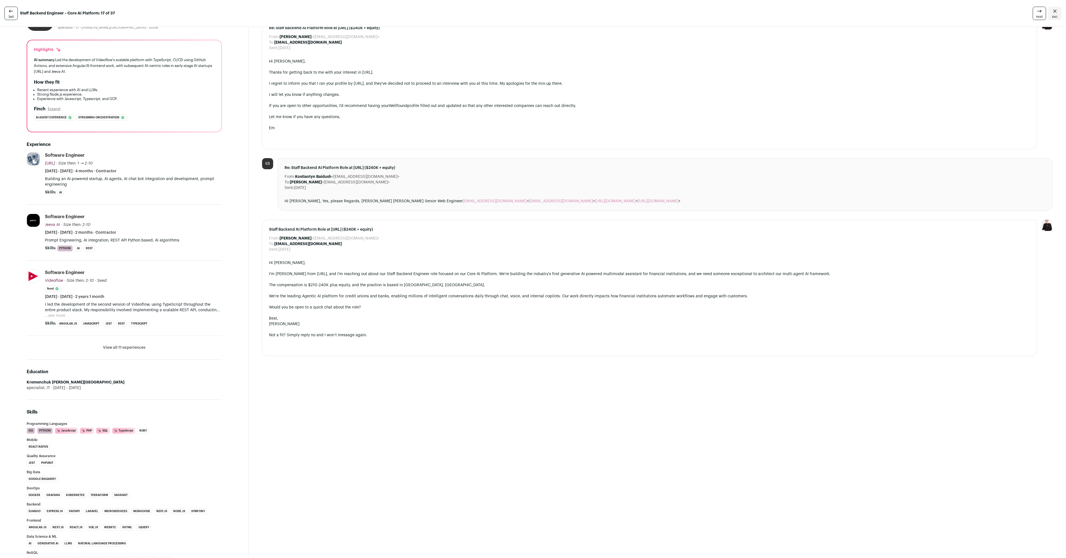
click at [62, 179] on p "Building an AI-powered startup, AI agents, AI chat bot integration and developm…" at bounding box center [133, 181] width 177 height 11
click at [63, 235] on li "Software Engineer Jeeva AI Jeeva AI [DOMAIN_NAME] Add to company list Public / …" at bounding box center [133, 233] width 177 height 38
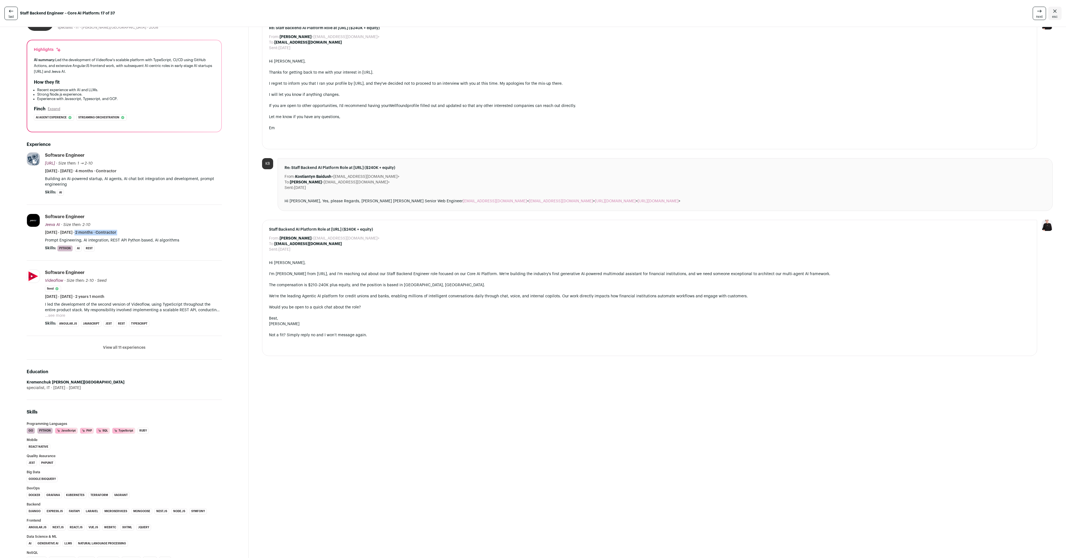
click at [63, 235] on li "Software Engineer Jeeva AI Jeeva AI [DOMAIN_NAME] Add to company list Public / …" at bounding box center [133, 233] width 177 height 38
click at [70, 238] on p "Prompt Engineering, AI integration, REST API Python based, AI algorithms" at bounding box center [133, 240] width 177 height 6
click at [56, 315] on button "...see more" at bounding box center [55, 316] width 20 height 6
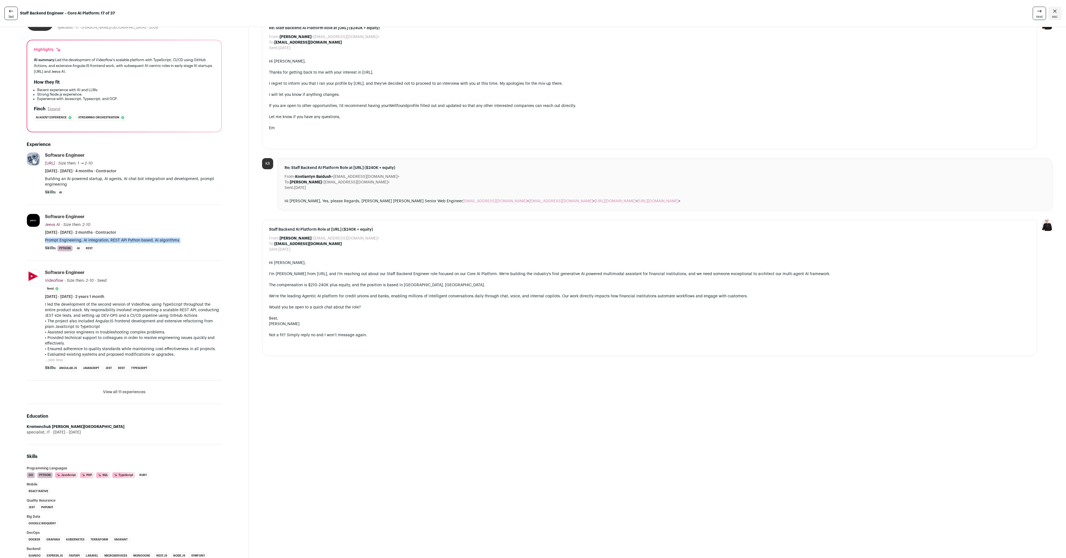
click at [60, 312] on p "I led the development of the second version of Videoflow, using TypeScript thro…" at bounding box center [133, 310] width 177 height 17
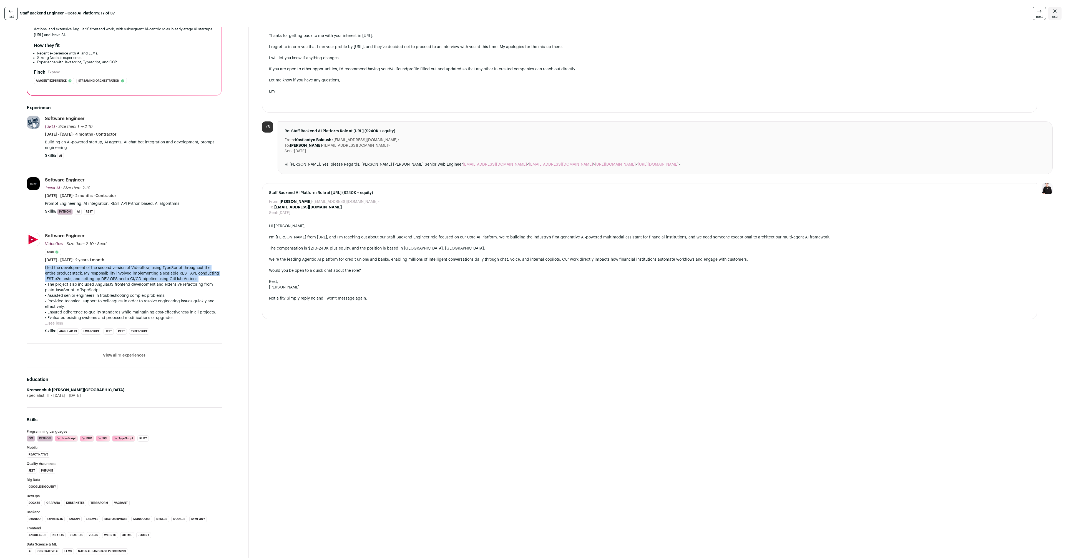
scroll to position [83, 0]
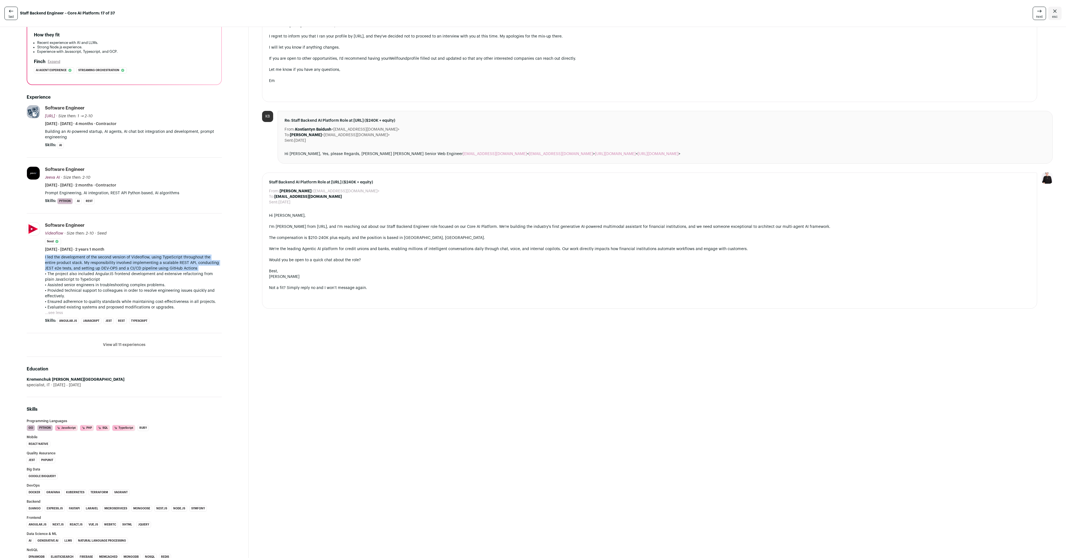
click at [116, 342] on button "View all 11 experiences" at bounding box center [124, 345] width 42 height 6
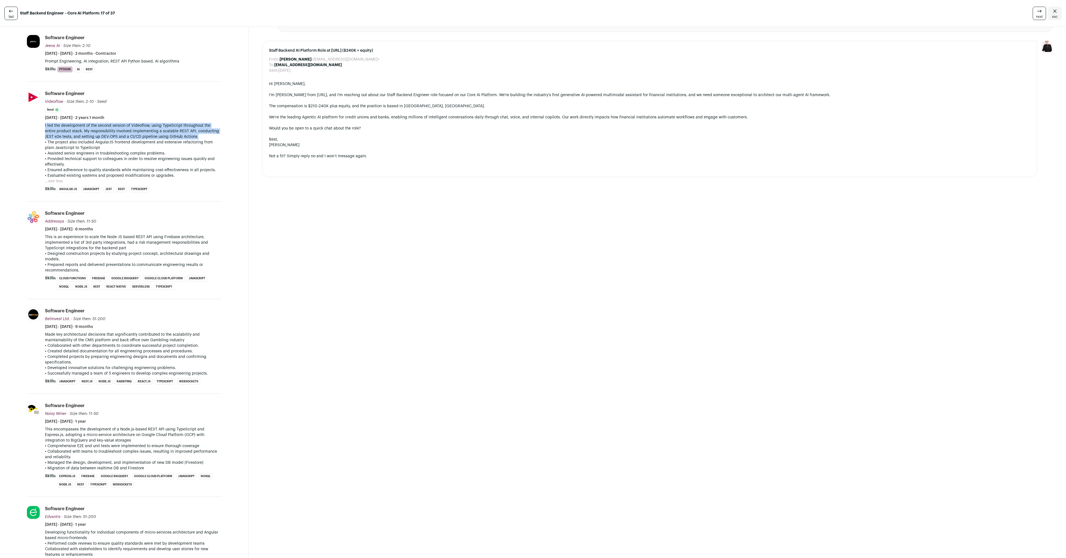
scroll to position [212, 0]
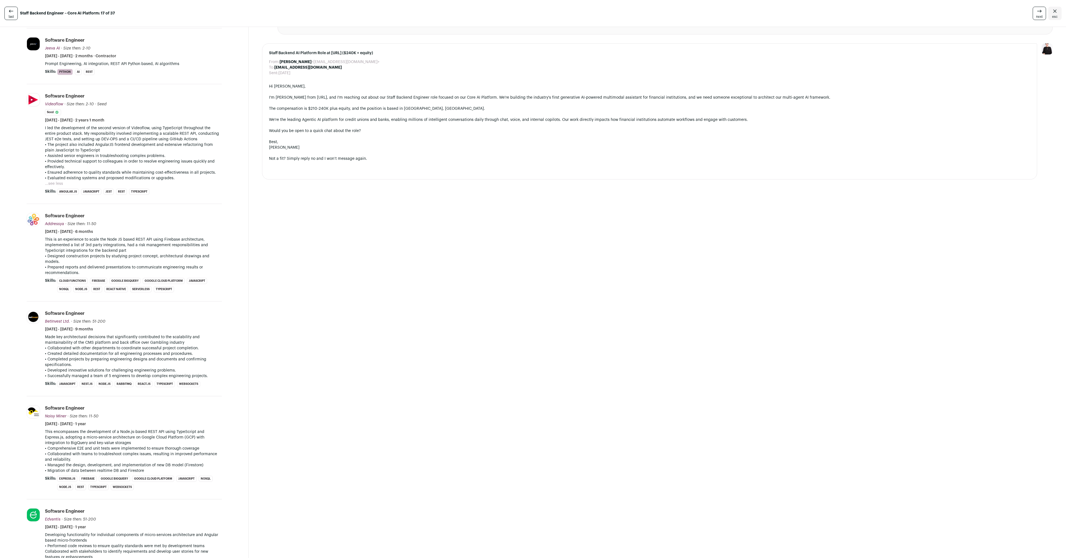
click at [78, 249] on p "This is an experience to scale the Node JS based REST API using Firebase archit…" at bounding box center [133, 245] width 177 height 17
click at [76, 264] on p "• Designed construction projects by studying project concept, architectural dra…" at bounding box center [133, 258] width 177 height 11
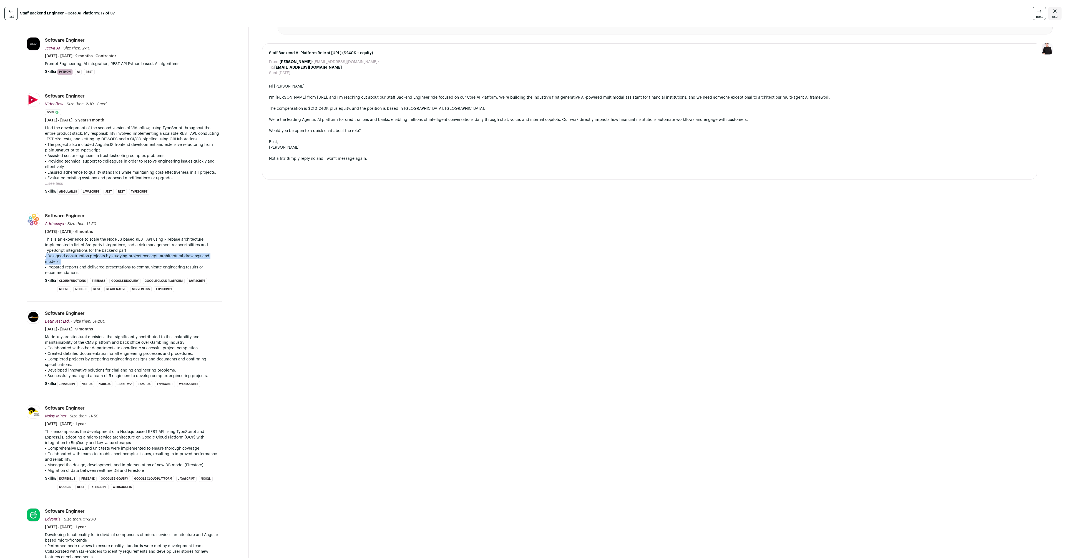
click at [76, 264] on p "• Designed construction projects by studying project concept, architectural dra…" at bounding box center [133, 258] width 177 height 11
click at [74, 270] on p "• Prepared reports and delivered presentations to communicate engineering resul…" at bounding box center [133, 269] width 177 height 11
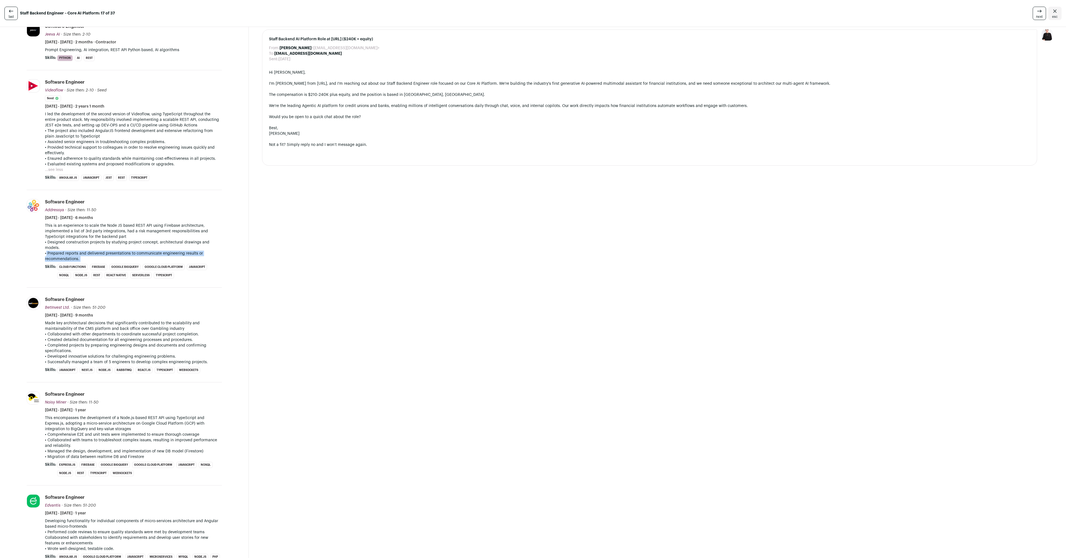
scroll to position [242, 0]
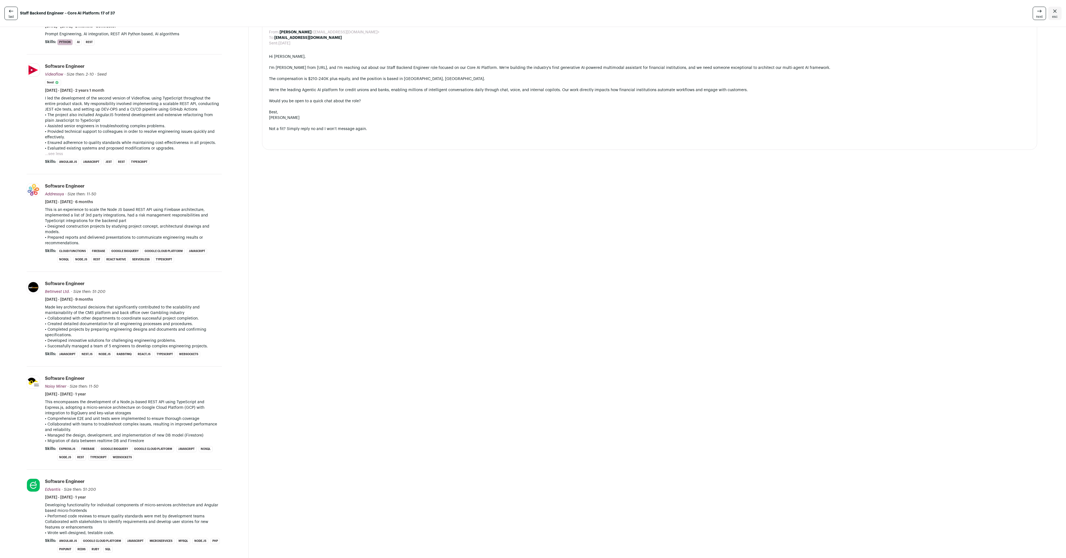
click at [99, 314] on p "Made key architectural decisions that significantly contributed to the scalabil…" at bounding box center [133, 309] width 177 height 11
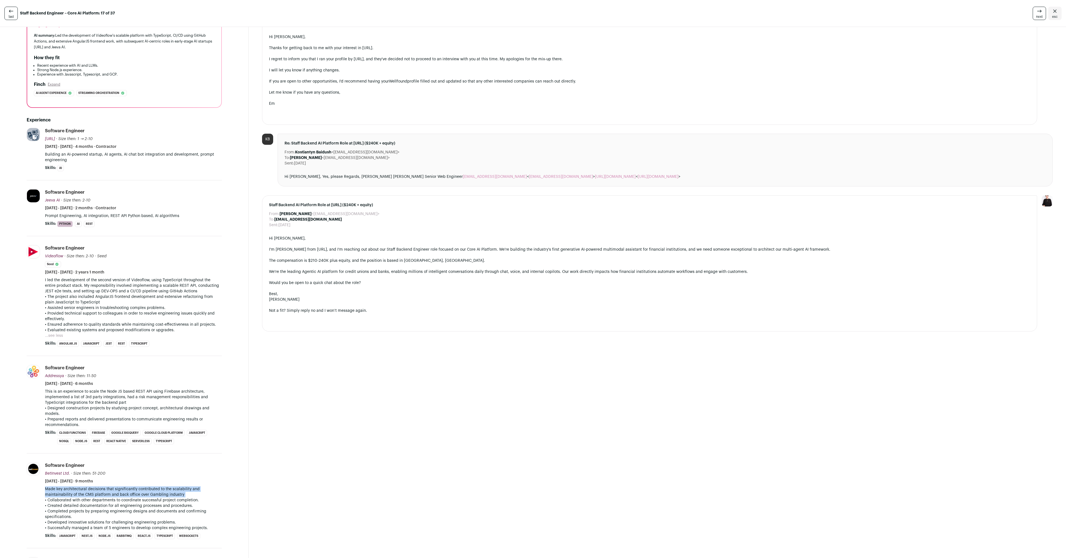
scroll to position [0, 0]
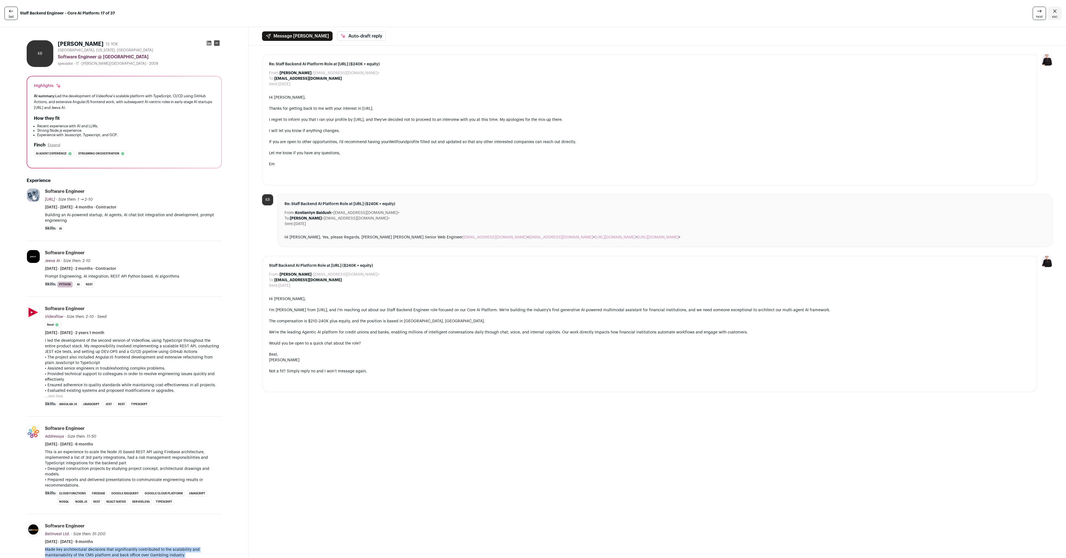
click at [1038, 16] on span "next" at bounding box center [1039, 16] width 7 height 4
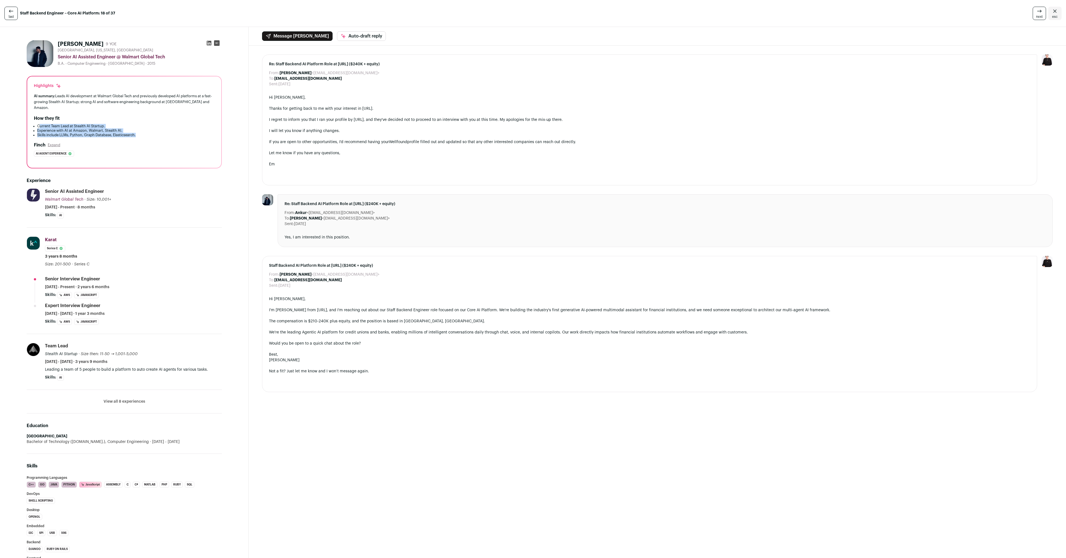
drag, startPoint x: 40, startPoint y: 120, endPoint x: 140, endPoint y: 132, distance: 101.0
click at [140, 132] on div "Highlights AI summary: Leads AI development at Walmart Global Tech and previous…" at bounding box center [124, 121] width 194 height 91
click at [161, 168] on div "Experience Walmart Global Tech [DOMAIN_NAME] Add to company list Public / Priva…" at bounding box center [124, 290] width 195 height 245
drag, startPoint x: 67, startPoint y: 364, endPoint x: 164, endPoint y: 366, distance: 97.0
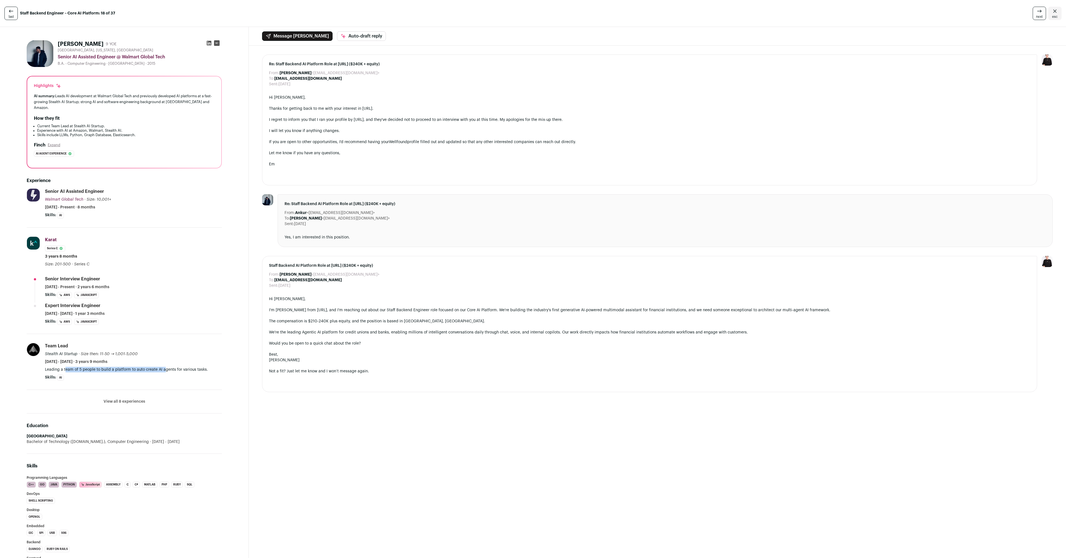
click at [164, 366] on li "Team Lead Stealth AI Startup · Size then: 11-50 → 1,001-5,000 Stealth AI Startu…" at bounding box center [133, 362] width 177 height 38
click at [129, 399] on button "View all 8 experiences" at bounding box center [125, 402] width 42 height 6
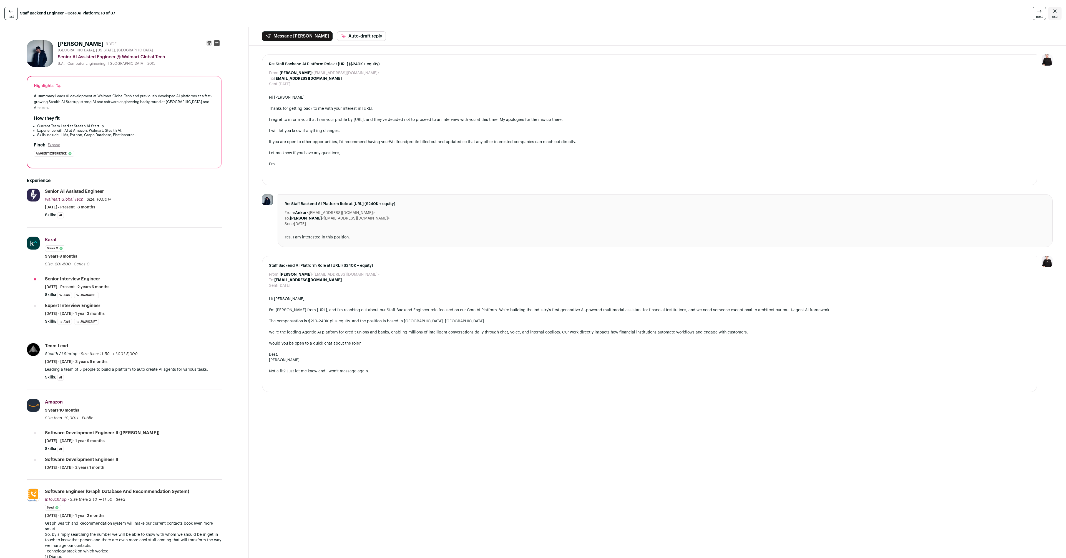
click at [445, 4] on div "last Staff Backend Engineer – Core AI Platform: 18 of 37 next esc" at bounding box center [533, 13] width 1066 height 27
click at [491, 187] on ul "Re: Staff Backend AI Platform Role at [URL] ($240K + equity) From: [PERSON_NAME…" at bounding box center [657, 222] width 791 height 337
